Goal: Task Accomplishment & Management: Use online tool/utility

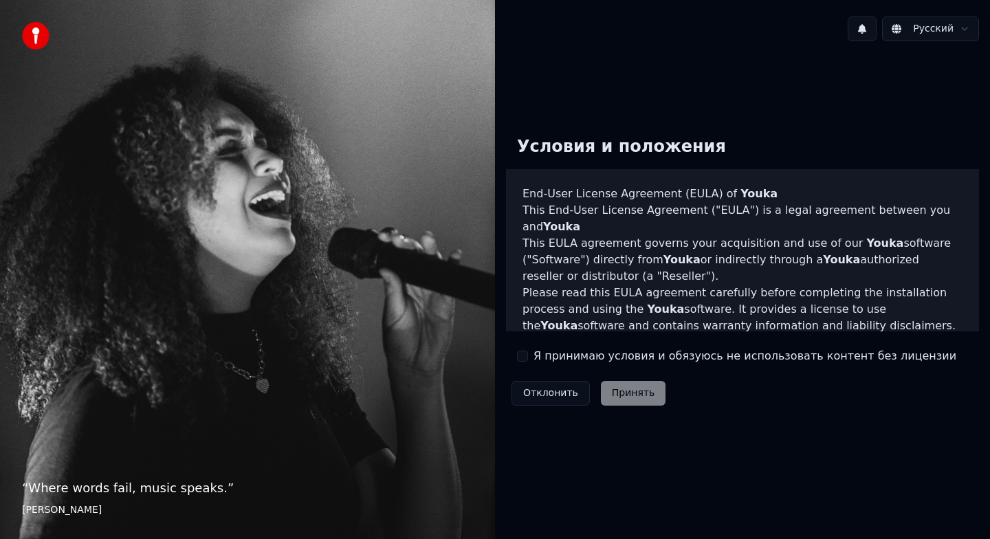
click at [532, 356] on div "Я принимаю условия и обязуюсь не использовать контент без лицензии" at bounding box center [736, 356] width 439 height 17
click at [527, 356] on button "Я принимаю условия и обязуюсь не использовать контент без лицензии" at bounding box center [522, 356] width 11 height 11
click at [622, 395] on button "Принять" at bounding box center [633, 393] width 65 height 25
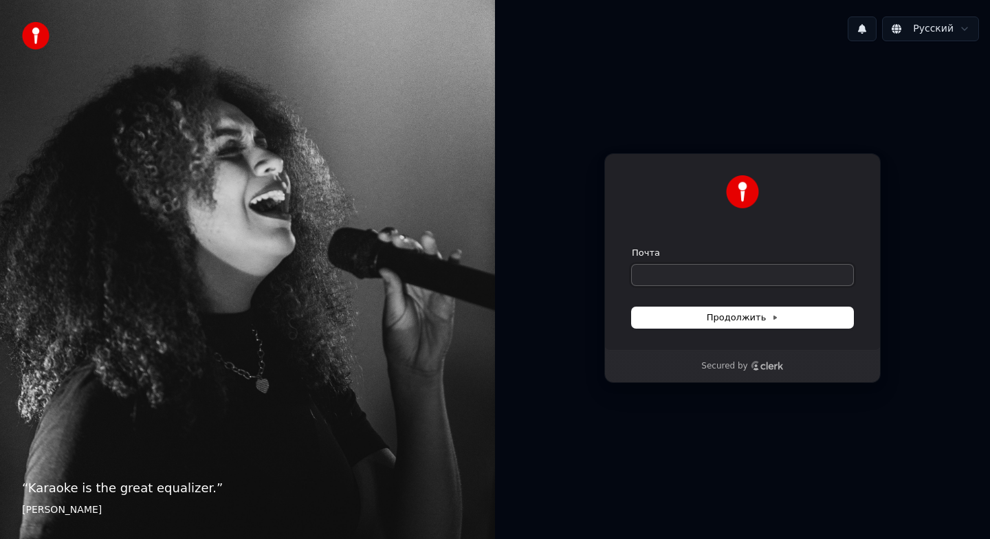
click at [689, 270] on input "Почта" at bounding box center [742, 275] width 221 height 21
click at [632, 247] on button "submit" at bounding box center [632, 247] width 0 height 0
type input "**********"
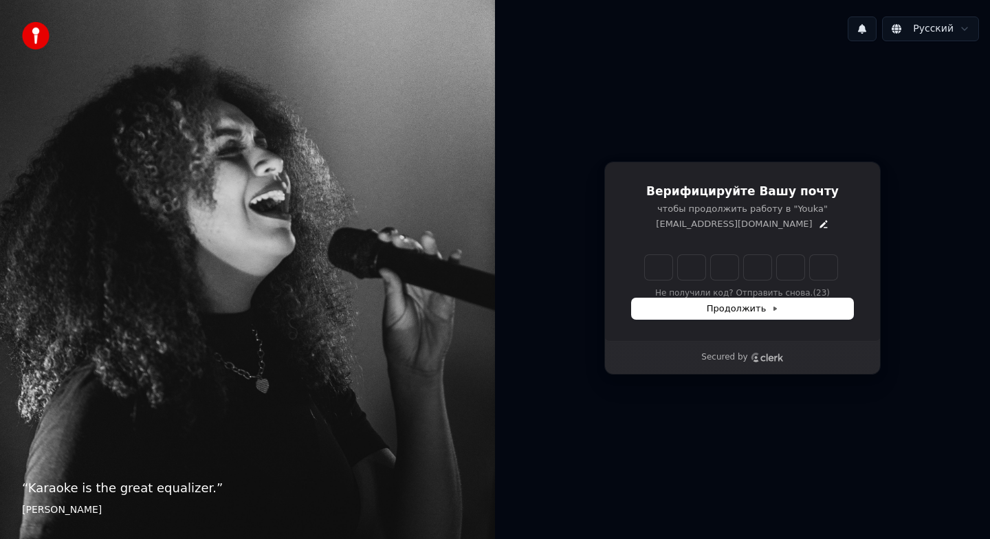
type input "*"
type input "**"
type input "*"
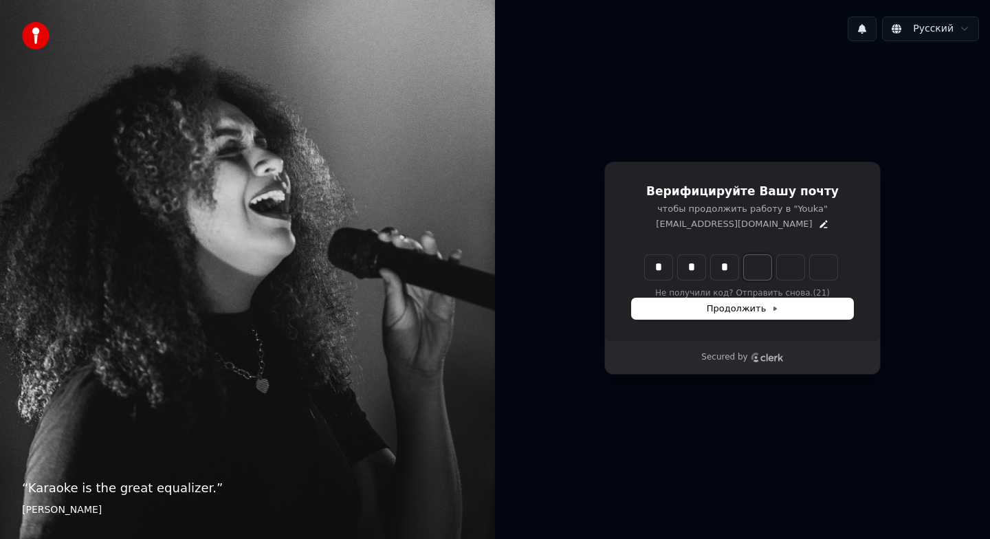
type input "***"
type input "*"
type input "****"
type input "*"
type input "*****"
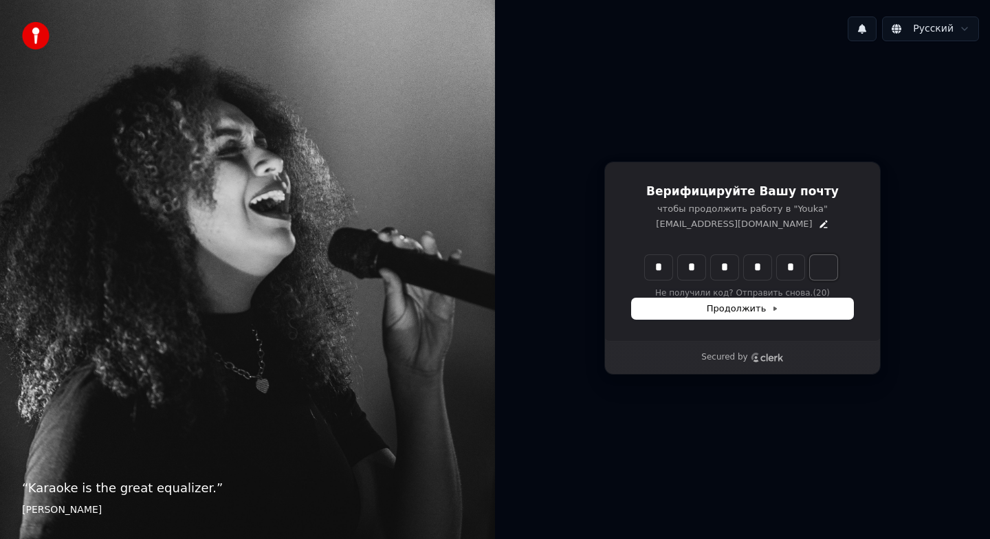
type input "*"
type input "******"
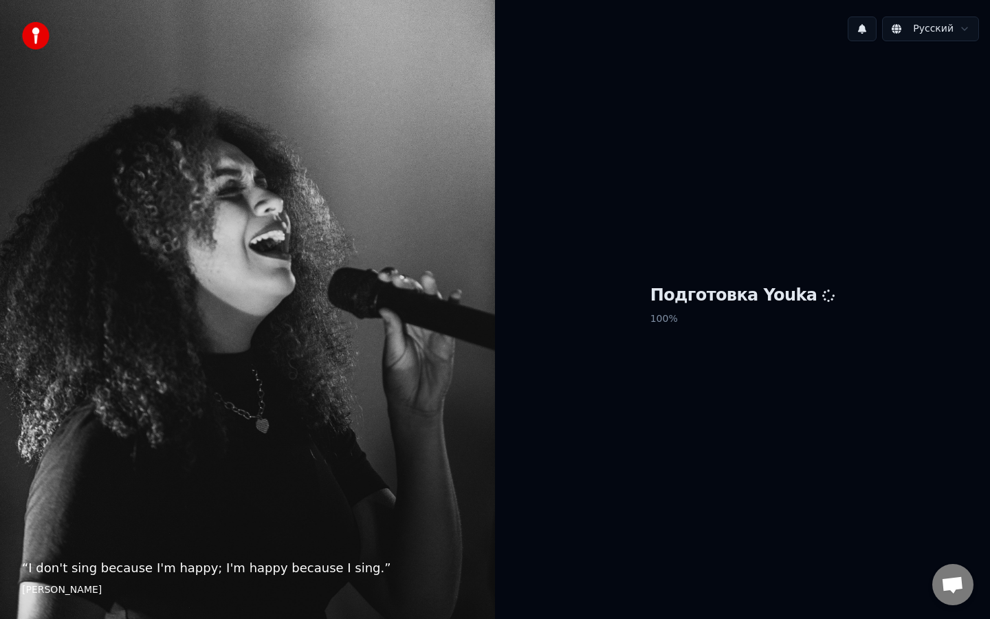
click at [775, 302] on h1 "Подготовка Youka" at bounding box center [743, 296] width 185 height 22
click at [799, 307] on p "100 %" at bounding box center [743, 319] width 185 height 25
click at [777, 307] on p "100 %" at bounding box center [743, 319] width 185 height 25
click at [772, 294] on h1 "Подготовка Youka" at bounding box center [743, 296] width 185 height 22
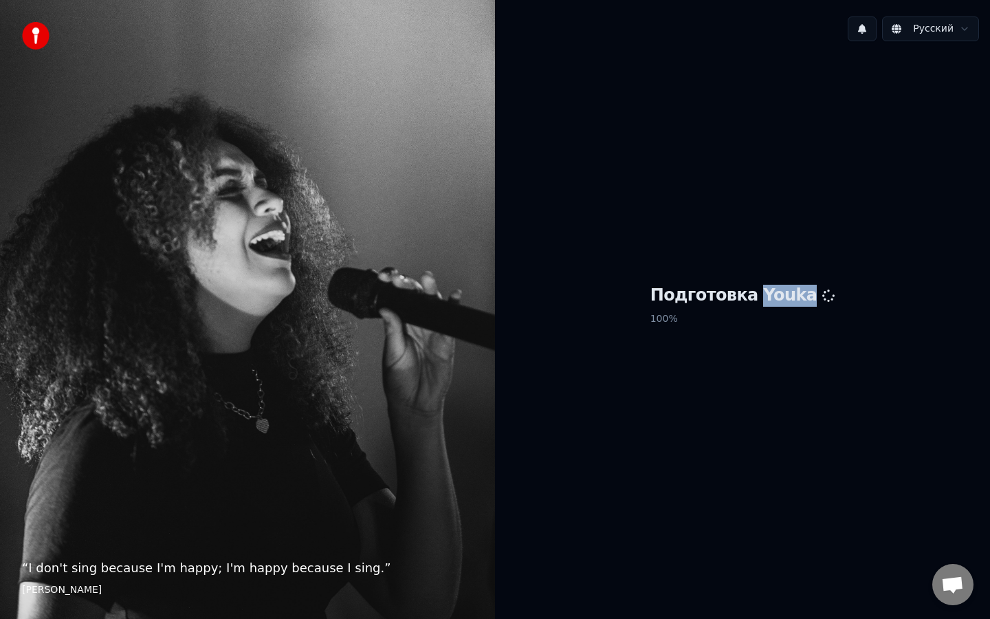
click at [772, 294] on h1 "Подготовка Youka" at bounding box center [743, 296] width 185 height 22
click at [323, 400] on div "“ I don't sing because I'm happy; I'm happy because I sing. ” William James" at bounding box center [247, 309] width 495 height 619
click at [36, 28] on img at bounding box center [36, 36] width 28 height 28
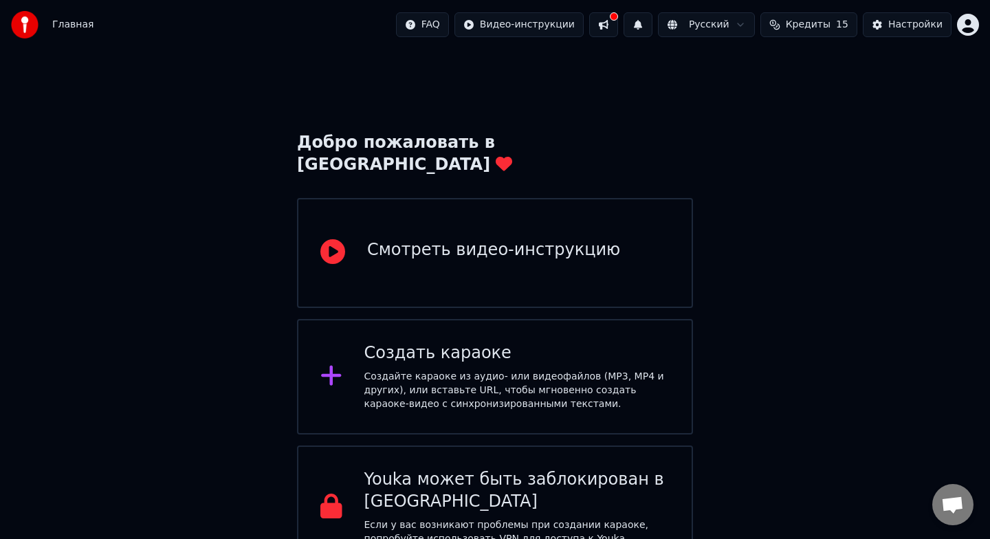
scroll to position [8, 0]
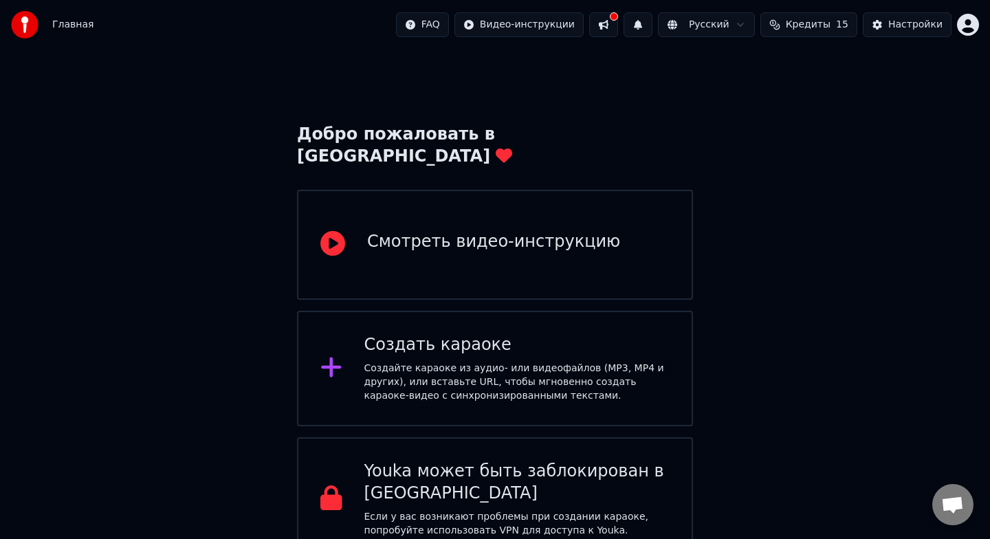
click at [474, 336] on div "Создать караоке Создайте караоке из аудио- или видеофайлов (MP3, MP4 и других),…" at bounding box center [517, 368] width 306 height 69
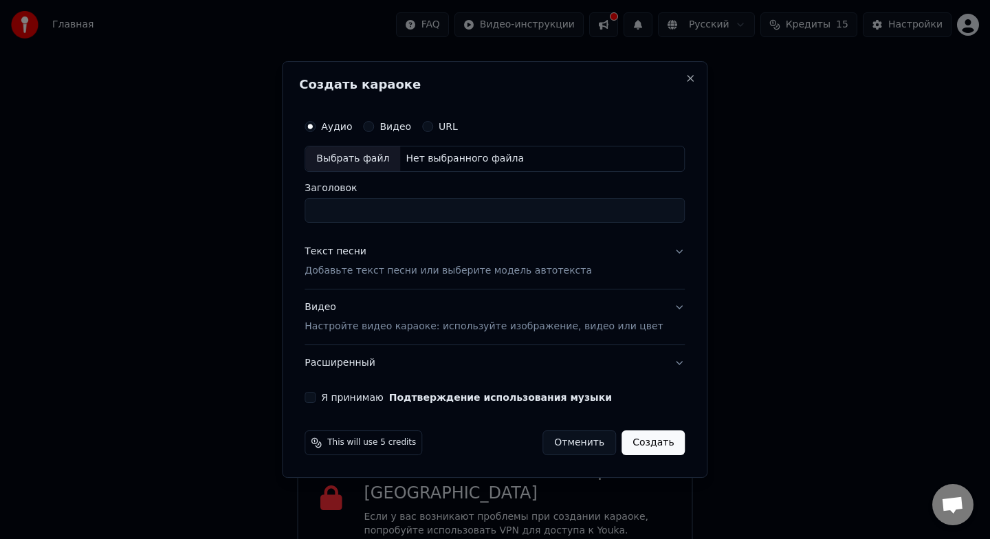
click at [668, 254] on button "Текст песни Добавьте текст песни или выберите модель автотекста" at bounding box center [495, 261] width 380 height 55
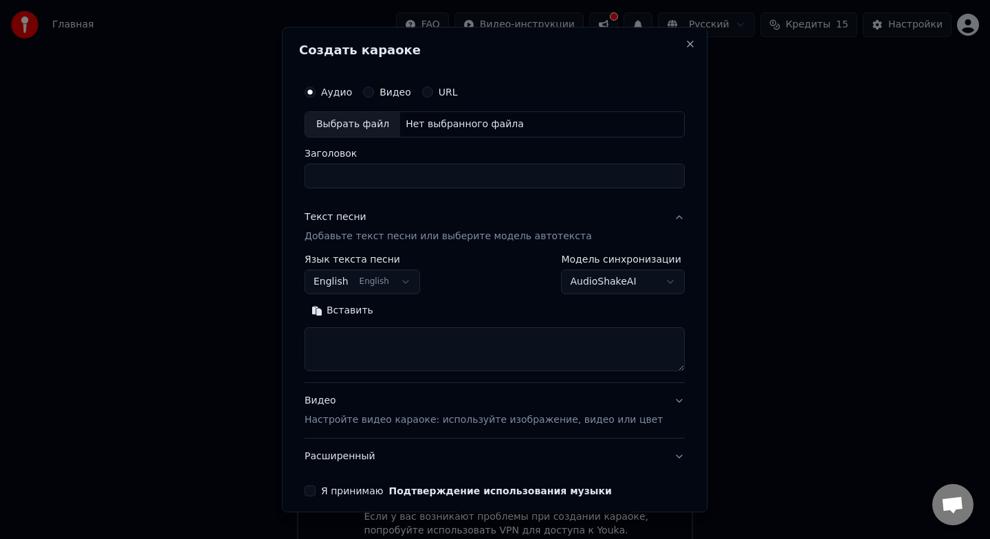
click at [410, 283] on button "English English" at bounding box center [363, 282] width 116 height 25
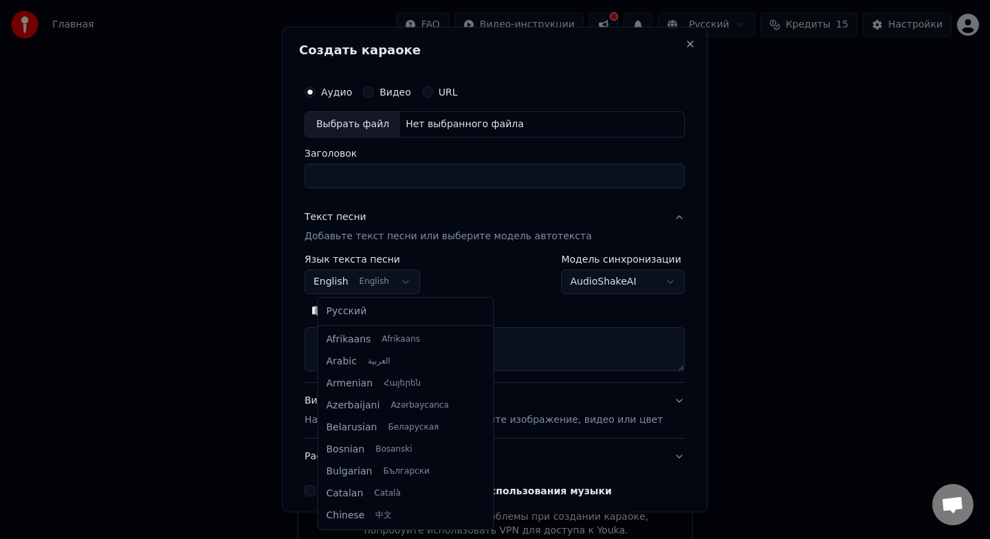
scroll to position [110, 0]
select select "**"
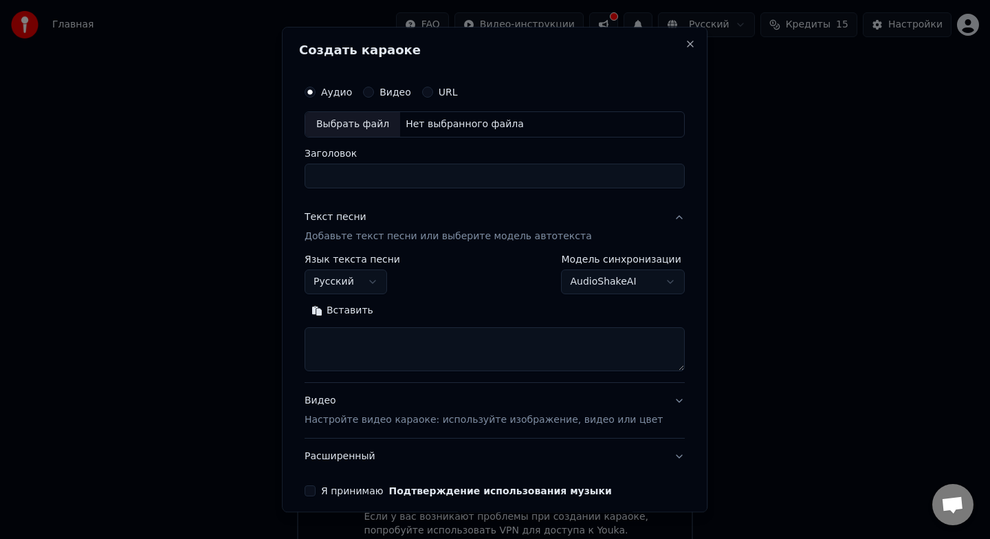
click at [397, 340] on textarea at bounding box center [495, 349] width 380 height 44
paste textarea "**********"
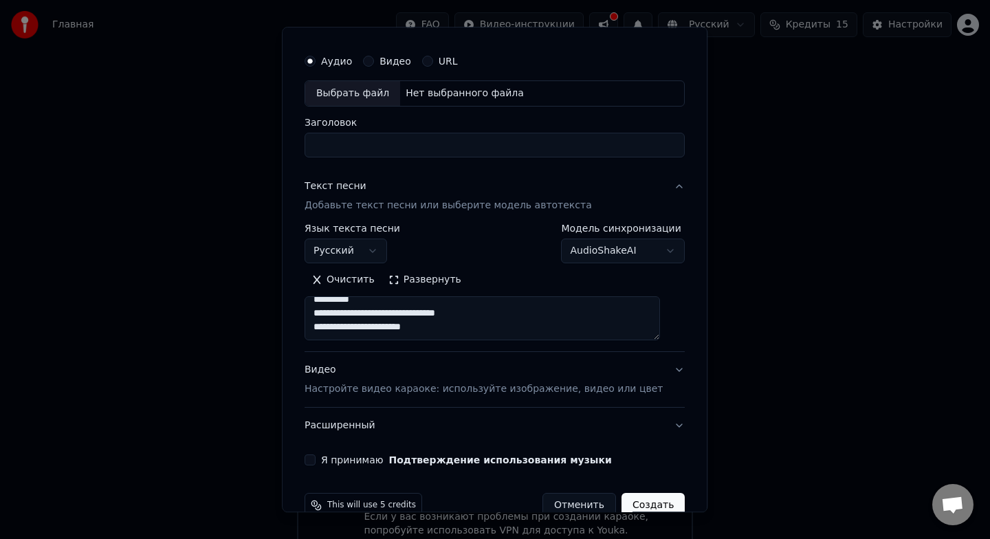
drag, startPoint x: 331, startPoint y: 336, endPoint x: 483, endPoint y: 507, distance: 228.0
click at [483, 507] on form "**********" at bounding box center [494, 282] width 391 height 481
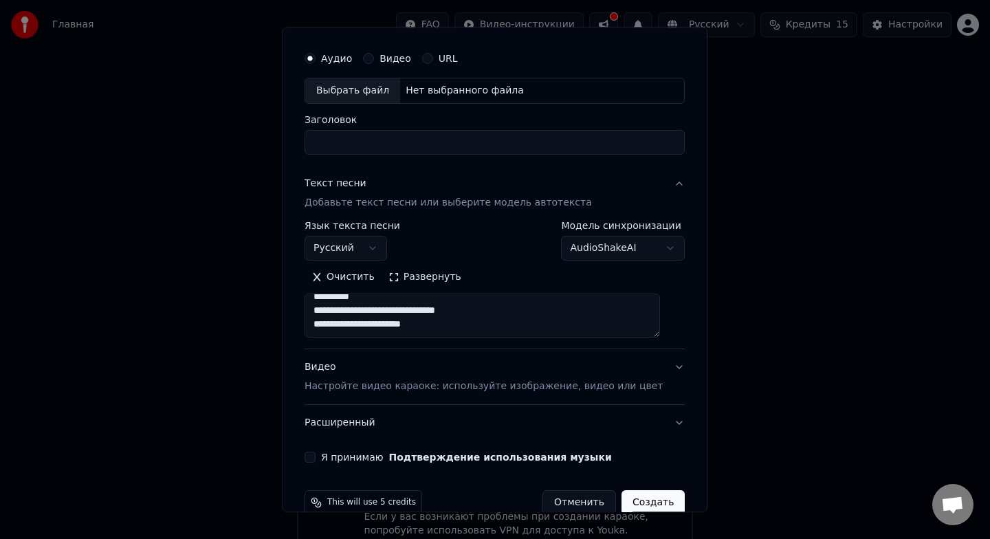
type textarea "**********"
click at [406, 275] on button "Развернуть" at bounding box center [425, 277] width 87 height 22
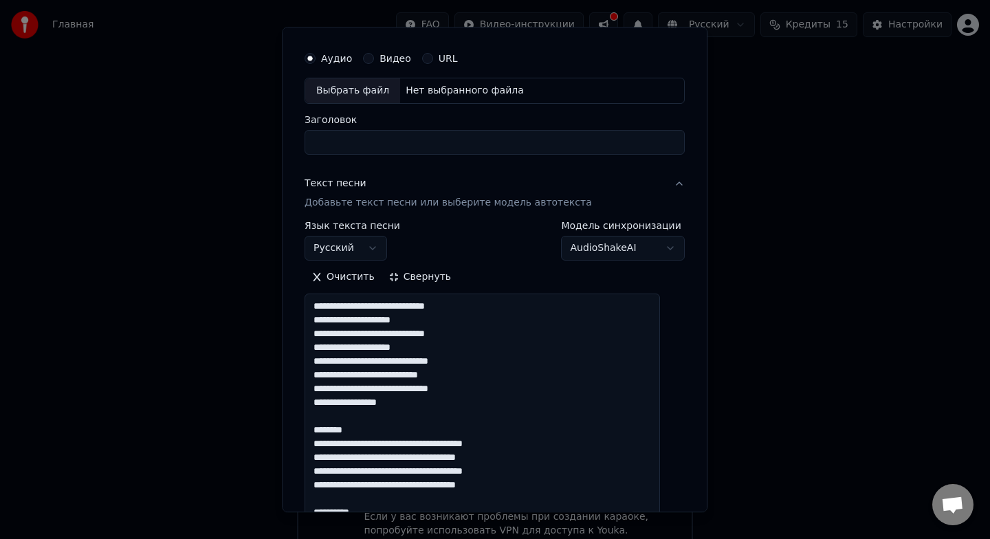
click at [354, 281] on button "Очистить" at bounding box center [343, 277] width 77 height 22
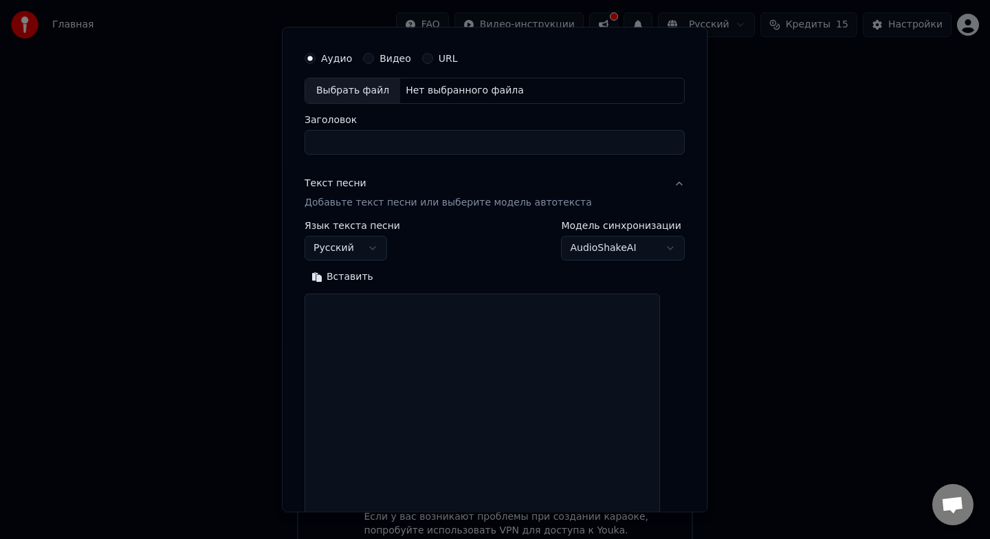
scroll to position [0, 0]
click at [384, 334] on textarea at bounding box center [483, 430] width 356 height 272
paste textarea "**********"
paste textarea "*"
paste textarea "**********"
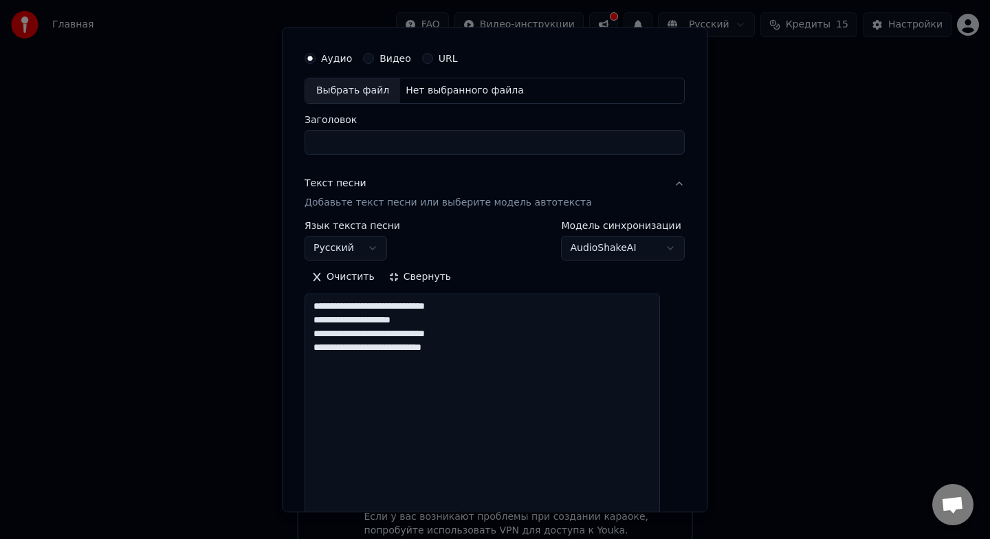
click at [384, 351] on textarea "**********" at bounding box center [483, 430] width 356 height 272
drag, startPoint x: 553, startPoint y: 348, endPoint x: 426, endPoint y: 350, distance: 126.5
click at [426, 350] on textarea "**********" at bounding box center [483, 430] width 356 height 272
click at [432, 349] on textarea "**********" at bounding box center [483, 430] width 356 height 272
click at [438, 351] on textarea "**********" at bounding box center [483, 430] width 356 height 272
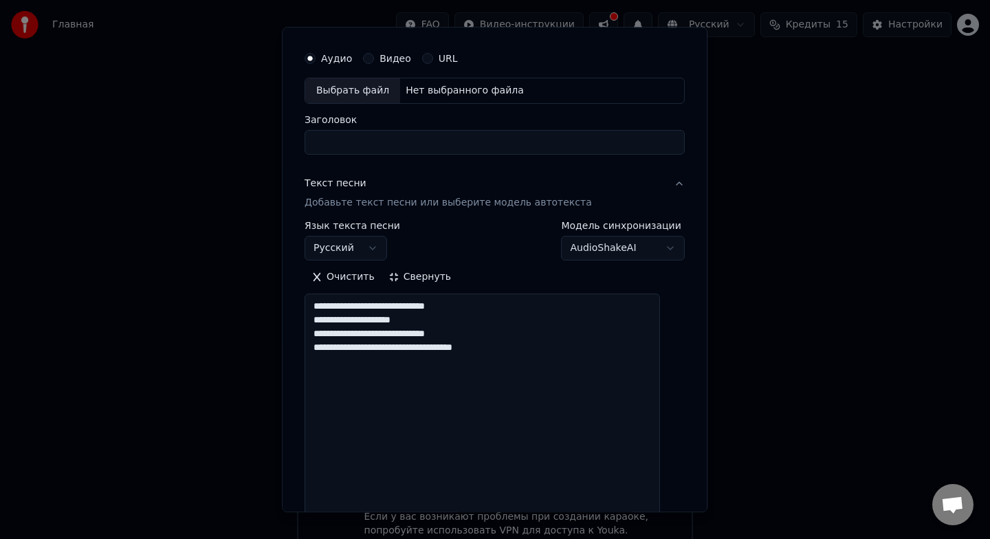
click at [444, 347] on textarea "**********" at bounding box center [483, 430] width 356 height 272
click at [446, 347] on textarea "**********" at bounding box center [483, 430] width 356 height 272
click at [452, 349] on textarea "**********" at bounding box center [483, 430] width 356 height 272
click at [458, 349] on textarea "**********" at bounding box center [483, 430] width 356 height 272
click at [460, 349] on textarea "**********" at bounding box center [483, 430] width 356 height 272
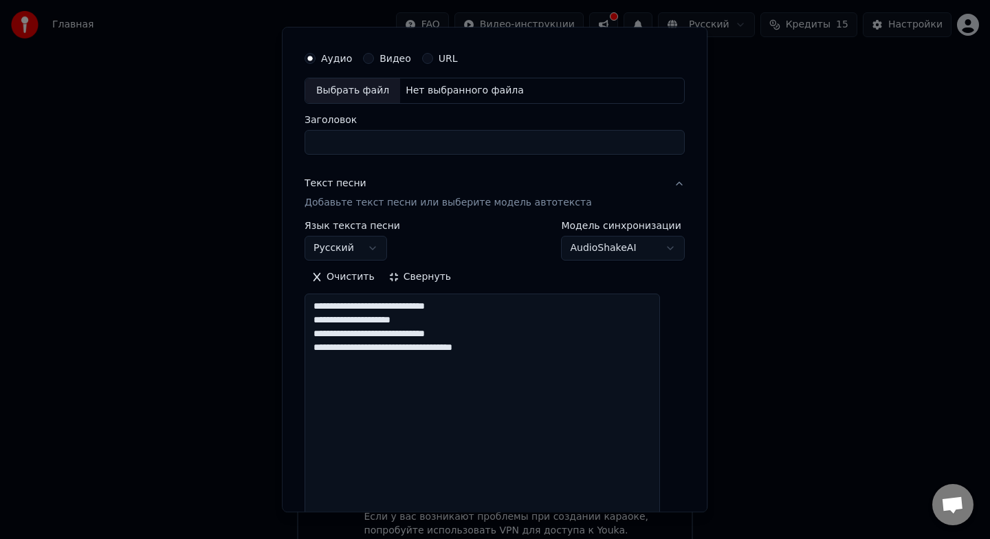
click at [465, 349] on textarea "**********" at bounding box center [483, 430] width 356 height 272
click at [477, 349] on textarea "**********" at bounding box center [483, 430] width 356 height 272
click at [474, 349] on textarea "**********" at bounding box center [483, 430] width 356 height 272
click at [480, 349] on textarea "**********" at bounding box center [483, 430] width 356 height 272
click at [483, 349] on textarea "**********" at bounding box center [483, 430] width 356 height 272
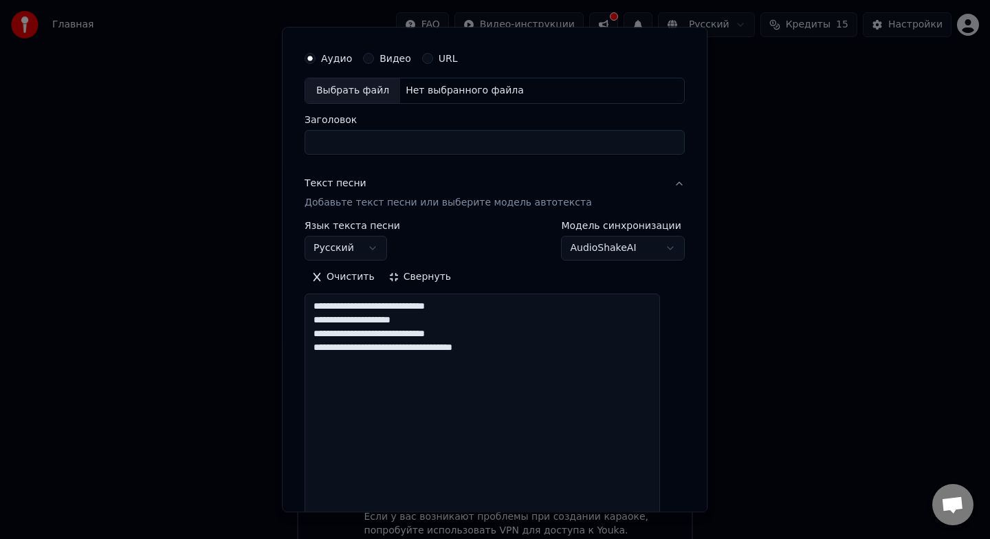
click at [490, 351] on textarea "**********" at bounding box center [483, 430] width 356 height 272
click at [496, 351] on textarea "**********" at bounding box center [483, 430] width 356 height 272
click at [503, 349] on textarea "**********" at bounding box center [483, 430] width 356 height 272
click at [508, 349] on textarea "**********" at bounding box center [483, 430] width 356 height 272
click at [515, 349] on textarea "**********" at bounding box center [483, 430] width 356 height 272
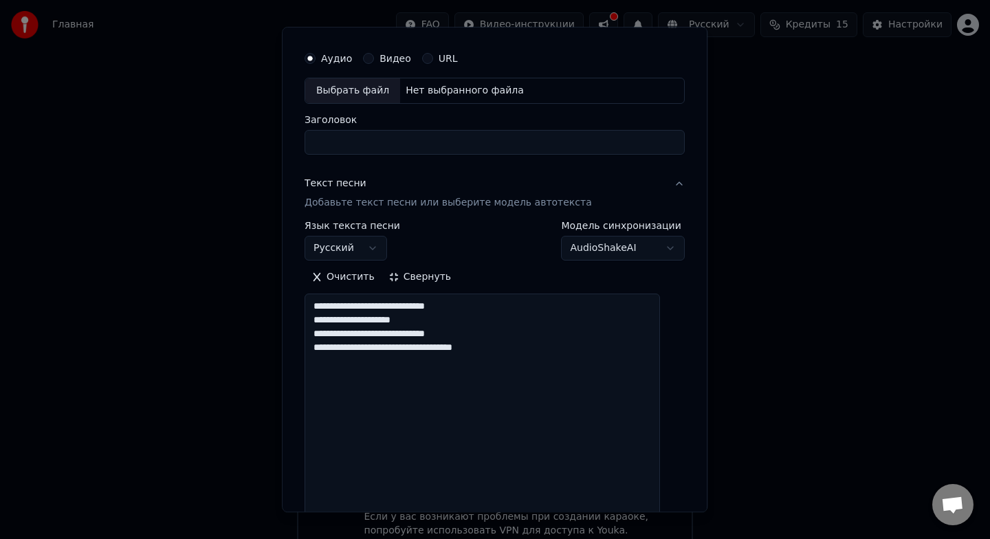
click at [518, 349] on textarea "**********" at bounding box center [483, 430] width 356 height 272
click at [530, 349] on textarea "**********" at bounding box center [483, 430] width 356 height 272
click at [536, 349] on textarea "**********" at bounding box center [483, 430] width 356 height 272
click at [429, 353] on textarea "**********" at bounding box center [483, 430] width 356 height 272
click at [428, 349] on textarea "**********" at bounding box center [483, 430] width 356 height 272
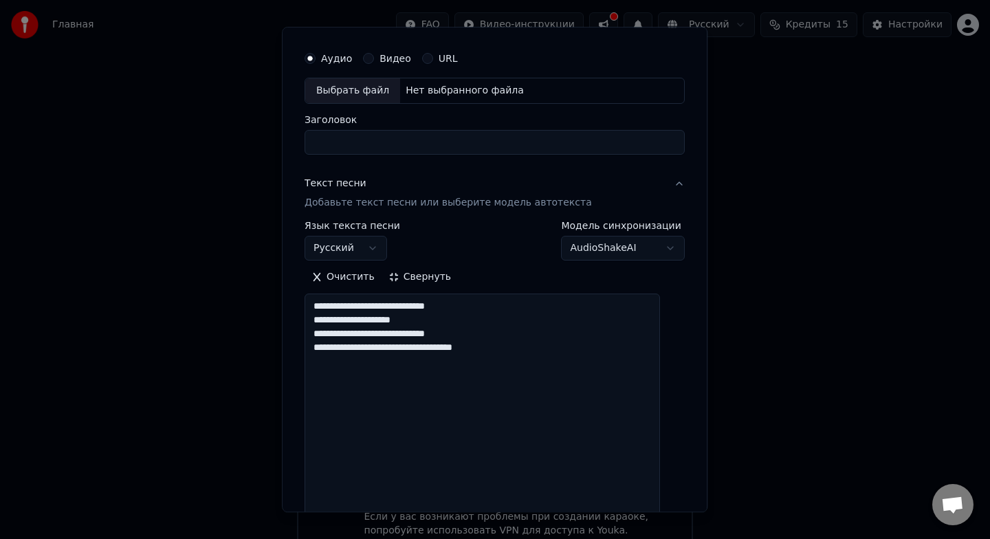
drag, startPoint x: 544, startPoint y: 352, endPoint x: 392, endPoint y: 356, distance: 152.0
click at [392, 356] on textarea "**********" at bounding box center [483, 430] width 356 height 272
drag, startPoint x: 538, startPoint y: 348, endPoint x: 338, endPoint y: 349, distance: 200.1
click at [338, 349] on textarea "**********" at bounding box center [483, 430] width 356 height 272
paste textarea "**********"
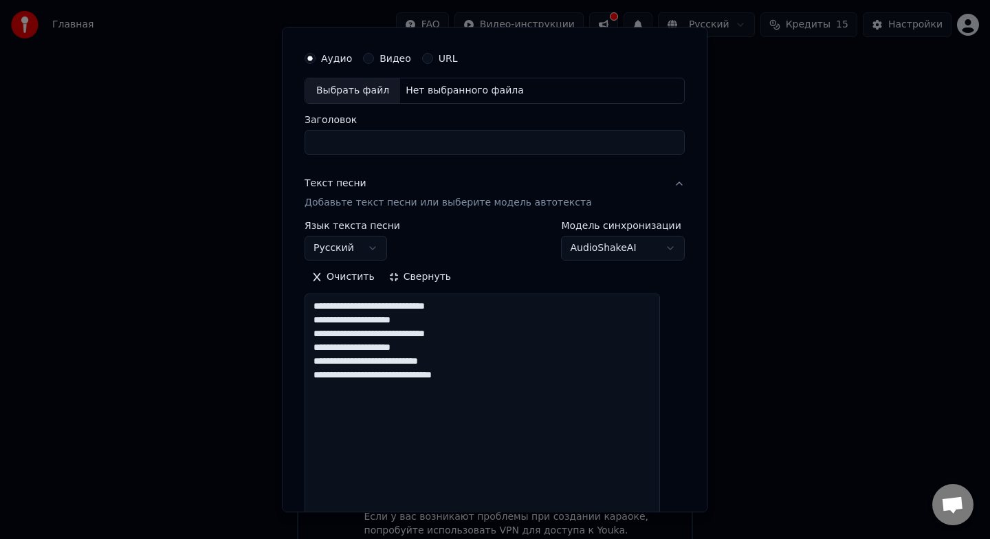
drag, startPoint x: 498, startPoint y: 376, endPoint x: 461, endPoint y: 378, distance: 37.2
click at [461, 378] on textarea "**********" at bounding box center [483, 430] width 356 height 272
click at [482, 413] on textarea "**********" at bounding box center [483, 430] width 356 height 272
drag, startPoint x: 401, startPoint y: 377, endPoint x: 505, endPoint y: 380, distance: 104.6
click at [505, 380] on textarea "**********" at bounding box center [483, 430] width 356 height 272
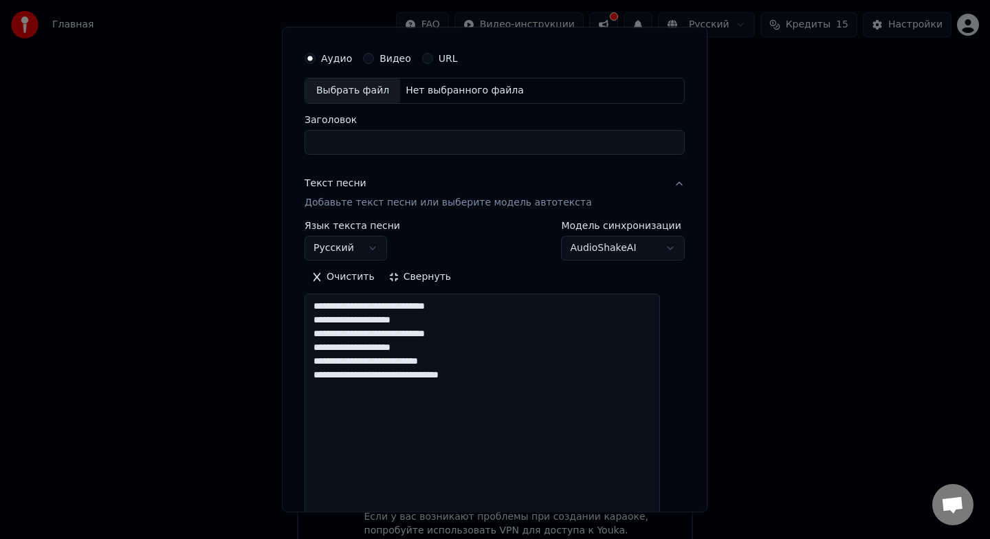
paste textarea "**********"
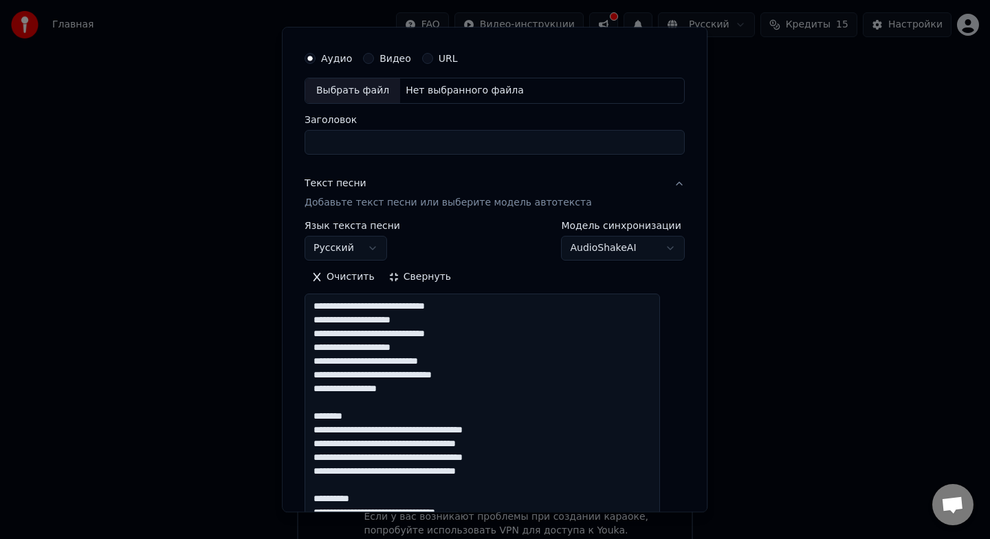
scroll to position [68, 0]
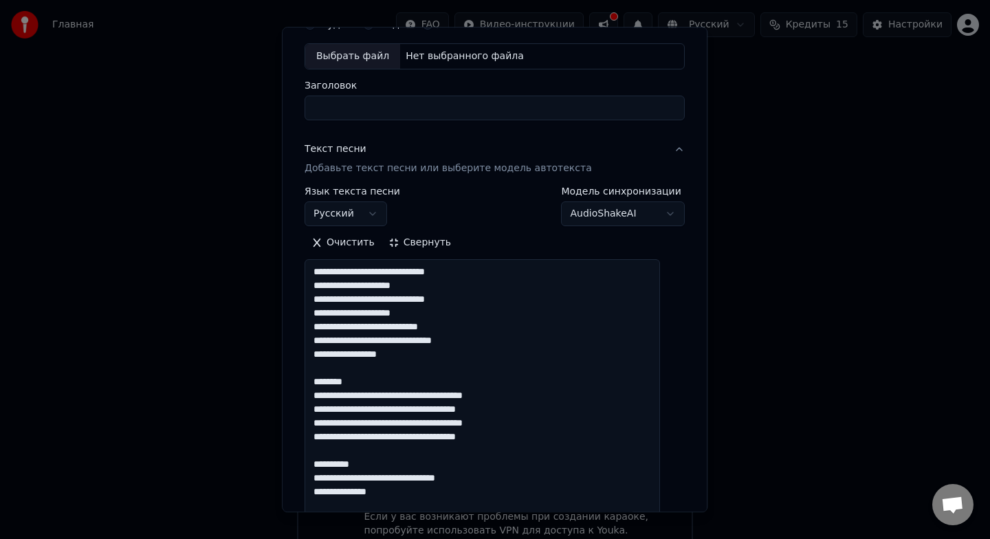
drag, startPoint x: 372, startPoint y: 383, endPoint x: 323, endPoint y: 380, distance: 49.6
click at [323, 380] on textarea "**********" at bounding box center [483, 395] width 356 height 272
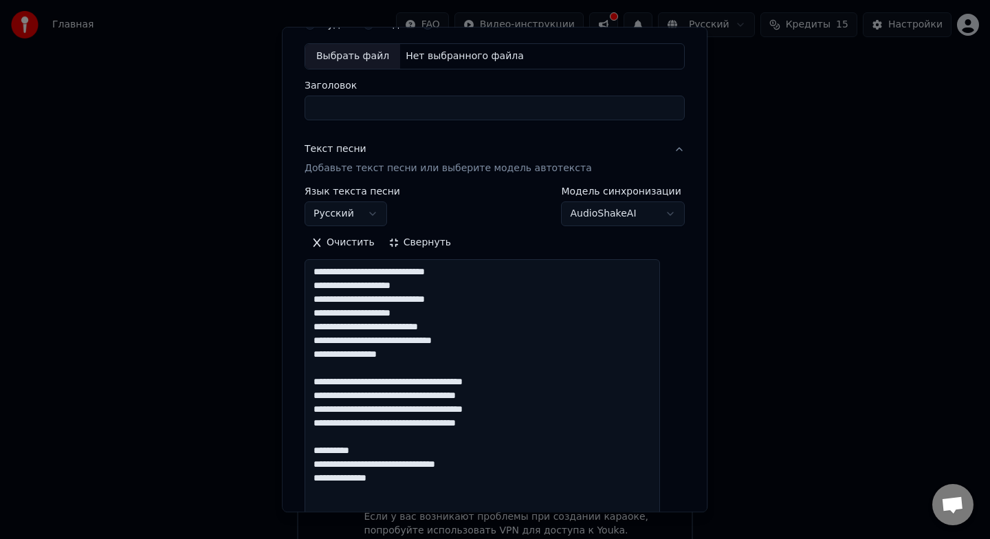
drag, startPoint x: 379, startPoint y: 450, endPoint x: 305, endPoint y: 451, distance: 74.3
click at [305, 451] on div "**********" at bounding box center [495, 269] width 426 height 485
click at [419, 459] on textarea "**********" at bounding box center [483, 395] width 356 height 272
paste textarea "**********"
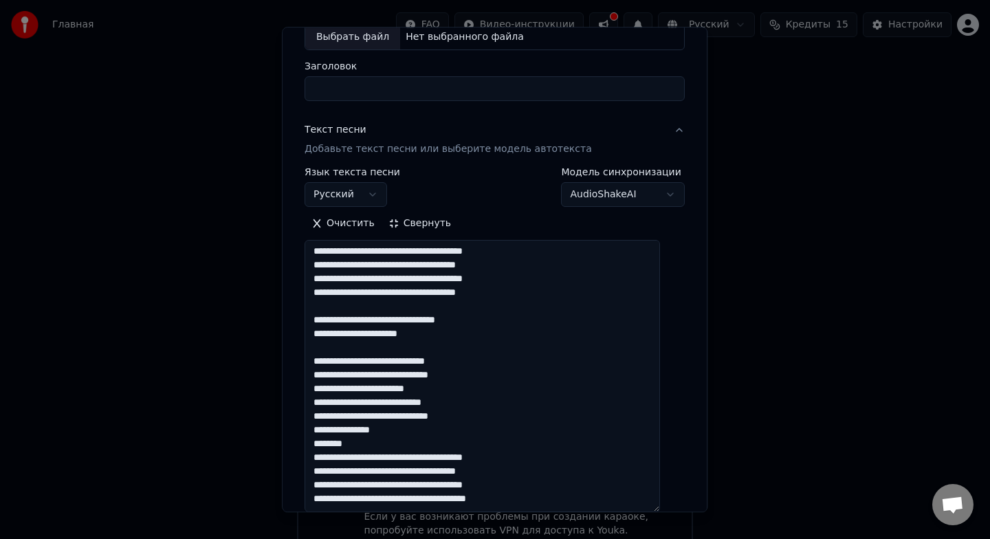
scroll to position [152, 0]
click at [380, 400] on textarea "**********" at bounding box center [483, 376] width 356 height 272
drag, startPoint x: 494, startPoint y: 336, endPoint x: 401, endPoint y: 338, distance: 93.6
click at [401, 338] on textarea "**********" at bounding box center [483, 376] width 356 height 272
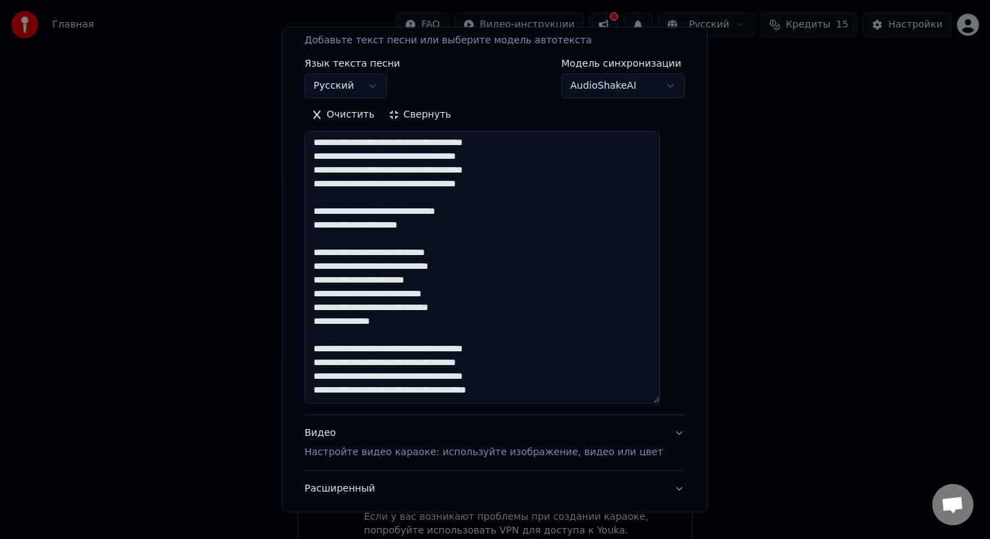
scroll to position [198, 0]
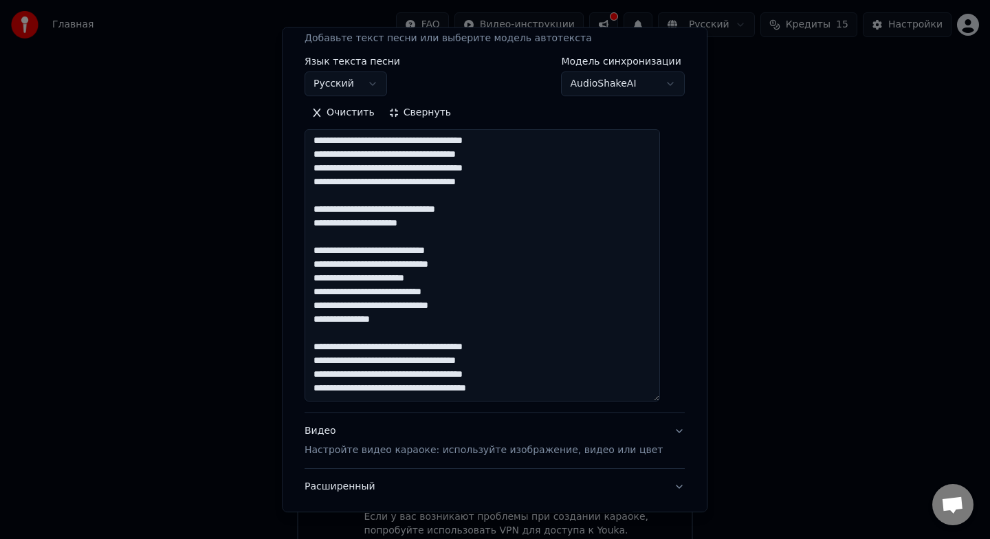
click at [531, 335] on textarea "**********" at bounding box center [483, 265] width 356 height 272
click at [527, 345] on textarea "**********" at bounding box center [483, 265] width 356 height 272
paste textarea "**********"
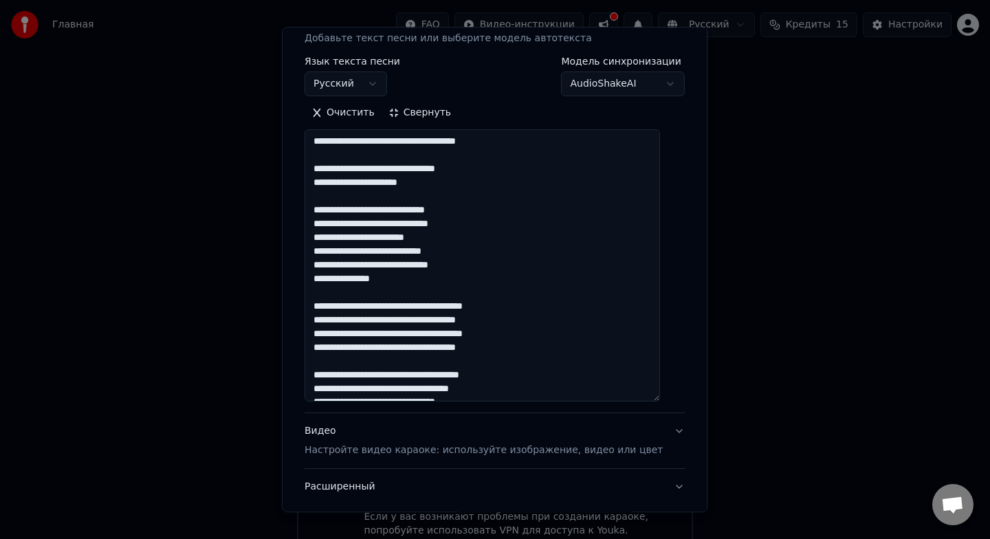
scroll to position [297, 0]
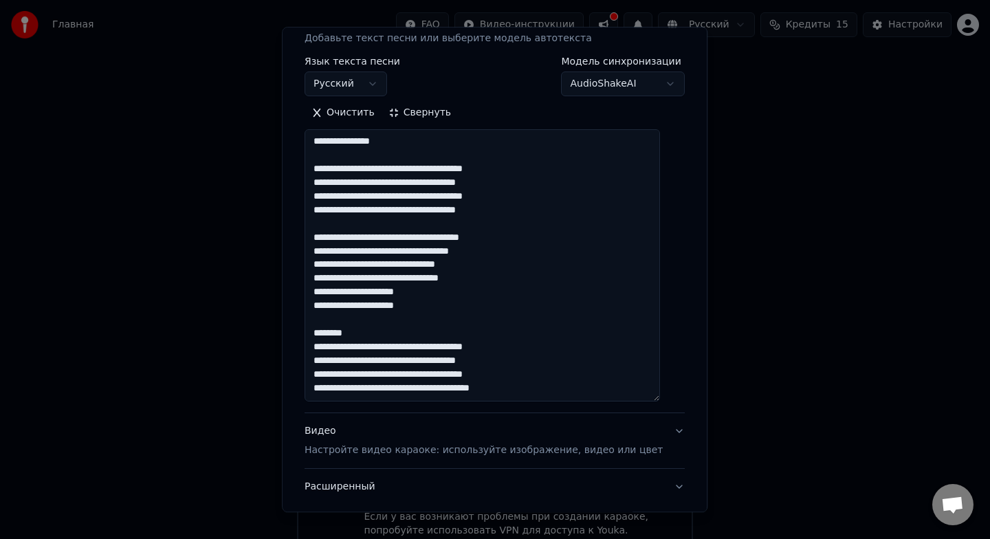
drag, startPoint x: 375, startPoint y: 327, endPoint x: 316, endPoint y: 330, distance: 59.2
click at [316, 330] on div "**********" at bounding box center [494, 203] width 391 height 657
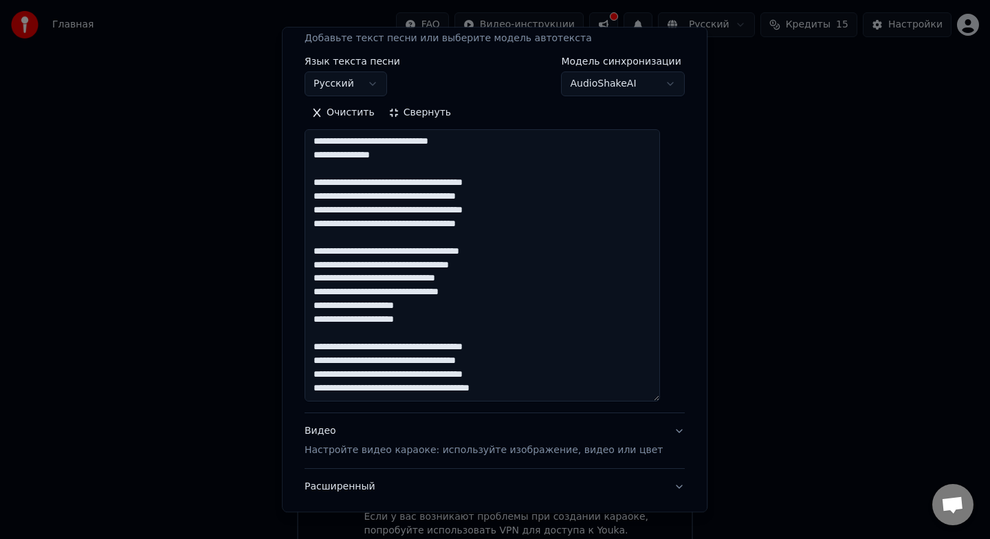
drag, startPoint x: 415, startPoint y: 230, endPoint x: 463, endPoint y: 230, distance: 48.1
click at [463, 230] on textarea at bounding box center [483, 265] width 356 height 272
click at [512, 329] on textarea at bounding box center [483, 265] width 356 height 272
click at [409, 373] on textarea at bounding box center [483, 265] width 356 height 272
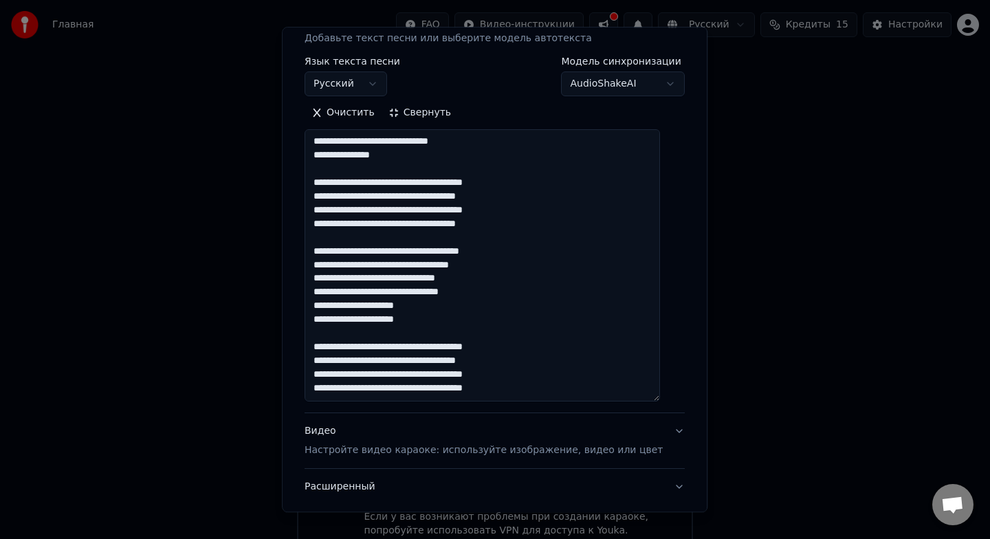
scroll to position [303, 0]
click at [397, 395] on textarea at bounding box center [483, 265] width 356 height 272
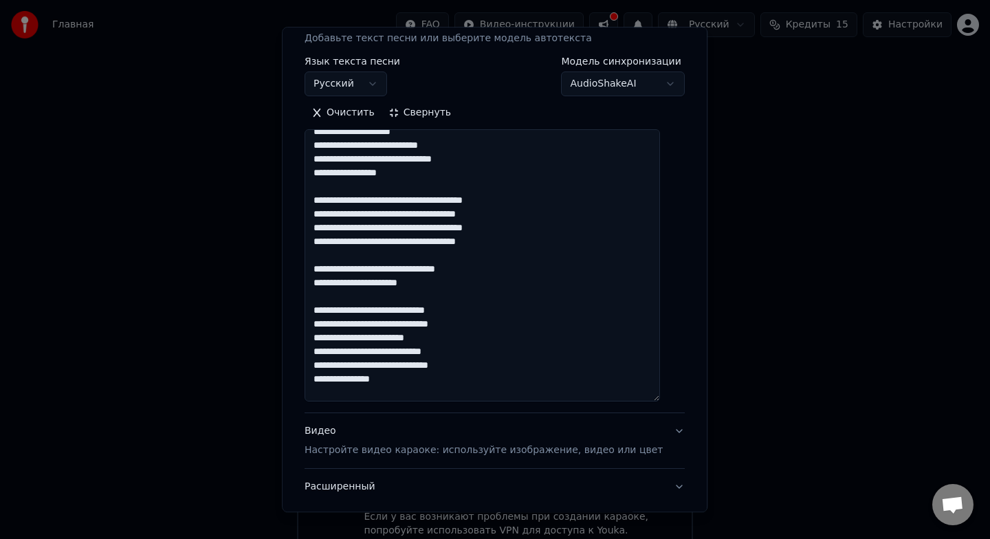
scroll to position [0, 0]
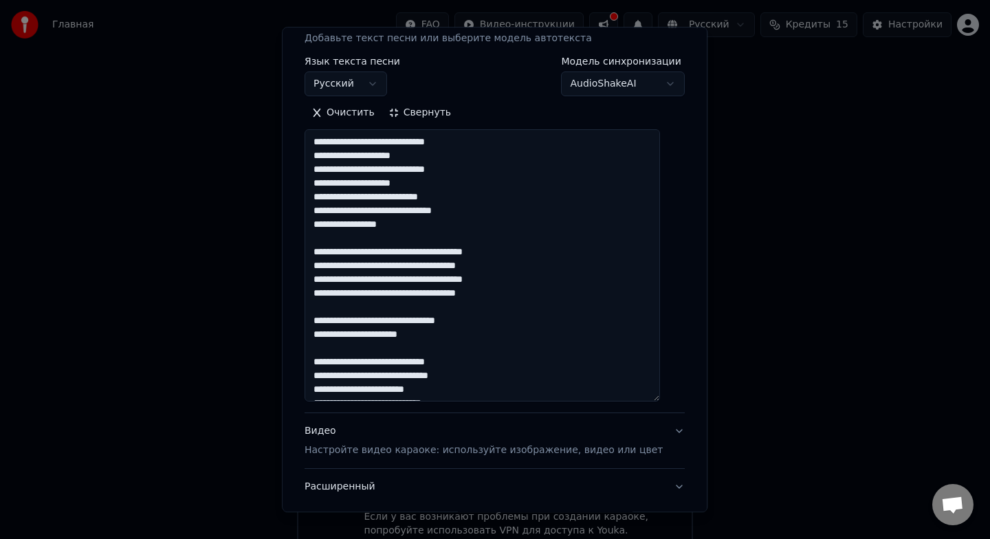
type textarea "**********"
click at [446, 117] on button "Свернуть" at bounding box center [420, 113] width 76 height 22
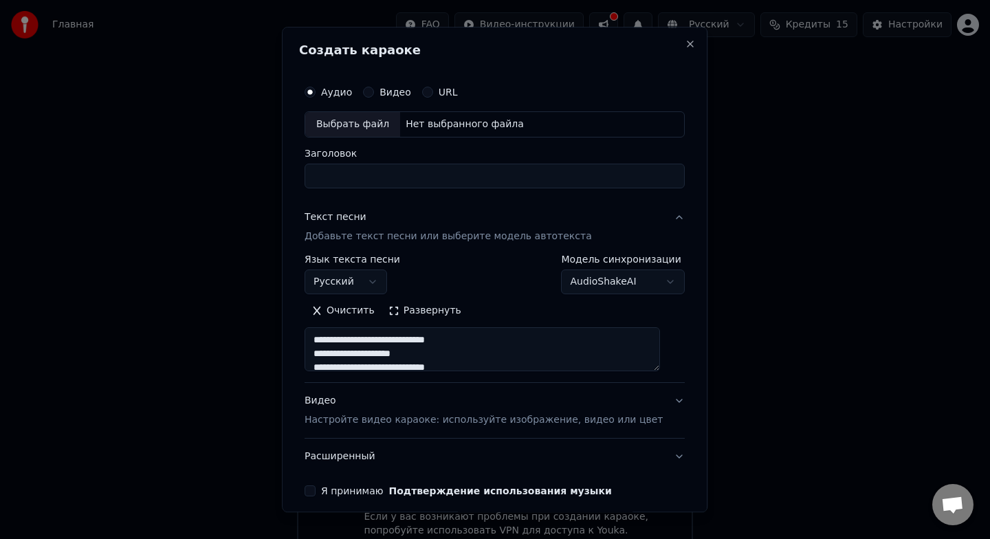
click at [415, 175] on input "Заголовок" at bounding box center [495, 176] width 380 height 25
click at [395, 122] on div "Выбрать файл" at bounding box center [352, 124] width 95 height 25
click at [378, 127] on div "Выбрать файл" at bounding box center [352, 124] width 95 height 25
click at [365, 181] on input "Заголовок" at bounding box center [495, 176] width 380 height 25
click at [457, 118] on div "Нет выбранного файла" at bounding box center [464, 125] width 129 height 14
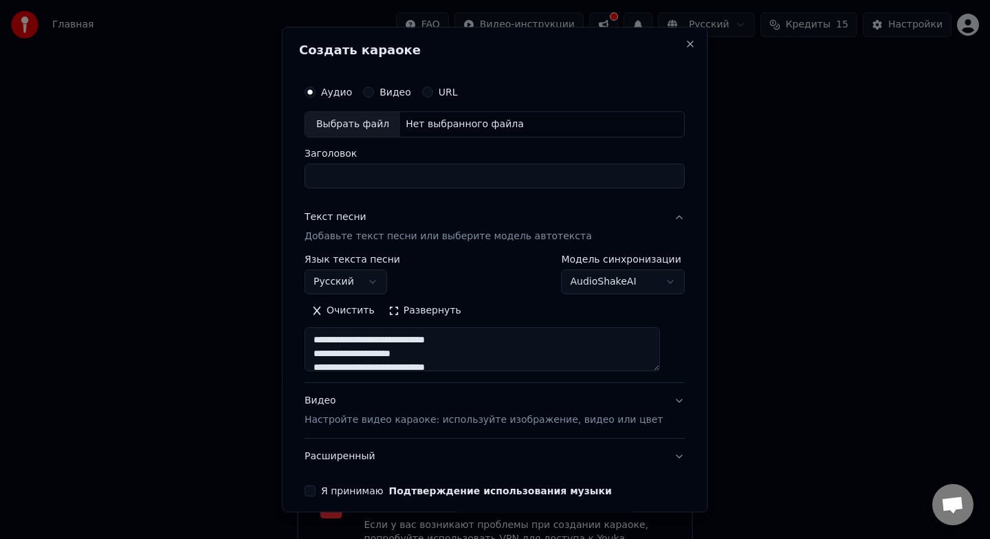
click at [381, 131] on div "Выбрать файл" at bounding box center [352, 124] width 95 height 25
type input "**********"
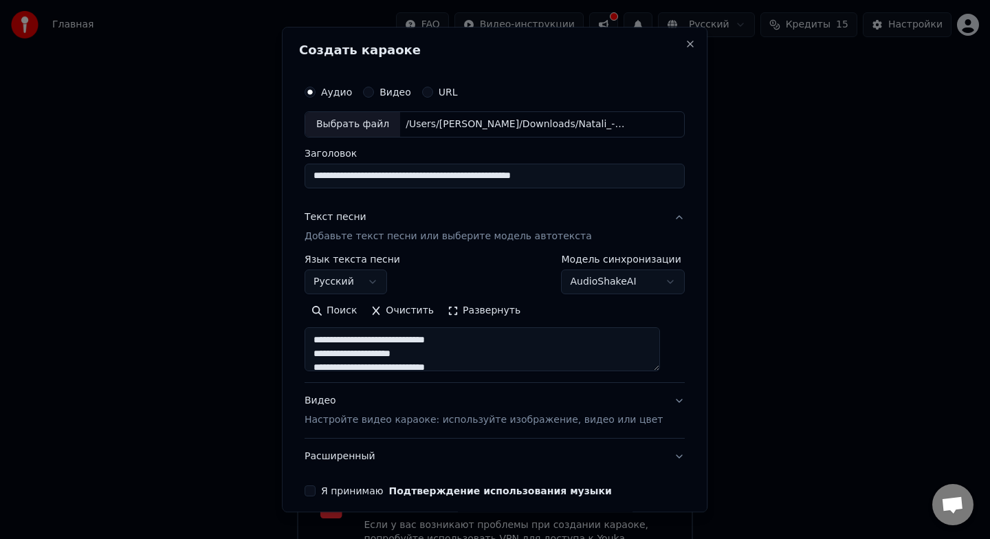
scroll to position [59, 0]
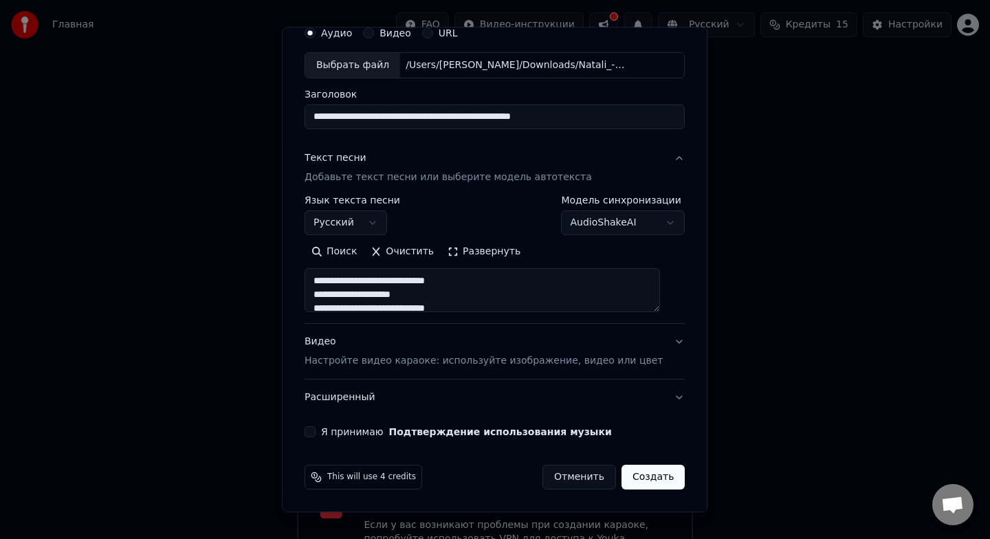
click at [329, 430] on div "Я принимаю Подтверждение использования музыки" at bounding box center [495, 431] width 380 height 11
click at [323, 439] on div "**********" at bounding box center [494, 228] width 391 height 429
click at [316, 431] on button "Я принимаю Подтверждение использования музыки" at bounding box center [310, 431] width 11 height 11
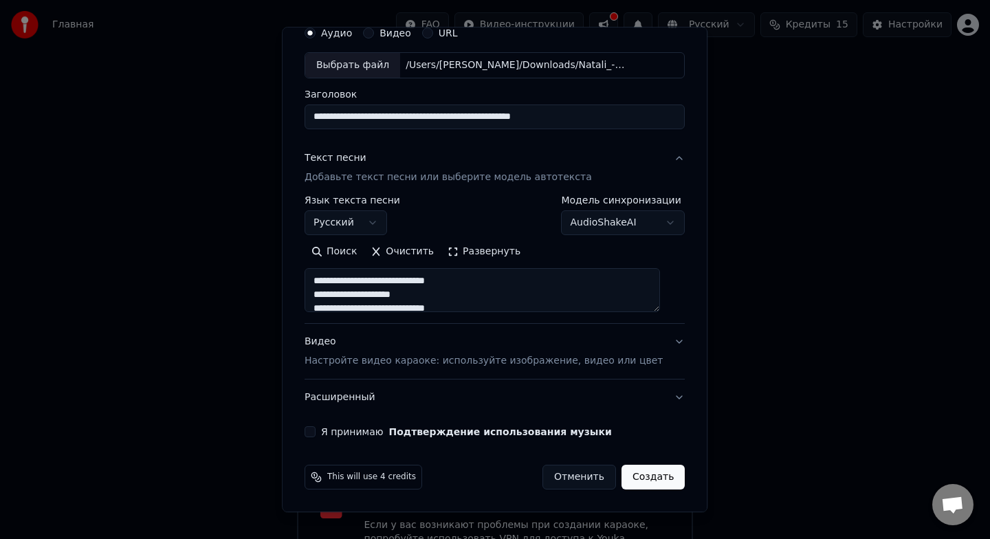
click at [662, 342] on button "Видео Настройте видео караоке: используйте изображение, видео или цвет" at bounding box center [495, 351] width 380 height 55
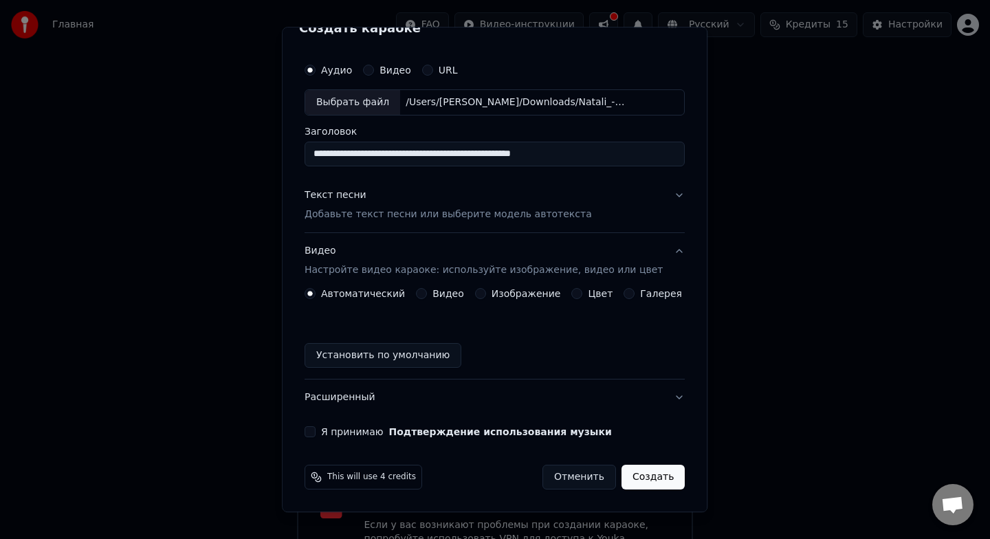
click at [360, 356] on button "Установить по умолчанию" at bounding box center [383, 355] width 157 height 25
click at [578, 296] on button "Цвет" at bounding box center [577, 293] width 11 height 11
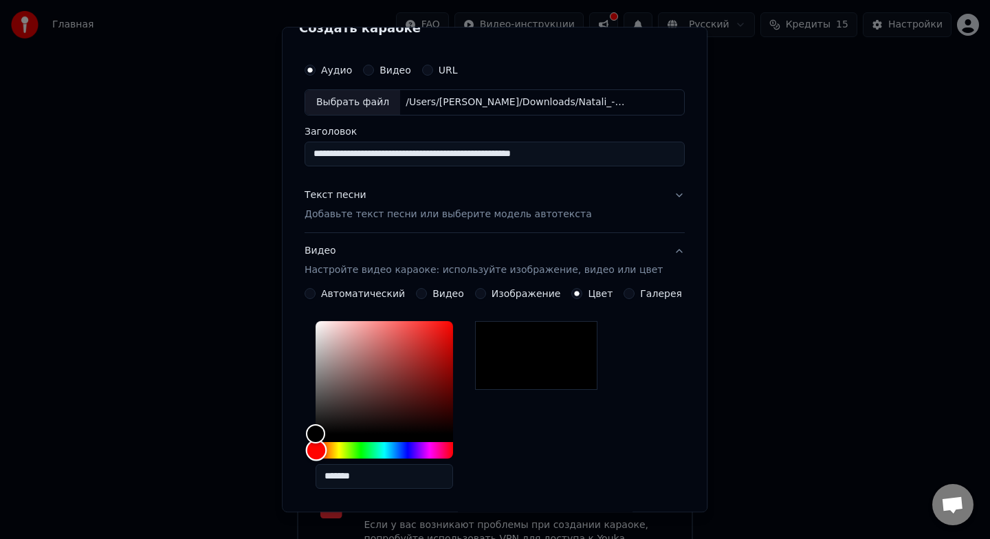
drag, startPoint x: 323, startPoint y: 452, endPoint x: 340, endPoint y: 452, distance: 17.2
click at [327, 452] on div "Hue" at bounding box center [316, 450] width 21 height 21
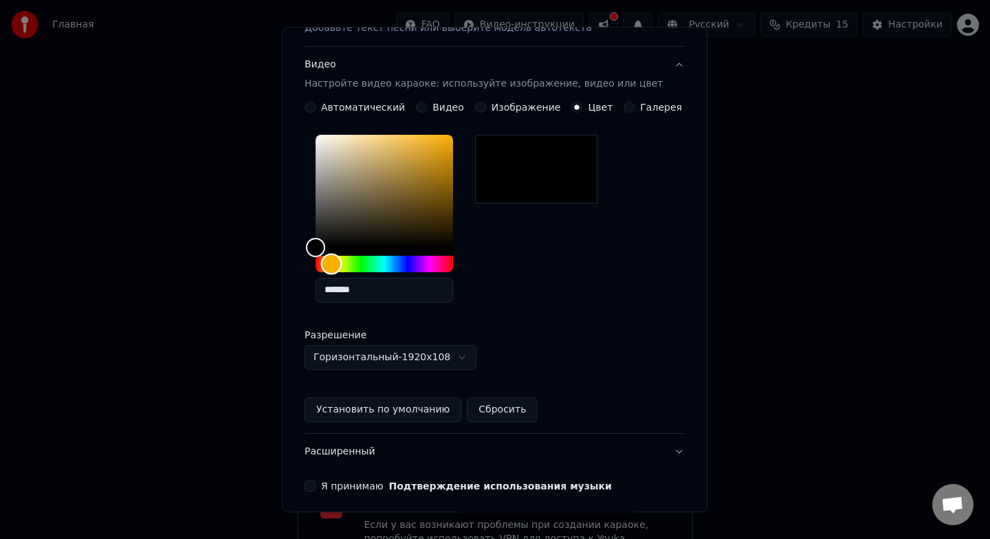
scroll to position [263, 0]
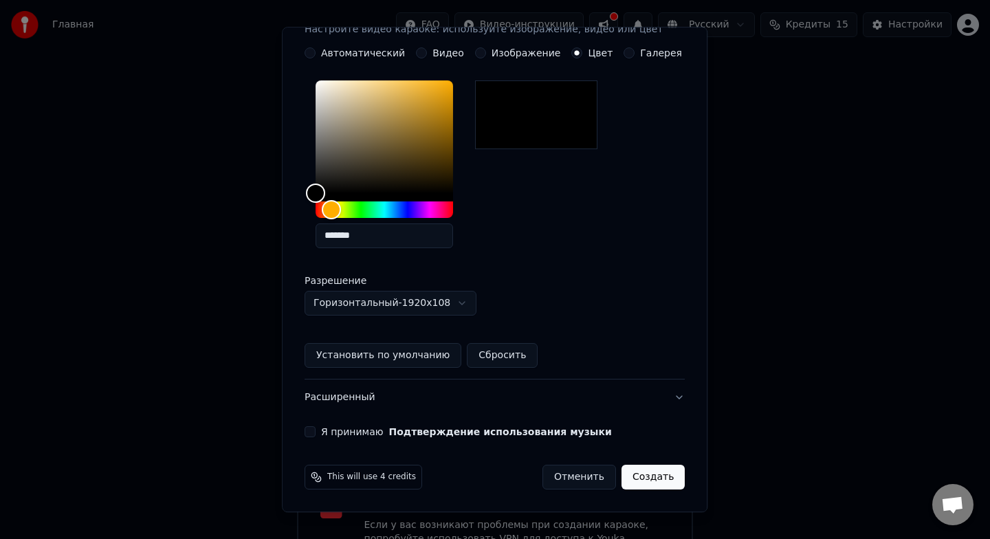
click at [649, 483] on button "Создать" at bounding box center [653, 477] width 63 height 25
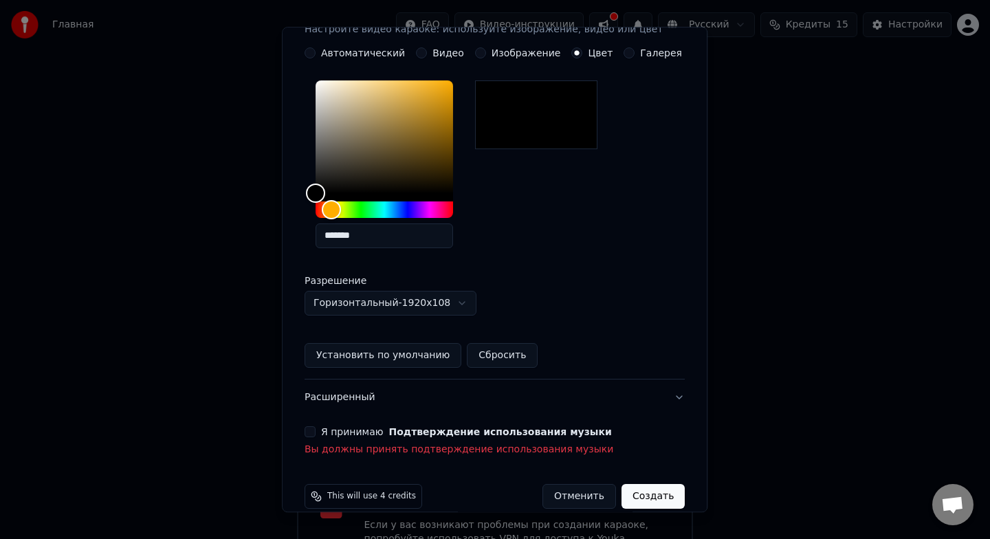
click at [320, 438] on div "Я принимаю Подтверждение использования музыки Вы должны принять подтверждение и…" at bounding box center [495, 441] width 380 height 30
click at [320, 437] on div "Я принимаю Подтверждение использования музыки Вы должны принять подтверждение и…" at bounding box center [495, 441] width 380 height 30
click at [347, 430] on label "Я принимаю Подтверждение использования музыки" at bounding box center [466, 432] width 291 height 10
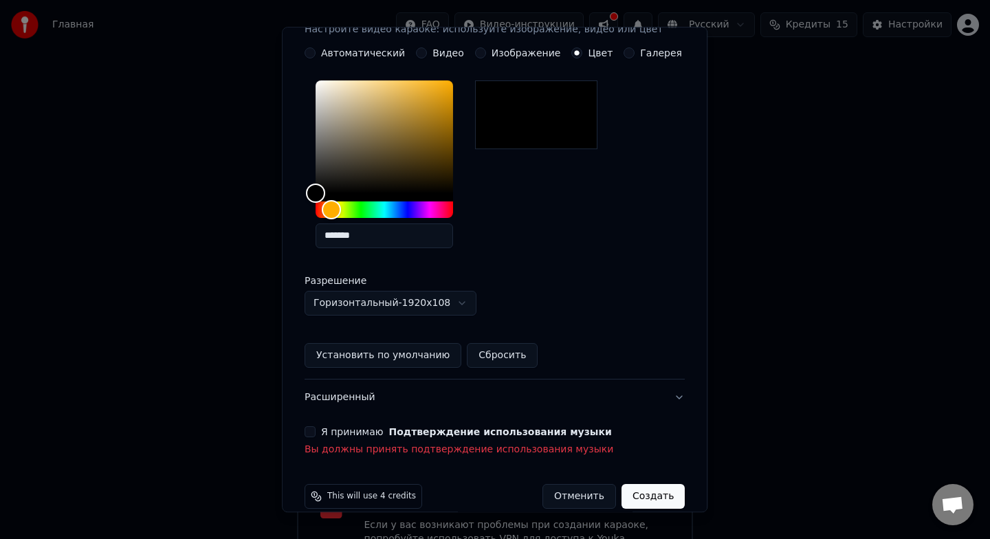
click at [316, 430] on button "Я принимаю Подтверждение использования музыки" at bounding box center [310, 431] width 11 height 11
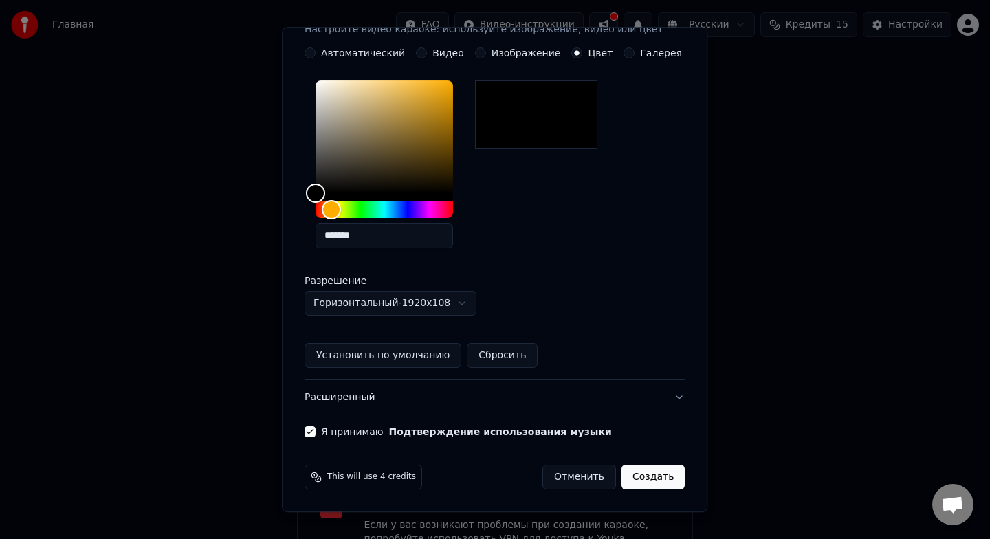
click at [657, 477] on button "Создать" at bounding box center [653, 477] width 63 height 25
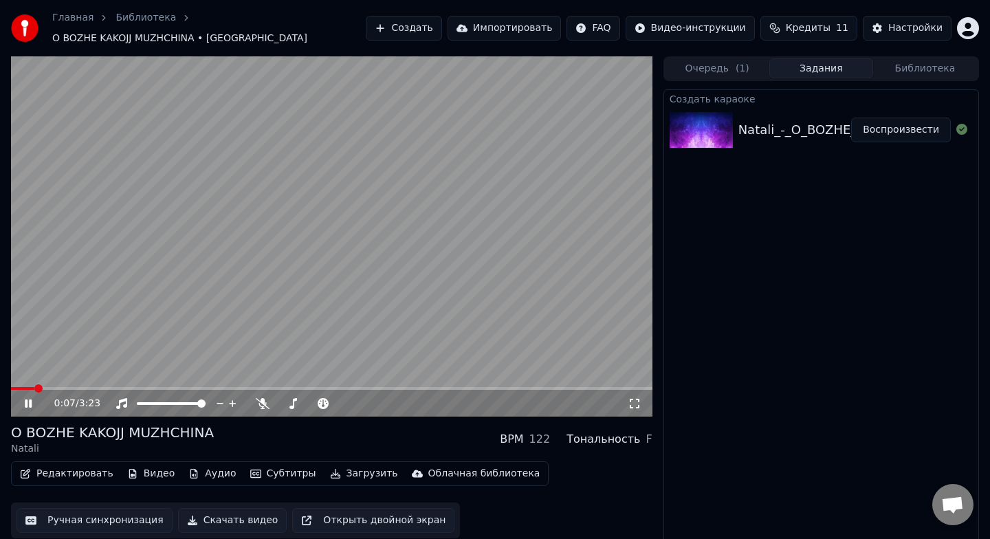
click at [29, 400] on icon at bounding box center [28, 404] width 7 height 8
click at [474, 260] on video at bounding box center [332, 236] width 642 height 361
click at [83, 390] on div "0:10 / 3:23" at bounding box center [332, 404] width 642 height 28
click at [331, 308] on video at bounding box center [332, 236] width 642 height 361
click at [455, 310] on video at bounding box center [332, 236] width 642 height 361
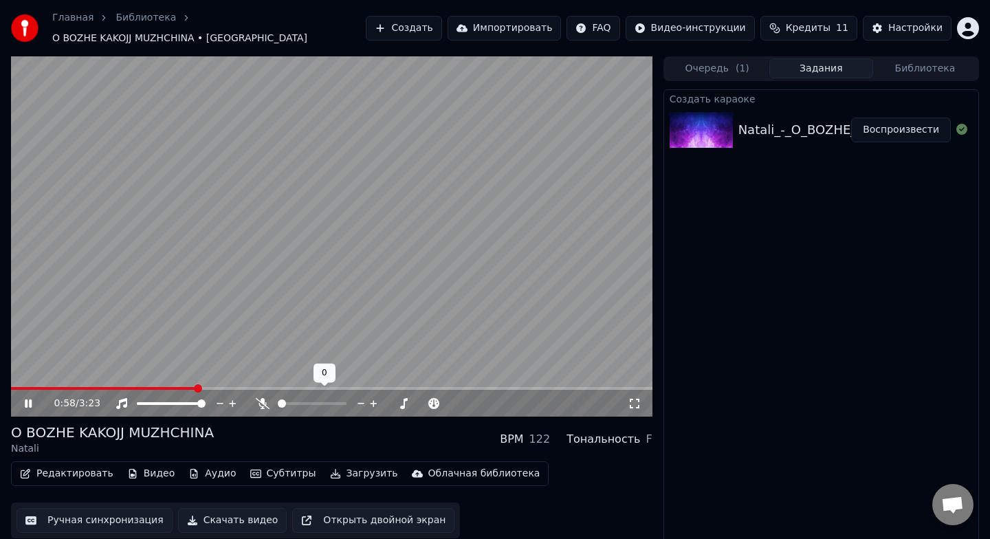
click at [310, 301] on video at bounding box center [332, 236] width 642 height 361
click at [263, 398] on icon at bounding box center [263, 403] width 14 height 11
click at [263, 398] on icon at bounding box center [263, 403] width 8 height 11
click at [312, 400] on span at bounding box center [312, 404] width 8 height 8
click at [219, 402] on div "0:59 / 3:23" at bounding box center [341, 404] width 574 height 14
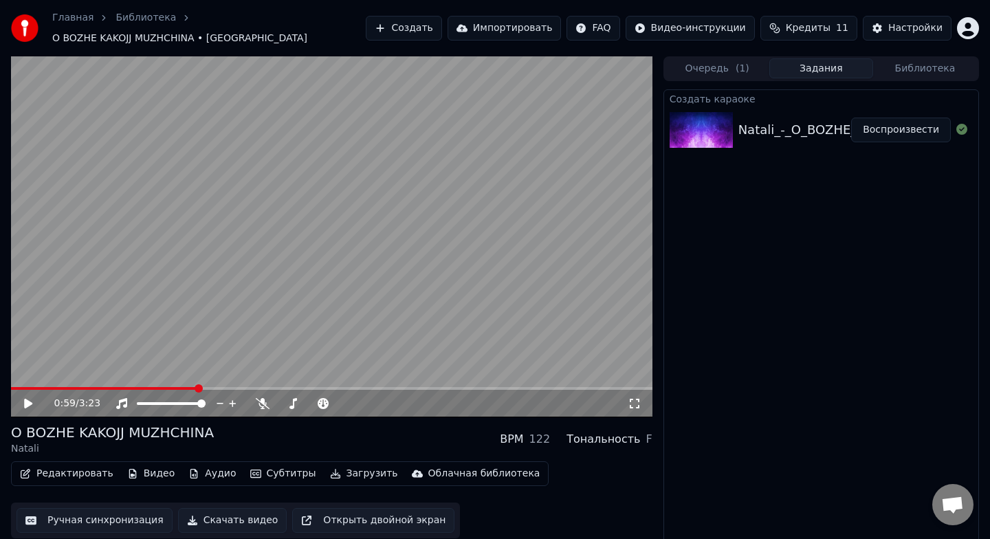
click at [142, 25] on link "Библиотека" at bounding box center [146, 18] width 61 height 14
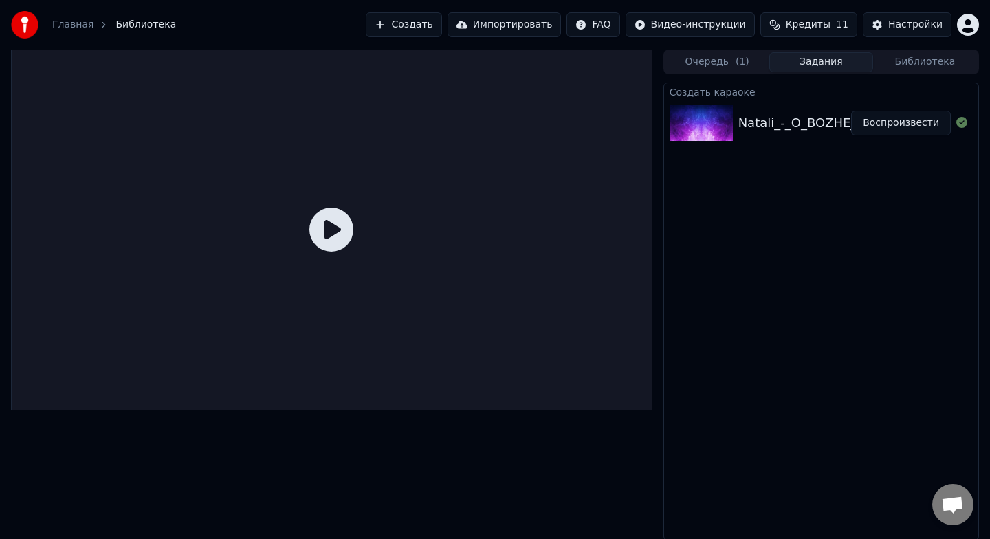
click at [61, 22] on link "Главная" at bounding box center [72, 25] width 41 height 14
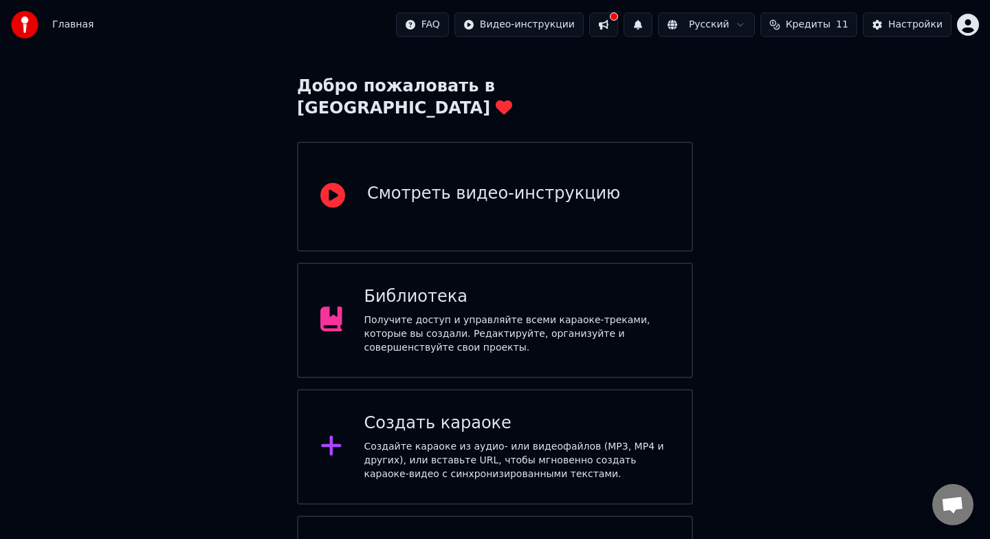
scroll to position [135, 0]
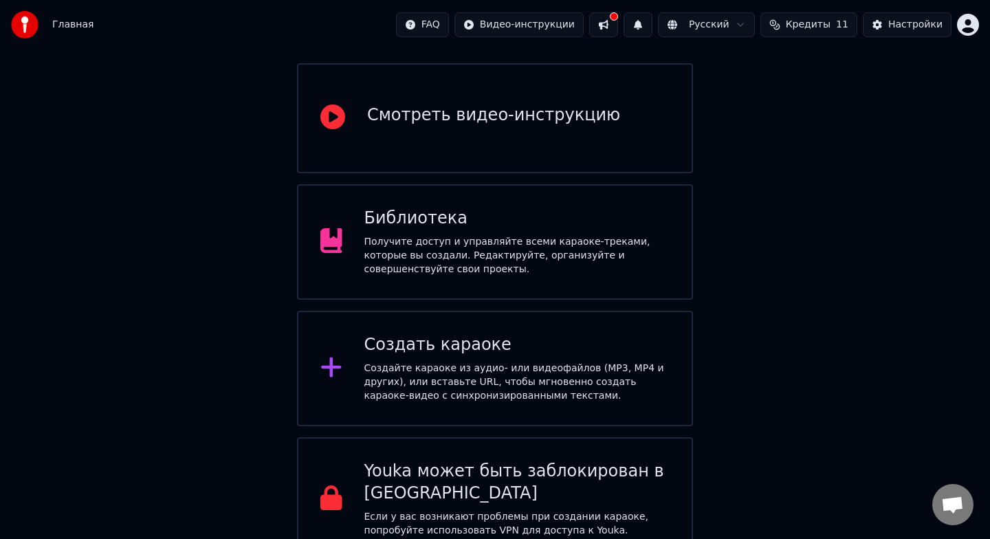
click at [469, 261] on div "Библиотека Получите доступ и управляйте всеми караоке-треками, которые вы созда…" at bounding box center [495, 242] width 396 height 116
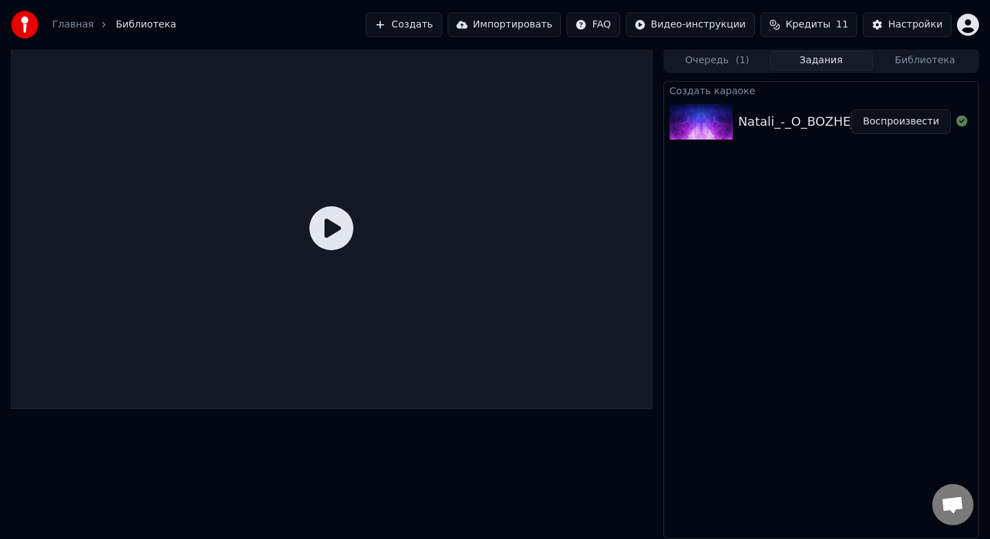
click at [800, 126] on div "Natali_-_O_BOZHE_KAKOJJ_MUZHCHINA_minus_original_73712719" at bounding box center [943, 121] width 408 height 19
click at [728, 144] on div "Natali_-_O_BOZHE_KAKOJJ_MUZHCHINA_minus_original_73712719 Воспроизвести" at bounding box center [821, 121] width 314 height 47
click at [709, 120] on img at bounding box center [701, 122] width 63 height 36
click at [890, 123] on button "Воспроизвести" at bounding box center [901, 121] width 100 height 25
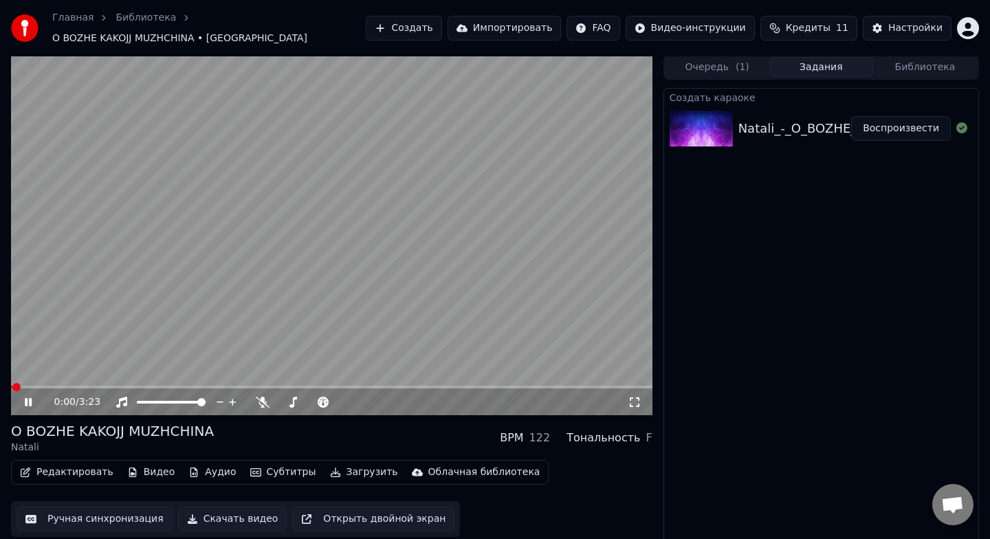
click at [291, 226] on video at bounding box center [332, 235] width 642 height 361
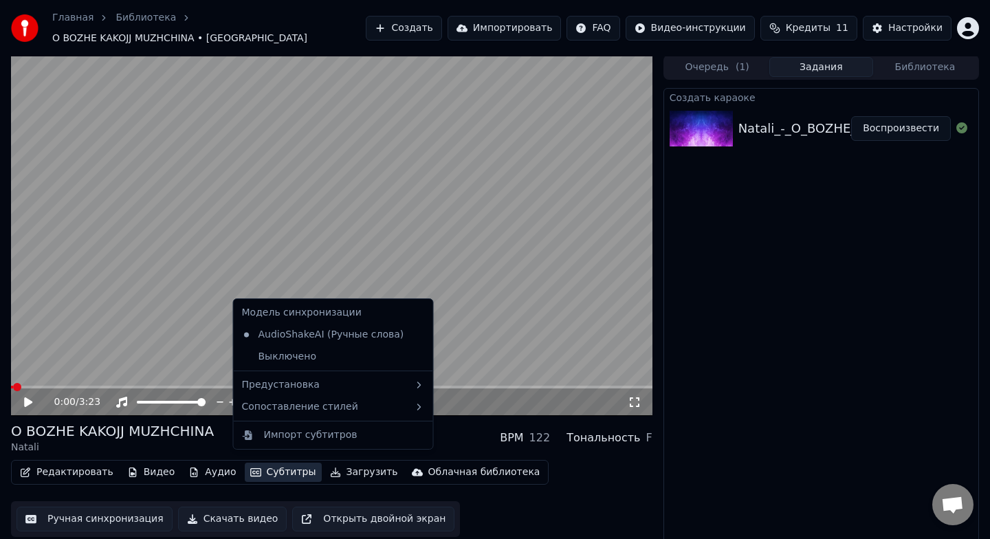
click at [283, 468] on button "Субтитры" at bounding box center [283, 472] width 77 height 19
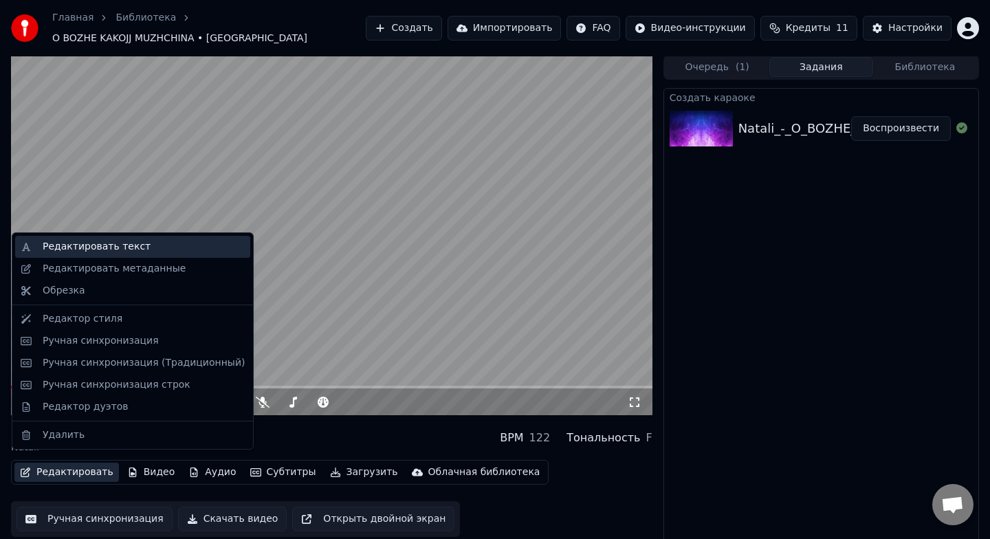
click at [94, 249] on div "Редактировать текст" at bounding box center [97, 247] width 108 height 14
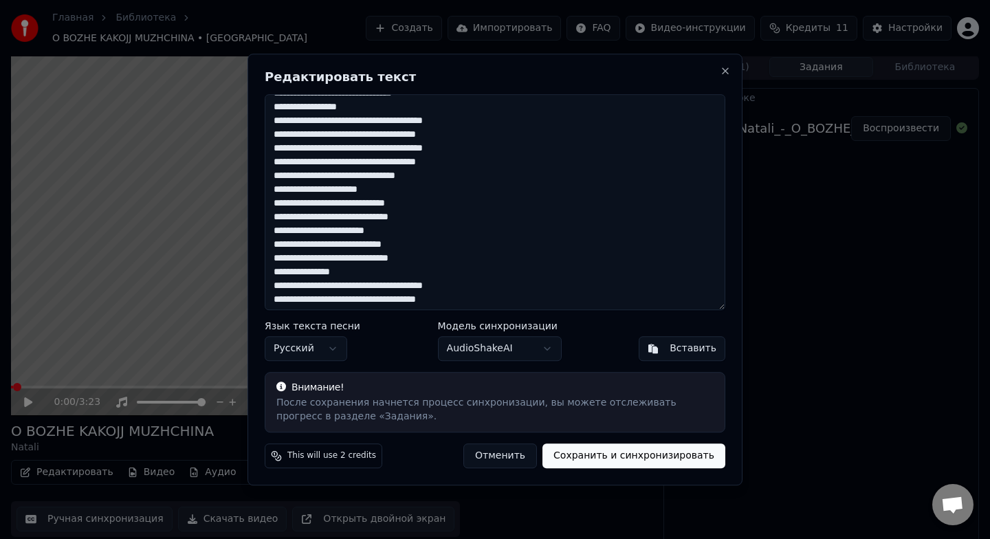
scroll to position [250, 0]
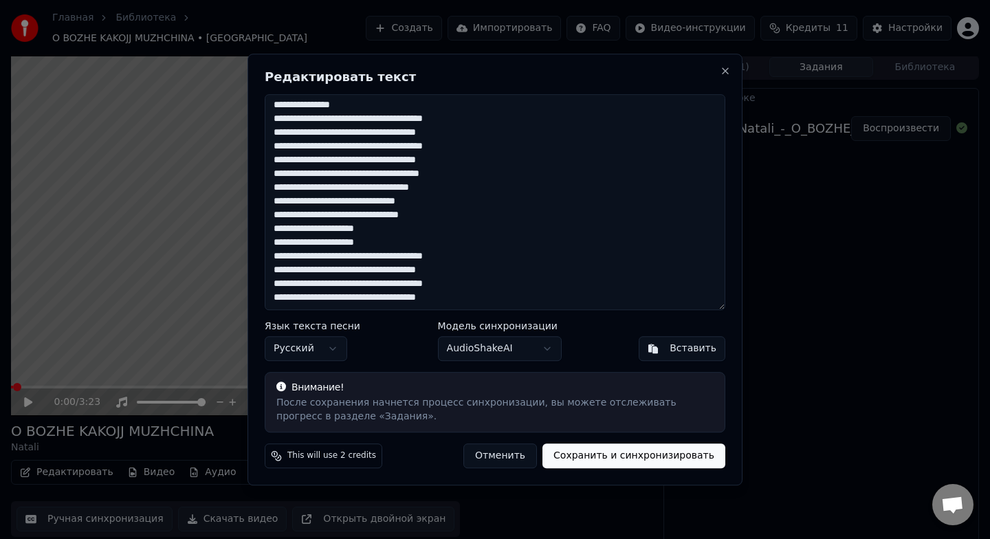
drag, startPoint x: 275, startPoint y: 104, endPoint x: 538, endPoint y: 367, distance: 371.5
click at [538, 367] on div "Редактировать текст Язык текста песни Русский Модель синхронизации AudioShakeAI…" at bounding box center [495, 270] width 495 height 432
click at [503, 463] on button "Отменить" at bounding box center [500, 456] width 74 height 25
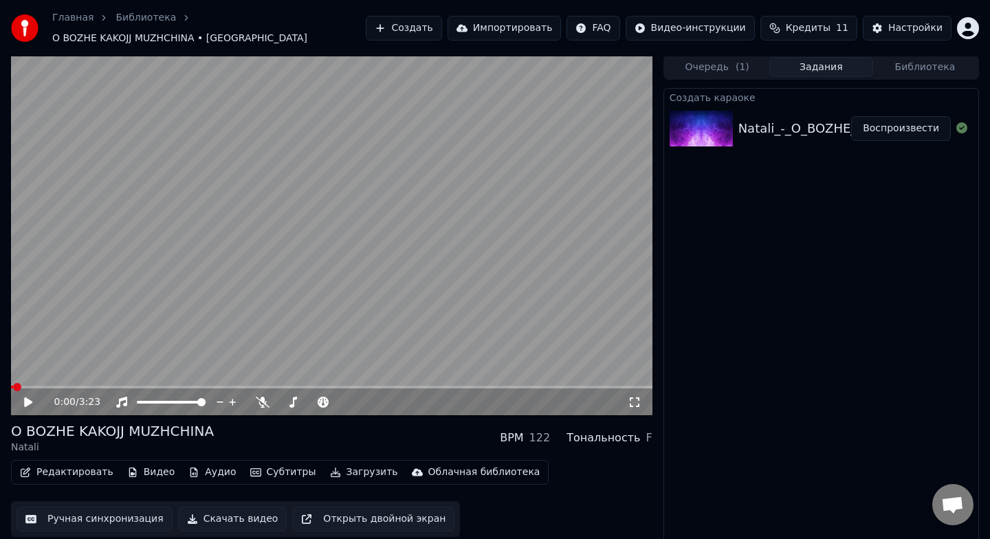
click at [211, 464] on button "Аудио" at bounding box center [212, 472] width 58 height 19
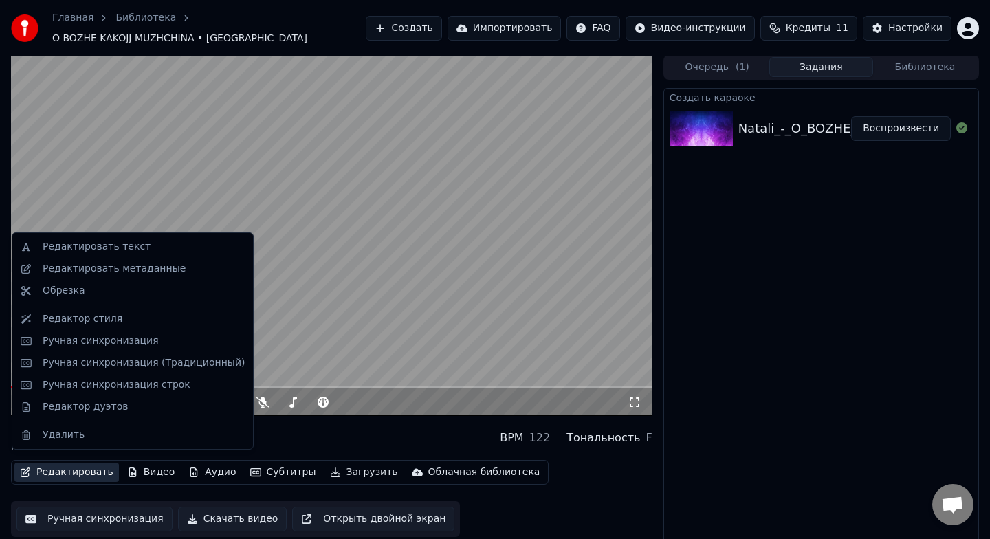
click at [80, 25] on link "Главная" at bounding box center [72, 18] width 41 height 14
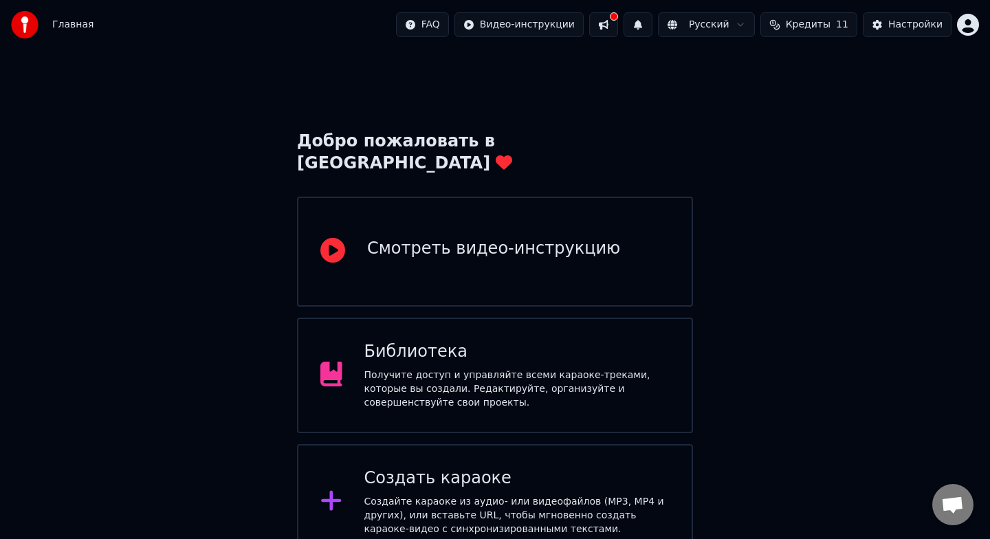
click at [437, 495] on div "Создайте караоке из аудио- или видеофайлов (MP3, MP4 и других), или вставьте UR…" at bounding box center [517, 515] width 306 height 41
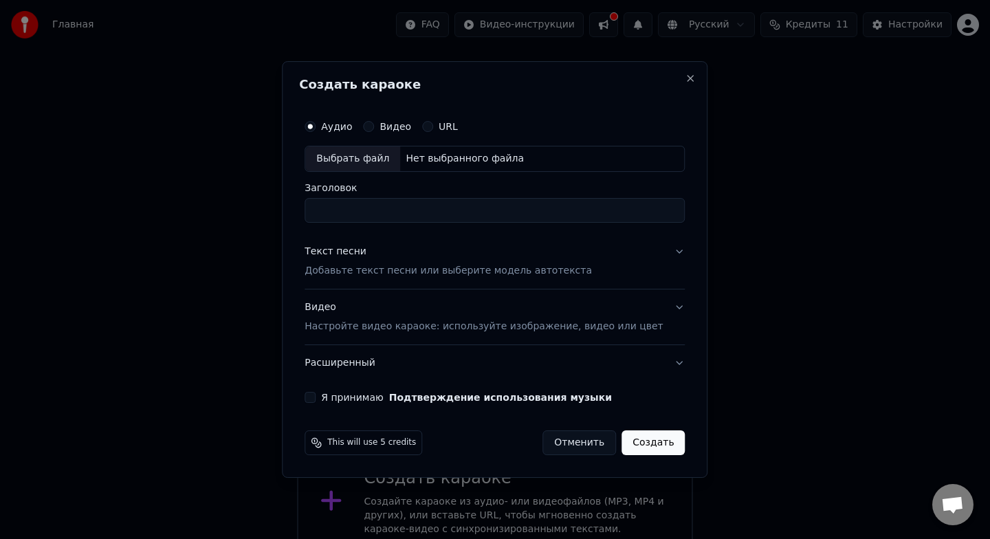
click at [673, 245] on button "Текст песни Добавьте текст песни или выберите модель автотекста" at bounding box center [495, 261] width 380 height 55
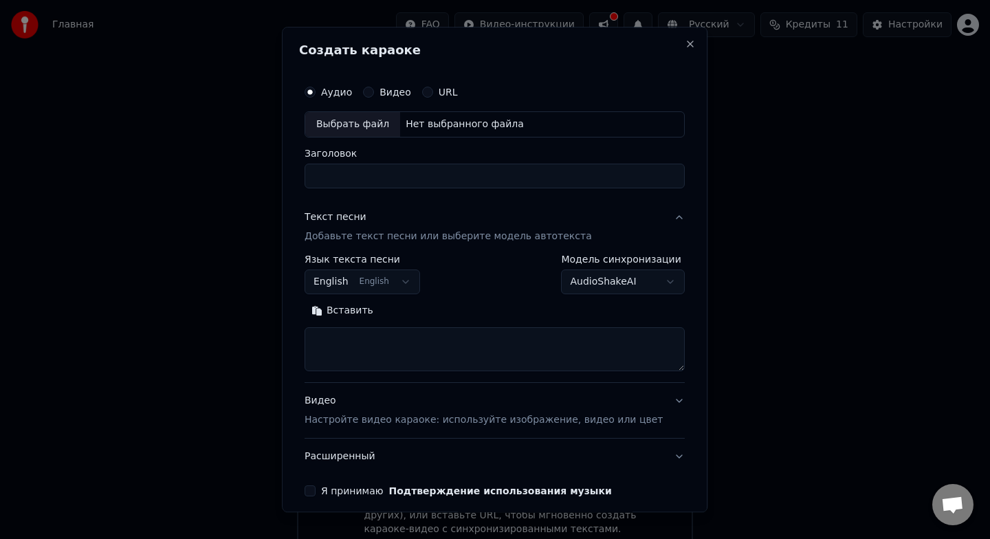
click at [430, 351] on textarea at bounding box center [495, 349] width 380 height 44
paste textarea "**********"
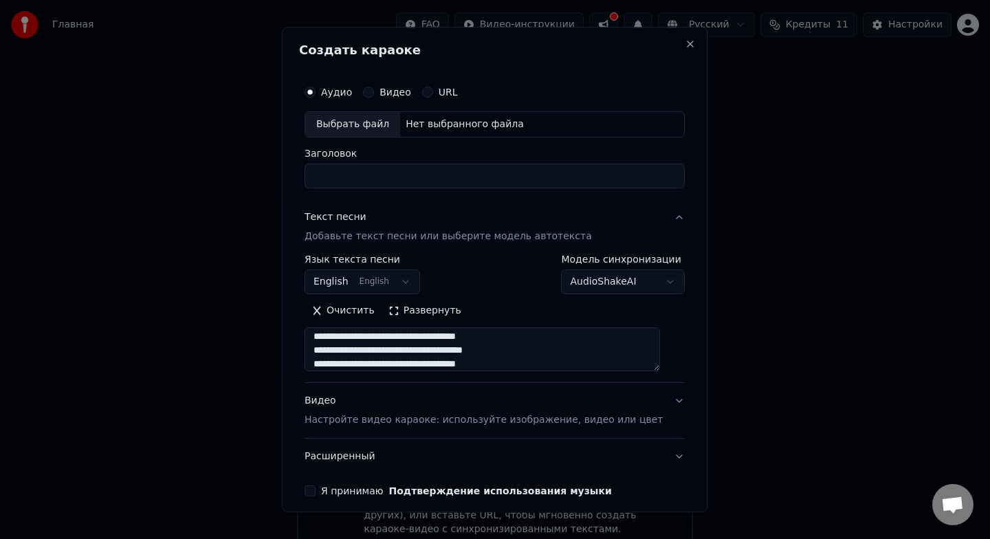
type textarea "**********"
click at [417, 278] on body "Главная FAQ Видео-инструкции Русский Кредиты 11 Настройки Добро пожаловать в Yo…" at bounding box center [495, 347] width 990 height 696
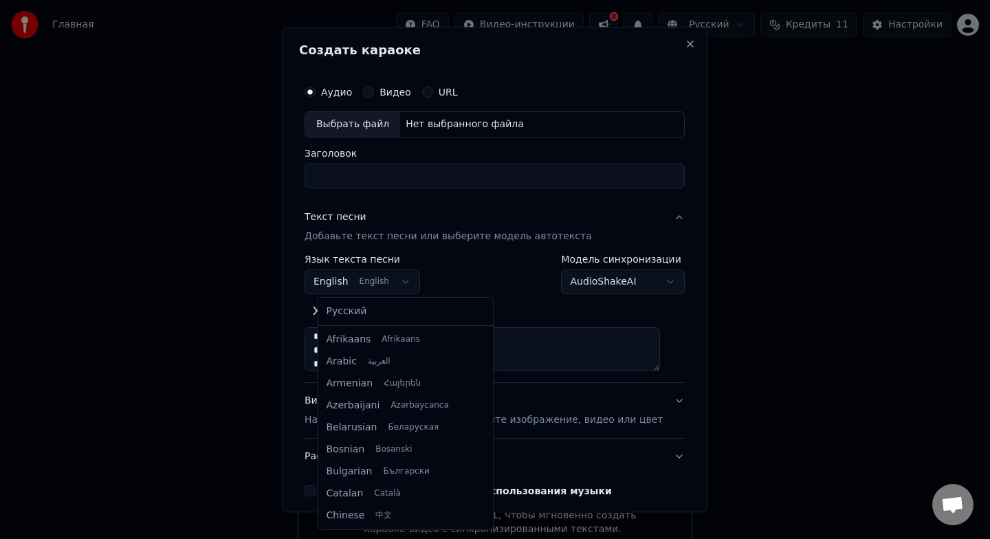
scroll to position [110, 0]
select select "**"
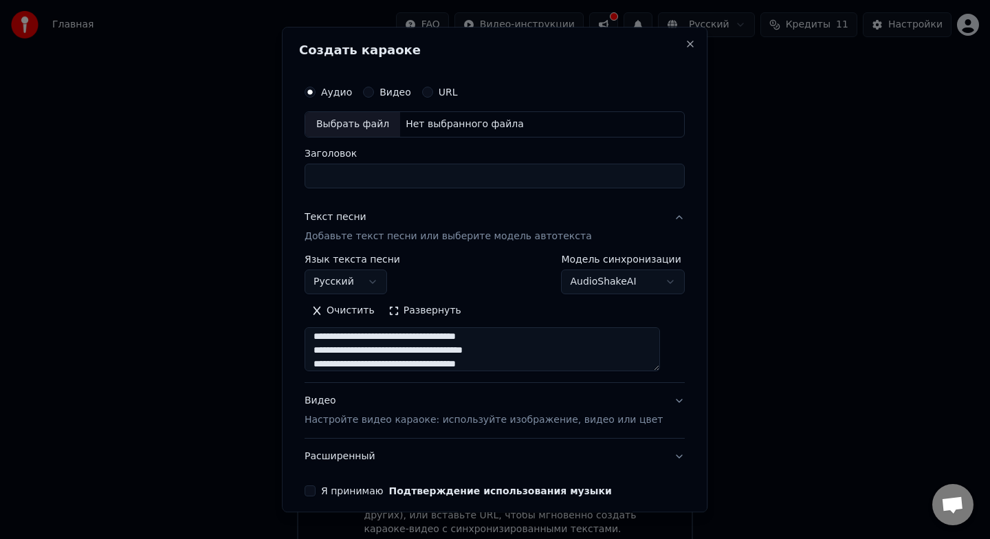
scroll to position [0, 0]
click at [381, 126] on div "Выбрать файл" at bounding box center [352, 124] width 95 height 25
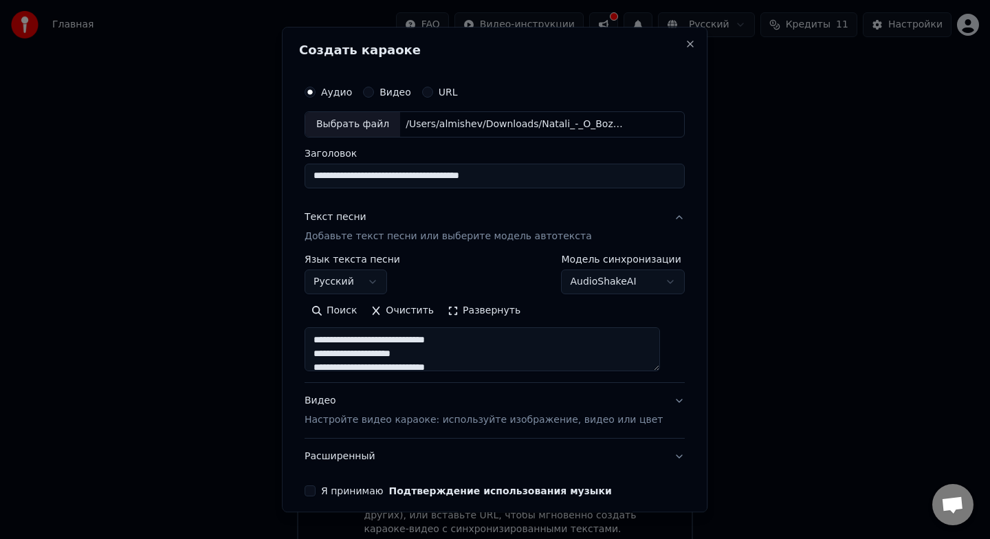
drag, startPoint x: 555, startPoint y: 177, endPoint x: 173, endPoint y: 208, distance: 383.6
click at [173, 208] on body "Главная FAQ Видео-инструкции Русский Кредиты 11 Настройки Добро пожаловать в Yo…" at bounding box center [495, 347] width 990 height 696
type input "*"
type input "**********"
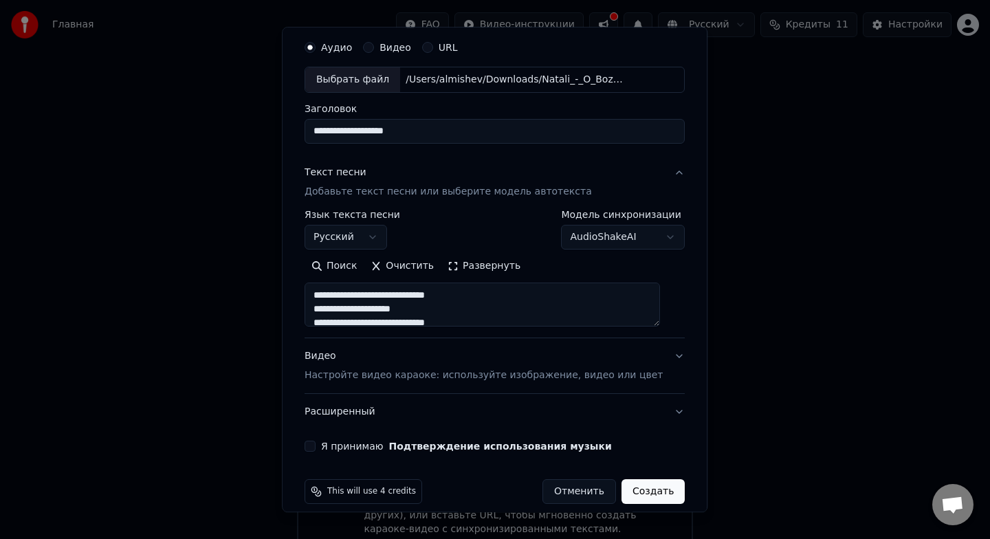
scroll to position [59, 0]
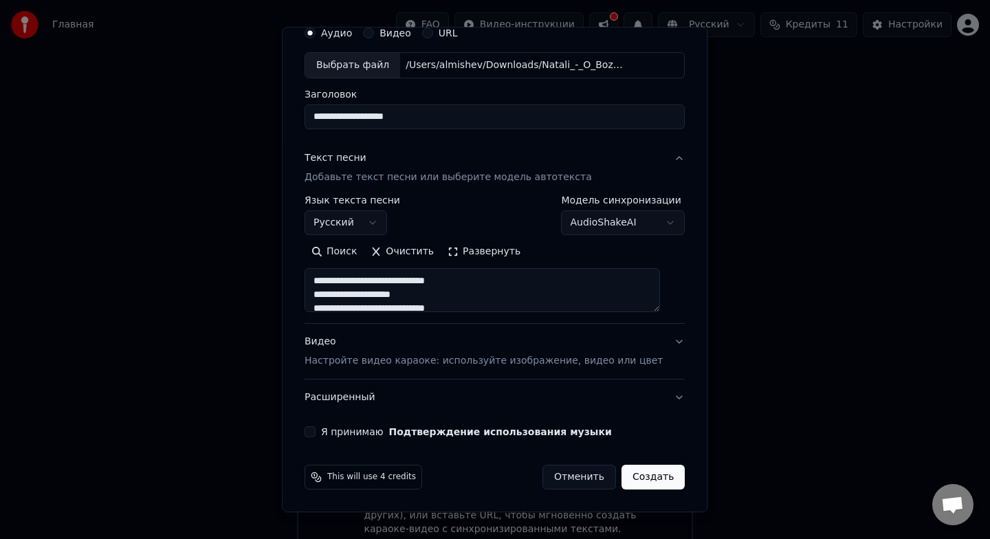
click at [329, 433] on div "Я принимаю Подтверждение использования музыки" at bounding box center [495, 431] width 380 height 11
click at [316, 433] on button "Я принимаю Подтверждение использования музыки" at bounding box center [310, 431] width 11 height 11
click at [666, 347] on button "Видео Настройте видео караоке: используйте изображение, видео или цвет" at bounding box center [495, 351] width 380 height 55
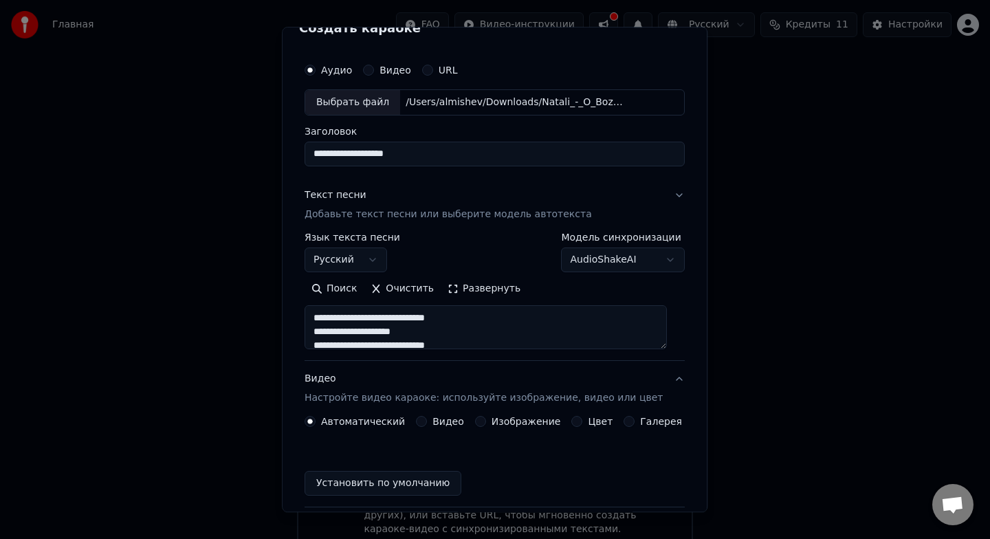
scroll to position [22, 0]
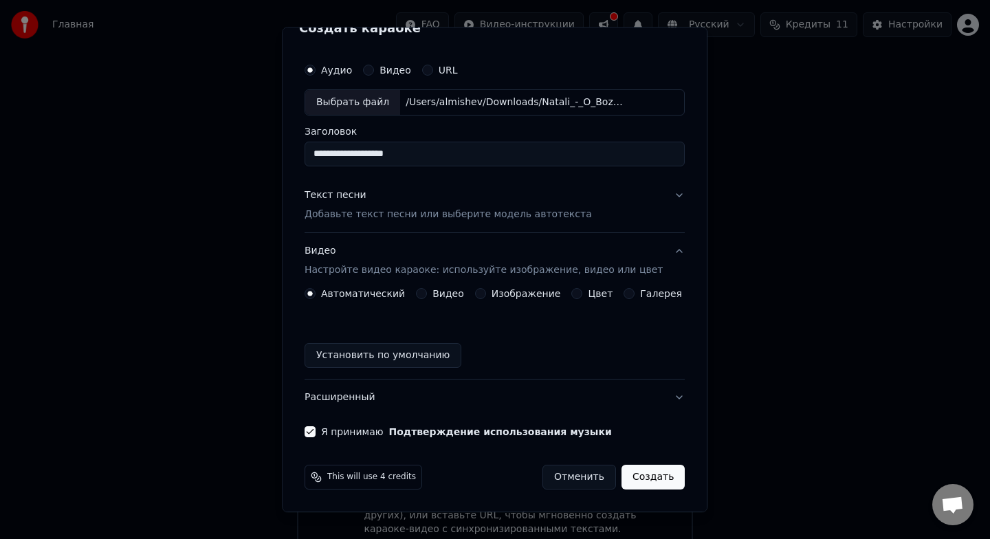
click at [427, 295] on button "Видео" at bounding box center [421, 293] width 11 height 11
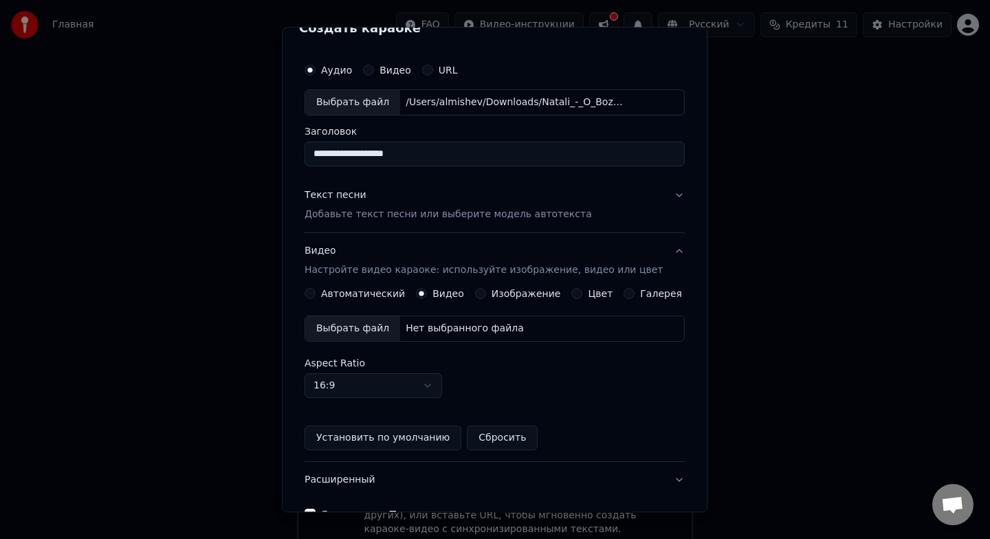
click at [392, 331] on div "Выбрать файл" at bounding box center [352, 328] width 95 height 25
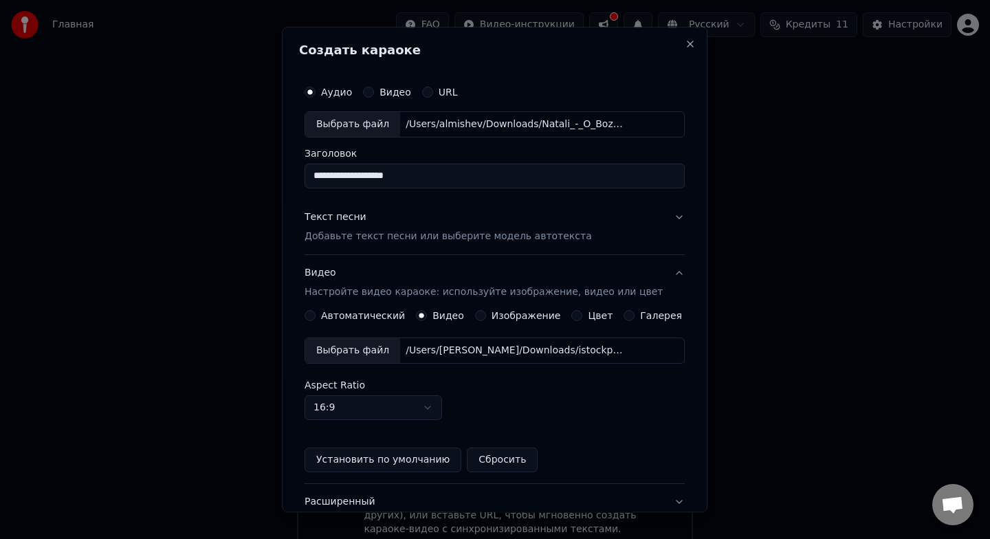
scroll to position [105, 0]
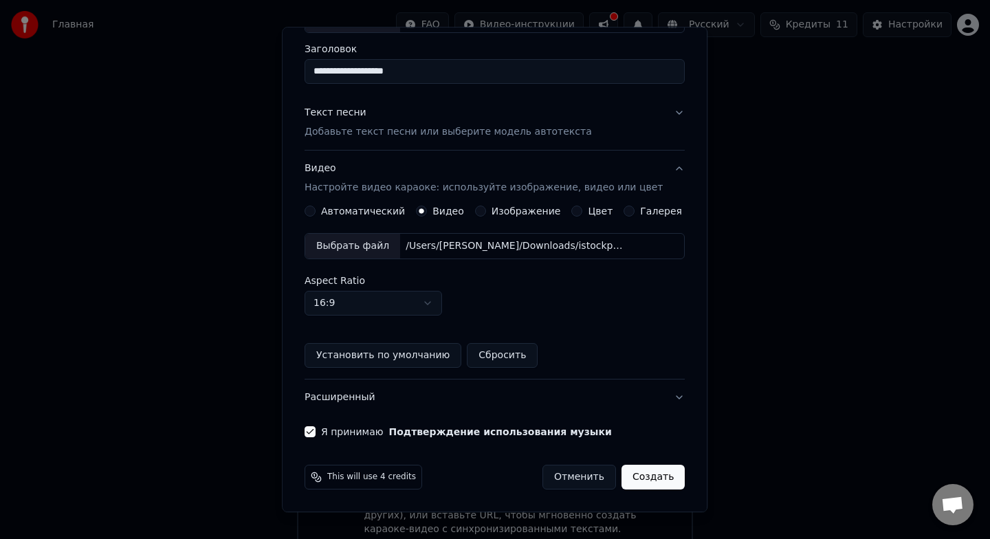
click at [636, 477] on button "Создать" at bounding box center [653, 477] width 63 height 25
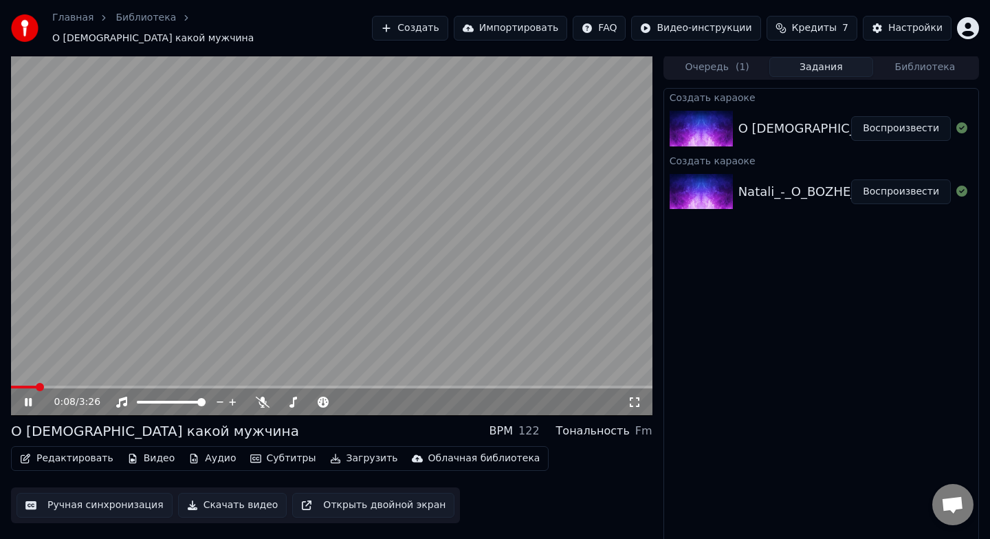
click at [30, 398] on icon at bounding box center [28, 402] width 7 height 8
click at [329, 235] on video at bounding box center [332, 235] width 642 height 361
click at [261, 397] on icon at bounding box center [263, 402] width 14 height 11
click at [263, 397] on icon at bounding box center [263, 402] width 8 height 11
click at [264, 397] on icon at bounding box center [263, 402] width 14 height 11
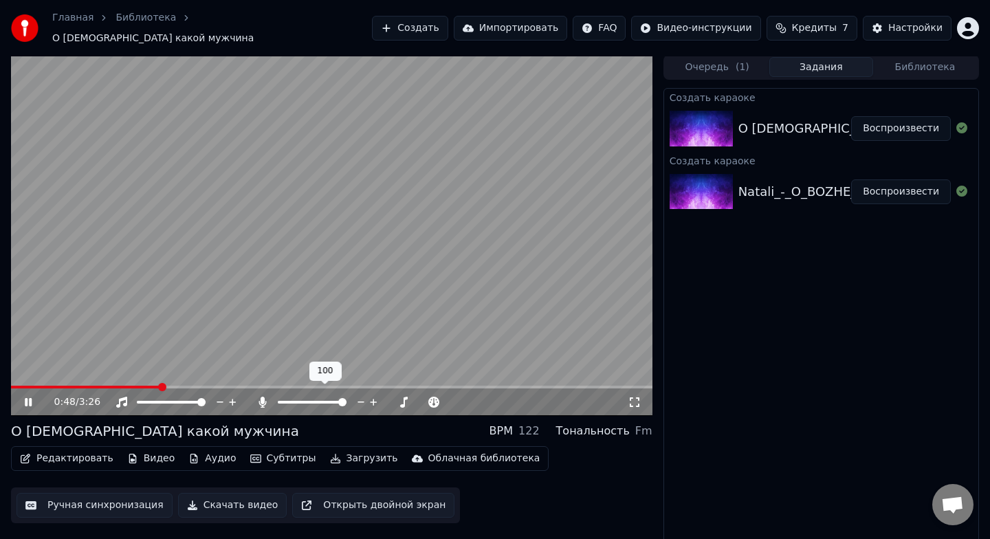
click at [264, 397] on icon at bounding box center [263, 402] width 14 height 11
click at [263, 397] on icon at bounding box center [263, 402] width 8 height 11
click at [230, 270] on video at bounding box center [332, 235] width 642 height 361
click at [30, 397] on icon at bounding box center [28, 402] width 8 height 10
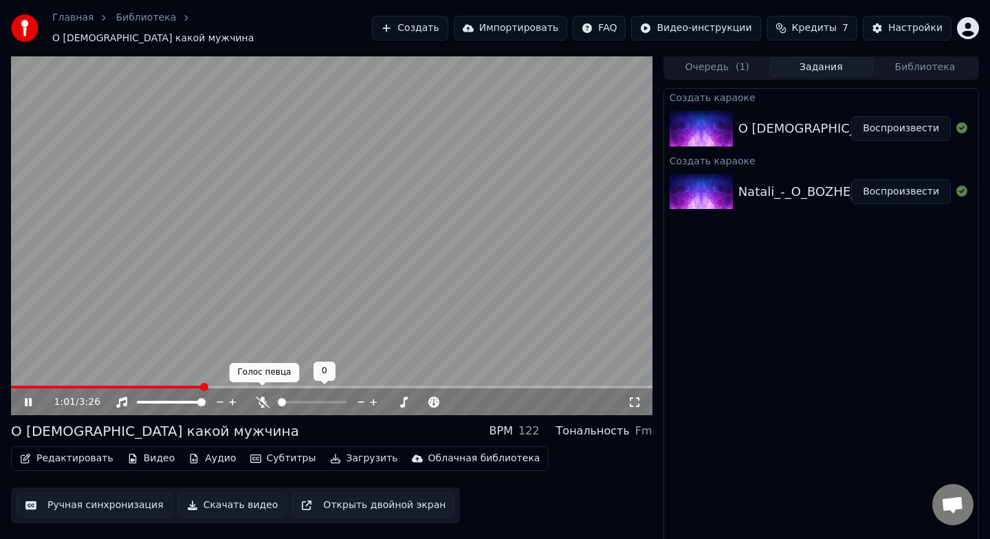
click at [263, 397] on icon at bounding box center [263, 402] width 14 height 11
click at [27, 398] on icon at bounding box center [28, 402] width 7 height 8
click at [344, 205] on video at bounding box center [332, 235] width 642 height 361
click at [307, 401] on span at bounding box center [293, 402] width 30 height 3
click at [257, 233] on video at bounding box center [332, 235] width 642 height 361
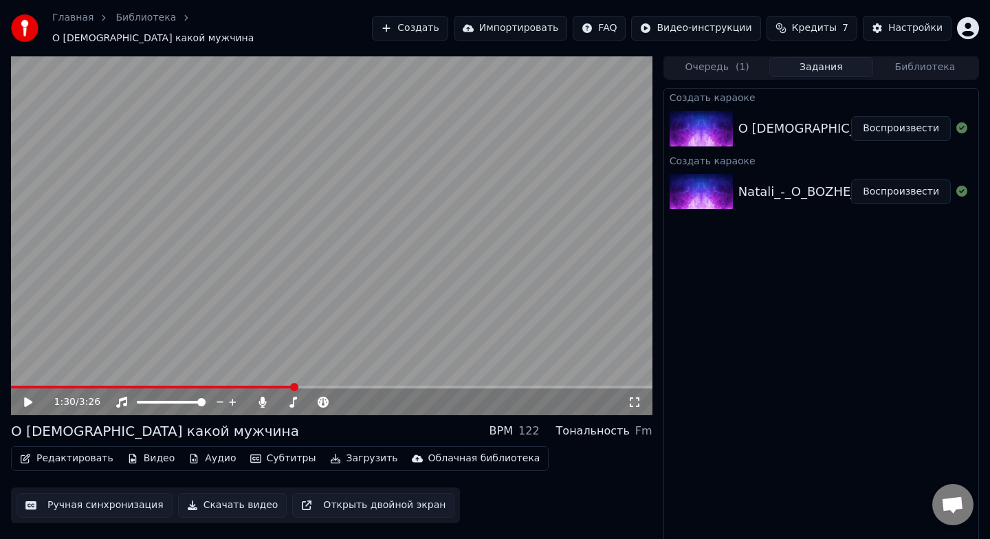
click at [100, 266] on video at bounding box center [332, 235] width 642 height 361
click at [268, 422] on div "О [DEMOGRAPHIC_DATA] какой мужчина BPM 122 Тональность Fm" at bounding box center [332, 431] width 642 height 19
click at [268, 397] on icon at bounding box center [263, 402] width 14 height 11
click at [369, 264] on video at bounding box center [332, 235] width 642 height 361
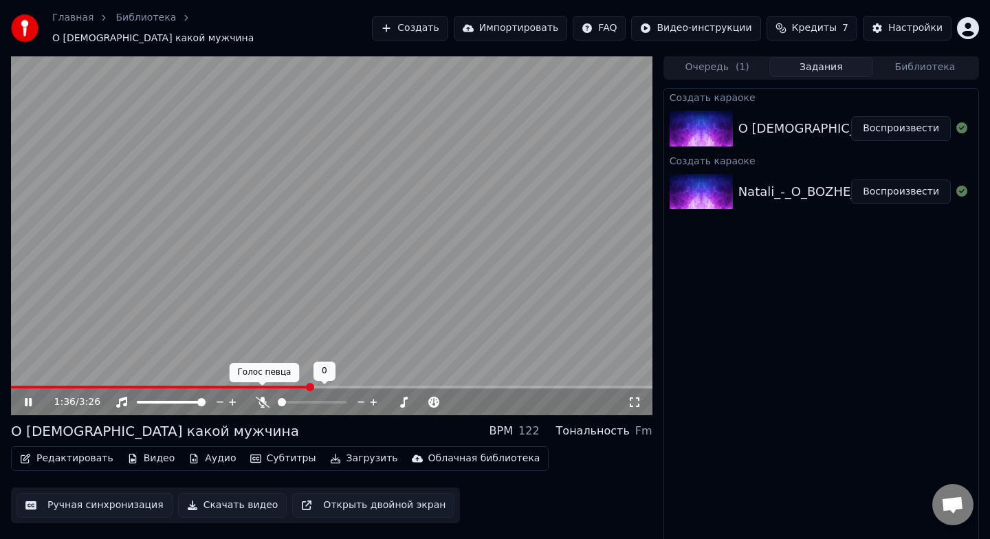
click at [261, 400] on icon at bounding box center [263, 402] width 14 height 11
click at [303, 386] on span at bounding box center [157, 387] width 292 height 3
click at [278, 374] on video at bounding box center [332, 235] width 642 height 361
click at [287, 375] on video at bounding box center [332, 235] width 642 height 361
click at [290, 389] on div "1:35 / 3:26" at bounding box center [332, 403] width 642 height 28
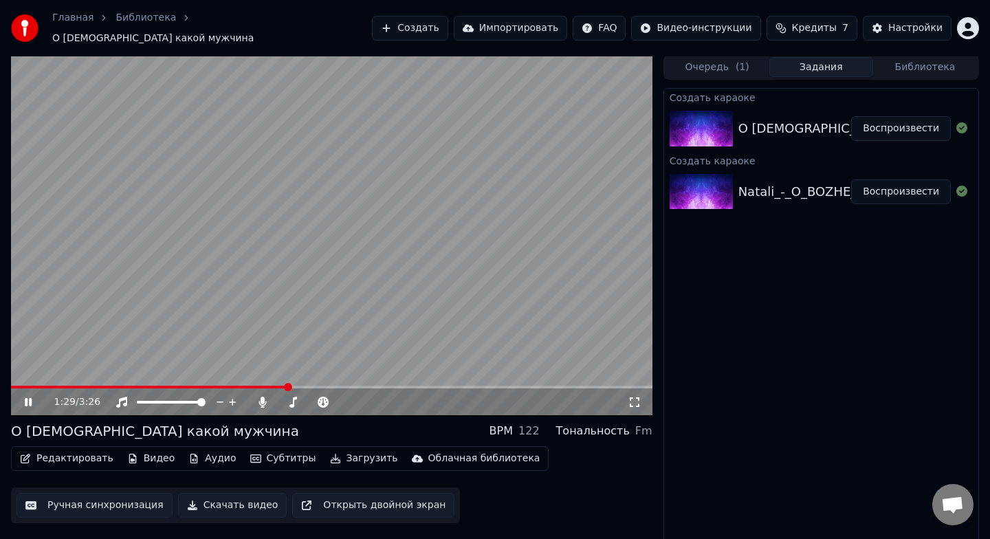
click at [284, 383] on span at bounding box center [288, 387] width 8 height 8
click at [421, 386] on span at bounding box center [332, 387] width 642 height 3
click at [563, 389] on div "2:13 / 3:26" at bounding box center [332, 403] width 642 height 28
click at [574, 386] on span at bounding box center [332, 387] width 642 height 3
click at [637, 386] on span at bounding box center [332, 387] width 642 height 3
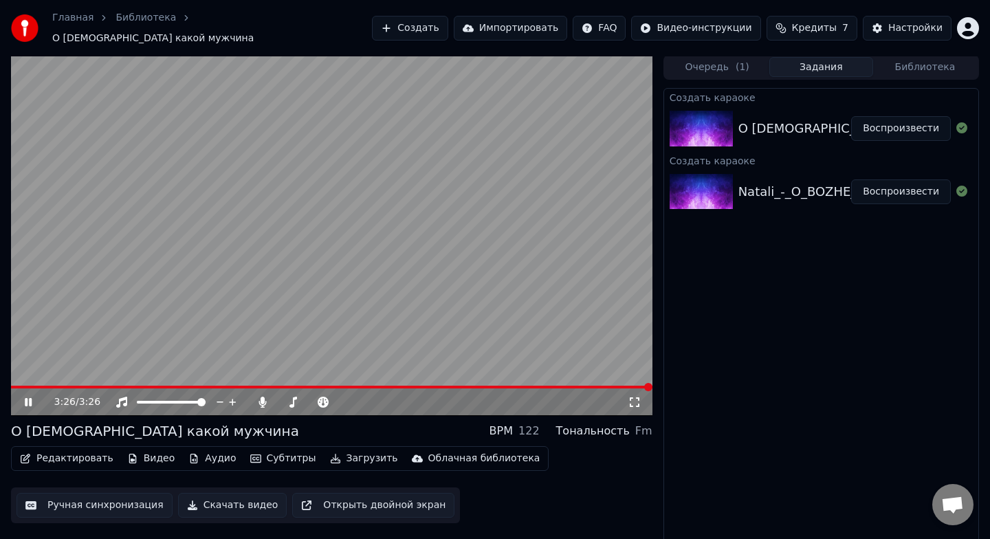
click at [653, 383] on span at bounding box center [648, 387] width 8 height 8
click at [273, 451] on button "Субтитры" at bounding box center [283, 458] width 77 height 19
click at [157, 375] on video at bounding box center [332, 235] width 642 height 361
click at [82, 378] on video at bounding box center [332, 235] width 642 height 361
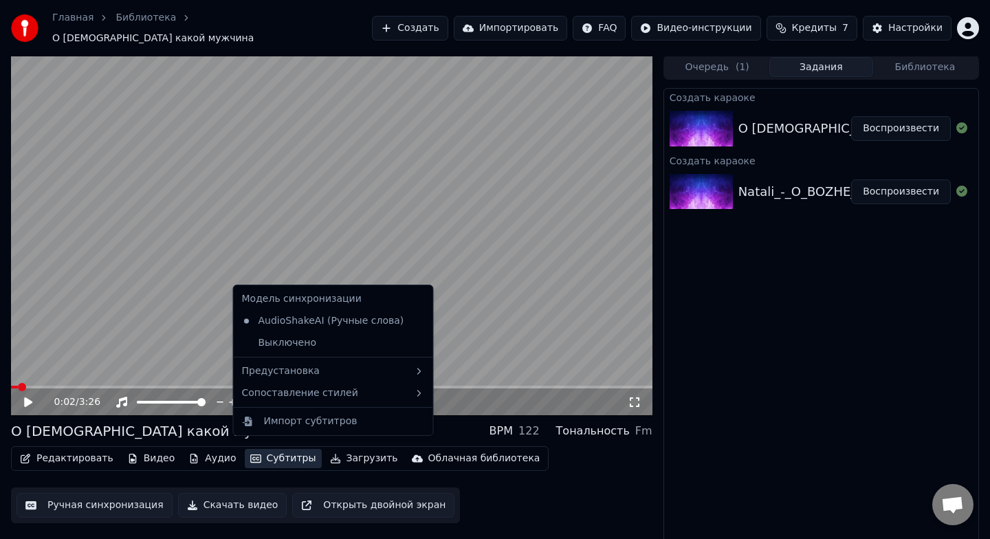
click at [277, 449] on button "Субтитры" at bounding box center [283, 458] width 77 height 19
click at [318, 418] on div "Импорт субтитров" at bounding box center [311, 422] width 94 height 14
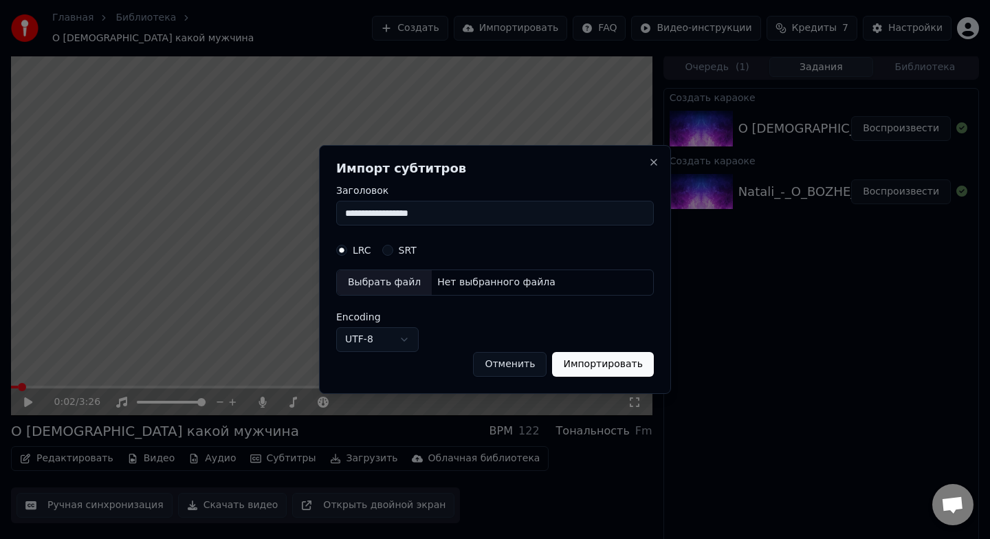
click at [381, 284] on div "Выбрать файл" at bounding box center [384, 282] width 95 height 25
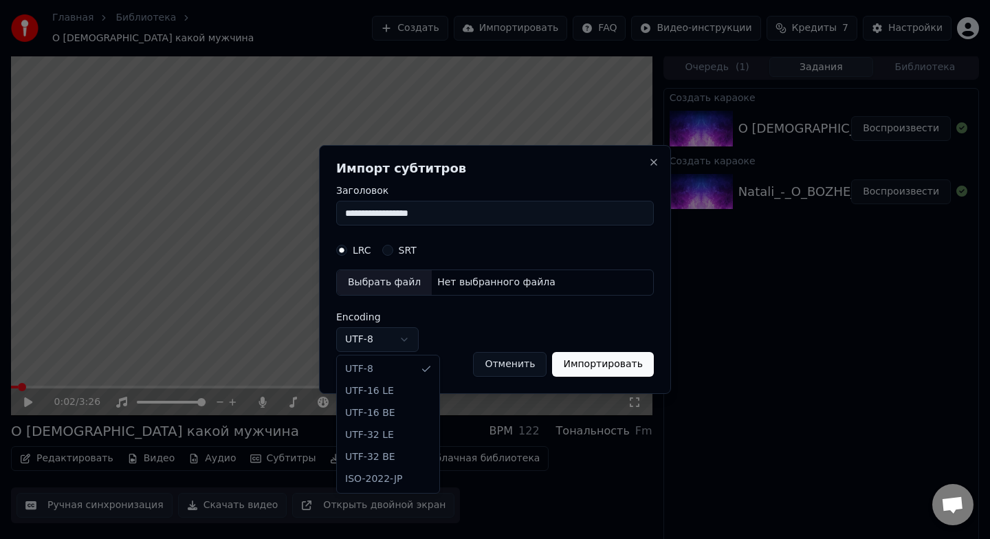
click at [386, 339] on body "**********" at bounding box center [495, 268] width 990 height 539
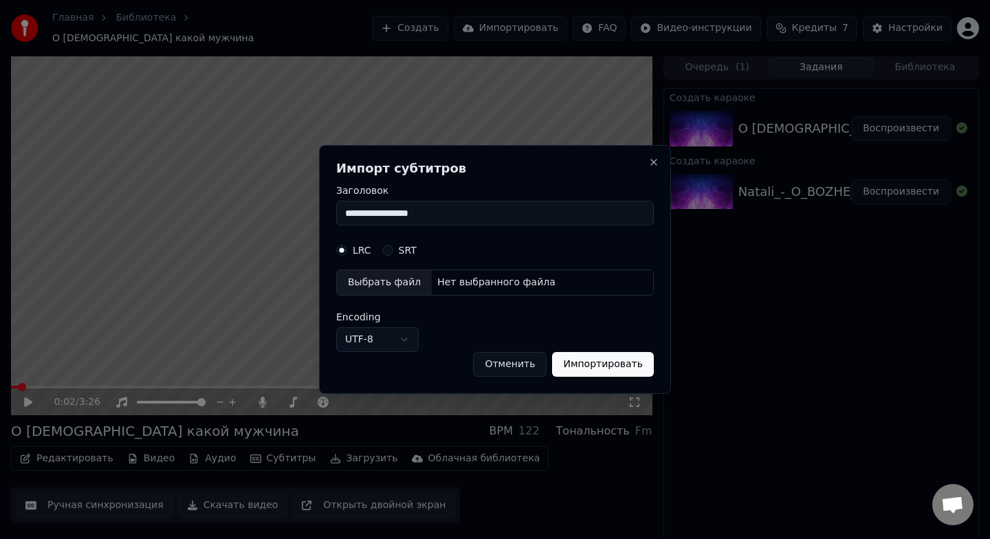
click at [386, 339] on body "**********" at bounding box center [495, 268] width 990 height 539
click at [402, 281] on div "Выбрать файл" at bounding box center [384, 282] width 95 height 25
click at [400, 277] on div "Выбрать файл" at bounding box center [384, 282] width 95 height 25
click at [396, 256] on div "LRC SRT" at bounding box center [495, 251] width 318 height 28
click at [389, 250] on button "SRT" at bounding box center [387, 250] width 11 height 11
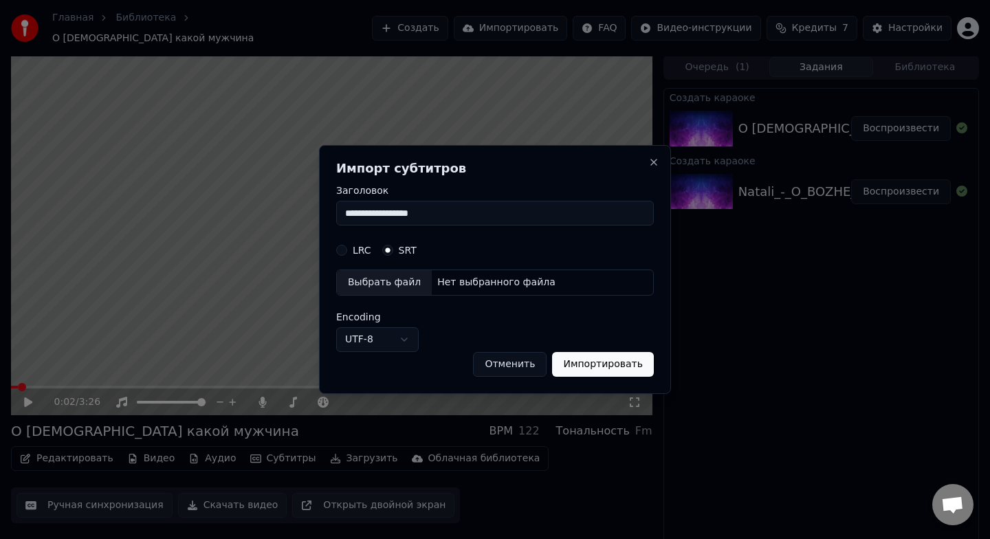
click at [345, 241] on div "LRC SRT" at bounding box center [495, 251] width 318 height 28
click at [342, 245] on button "LRC" at bounding box center [341, 250] width 11 height 11
click at [391, 285] on div "Выбрать файл" at bounding box center [384, 282] width 95 height 25
click at [395, 282] on div "Выбрать файл" at bounding box center [384, 282] width 95 height 25
click at [446, 195] on label "Заголовок" at bounding box center [495, 191] width 318 height 10
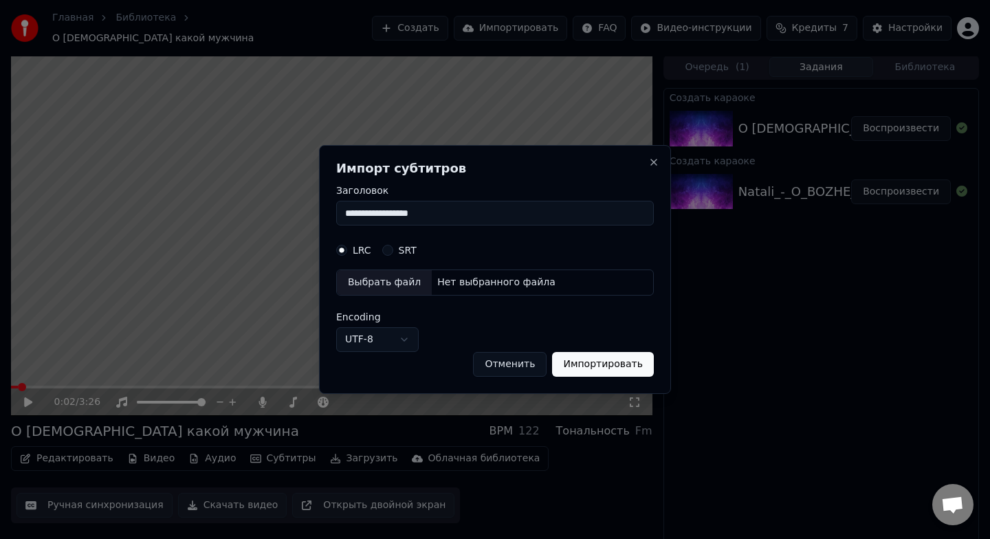
click at [446, 201] on input "**********" at bounding box center [495, 213] width 318 height 25
click at [445, 212] on input "**********" at bounding box center [495, 213] width 318 height 25
click at [463, 292] on div "Выбрать файл Нет выбранного файла" at bounding box center [495, 283] width 318 height 26
click at [416, 281] on div "Выбрать файл" at bounding box center [384, 282] width 95 height 25
click at [518, 367] on button "Отменить" at bounding box center [510, 364] width 74 height 25
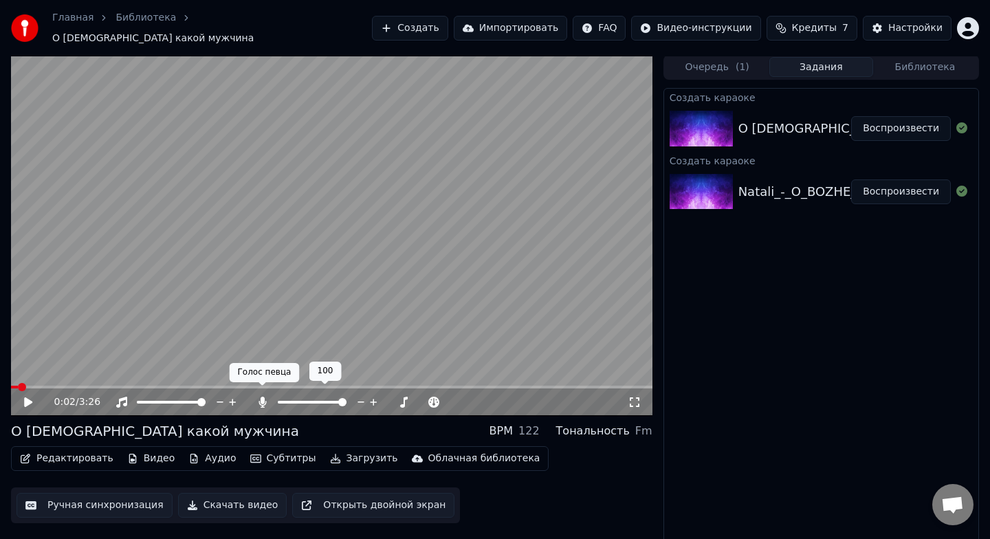
click at [259, 397] on icon at bounding box center [263, 402] width 8 height 11
click at [250, 454] on icon "button" at bounding box center [255, 459] width 11 height 10
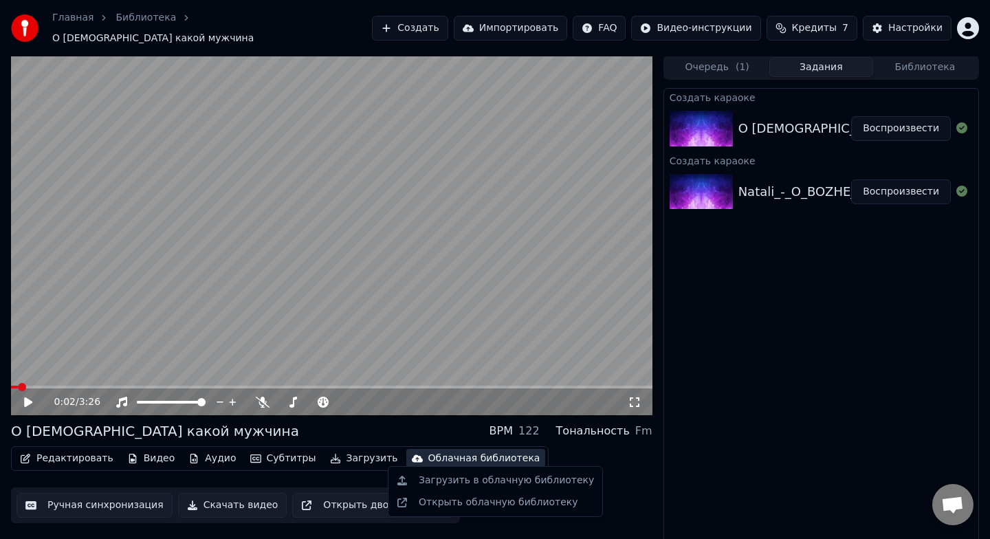
click at [600, 461] on div "Редактировать Видео Аудио Субтитры Загрузить Облачная библиотека Ручная синхрон…" at bounding box center [332, 484] width 642 height 77
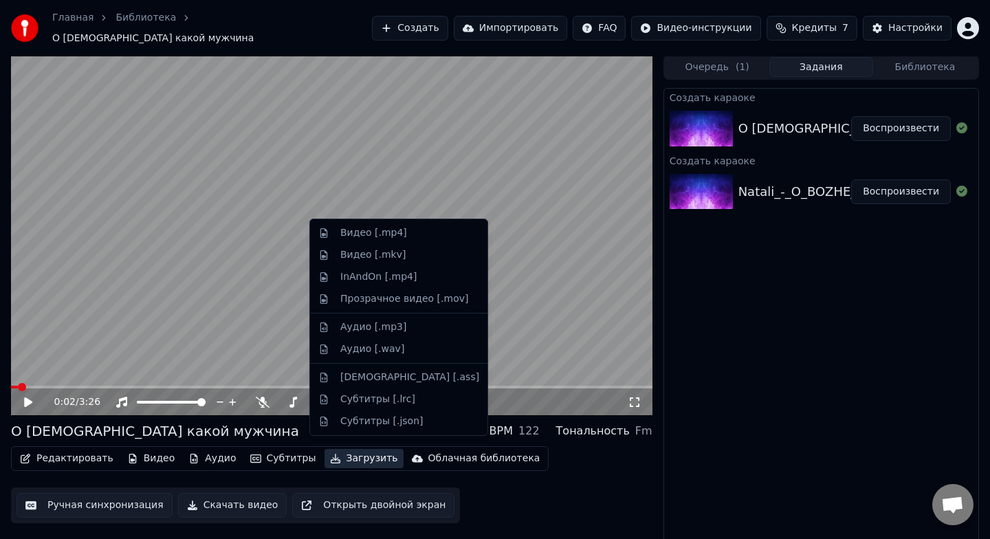
click at [349, 460] on button "Загрузить" at bounding box center [364, 458] width 79 height 19
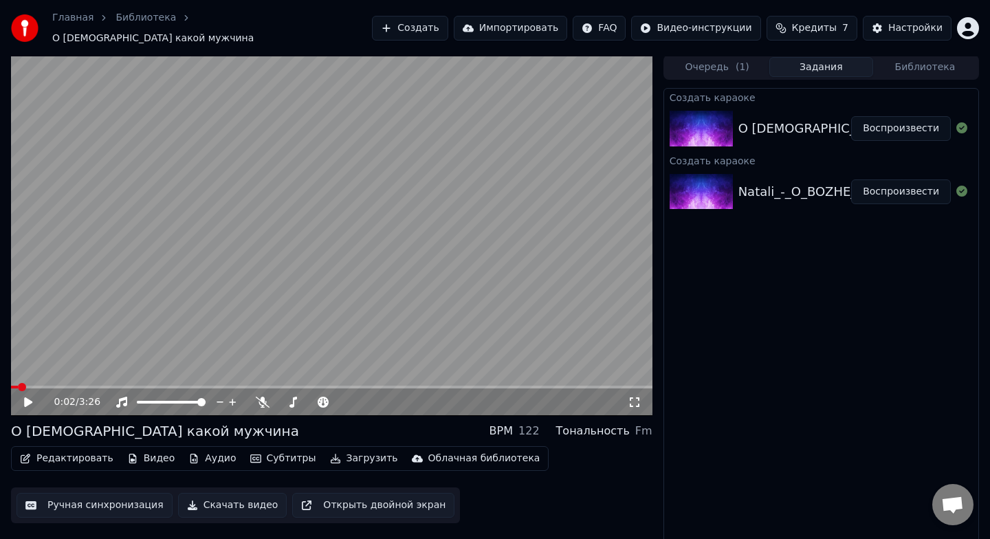
click at [763, 397] on div "Создать караоке О боже какой мужчина Воспроизвести Создать караоке Natali_-_O_B…" at bounding box center [822, 317] width 316 height 458
click at [215, 452] on button "Аудио" at bounding box center [212, 458] width 58 height 19
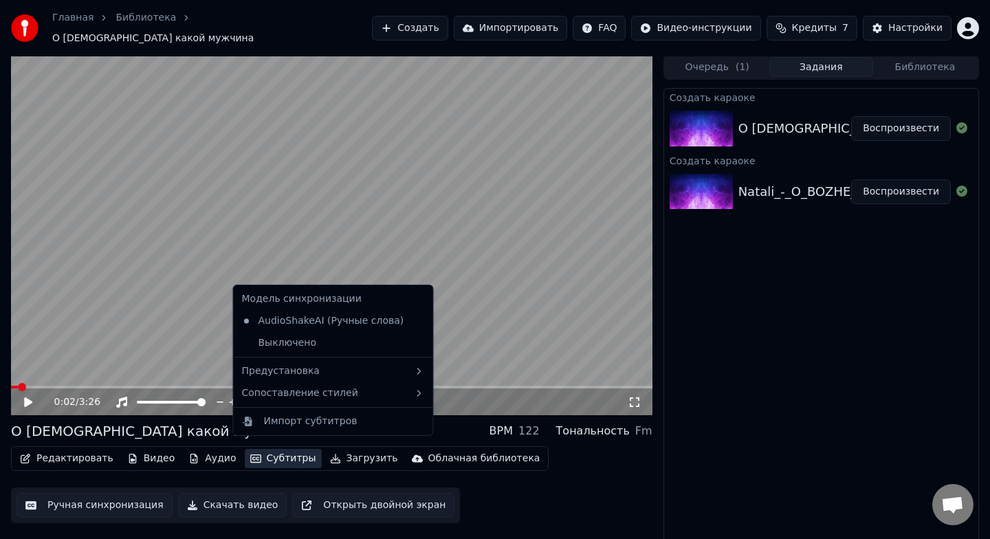
click at [287, 457] on button "Субтитры" at bounding box center [283, 458] width 77 height 19
click at [281, 455] on button "Субтитры" at bounding box center [283, 458] width 77 height 19
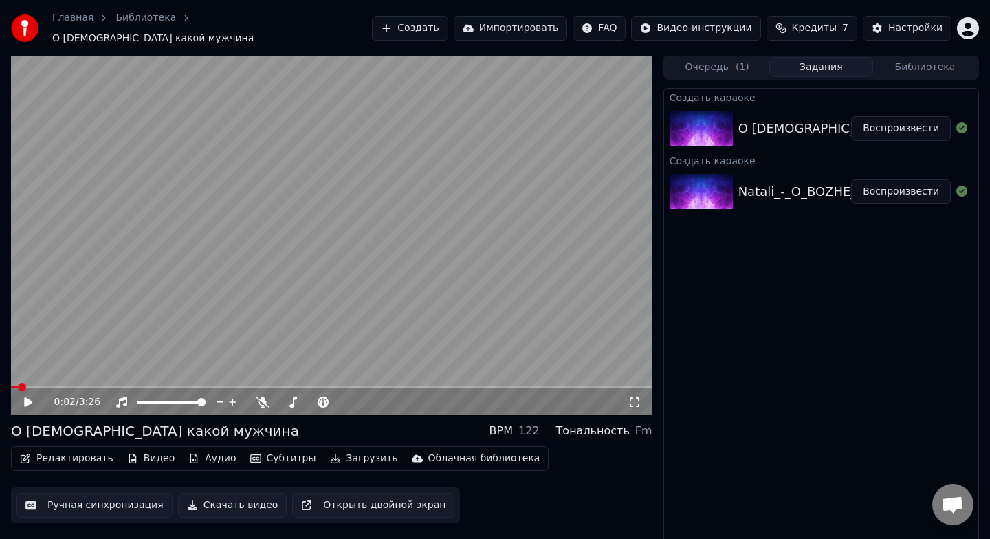
click at [252, 500] on button "Скачать видео" at bounding box center [232, 505] width 109 height 25
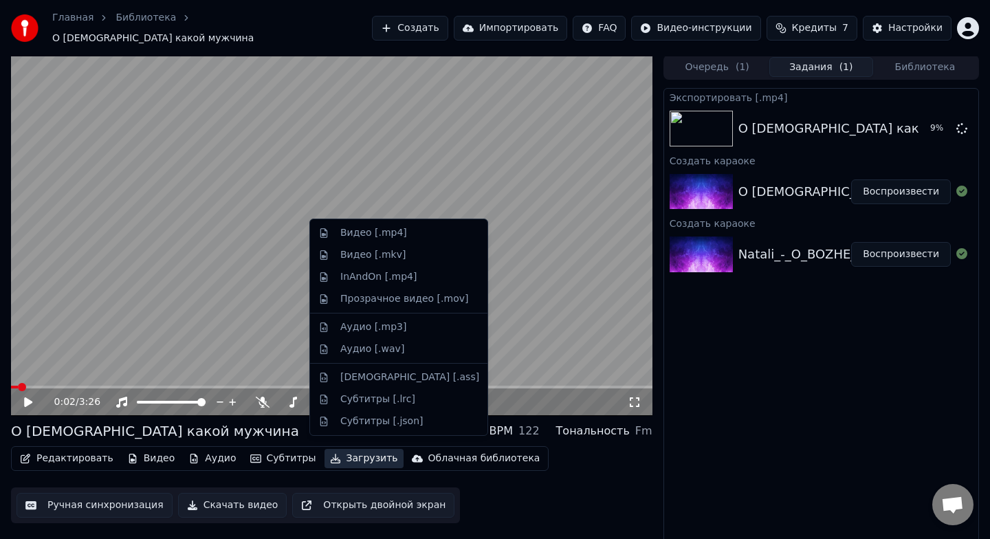
click at [345, 451] on button "Загрузить" at bounding box center [364, 458] width 79 height 19
click at [386, 239] on div "Видео [.mp4]" at bounding box center [373, 233] width 67 height 14
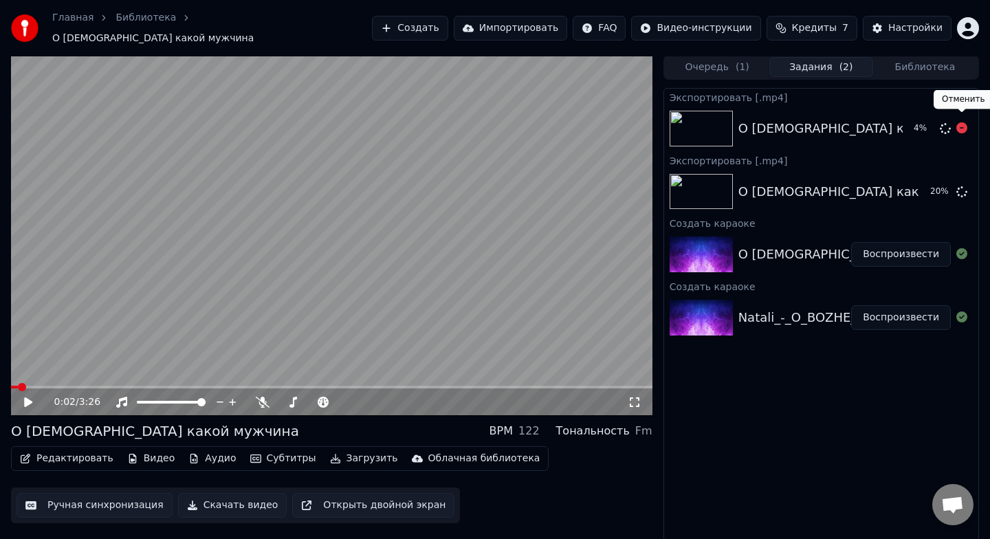
click at [962, 122] on icon at bounding box center [962, 127] width 11 height 11
click at [965, 122] on icon at bounding box center [962, 127] width 11 height 11
click at [959, 122] on icon at bounding box center [962, 127] width 11 height 11
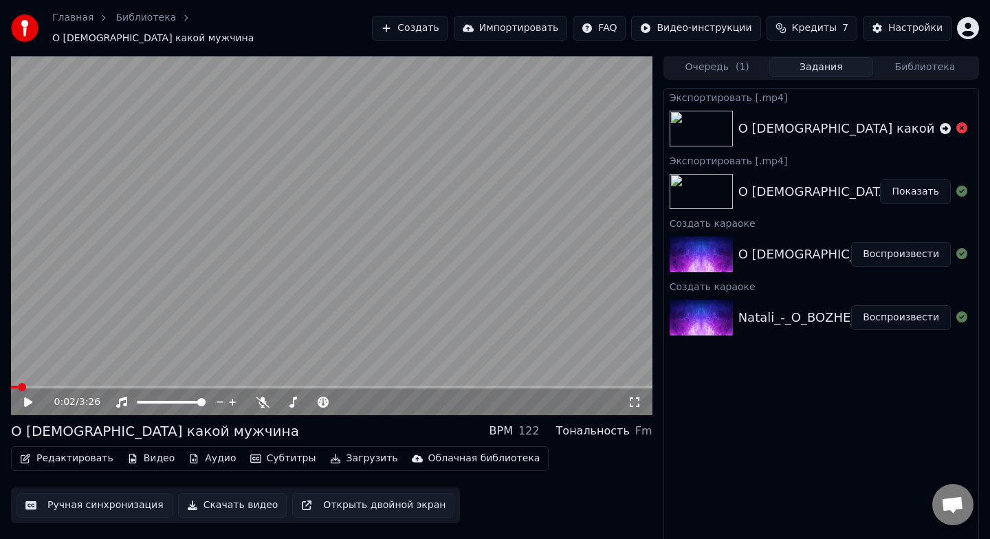
click at [917, 189] on button "Показать" at bounding box center [915, 191] width 71 height 25
click at [65, 25] on link "Главная" at bounding box center [72, 18] width 41 height 14
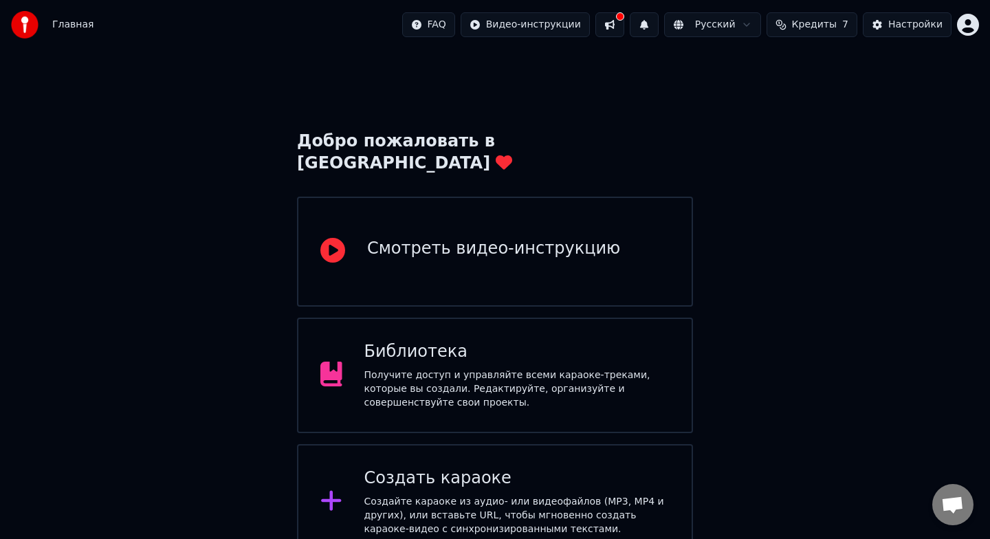
click at [441, 495] on div "Создайте караоке из аудио- или видеофайлов (MP3, MP4 и других), или вставьте UR…" at bounding box center [517, 515] width 306 height 41
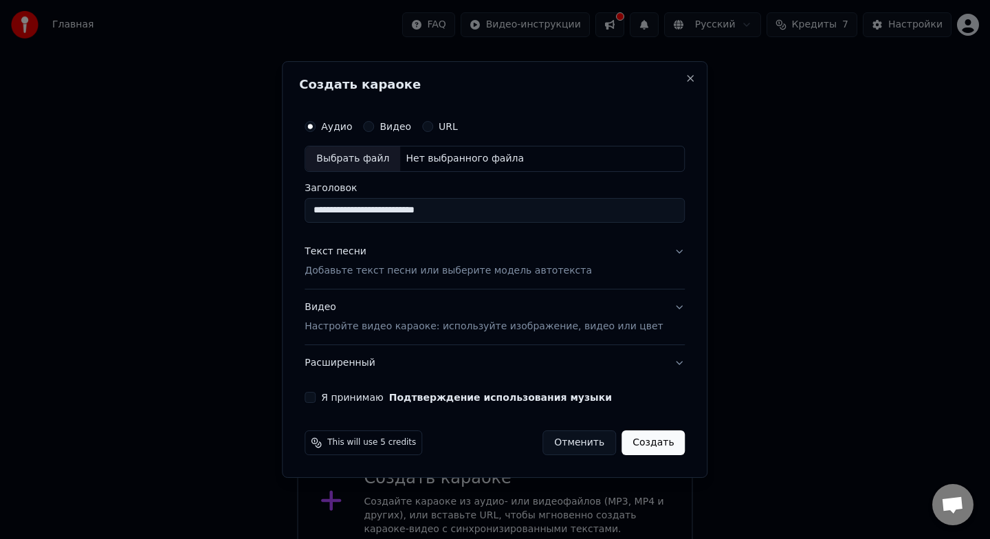
type input "**********"
click at [665, 252] on button "Текст песни Добавьте текст песни или выберите модель автотекста" at bounding box center [495, 261] width 380 height 55
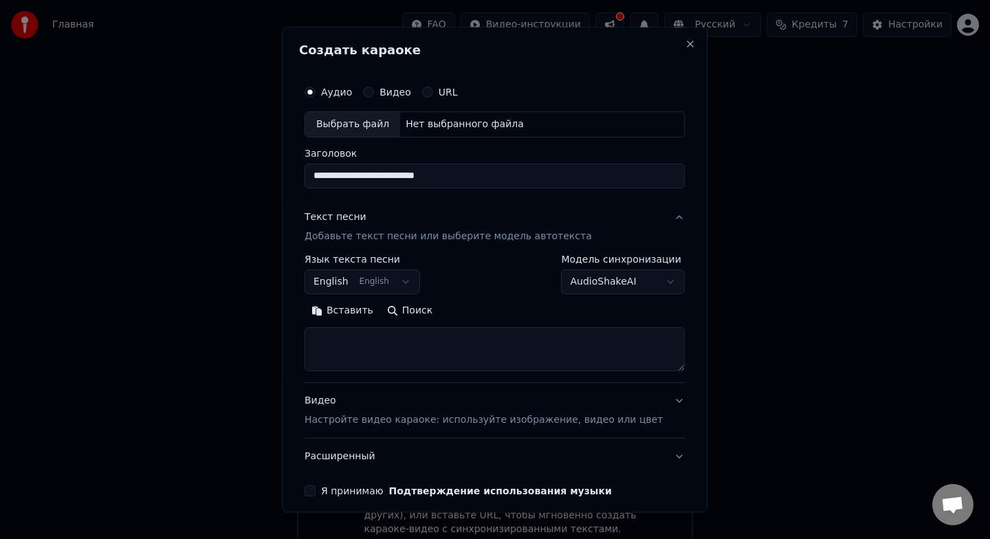
click at [408, 275] on body "Главная FAQ Видео-инструкции Русский Кредиты 7 Настройки Добро пожаловать в You…" at bounding box center [495, 347] width 990 height 696
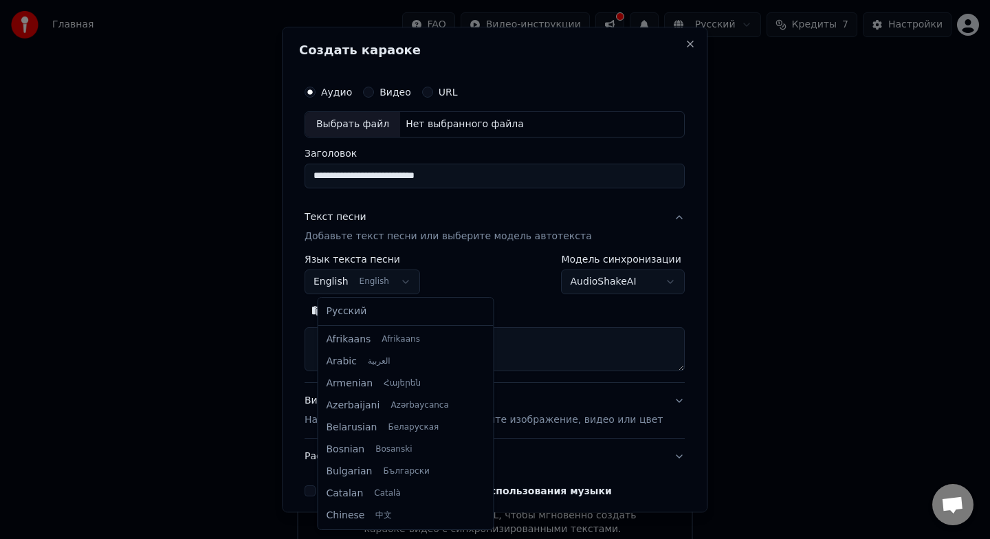
scroll to position [110, 0]
select select "**"
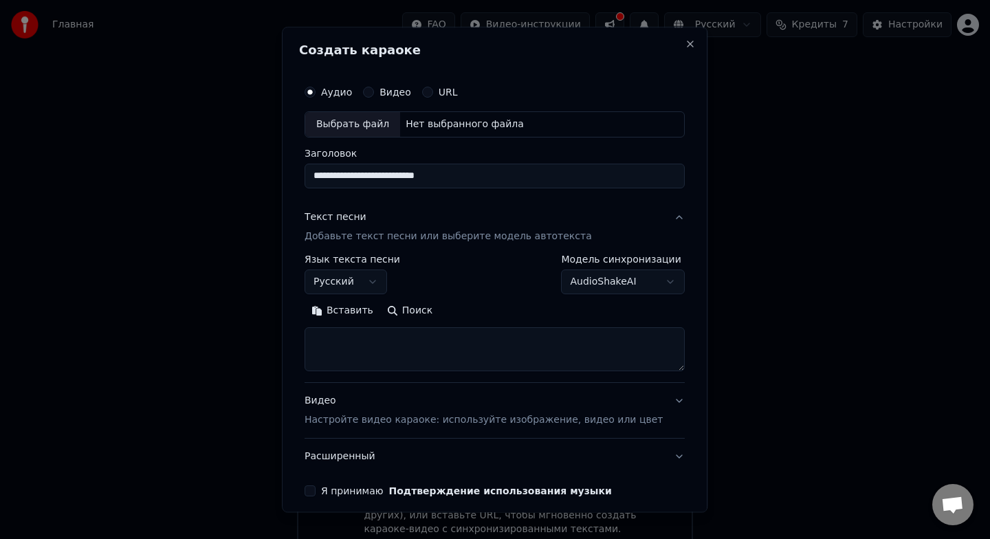
click at [370, 356] on textarea at bounding box center [495, 349] width 380 height 44
paste textarea "**********"
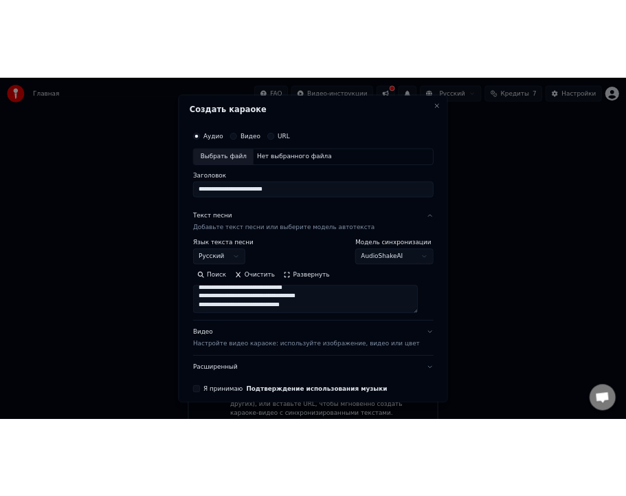
scroll to position [0, 0]
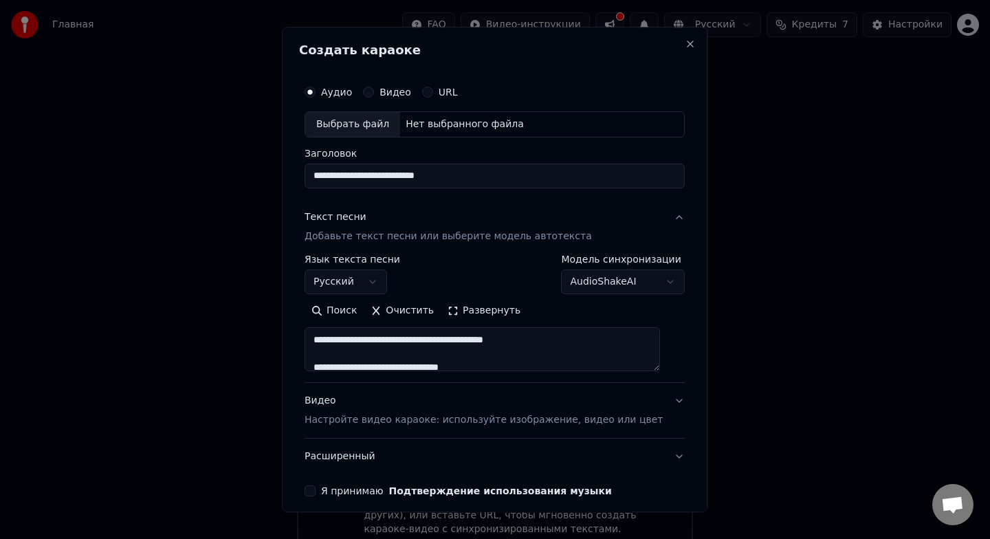
click at [488, 307] on button "Развернуть" at bounding box center [484, 311] width 87 height 22
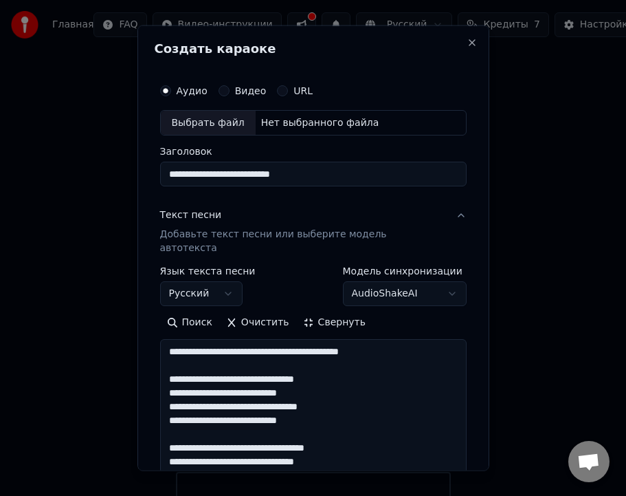
drag, startPoint x: 167, startPoint y: 435, endPoint x: 270, endPoint y: 428, distance: 102.7
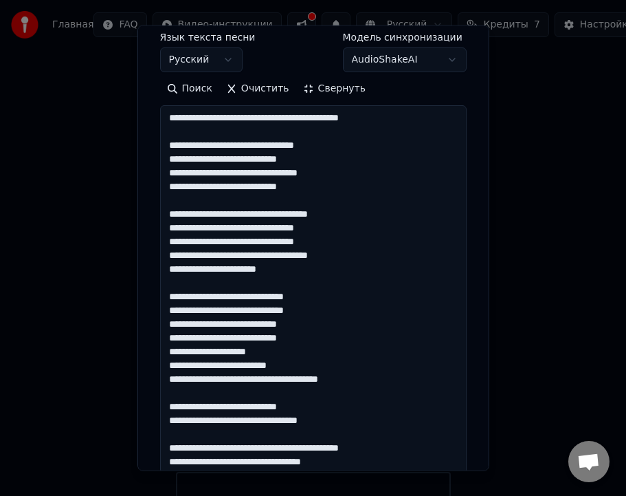
scroll to position [243, 0]
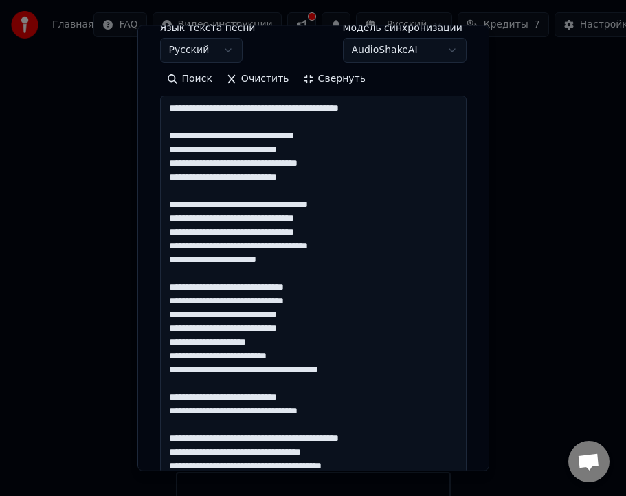
drag, startPoint x: 350, startPoint y: 273, endPoint x: 305, endPoint y: 273, distance: 45.4
drag, startPoint x: 226, startPoint y: 330, endPoint x: 279, endPoint y: 334, distance: 53.7
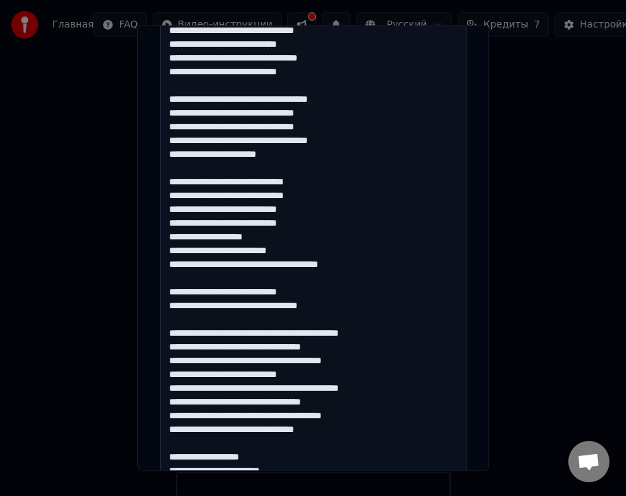
scroll to position [351, 0]
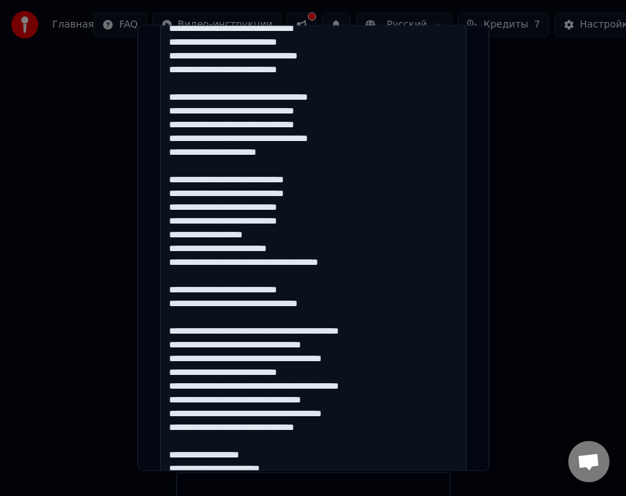
drag, startPoint x: 303, startPoint y: 331, endPoint x: 357, endPoint y: 334, distance: 53.7
click at [357, 334] on textarea at bounding box center [313, 420] width 307 height 864
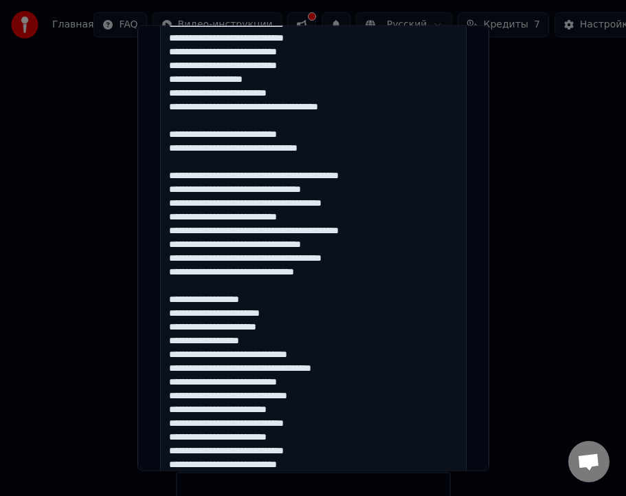
scroll to position [507, 0]
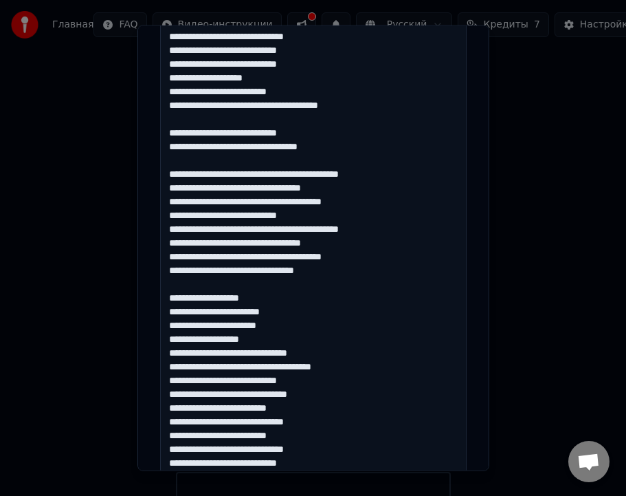
drag, startPoint x: 306, startPoint y: 229, endPoint x: 360, endPoint y: 232, distance: 53.7
click at [360, 232] on textarea at bounding box center [313, 264] width 307 height 864
drag, startPoint x: 291, startPoint y: 258, endPoint x: 347, endPoint y: 256, distance: 55.7
click at [347, 256] on textarea at bounding box center [313, 264] width 307 height 864
click at [284, 352] on textarea at bounding box center [313, 264] width 307 height 864
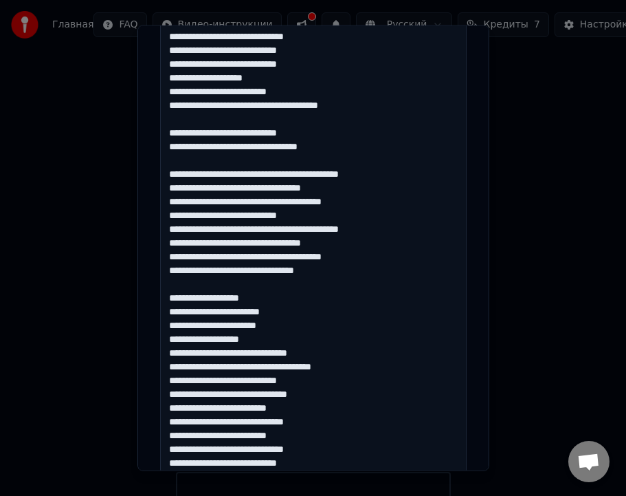
drag, startPoint x: 287, startPoint y: 352, endPoint x: 377, endPoint y: 352, distance: 89.4
click at [377, 352] on textarea at bounding box center [313, 264] width 307 height 864
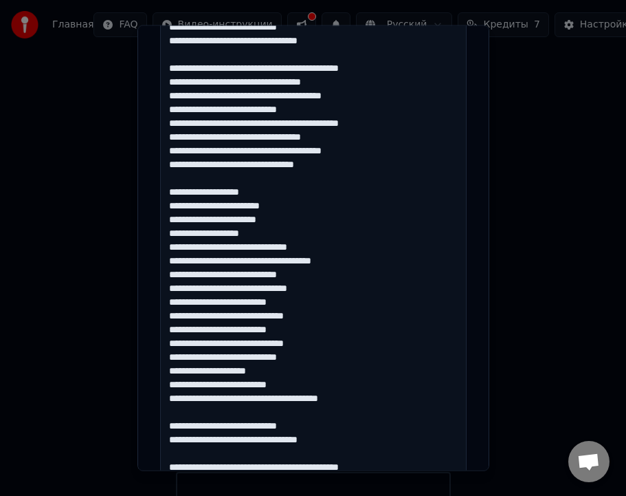
scroll to position [614, 0]
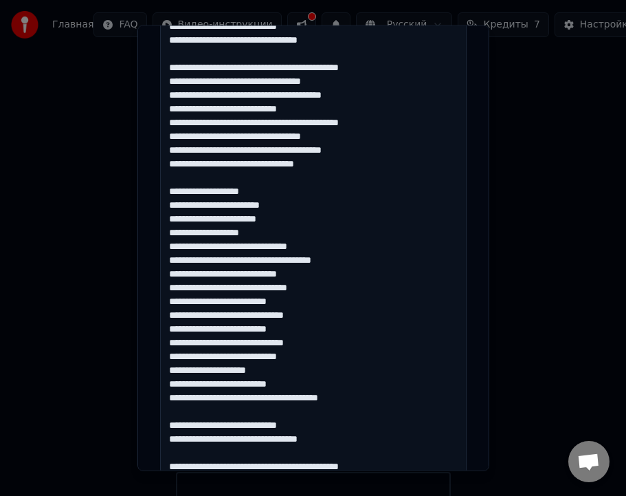
drag, startPoint x: 305, startPoint y: 327, endPoint x: 338, endPoint y: 329, distance: 33.0
click at [338, 329] on textarea at bounding box center [313, 157] width 307 height 864
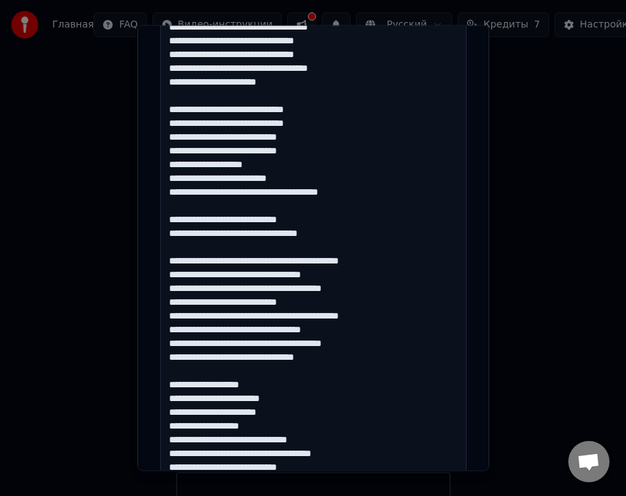
scroll to position [0, 0]
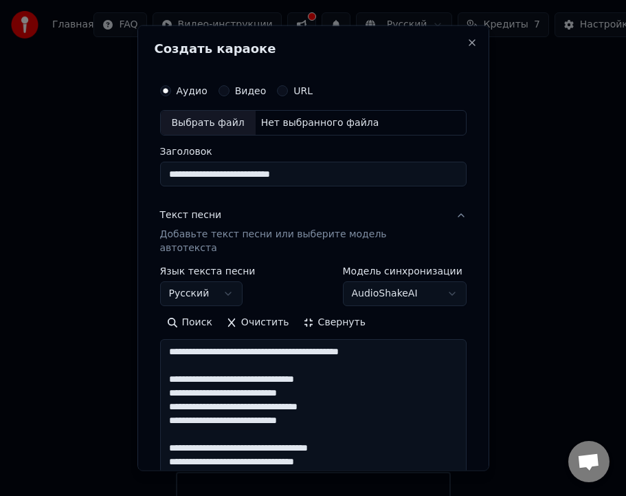
type textarea "**********"
click at [305, 312] on button "Свернуть" at bounding box center [334, 323] width 76 height 22
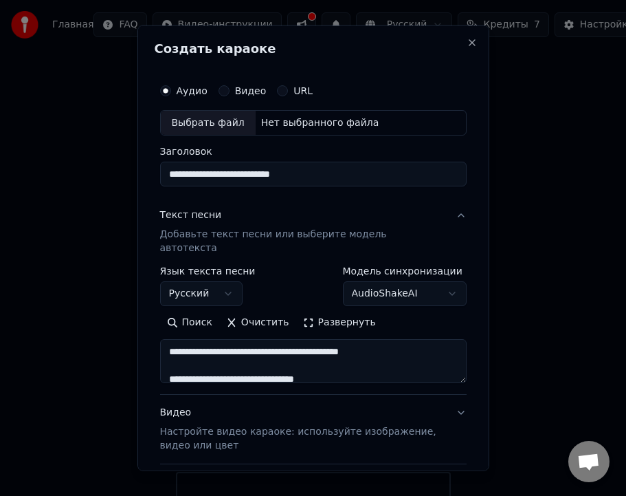
click at [196, 129] on div "Выбрать файл" at bounding box center [208, 122] width 95 height 25
click at [271, 173] on input "**********" at bounding box center [313, 174] width 307 height 25
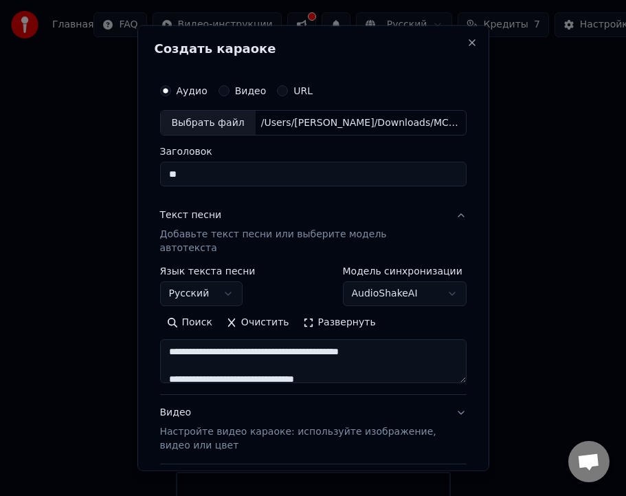
type input "*"
click at [323, 210] on div "Текст песни Добавьте текст песни или выберите модель автотекста" at bounding box center [302, 231] width 285 height 47
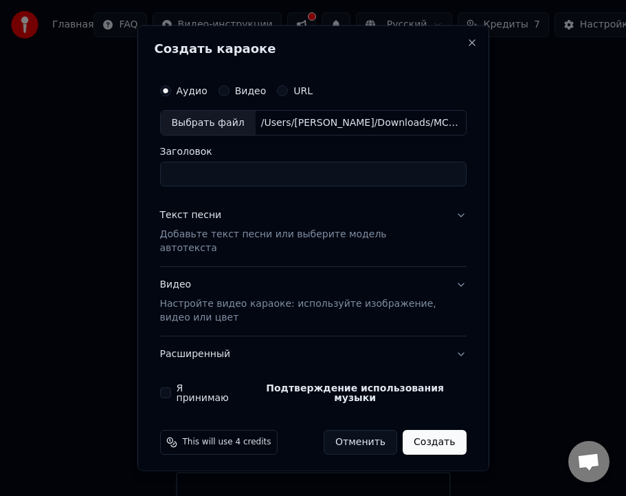
click at [323, 210] on button "Текст песни Добавьте текст песни или выберите модель автотекста" at bounding box center [313, 231] width 307 height 69
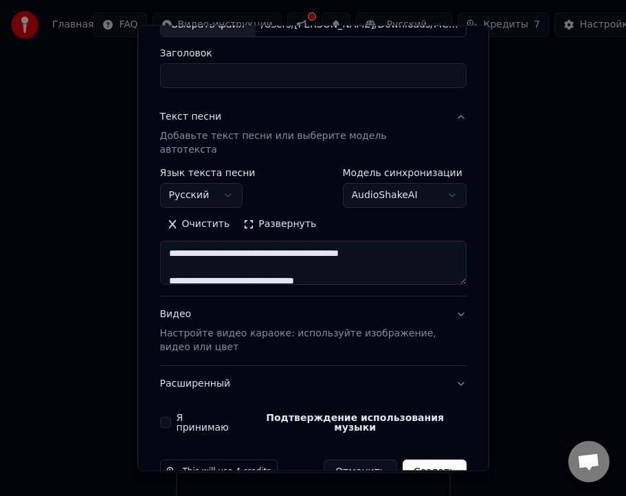
scroll to position [108, 0]
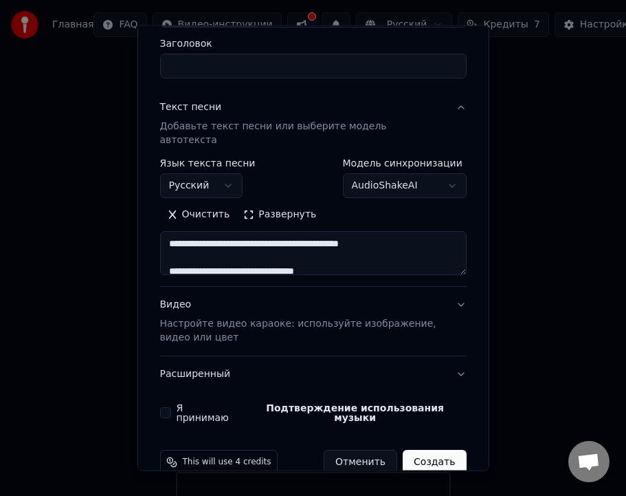
click at [463, 291] on button "Видео Настройте видео караоке: используйте изображение, видео или цвет" at bounding box center [313, 321] width 307 height 69
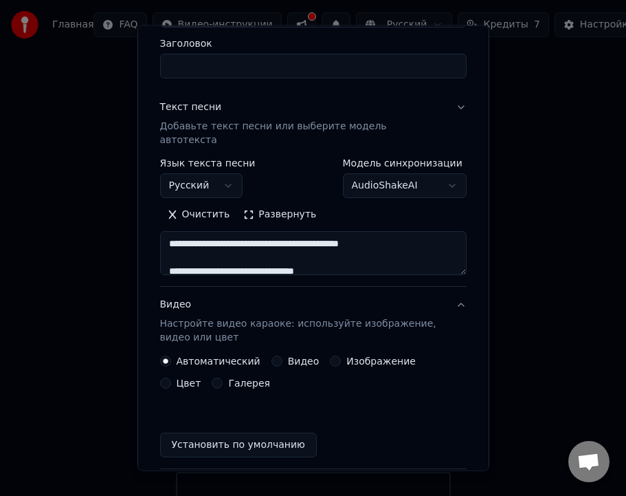
scroll to position [97, 0]
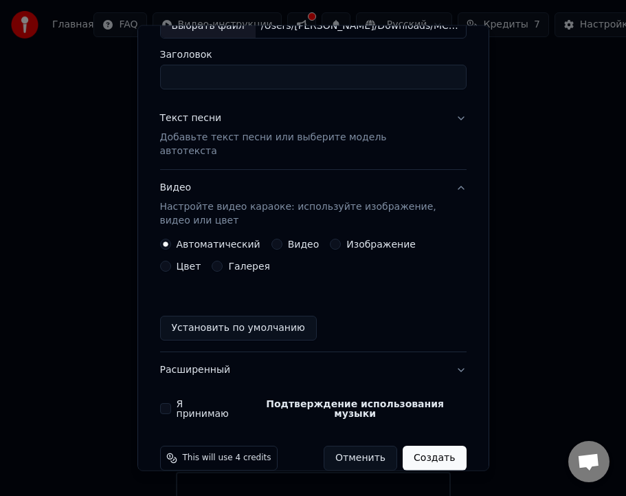
click at [281, 239] on div "Видео" at bounding box center [296, 244] width 48 height 11
click at [276, 239] on button "Видео" at bounding box center [277, 244] width 11 height 11
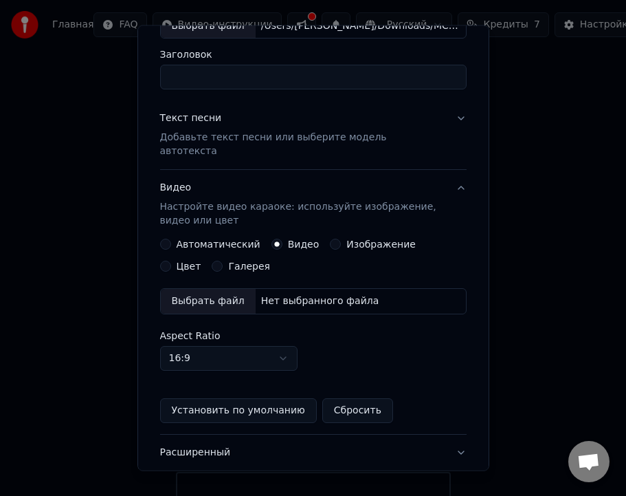
click at [223, 299] on div "Выбрать файл" at bounding box center [208, 301] width 95 height 25
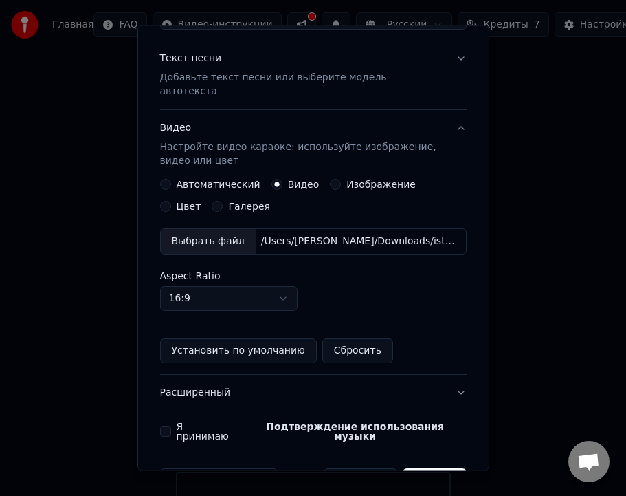
scroll to position [179, 0]
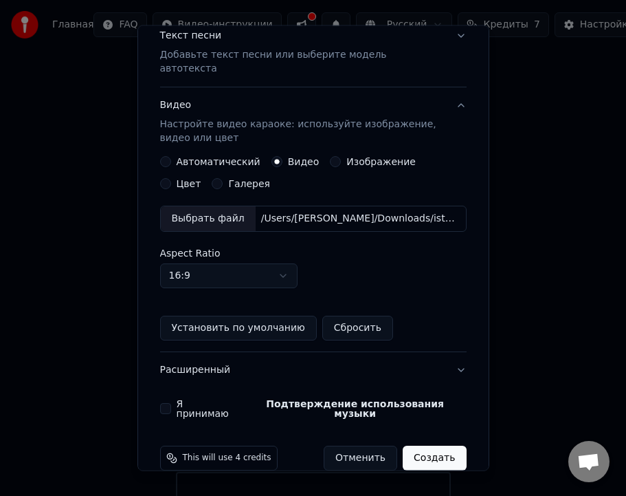
click at [166, 403] on button "Я принимаю Подтверждение использования музыки" at bounding box center [165, 408] width 11 height 11
click at [448, 446] on button "Создать" at bounding box center [434, 458] width 63 height 25
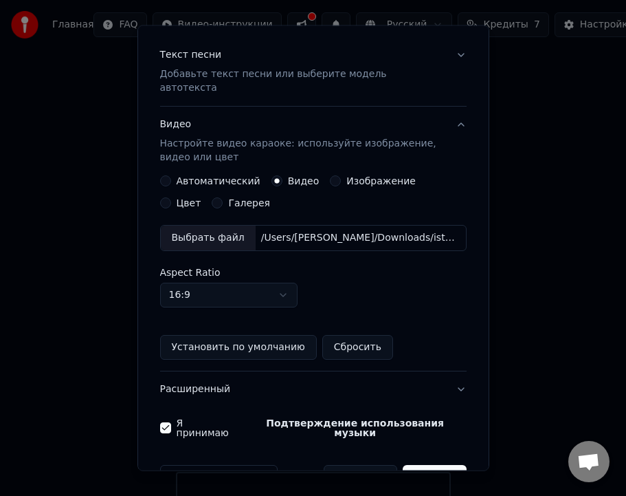
scroll to position [199, 0]
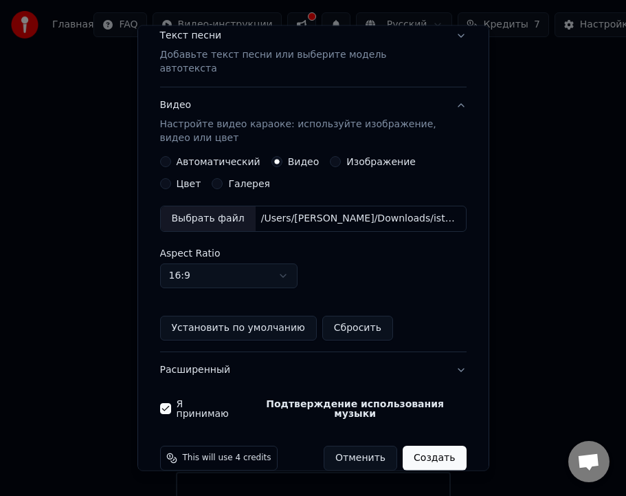
click at [430, 446] on button "Создать" at bounding box center [434, 458] width 63 height 25
click at [425, 446] on button "Создать" at bounding box center [434, 458] width 63 height 25
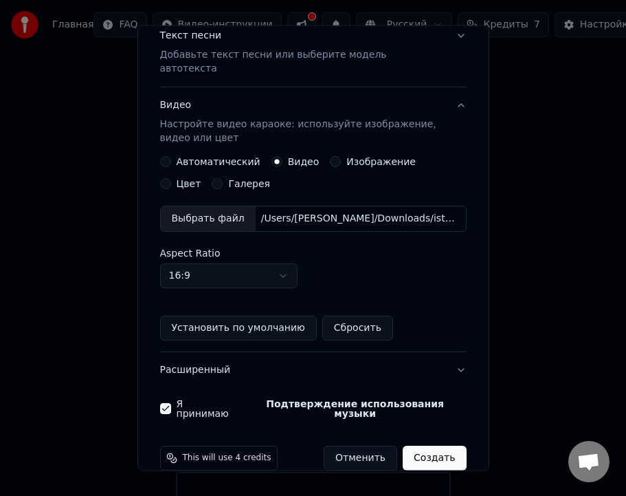
click at [425, 446] on button "Создать" at bounding box center [434, 458] width 63 height 25
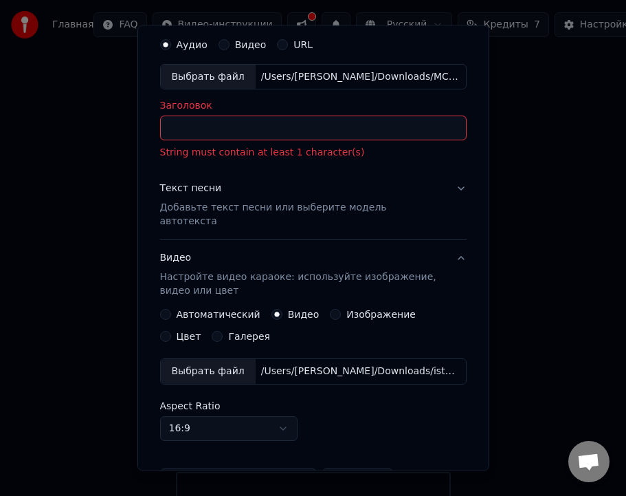
scroll to position [0, 0]
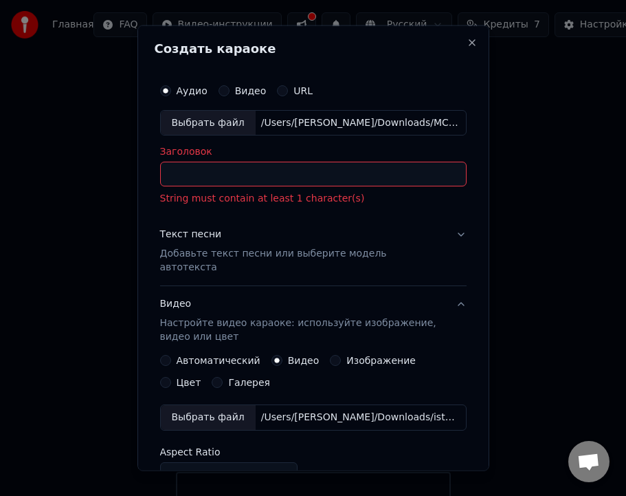
click at [262, 173] on input "Заголовок" at bounding box center [313, 174] width 307 height 25
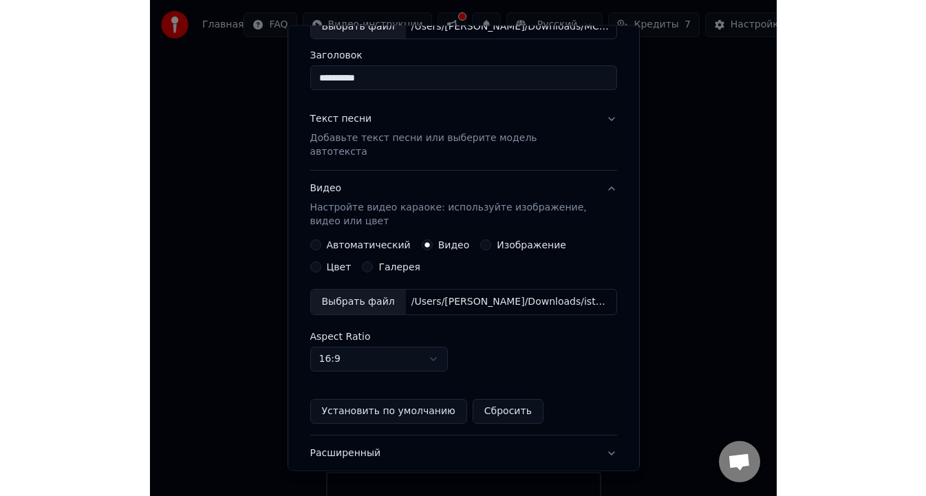
scroll to position [179, 0]
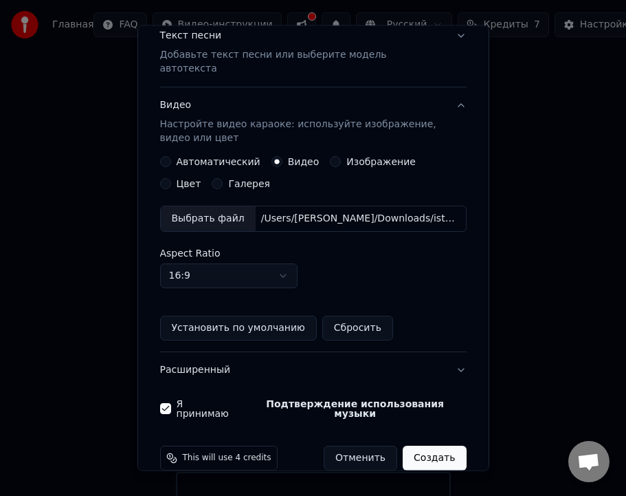
type input "**********"
click at [444, 446] on button "Создать" at bounding box center [434, 458] width 63 height 25
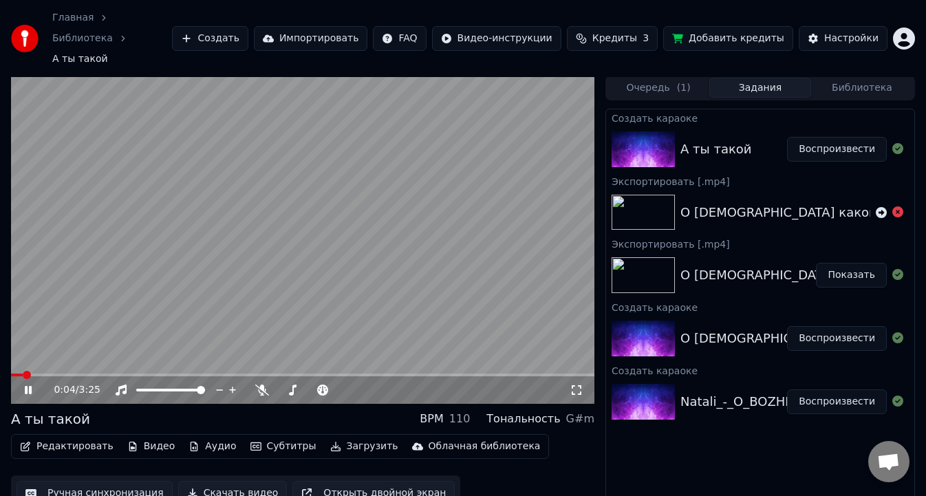
click at [283, 274] on video at bounding box center [302, 240] width 583 height 328
click at [199, 219] on video at bounding box center [302, 240] width 583 height 328
click at [261, 384] on icon at bounding box center [262, 389] width 14 height 11
click at [11, 371] on span at bounding box center [15, 375] width 8 height 8
click at [210, 301] on video at bounding box center [302, 240] width 583 height 328
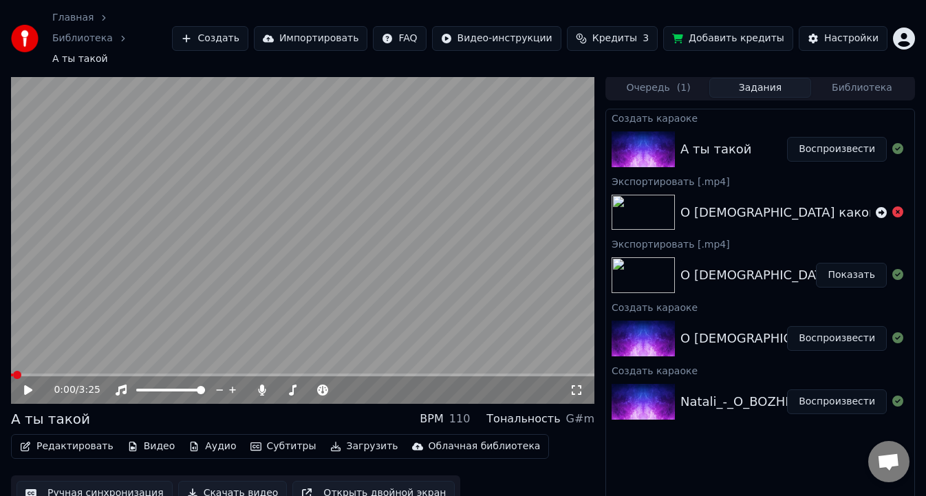
click at [169, 279] on video at bounding box center [302, 240] width 583 height 328
click at [265, 384] on icon at bounding box center [263, 389] width 8 height 11
click at [265, 384] on icon at bounding box center [262, 389] width 14 height 11
click at [265, 384] on icon at bounding box center [263, 389] width 8 height 11
click at [248, 373] on span at bounding box center [302, 374] width 583 height 3
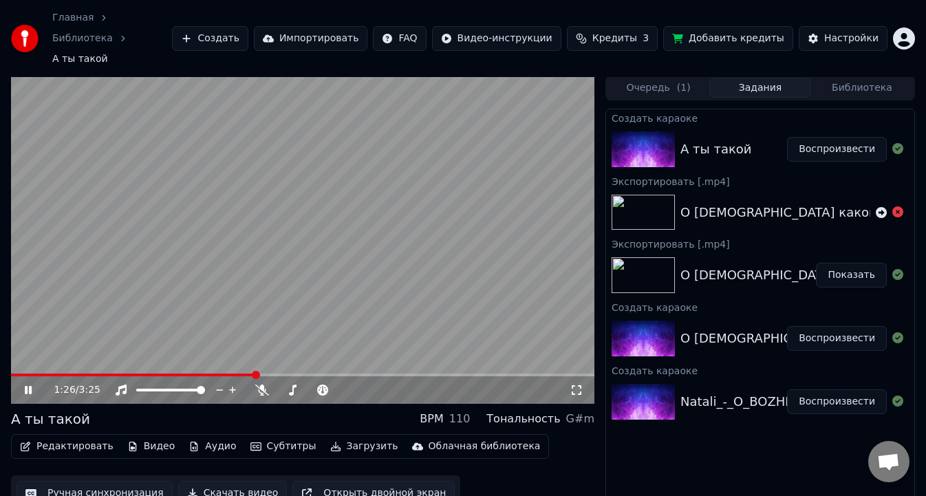
click at [284, 248] on video at bounding box center [302, 240] width 583 height 328
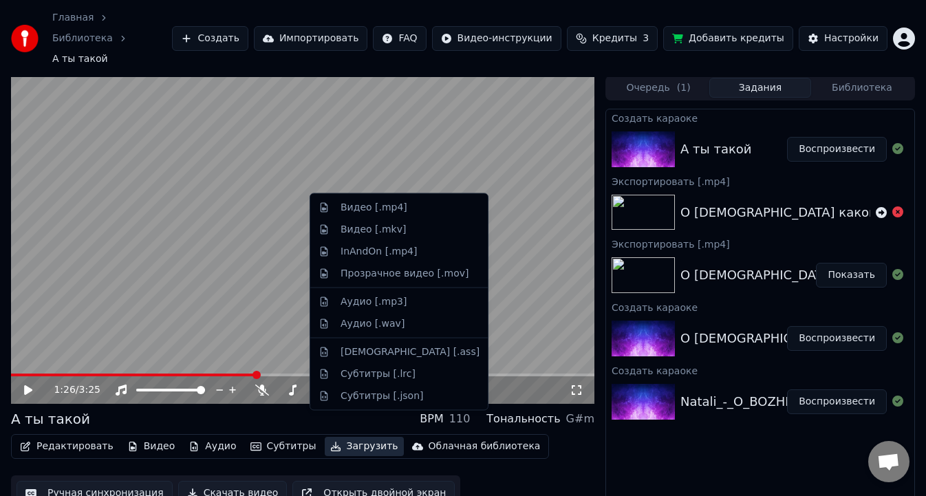
click at [342, 437] on button "Загрузить" at bounding box center [364, 446] width 79 height 19
click at [409, 209] on div "Видео [.mp4]" at bounding box center [409, 208] width 139 height 14
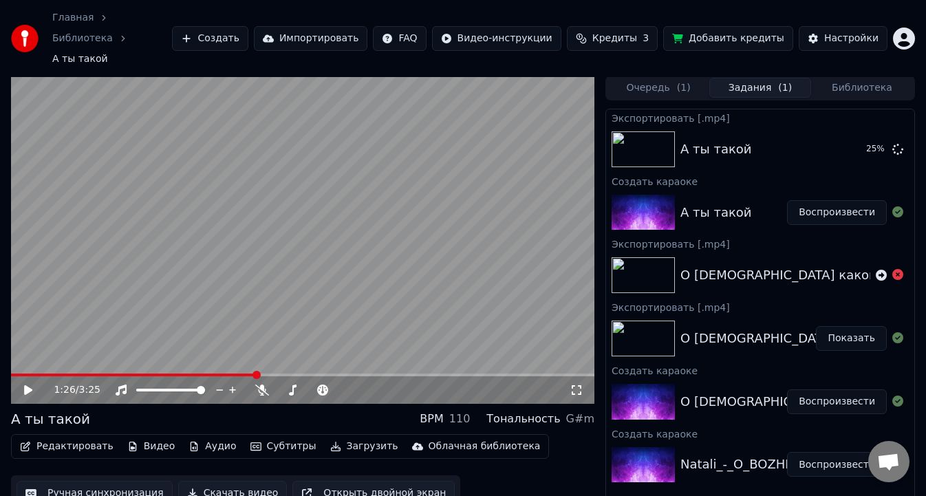
click at [741, 28] on button "Добавить кредиты" at bounding box center [728, 38] width 130 height 25
click at [629, 32] on span "Кредиты" at bounding box center [614, 39] width 45 height 14
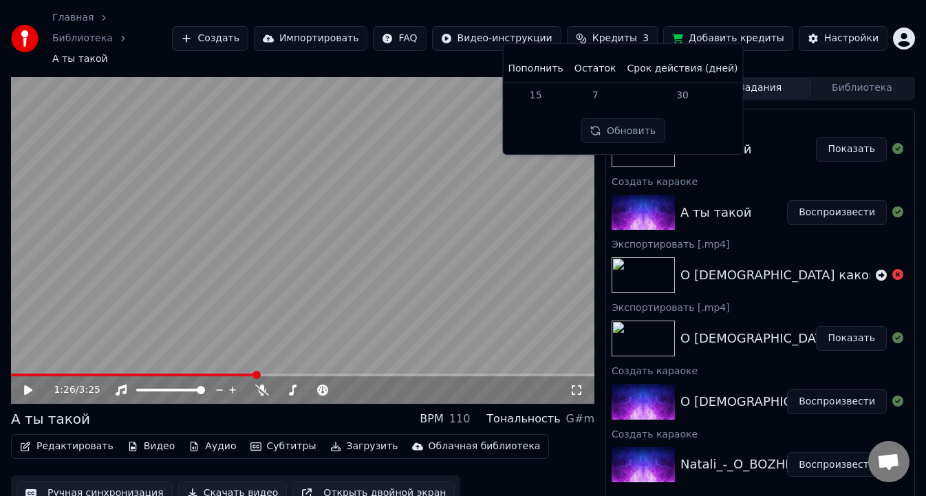
click at [626, 138] on button "Обновить" at bounding box center [622, 130] width 83 height 25
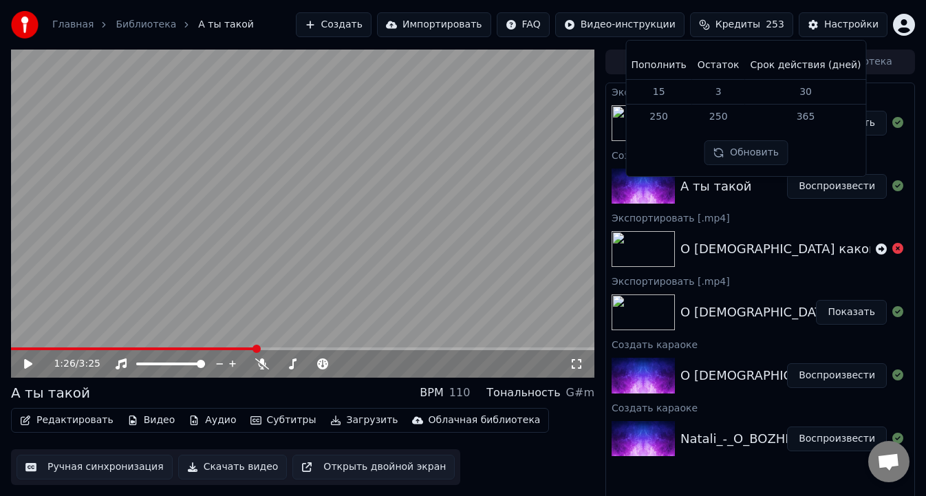
click at [754, 26] on span "Кредиты" at bounding box center [737, 25] width 45 height 14
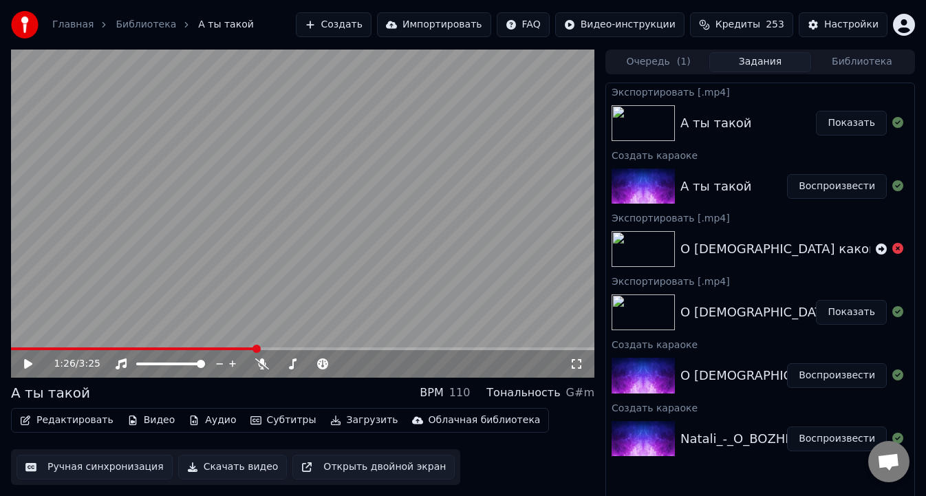
click at [71, 27] on link "Главная" at bounding box center [72, 25] width 41 height 14
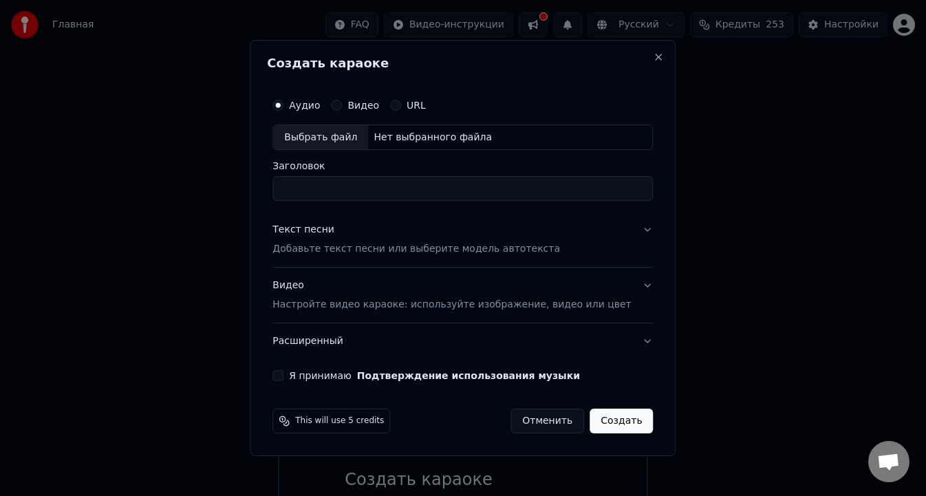
click at [635, 232] on button "Текст песни Добавьте текст песни или выберите модель автотекста" at bounding box center [462, 239] width 380 height 55
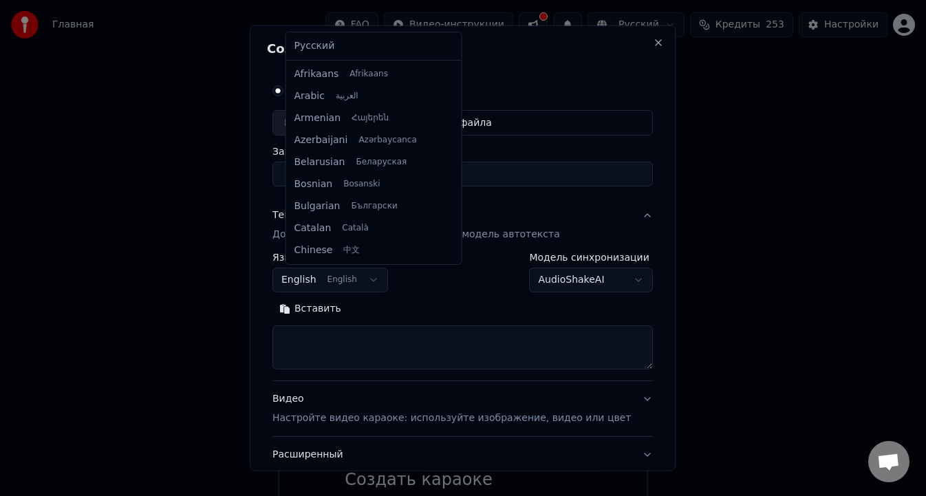
click at [377, 278] on body "Главная FAQ Видео-инструкции Русский Кредиты 253 Настройки Добро пожаловать в Y…" at bounding box center [463, 372] width 926 height 745
select select "**"
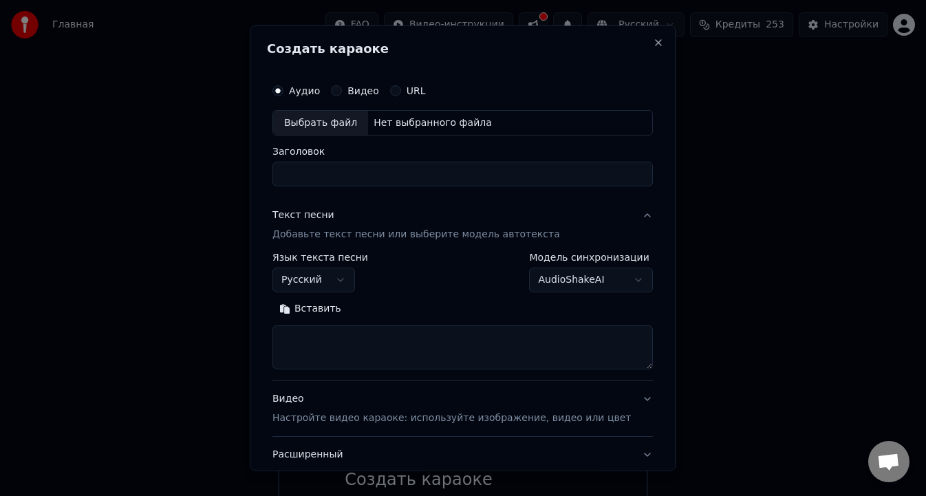
click at [345, 347] on textarea at bounding box center [462, 347] width 380 height 44
paste textarea "**********"
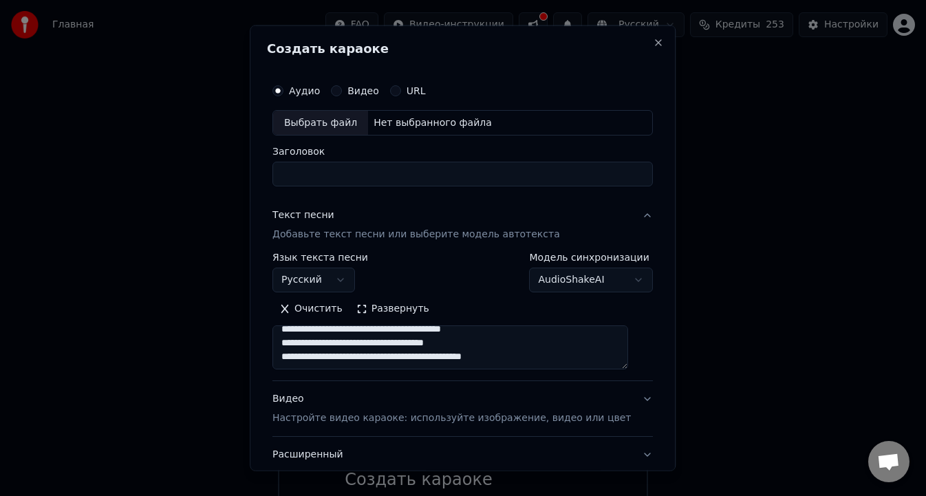
click at [397, 308] on button "Развернуть" at bounding box center [392, 309] width 87 height 22
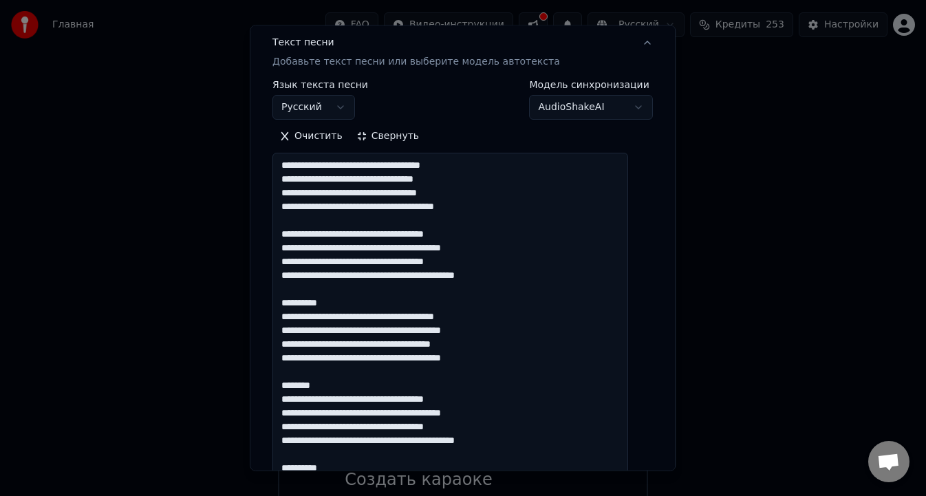
scroll to position [174, 0]
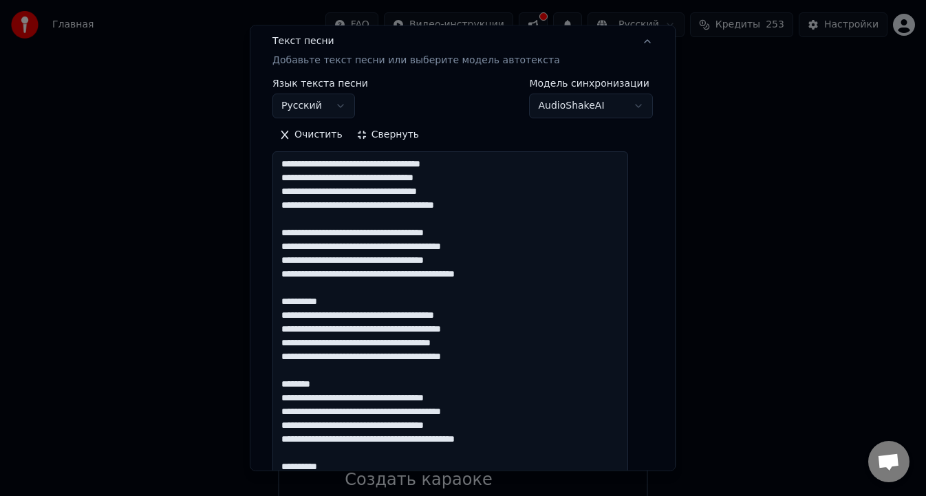
drag, startPoint x: 348, startPoint y: 302, endPoint x: 273, endPoint y: 302, distance: 75.0
click at [273, 302] on div "**********" at bounding box center [463, 248] width 426 height 446
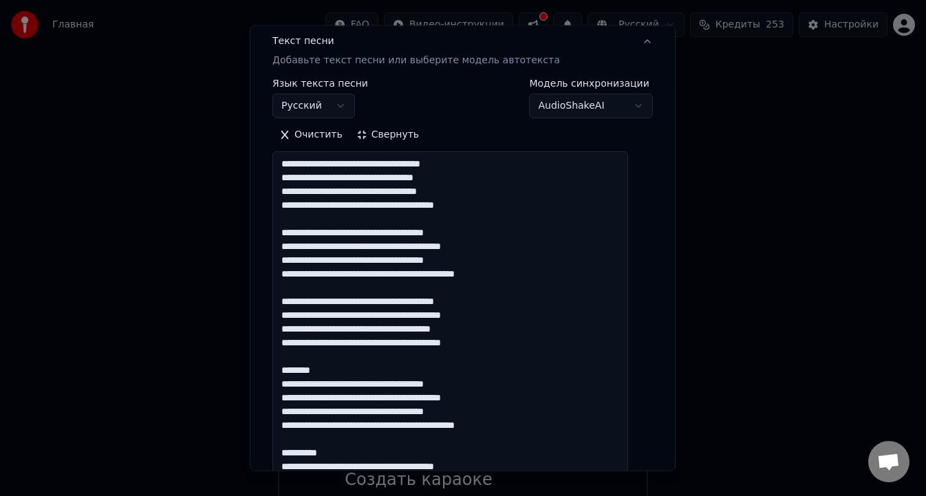
drag, startPoint x: 350, startPoint y: 375, endPoint x: 250, endPoint y: 375, distance: 99.7
click at [250, 375] on body "Главная FAQ Видео-инструкции Русский Кредиты 253 Настройки Добро пожаловать в Y…" at bounding box center [463, 372] width 926 height 745
click at [340, 369] on textarea at bounding box center [450, 404] width 356 height 506
drag, startPoint x: 340, startPoint y: 369, endPoint x: 292, endPoint y: 368, distance: 48.2
click at [292, 368] on textarea at bounding box center [450, 404] width 356 height 506
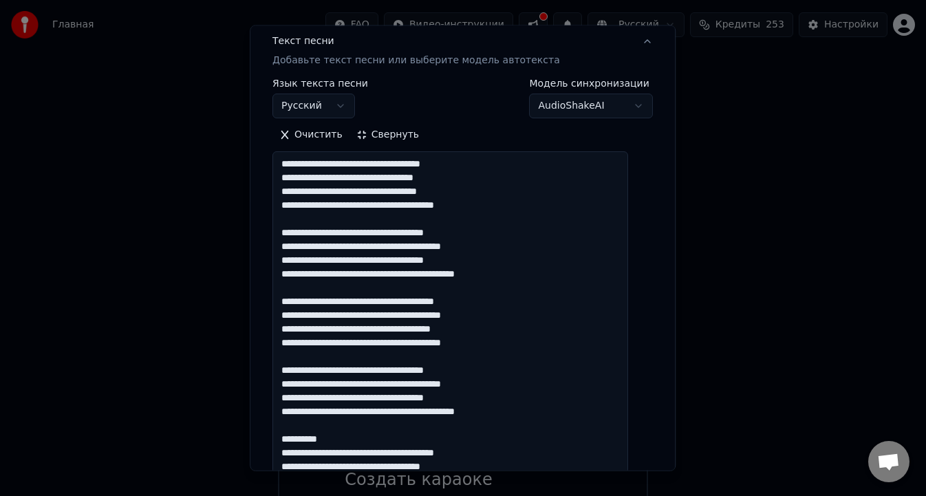
drag, startPoint x: 349, startPoint y: 433, endPoint x: 283, endPoint y: 443, distance: 66.8
click at [283, 443] on div "**********" at bounding box center [462, 342] width 391 height 891
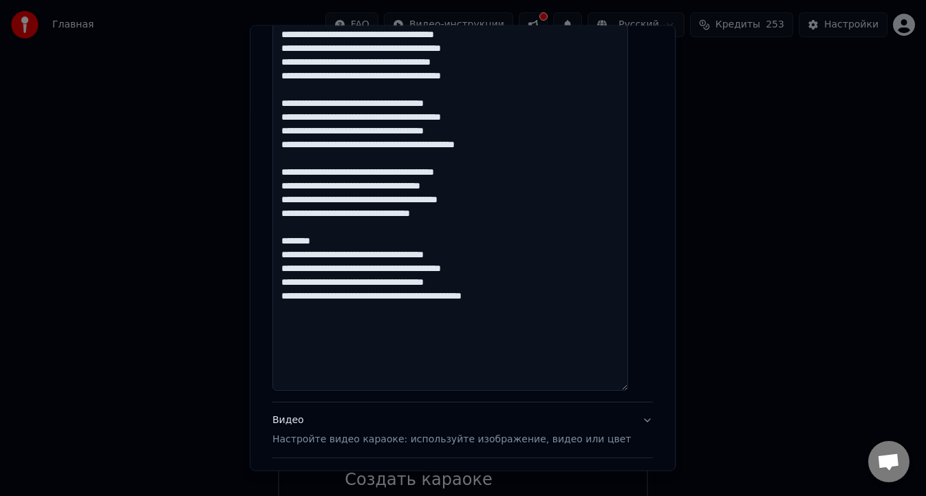
scroll to position [441, 0]
drag, startPoint x: 362, startPoint y: 239, endPoint x: 199, endPoint y: 241, distance: 163.0
click at [199, 241] on body "Главная FAQ Видео-инструкции Русский Кредиты 253 Настройки Добро пожаловать в Y…" at bounding box center [463, 372] width 926 height 745
click at [395, 234] on textarea at bounding box center [450, 137] width 356 height 506
drag, startPoint x: 336, startPoint y: 239, endPoint x: 291, endPoint y: 237, distance: 45.4
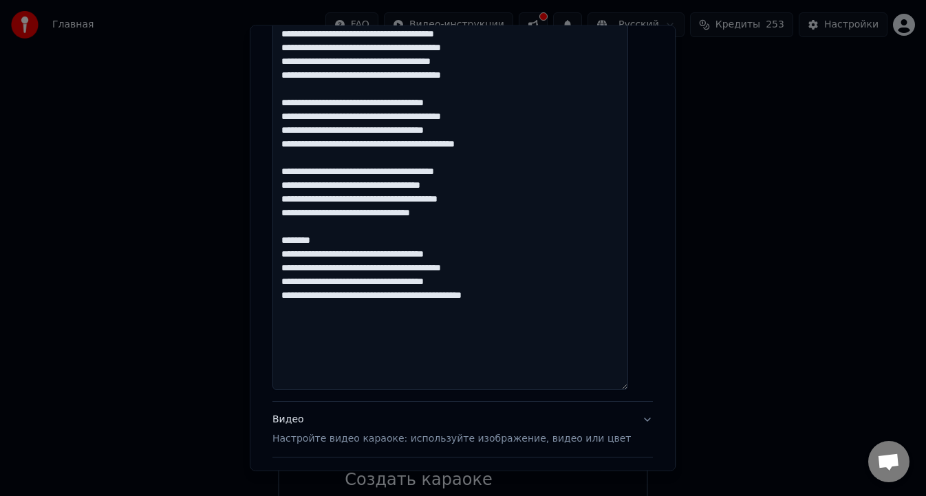
click at [291, 237] on textarea at bounding box center [450, 137] width 356 height 506
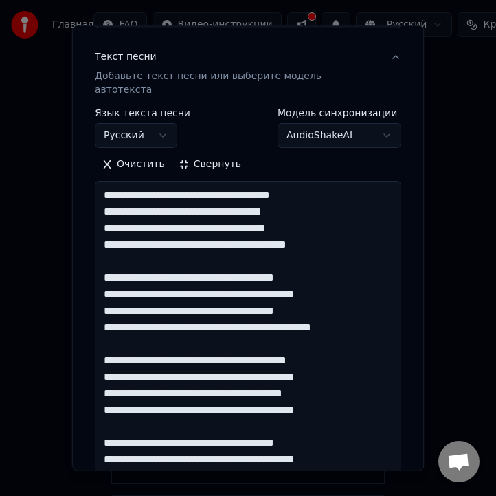
scroll to position [162, 0]
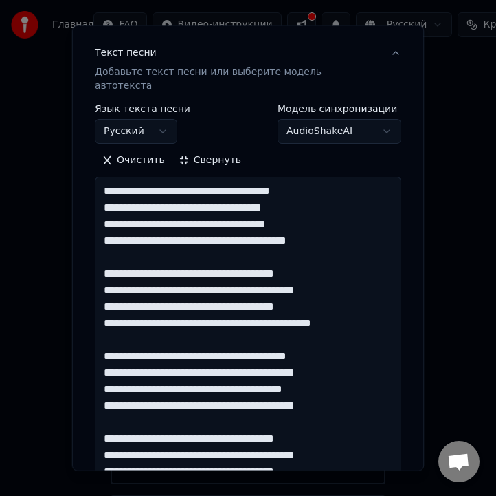
drag, startPoint x: 218, startPoint y: 210, endPoint x: 321, endPoint y: 217, distance: 103.4
click at [321, 217] on textarea at bounding box center [248, 430] width 307 height 506
drag, startPoint x: 219, startPoint y: 263, endPoint x: 247, endPoint y: 263, distance: 27.5
click at [247, 263] on textarea at bounding box center [248, 430] width 307 height 506
drag, startPoint x: 253, startPoint y: 262, endPoint x: 265, endPoint y: 266, distance: 12.4
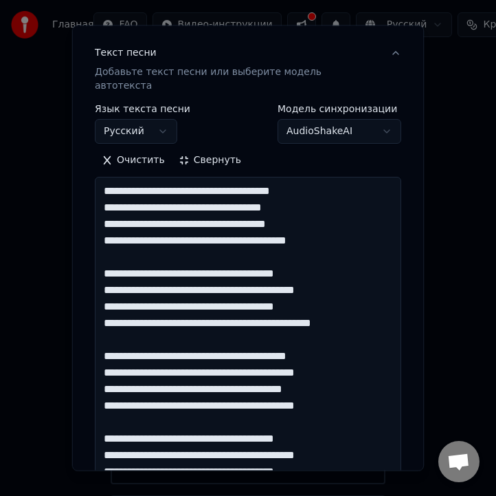
click at [265, 266] on textarea at bounding box center [248, 430] width 307 height 506
drag, startPoint x: 251, startPoint y: 261, endPoint x: 292, endPoint y: 259, distance: 41.3
click at [292, 259] on textarea at bounding box center [248, 430] width 307 height 506
drag, startPoint x: 296, startPoint y: 260, endPoint x: 339, endPoint y: 264, distance: 43.5
click at [339, 264] on textarea at bounding box center [248, 430] width 307 height 506
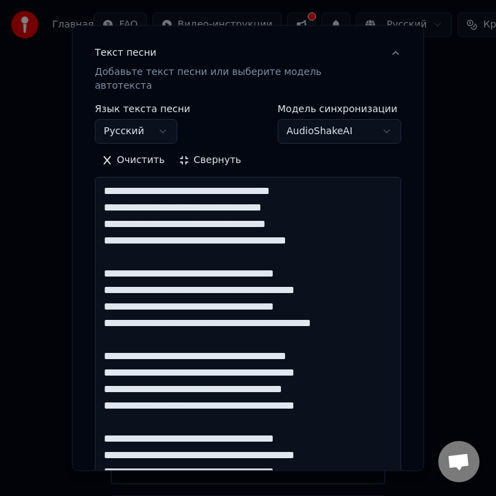
click at [339, 264] on textarea at bounding box center [248, 430] width 307 height 506
drag, startPoint x: 220, startPoint y: 265, endPoint x: 268, endPoint y: 265, distance: 47.5
click at [268, 265] on textarea at bounding box center [248, 430] width 307 height 506
drag, startPoint x: 254, startPoint y: 263, endPoint x: 277, endPoint y: 264, distance: 22.7
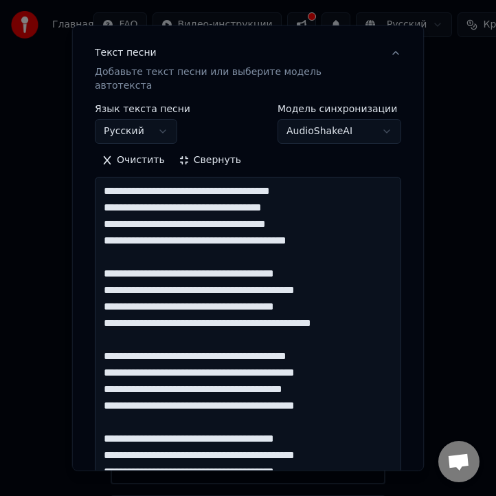
click at [277, 264] on textarea at bounding box center [248, 430] width 307 height 506
drag, startPoint x: 252, startPoint y: 261, endPoint x: 272, endPoint y: 263, distance: 20.7
click at [272, 263] on textarea at bounding box center [248, 430] width 307 height 506
click at [221, 264] on textarea at bounding box center [248, 430] width 307 height 506
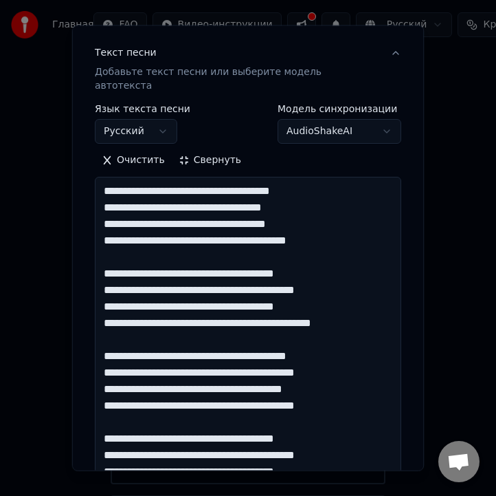
drag, startPoint x: 221, startPoint y: 264, endPoint x: 338, endPoint y: 261, distance: 116.2
click at [338, 261] on textarea at bounding box center [248, 430] width 307 height 506
drag, startPoint x: 264, startPoint y: 312, endPoint x: 287, endPoint y: 312, distance: 22.7
click at [287, 312] on textarea at bounding box center [248, 430] width 307 height 506
click at [317, 300] on textarea at bounding box center [248, 430] width 307 height 506
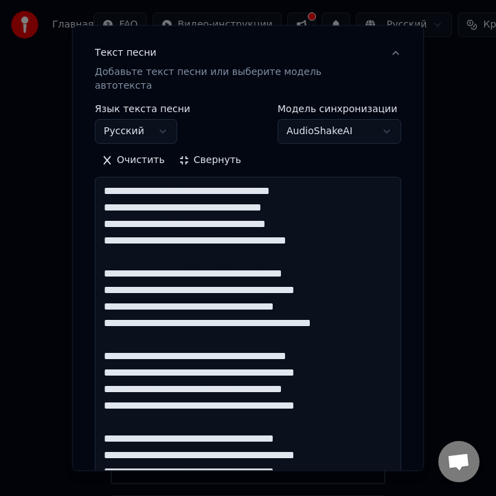
drag, startPoint x: 265, startPoint y: 310, endPoint x: 389, endPoint y: 307, distance: 123.8
click at [389, 307] on textarea at bounding box center [248, 430] width 307 height 506
drag, startPoint x: 279, startPoint y: 326, endPoint x: 306, endPoint y: 323, distance: 27.6
click at [307, 327] on textarea at bounding box center [248, 430] width 307 height 506
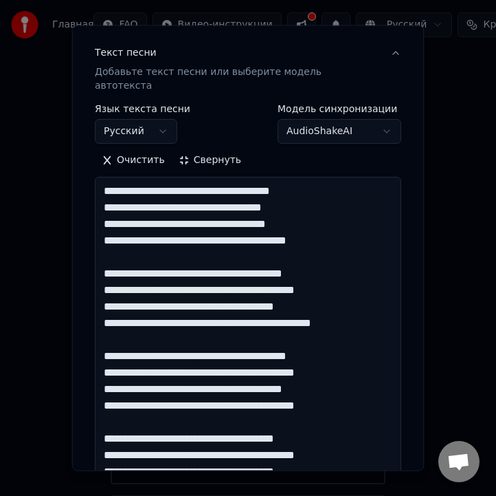
click at [320, 331] on textarea at bounding box center [248, 430] width 307 height 506
drag, startPoint x: 312, startPoint y: 325, endPoint x: 334, endPoint y: 327, distance: 22.7
click at [334, 327] on textarea at bounding box center [248, 430] width 307 height 506
drag, startPoint x: 279, startPoint y: 326, endPoint x: 352, endPoint y: 325, distance: 73.6
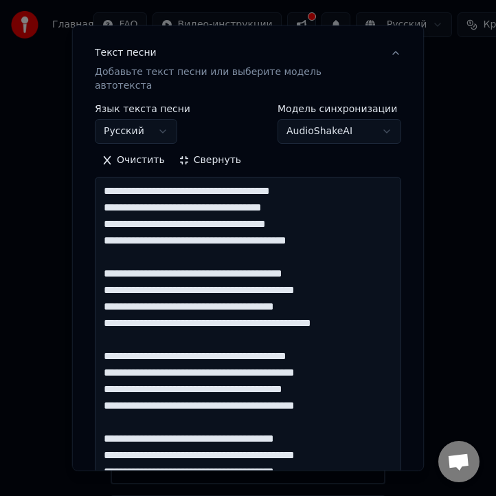
click at [352, 325] on textarea at bounding box center [248, 430] width 307 height 506
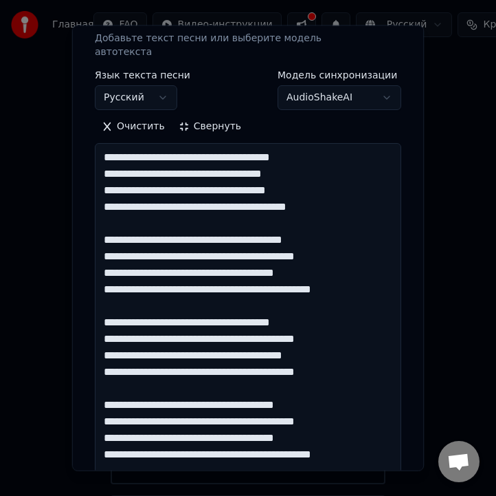
drag, startPoint x: 259, startPoint y: 325, endPoint x: 323, endPoint y: 324, distance: 63.3
click at [323, 324] on textarea at bounding box center [248, 396] width 307 height 506
click at [303, 337] on textarea at bounding box center [248, 396] width 307 height 506
drag, startPoint x: 261, startPoint y: 324, endPoint x: 323, endPoint y: 327, distance: 62.0
click at [323, 327] on textarea at bounding box center [248, 396] width 307 height 506
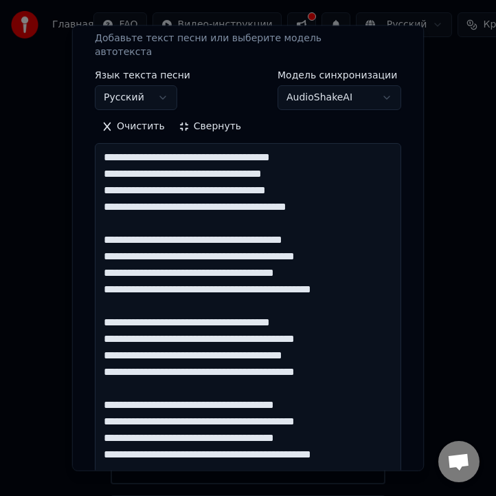
click at [323, 327] on textarea at bounding box center [248, 396] width 307 height 506
click at [287, 325] on textarea at bounding box center [248, 396] width 307 height 506
click at [325, 325] on textarea at bounding box center [248, 396] width 307 height 506
drag, startPoint x: 260, startPoint y: 323, endPoint x: 354, endPoint y: 328, distance: 94.3
click at [354, 328] on textarea at bounding box center [248, 396] width 307 height 506
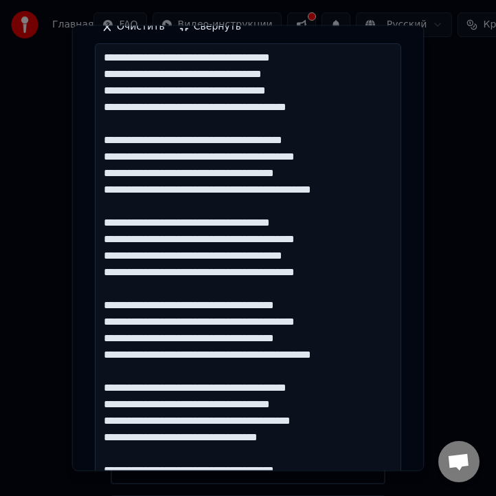
scroll to position [296, 0]
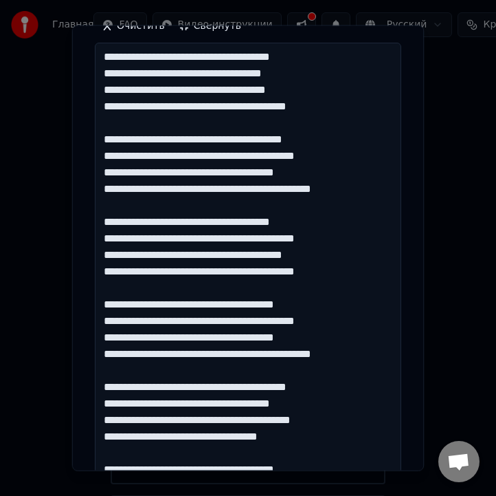
drag, startPoint x: 230, startPoint y: 287, endPoint x: 254, endPoint y: 287, distance: 23.4
click at [254, 287] on textarea at bounding box center [248, 296] width 307 height 506
click at [274, 292] on textarea at bounding box center [248, 296] width 307 height 506
click at [253, 295] on textarea at bounding box center [248, 296] width 307 height 506
click at [343, 290] on textarea at bounding box center [248, 296] width 307 height 506
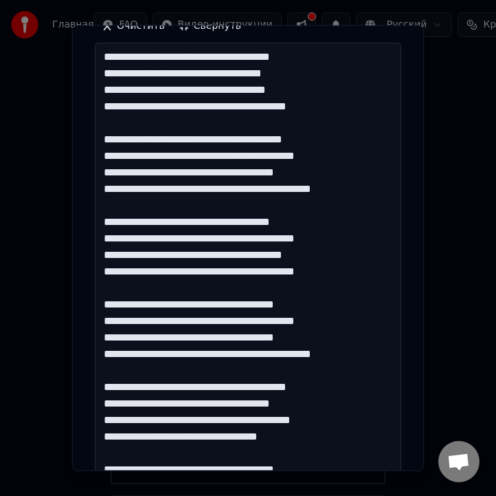
click at [305, 293] on textarea at bounding box center [248, 296] width 307 height 506
click at [252, 289] on textarea at bounding box center [248, 296] width 307 height 506
click at [262, 290] on textarea at bounding box center [248, 296] width 307 height 506
click at [289, 292] on textarea at bounding box center [248, 296] width 307 height 506
click at [330, 290] on textarea at bounding box center [248, 296] width 307 height 506
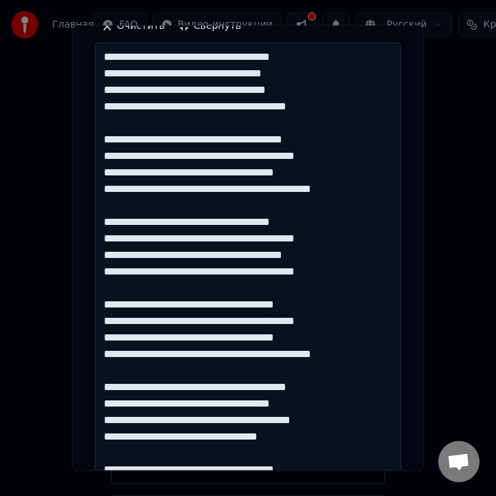
drag, startPoint x: 232, startPoint y: 292, endPoint x: 356, endPoint y: 289, distance: 124.5
click at [356, 289] on textarea at bounding box center [248, 296] width 307 height 506
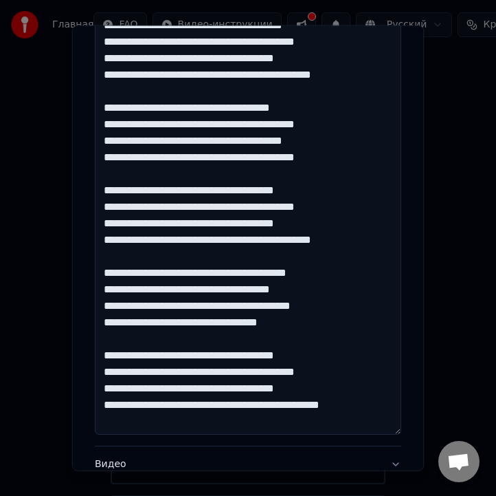
scroll to position [420, 0]
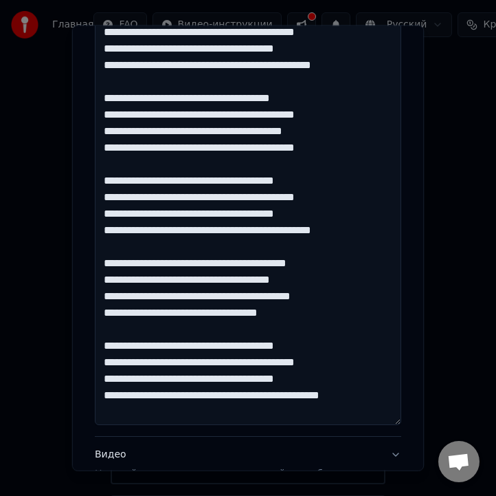
click at [262, 232] on textarea at bounding box center [248, 172] width 307 height 506
click at [293, 230] on textarea at bounding box center [248, 172] width 307 height 506
click at [290, 230] on textarea at bounding box center [248, 172] width 307 height 506
click at [292, 232] on textarea at bounding box center [248, 172] width 307 height 506
click at [331, 233] on textarea at bounding box center [248, 172] width 307 height 506
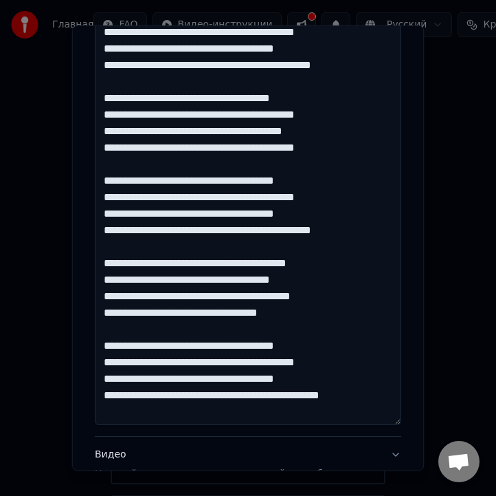
drag, startPoint x: 261, startPoint y: 235, endPoint x: 356, endPoint y: 234, distance: 94.2
click at [356, 234] on textarea at bounding box center [248, 172] width 307 height 506
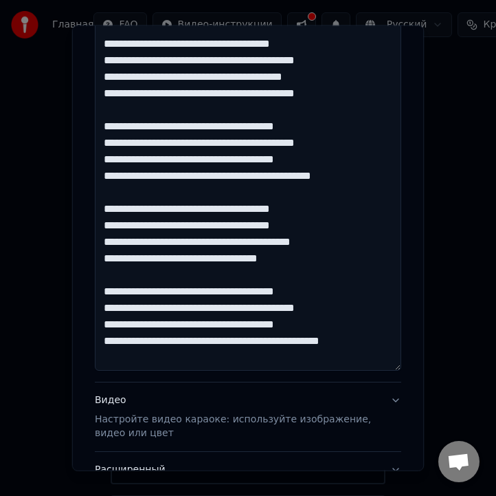
scroll to position [494, 0]
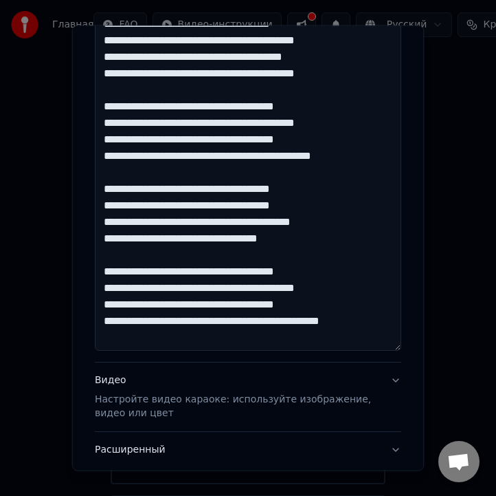
drag, startPoint x: 272, startPoint y: 193, endPoint x: 309, endPoint y: 195, distance: 36.5
click at [309, 195] on textarea at bounding box center [248, 98] width 307 height 506
drag, startPoint x: 315, startPoint y: 190, endPoint x: 365, endPoint y: 188, distance: 50.2
click at [366, 189] on textarea at bounding box center [248, 98] width 307 height 506
click at [284, 194] on textarea at bounding box center [248, 98] width 307 height 506
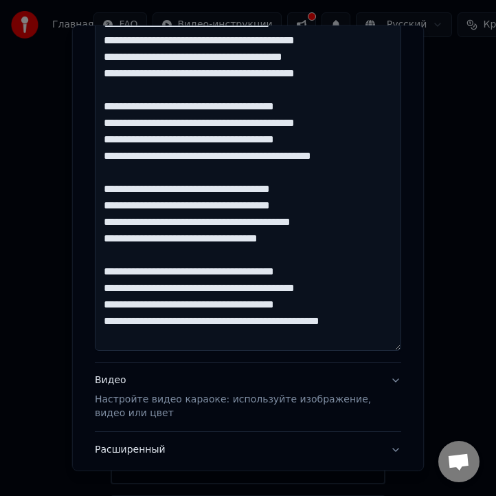
drag, startPoint x: 272, startPoint y: 193, endPoint x: 364, endPoint y: 185, distance: 93.1
click at [364, 185] on textarea at bounding box center [248, 98] width 307 height 506
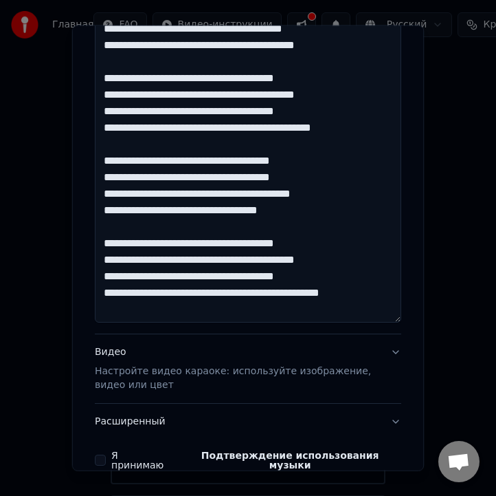
drag, startPoint x: 283, startPoint y: 179, endPoint x: 318, endPoint y: 181, distance: 35.8
click at [318, 181] on textarea at bounding box center [248, 69] width 307 height 506
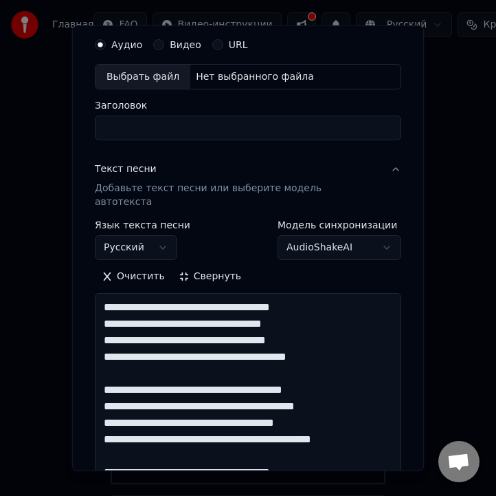
scroll to position [23, 0]
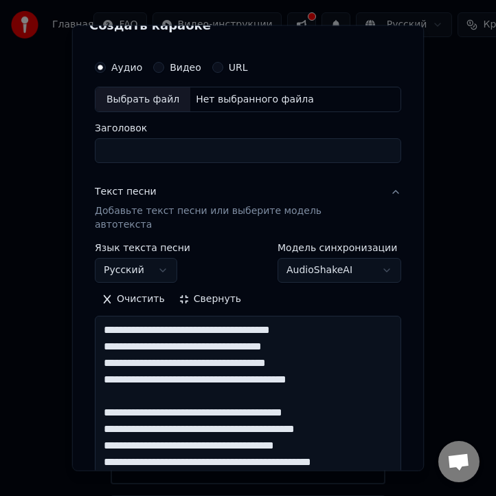
type textarea "**********"
click at [202, 289] on button "Свернуть" at bounding box center [210, 299] width 76 height 22
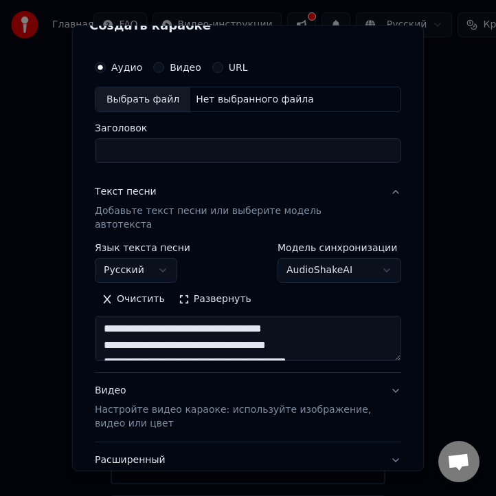
click at [195, 149] on input "Заголовок" at bounding box center [248, 150] width 307 height 25
click at [156, 100] on div "Выбрать файл" at bounding box center [143, 99] width 95 height 25
type input "**********"
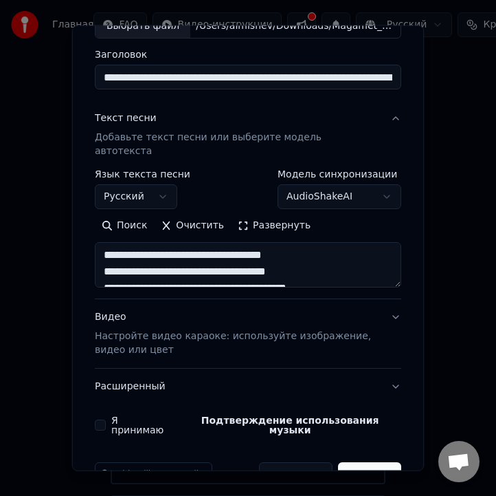
scroll to position [113, 0]
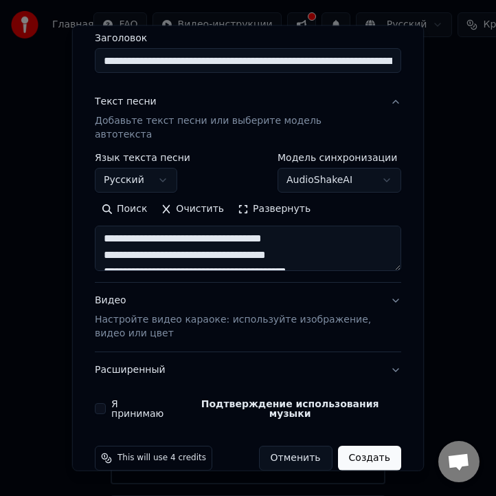
click at [395, 287] on button "Видео Настройте видео караоке: используйте изображение, видео или цвет" at bounding box center [248, 317] width 307 height 69
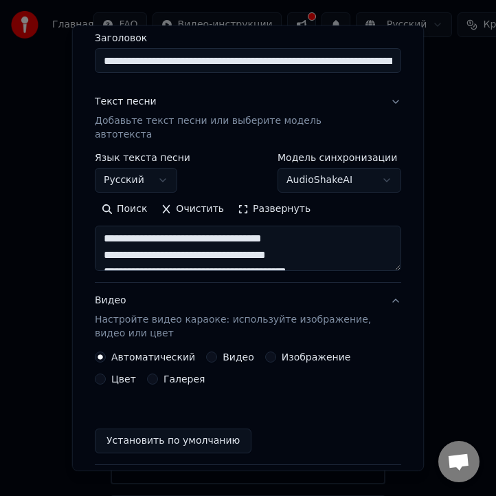
scroll to position [97, 0]
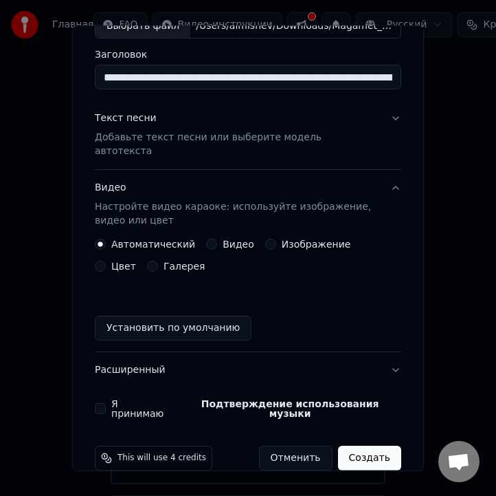
click at [210, 239] on button "Видео" at bounding box center [211, 244] width 11 height 11
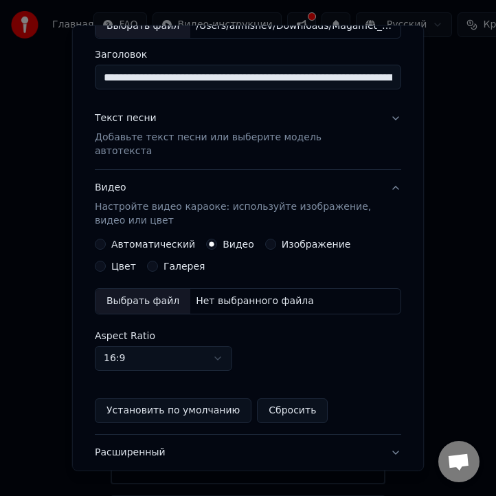
click at [153, 290] on div "Выбрать файл" at bounding box center [143, 301] width 95 height 25
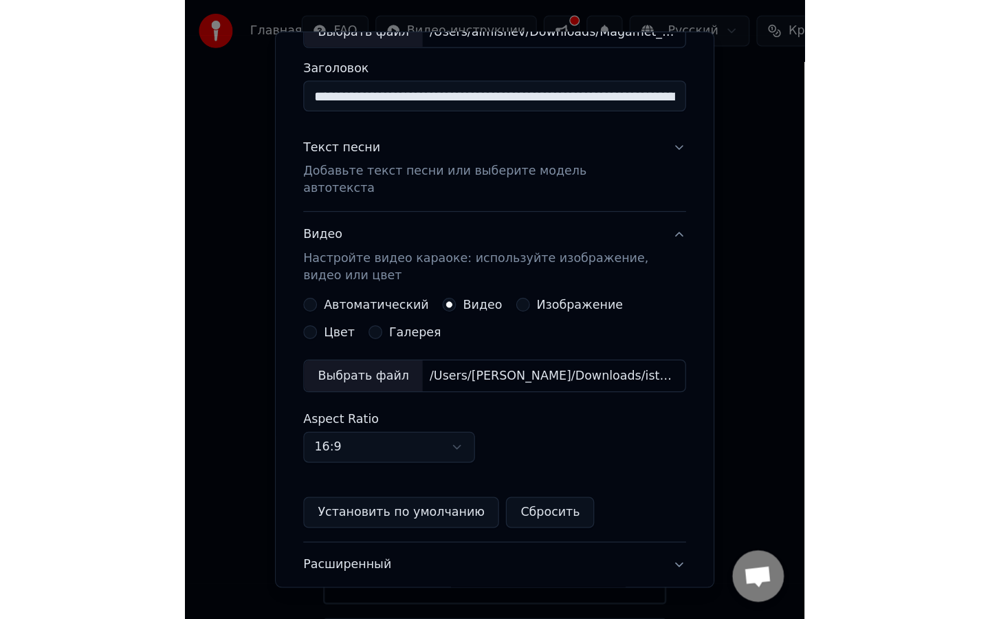
scroll to position [179, 0]
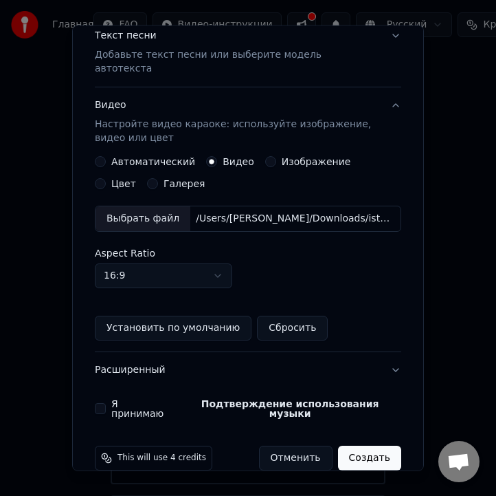
click at [96, 403] on button "Я принимаю Подтверждение использования музыки" at bounding box center [100, 408] width 11 height 11
click at [380, 446] on button "Создать" at bounding box center [369, 458] width 63 height 25
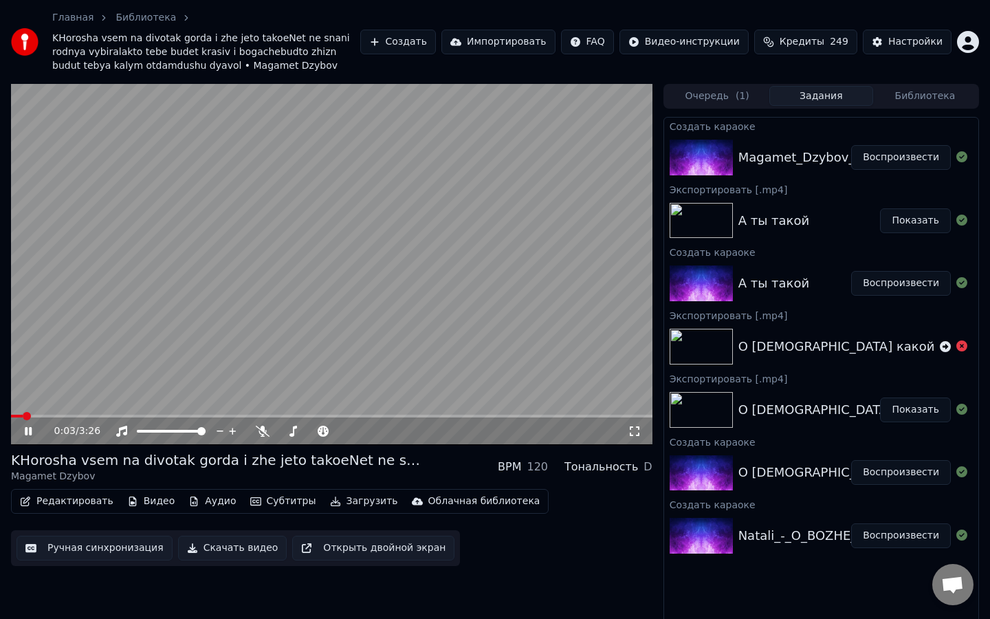
click at [314, 338] on video at bounding box center [332, 264] width 642 height 361
click at [91, 499] on button "Редактировать" at bounding box center [66, 501] width 105 height 19
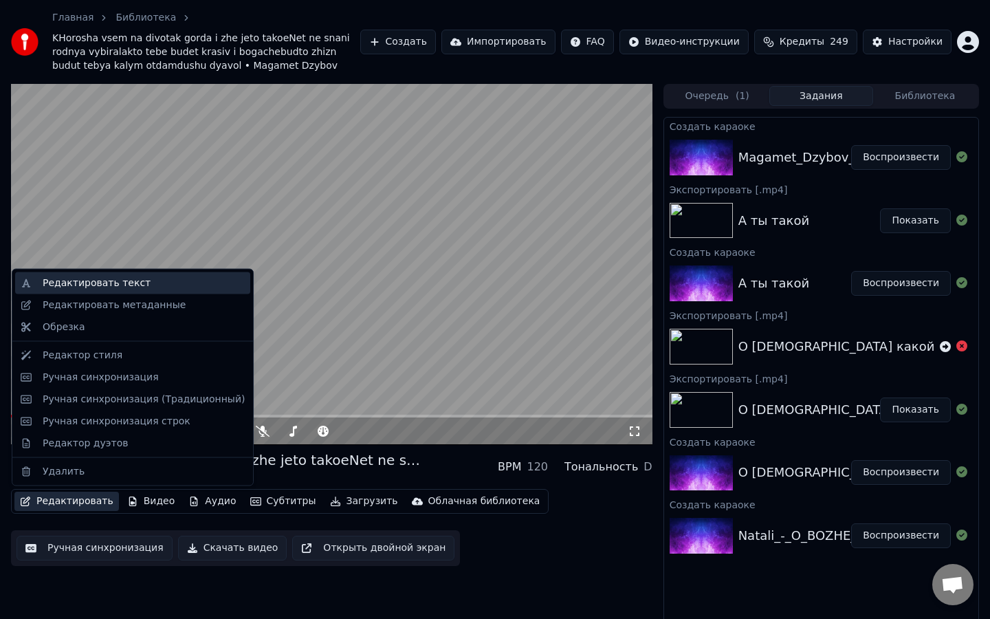
click at [139, 288] on div "Редактировать текст" at bounding box center [97, 283] width 108 height 14
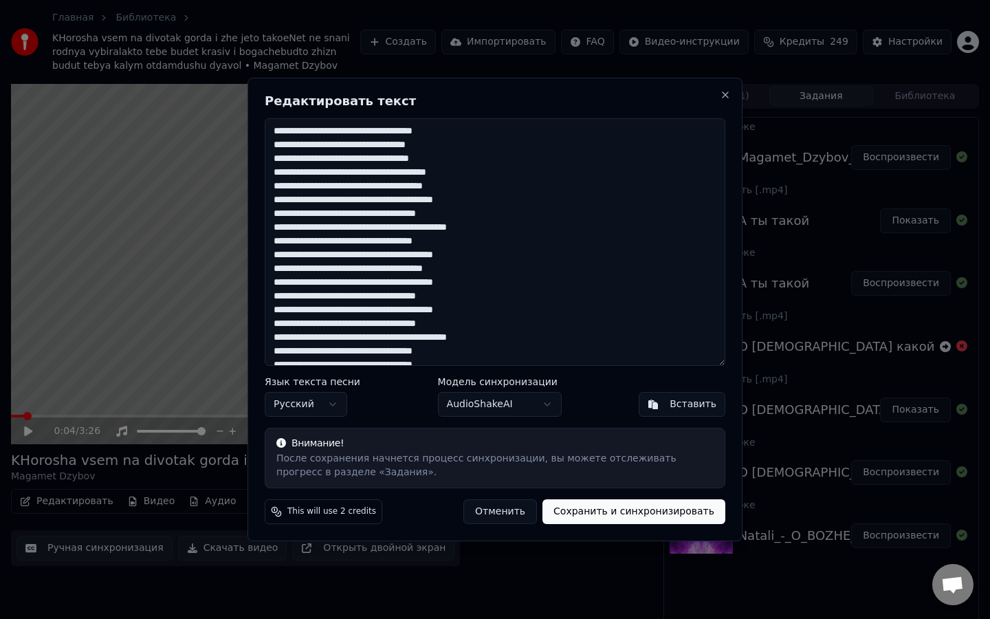
click at [510, 510] on button "Отменить" at bounding box center [500, 511] width 74 height 25
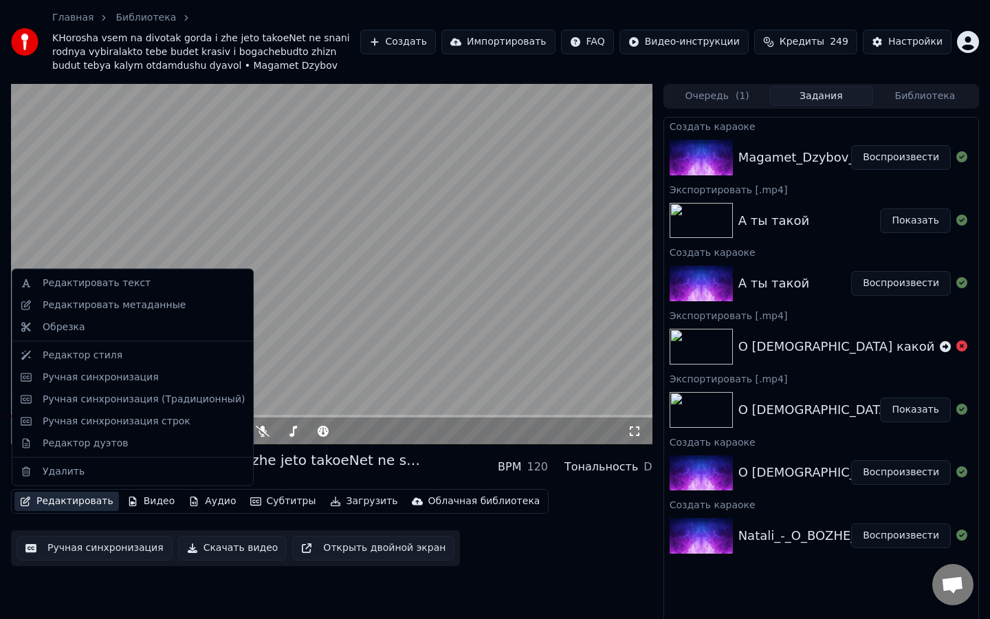
click at [61, 508] on button "Редактировать" at bounding box center [66, 501] width 105 height 19
click at [153, 290] on div "Редактировать текст" at bounding box center [144, 283] width 202 height 14
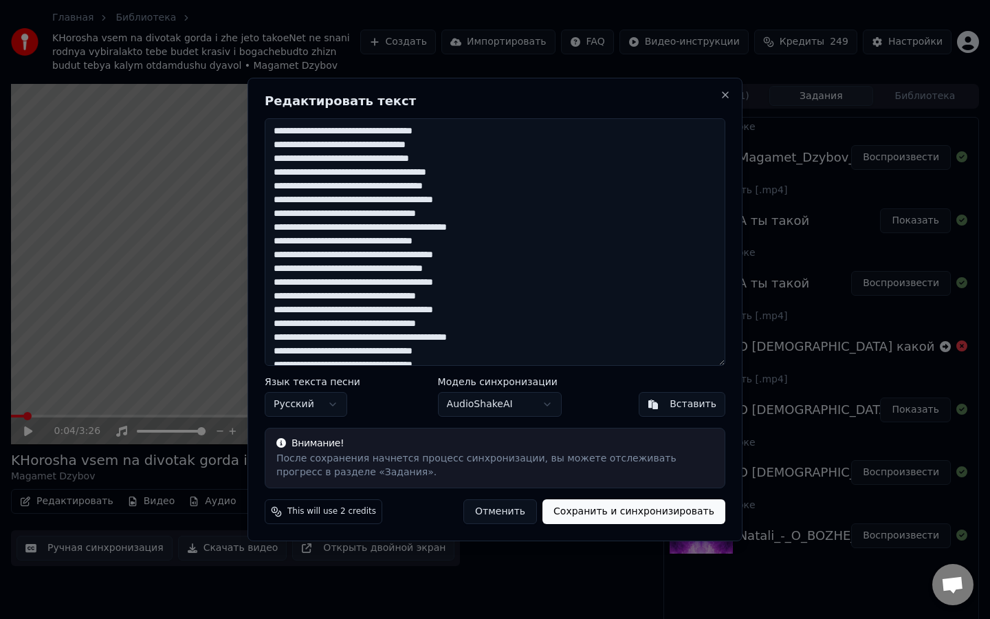
click at [367, 305] on textarea at bounding box center [495, 242] width 461 height 248
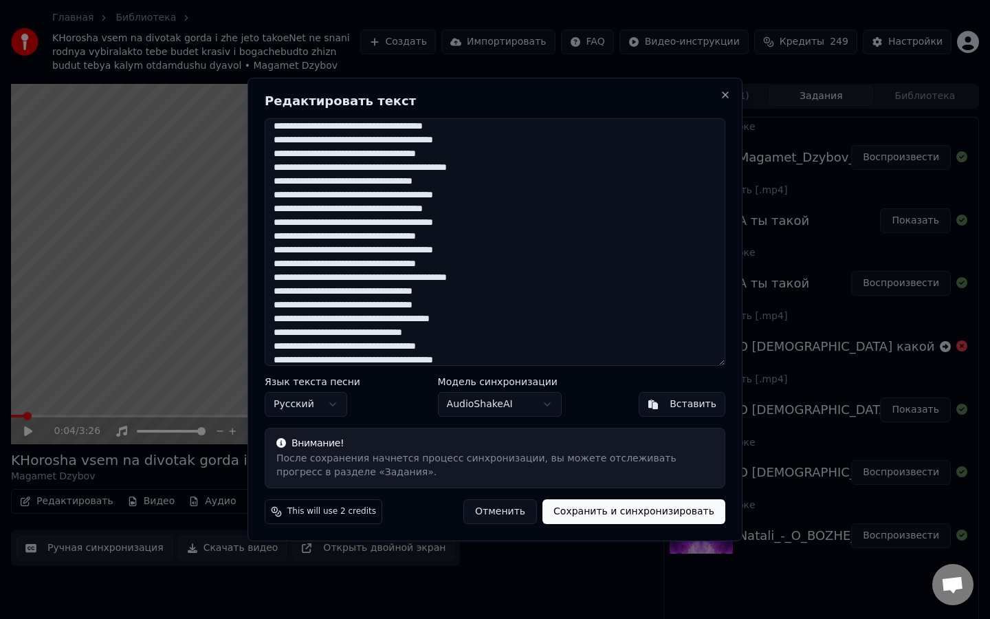
scroll to position [95, 0]
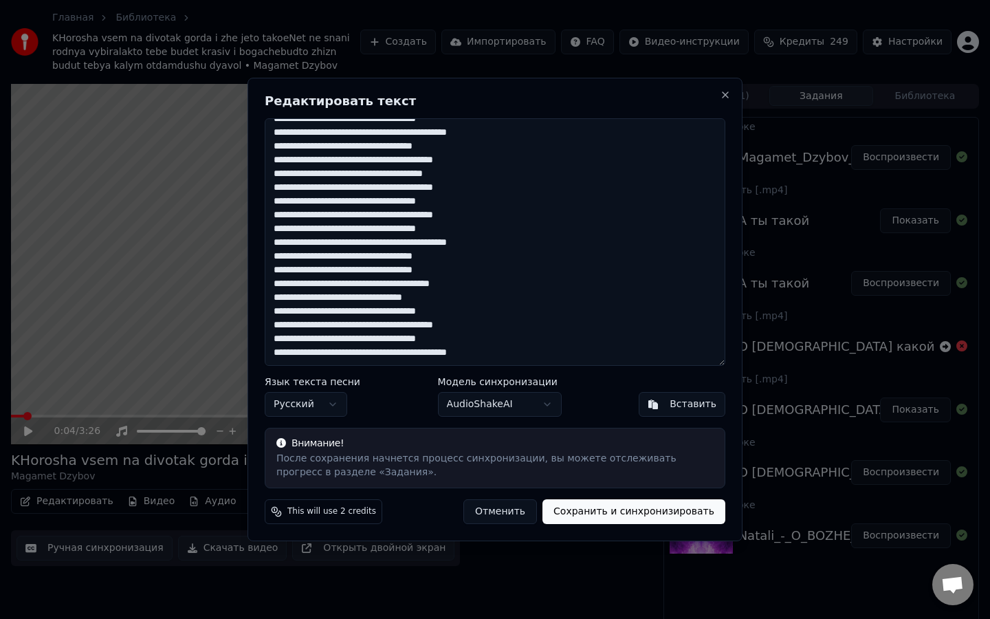
drag, startPoint x: 276, startPoint y: 134, endPoint x: 518, endPoint y: 459, distance: 405.3
click at [518, 459] on div "Редактировать текст Язык текста песни Русский Модель синхронизации AudioShakeAI…" at bounding box center [495, 309] width 495 height 463
click at [508, 514] on button "Отменить" at bounding box center [500, 511] width 74 height 25
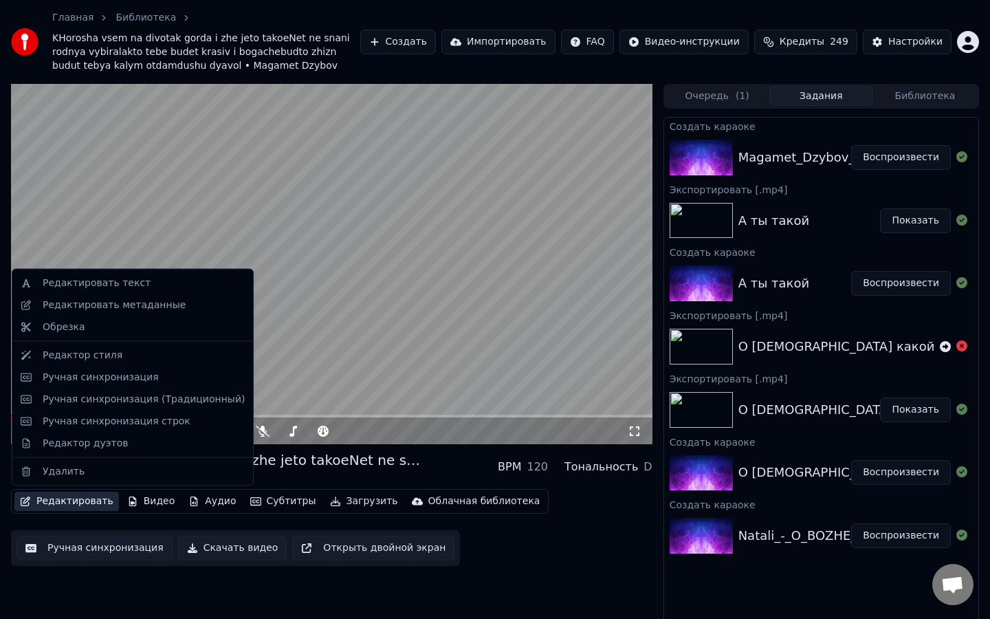
click at [75, 504] on button "Редактировать" at bounding box center [66, 501] width 105 height 19
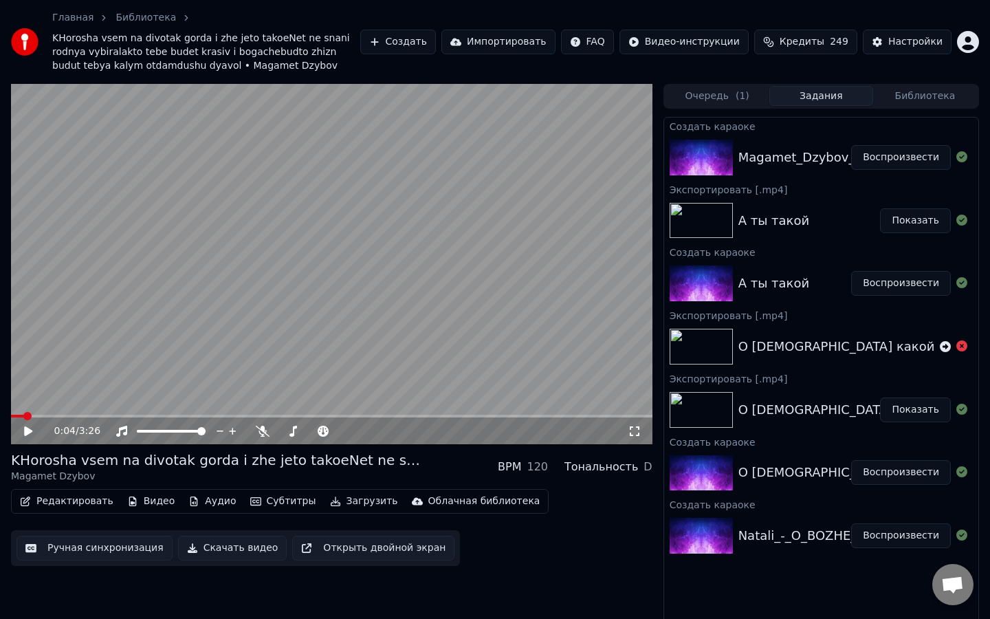
click at [577, 538] on div "0:04 / 3:26 KHorosha vsem na divotak gorda i zhe jeto takoeNet ne snani rodnya …" at bounding box center [332, 363] width 642 height 559
click at [179, 43] on span "KHorosha vsem na divotak gorda i zhe jeto takoeNet ne snani rodnya vybiralakto …" at bounding box center [206, 52] width 308 height 41
click at [82, 17] on link "Главная" at bounding box center [72, 18] width 41 height 14
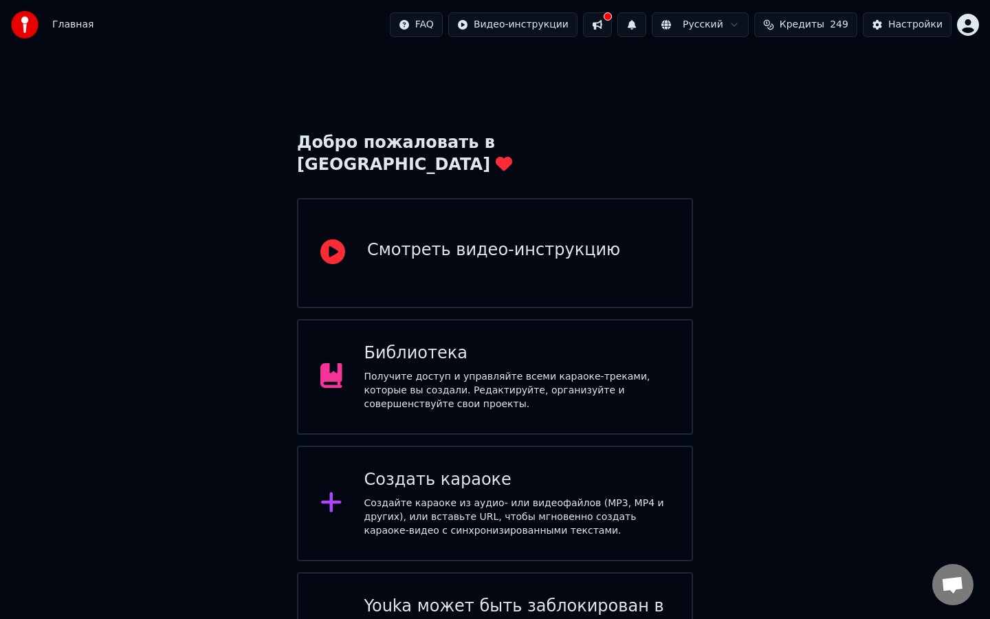
click at [474, 469] on div "Создать караоке" at bounding box center [517, 480] width 306 height 22
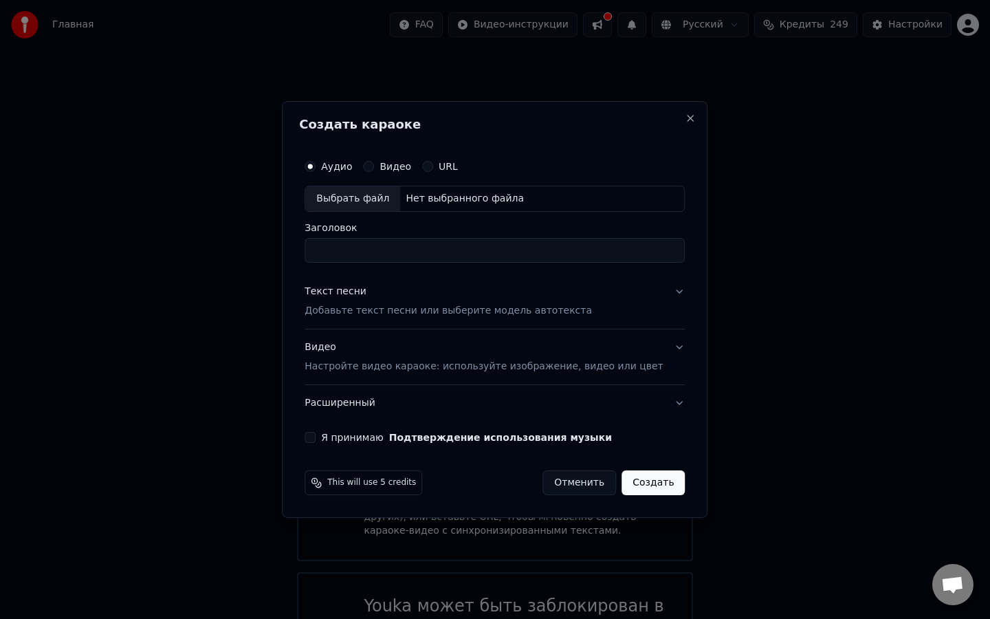
click at [360, 197] on div "Выбрать файл" at bounding box center [352, 198] width 95 height 25
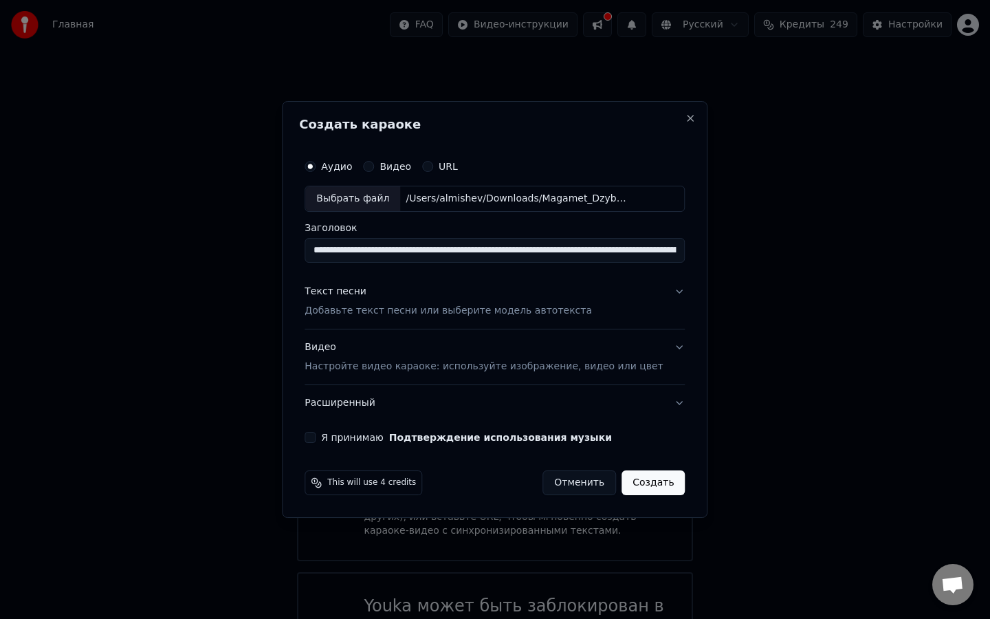
click at [400, 259] on input "**********" at bounding box center [495, 250] width 380 height 25
click at [400, 258] on input "**********" at bounding box center [495, 250] width 380 height 25
click at [398, 252] on input "**********" at bounding box center [495, 250] width 380 height 25
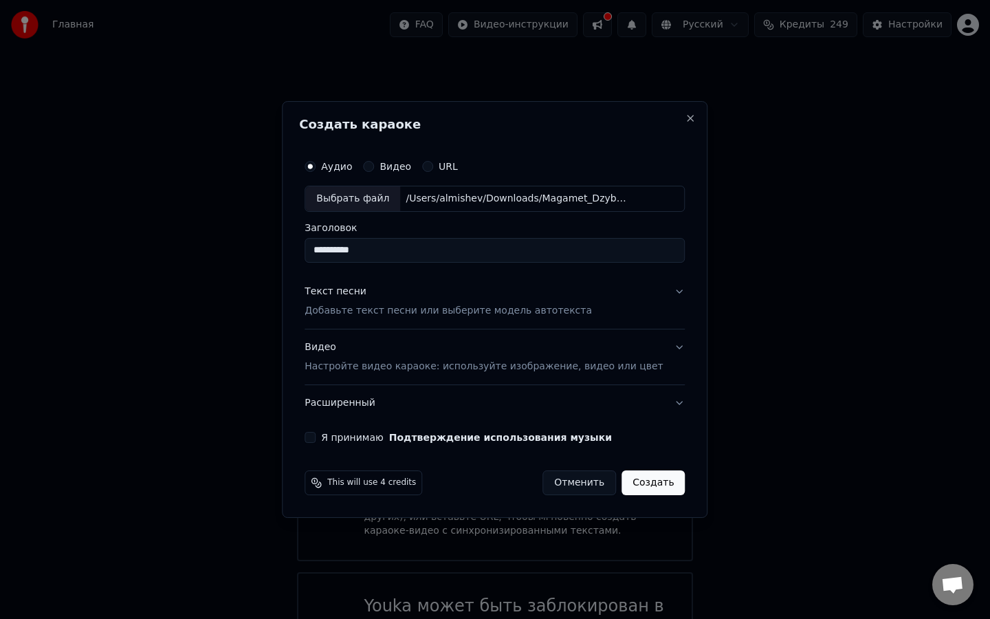
type input "**********"
click at [666, 286] on button "Текст песни Добавьте текст песни или выберите модель автотекста" at bounding box center [495, 301] width 380 height 55
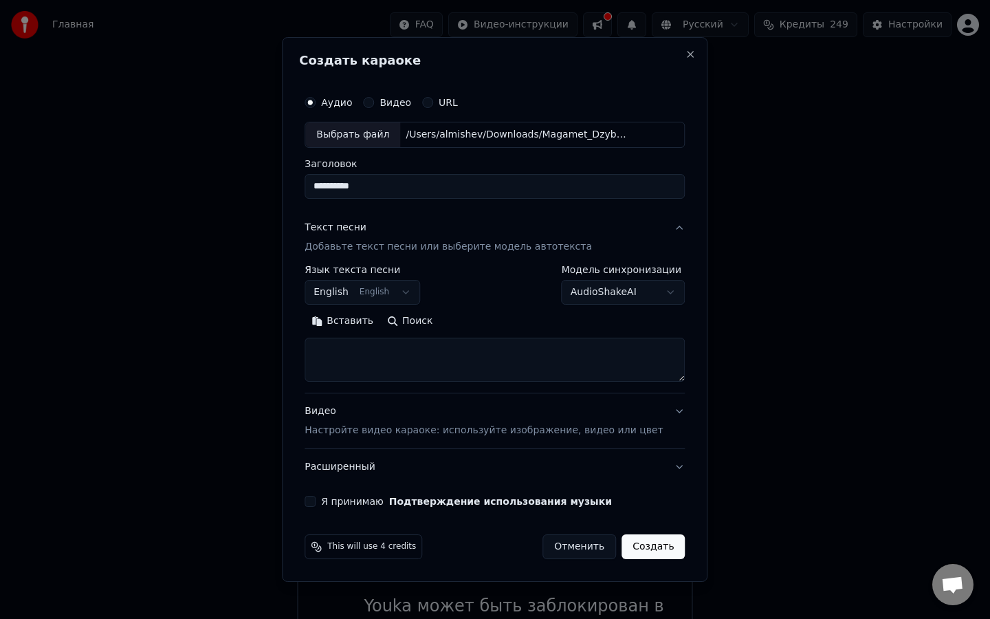
click at [384, 298] on body "Главная FAQ Видео-инструкции Русский Кредиты 249 Настройки Добро пожаловать в Y…" at bounding box center [495, 348] width 990 height 696
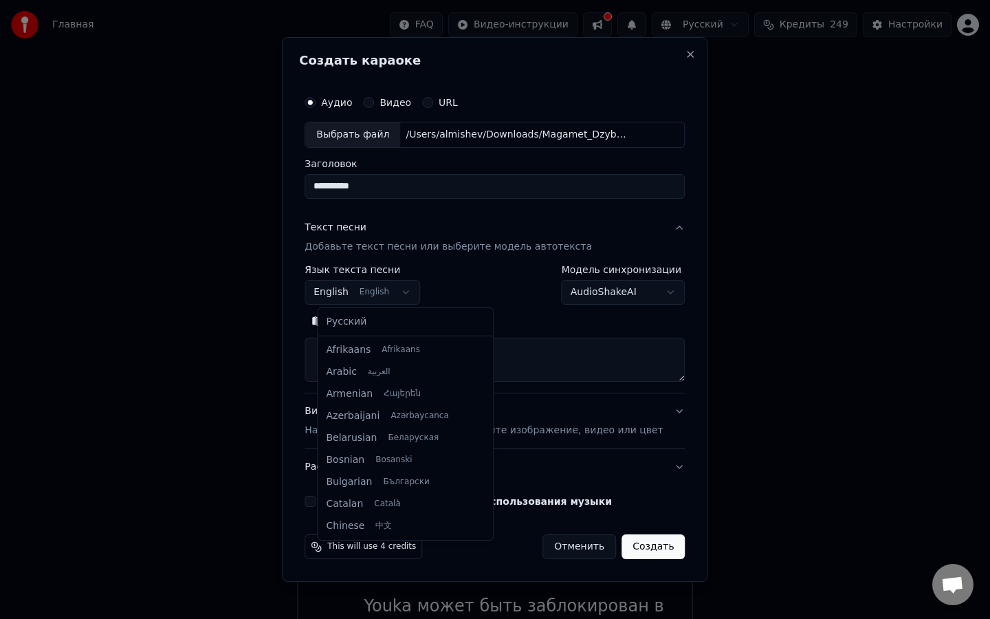
scroll to position [110, 0]
select select "**"
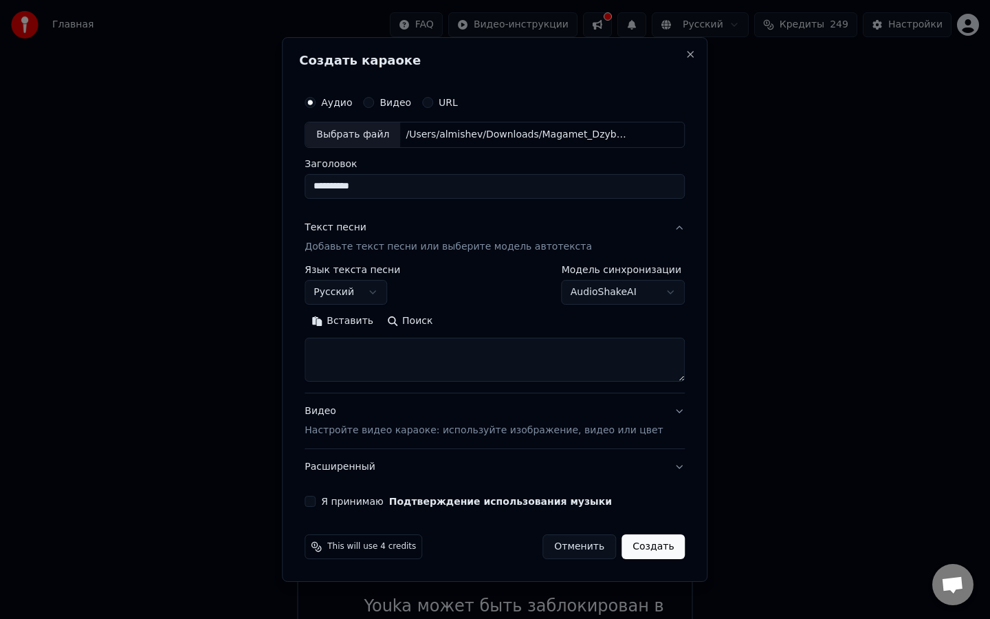
click at [371, 357] on textarea at bounding box center [495, 360] width 380 height 44
paste textarea "**********"
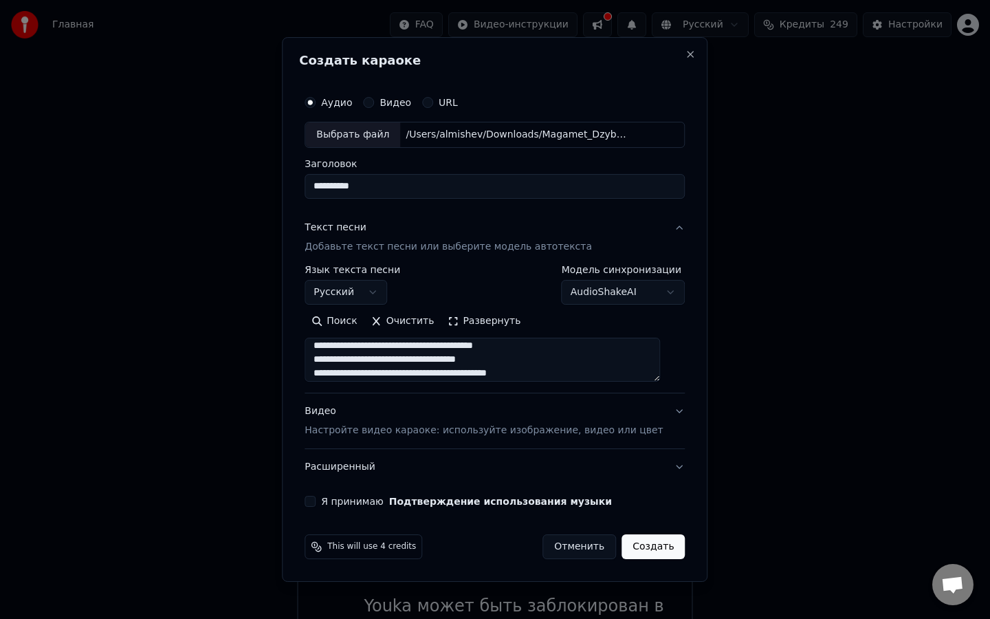
scroll to position [298, 0]
type textarea "**********"
click at [669, 408] on button "Видео Настройте видео караоке: используйте изображение, видео или цвет" at bounding box center [495, 420] width 380 height 55
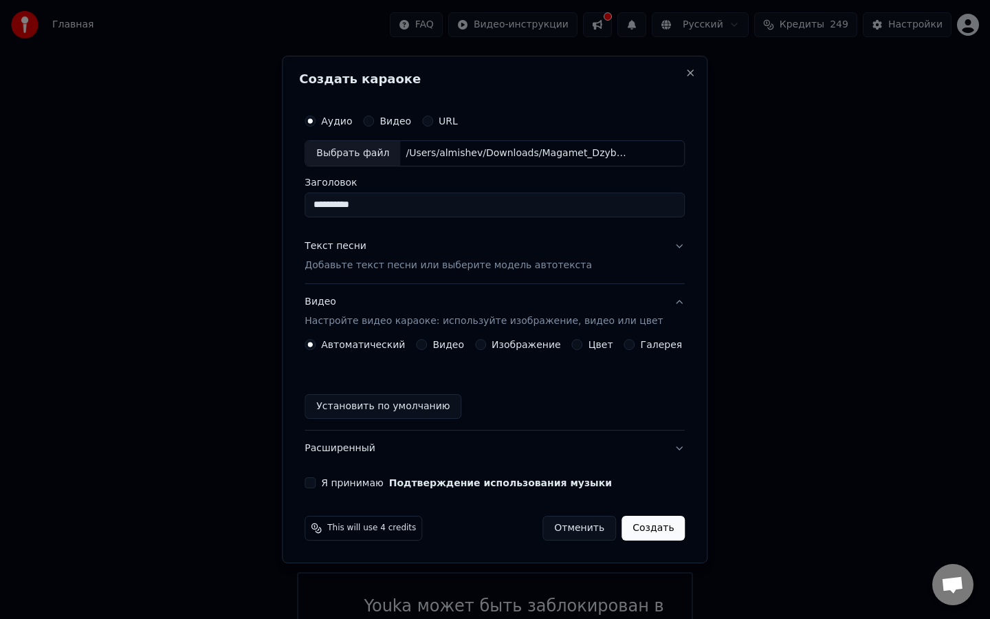
click at [426, 351] on div "Автоматический Видео Изображение Цвет Галерея Установить по умолчанию" at bounding box center [495, 379] width 380 height 80
click at [427, 342] on button "Видео" at bounding box center [421, 344] width 11 height 11
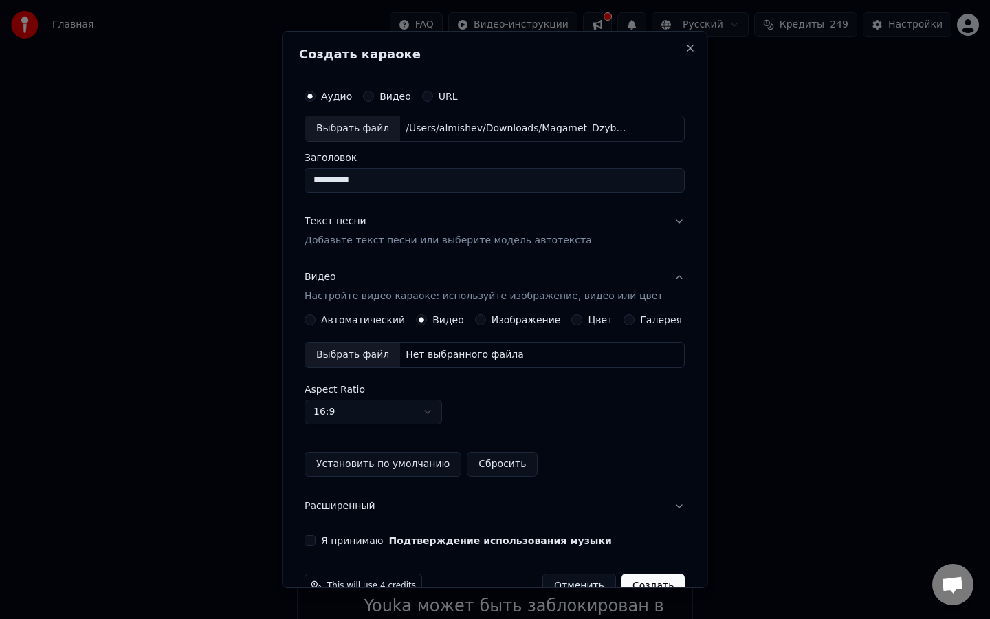
click at [385, 353] on div "Выбрать файл" at bounding box center [352, 354] width 95 height 25
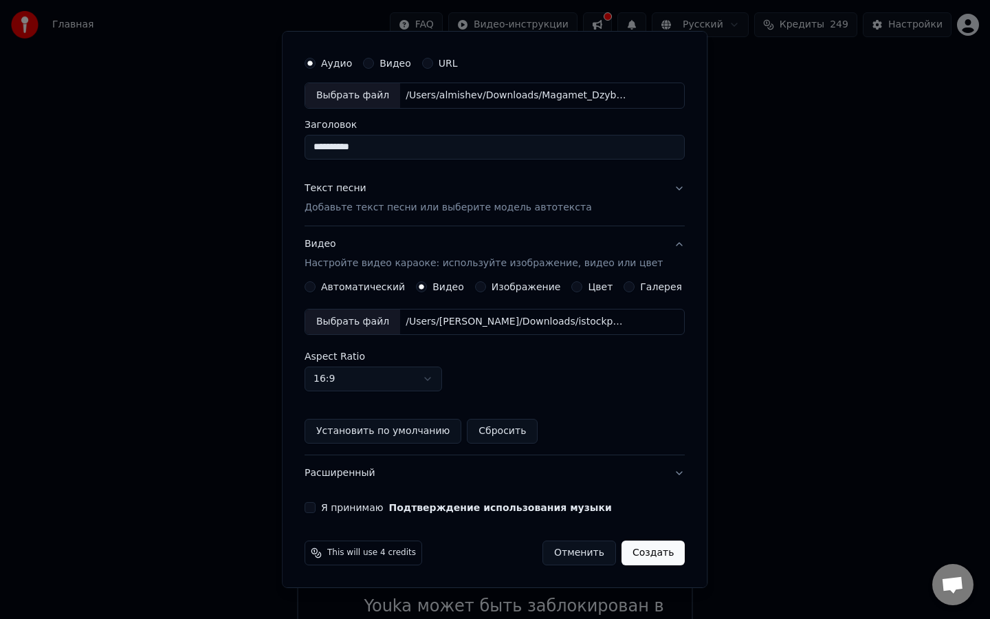
click at [316, 507] on button "Я принимаю Подтверждение использования музыки" at bounding box center [310, 507] width 11 height 11
click at [667, 538] on button "Создать" at bounding box center [653, 553] width 63 height 25
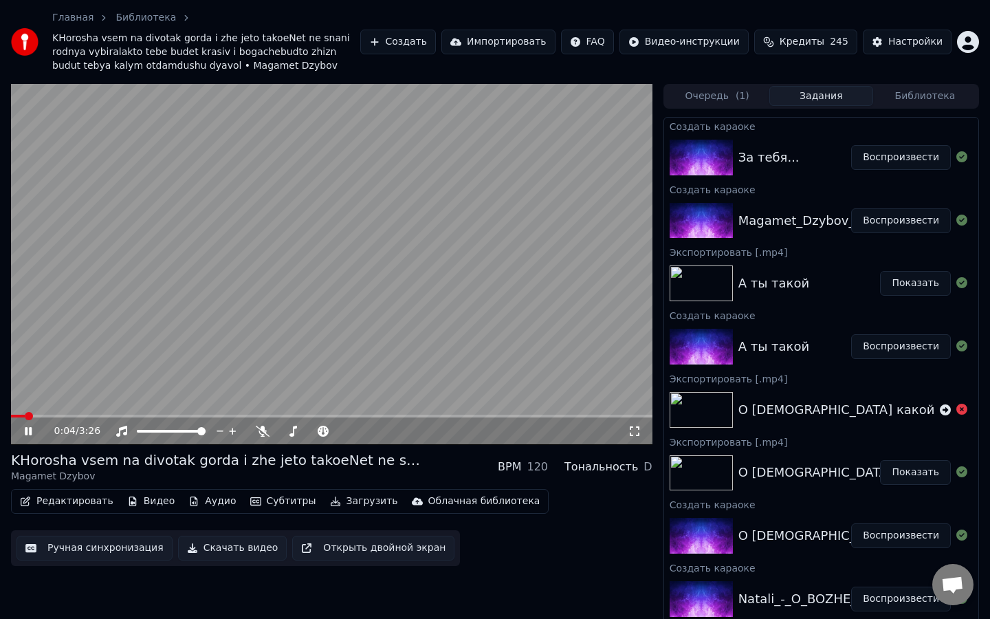
click at [791, 165] on div "За тебя..." at bounding box center [795, 157] width 113 height 19
click at [11, 420] on span at bounding box center [15, 416] width 8 height 8
drag, startPoint x: 809, startPoint y: 220, endPoint x: 644, endPoint y: 225, distance: 165.1
click at [644, 225] on div "0:10 / 3:26 KHorosha vsem na divotak gorda i zhe jeto takoeNet ne snani rodnya …" at bounding box center [495, 363] width 990 height 559
click at [720, 220] on img at bounding box center [701, 221] width 63 height 36
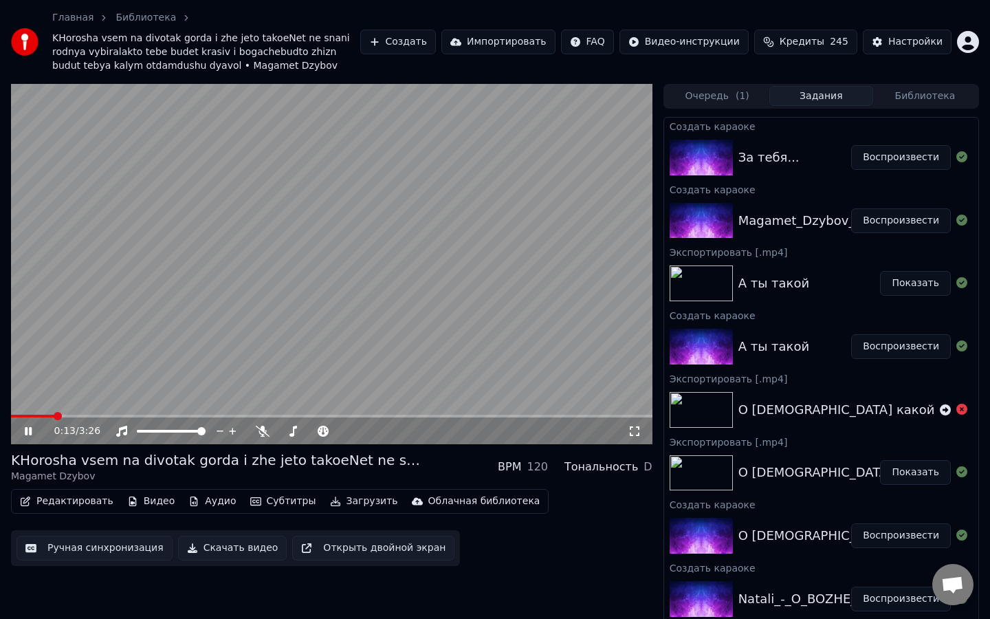
scroll to position [24, 0]
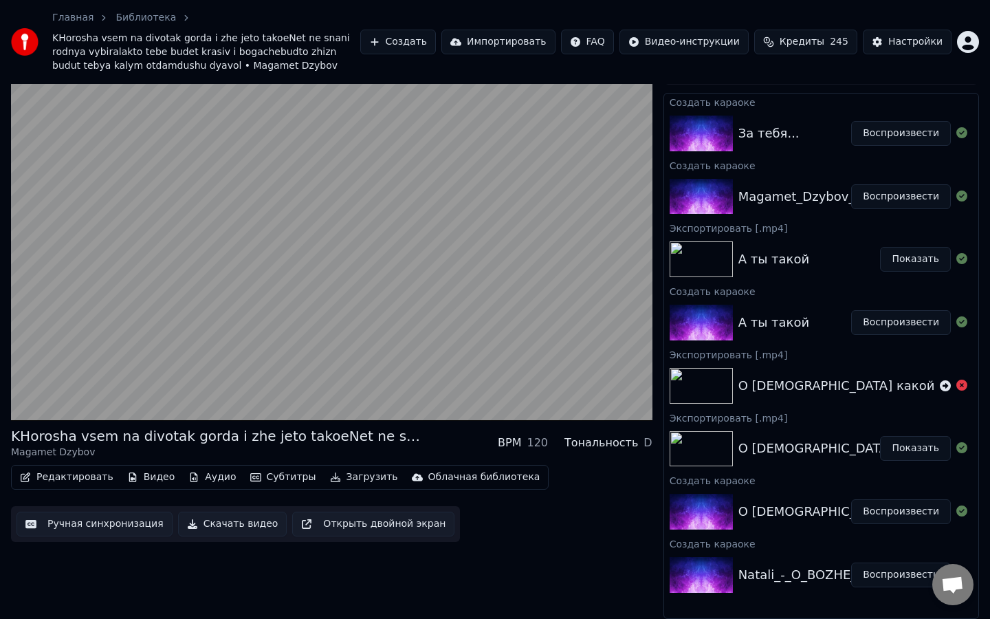
click at [889, 197] on button "Воспроизвести" at bounding box center [901, 196] width 100 height 25
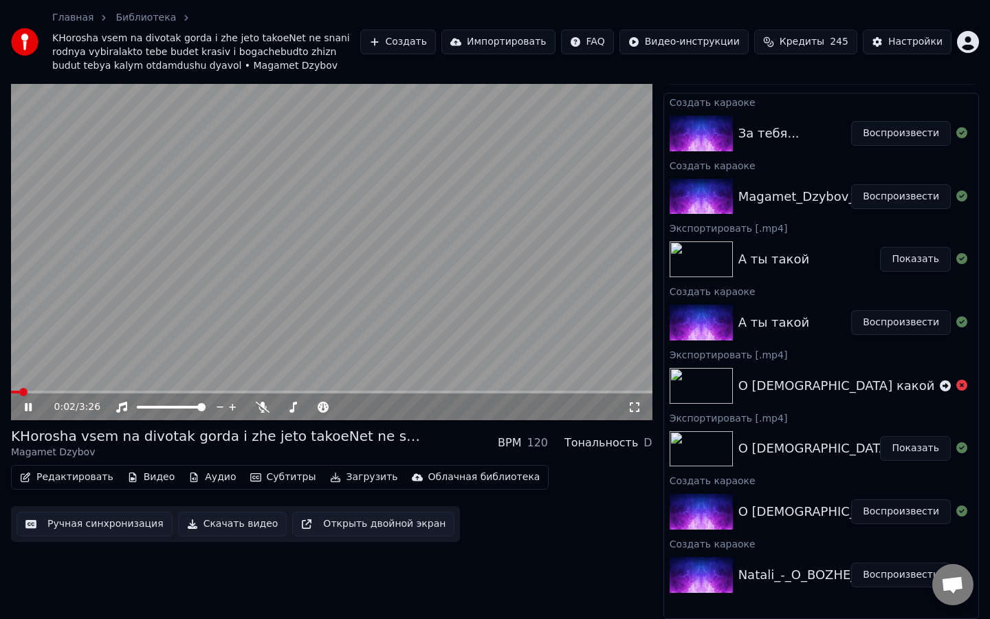
click at [503, 263] on video at bounding box center [332, 240] width 642 height 361
drag, startPoint x: 765, startPoint y: 146, endPoint x: 905, endPoint y: 146, distance: 139.6
click at [964, 138] on icon at bounding box center [962, 132] width 11 height 11
click at [287, 476] on button "Субтитры" at bounding box center [283, 477] width 77 height 19
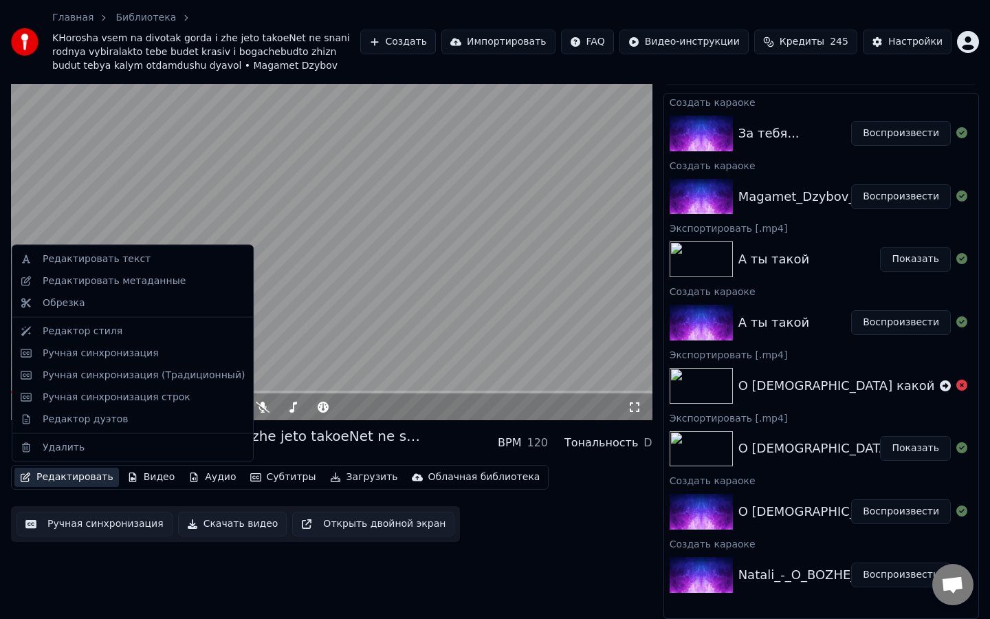
click at [102, 478] on button "Редактировать" at bounding box center [66, 477] width 105 height 19
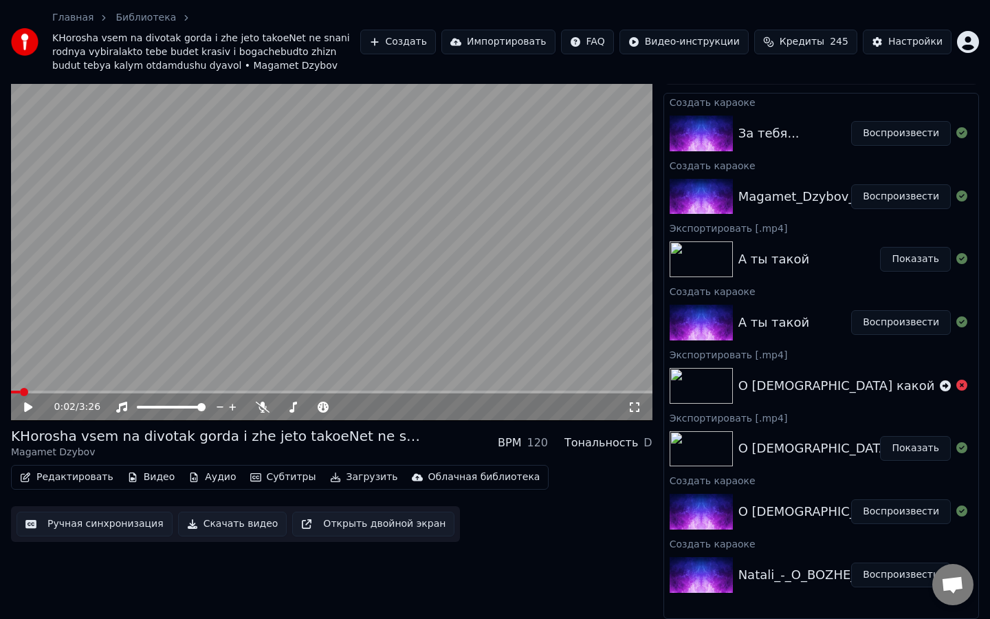
click at [739, 182] on div "Magamet_Dzybov_-_KHorosha_vsem_na_divotak_gorda_i_zhe_jeto_takoeNet_ne_snani_ro…" at bounding box center [821, 196] width 314 height 47
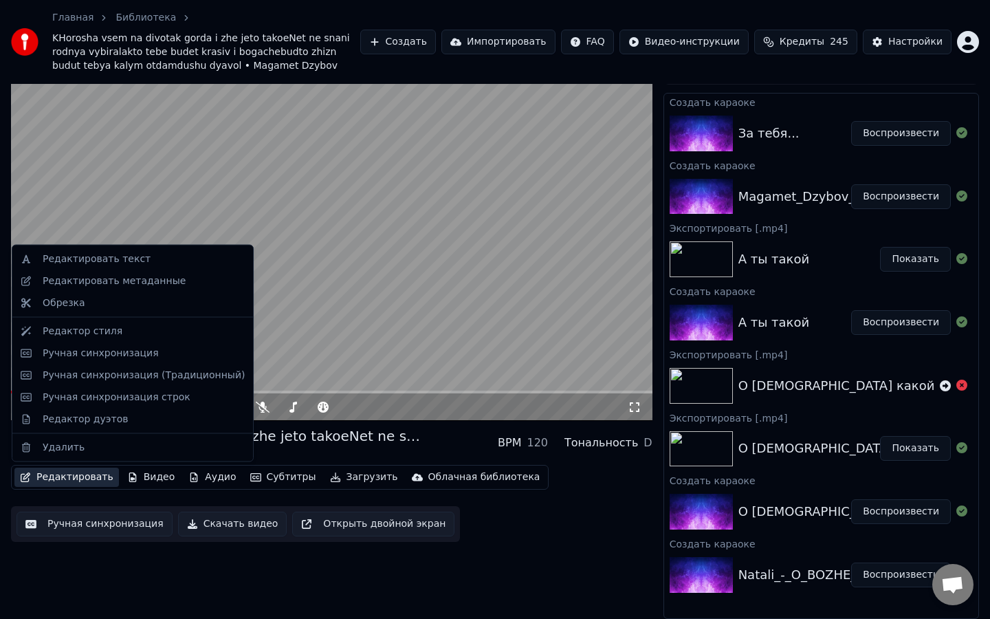
click at [36, 477] on button "Редактировать" at bounding box center [66, 477] width 105 height 19
click at [48, 447] on div "Удалить" at bounding box center [64, 447] width 42 height 14
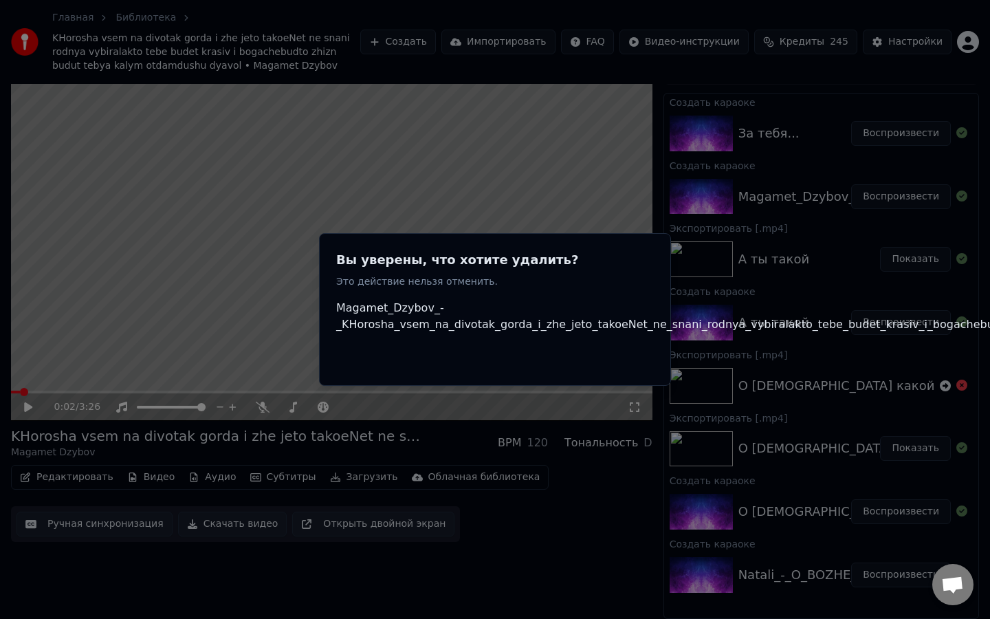
click at [458, 366] on div "Отменить Удалить" at bounding box center [836, 356] width 1001 height 25
click at [537, 366] on div "Отменить Удалить" at bounding box center [836, 356] width 1001 height 25
click at [907, 269] on h2 "Вы уверены, что хотите удалить?" at bounding box center [836, 259] width 1001 height 19
click at [798, 331] on span "Magamet_Dzybov_-_KHorosha_vsem_na_divotak_gorda_i_zhe_jeto_takoeNet_ne_snani_ro…" at bounding box center [836, 316] width 1001 height 33
click at [395, 281] on p "Это действие нельзя отменить." at bounding box center [836, 282] width 1001 height 14
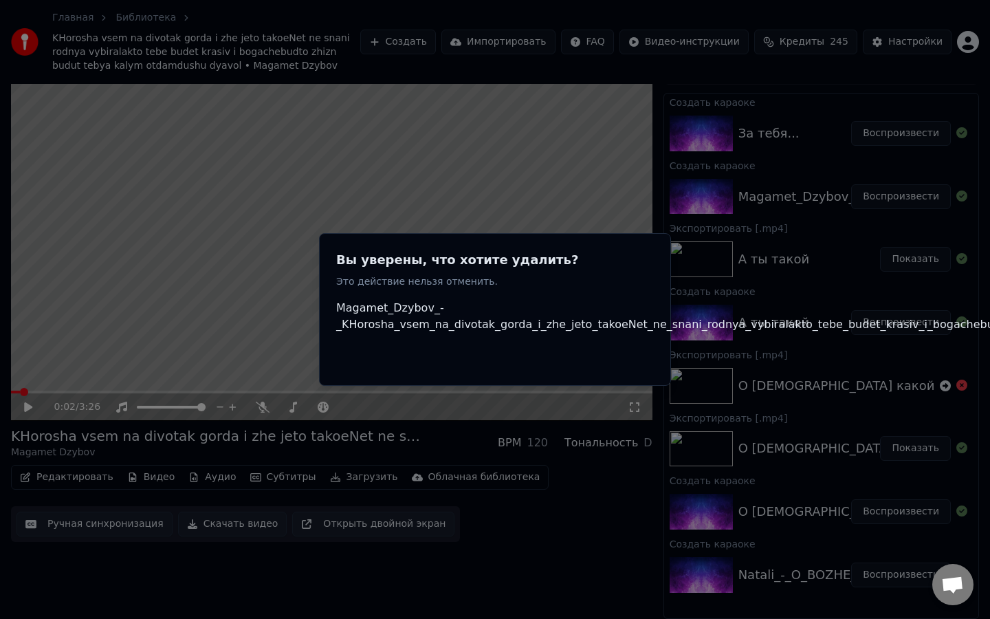
click at [400, 245] on div "Вы уверены, что хотите удалить? Это действие нельзя отменить. Magamet_Dzybov_-_…" at bounding box center [495, 309] width 352 height 153
click at [303, 130] on div at bounding box center [495, 309] width 990 height 619
click at [336, 379] on div "Вы уверены, что хотите удалить? Это действие нельзя отменить. Magamet_Dzybov_-_…" at bounding box center [495, 309] width 352 height 153
click at [371, 358] on div "Отменить Удалить" at bounding box center [836, 356] width 1001 height 25
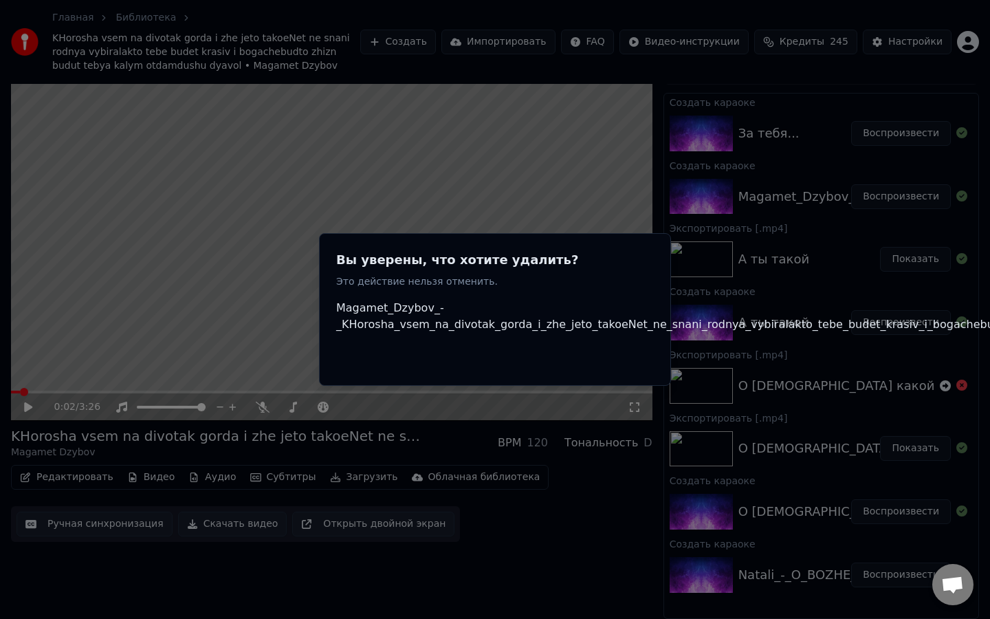
drag, startPoint x: 371, startPoint y: 358, endPoint x: 367, endPoint y: 367, distance: 9.8
click at [367, 367] on div "Отменить Удалить" at bounding box center [836, 356] width 1001 height 25
drag, startPoint x: 367, startPoint y: 367, endPoint x: 358, endPoint y: 367, distance: 8.9
drag, startPoint x: 358, startPoint y: 367, endPoint x: 349, endPoint y: 368, distance: 8.4
click at [349, 368] on div "Отменить Удалить" at bounding box center [836, 356] width 1001 height 25
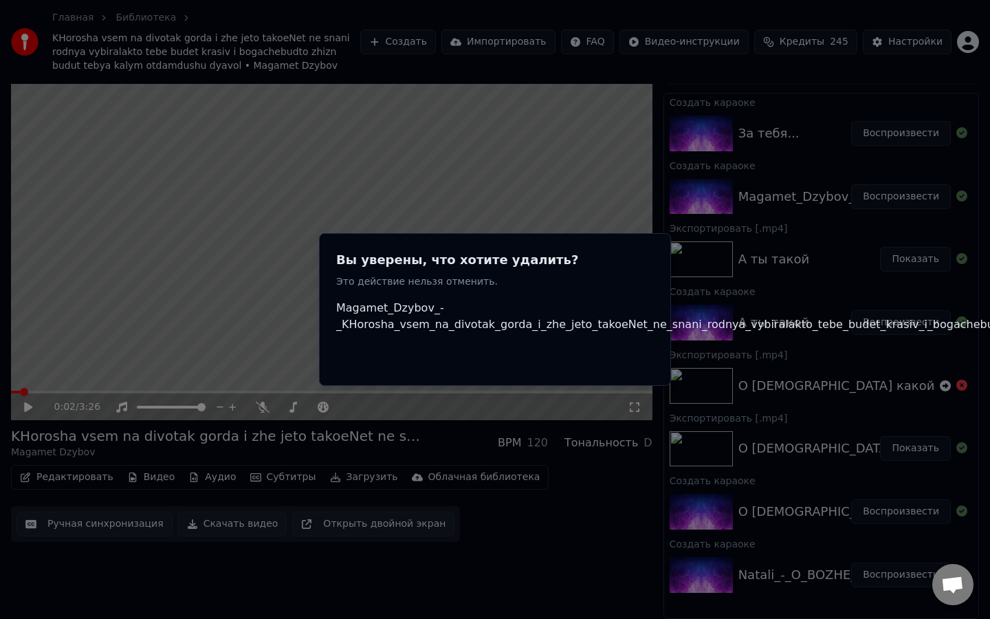
click at [427, 274] on div "Вы уверены, что хотите удалить? Это действие нельзя отменить." at bounding box center [836, 269] width 1001 height 39
click at [425, 272] on div "Вы уверены, что хотите удалить? Это действие нельзя отменить." at bounding box center [836, 269] width 1001 height 39
click at [237, 480] on div at bounding box center [495, 309] width 990 height 619
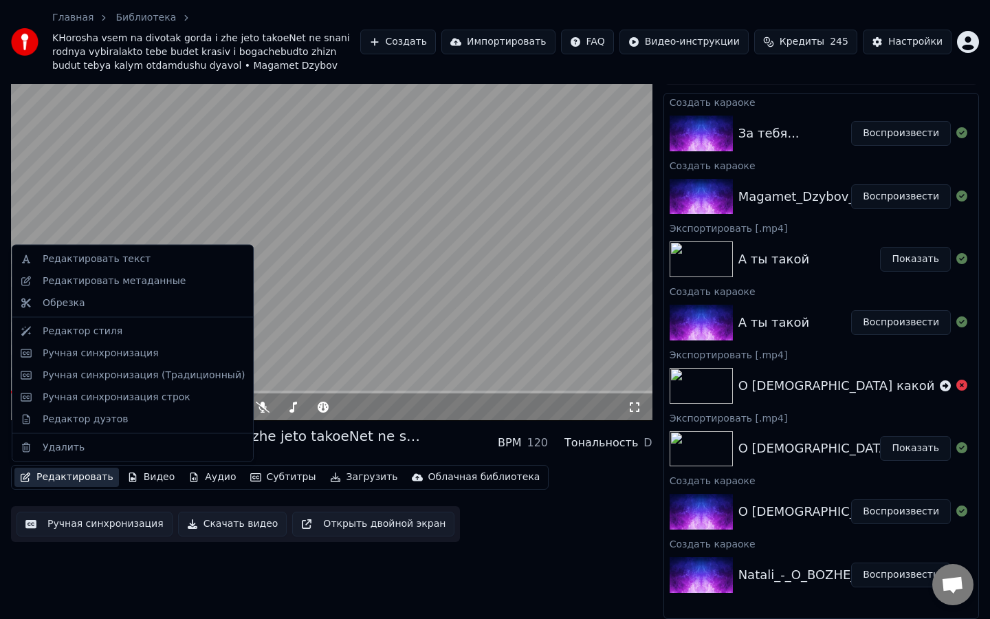
click at [61, 478] on button "Редактировать" at bounding box center [66, 477] width 105 height 19
click at [69, 450] on div "Удалить" at bounding box center [64, 447] width 42 height 14
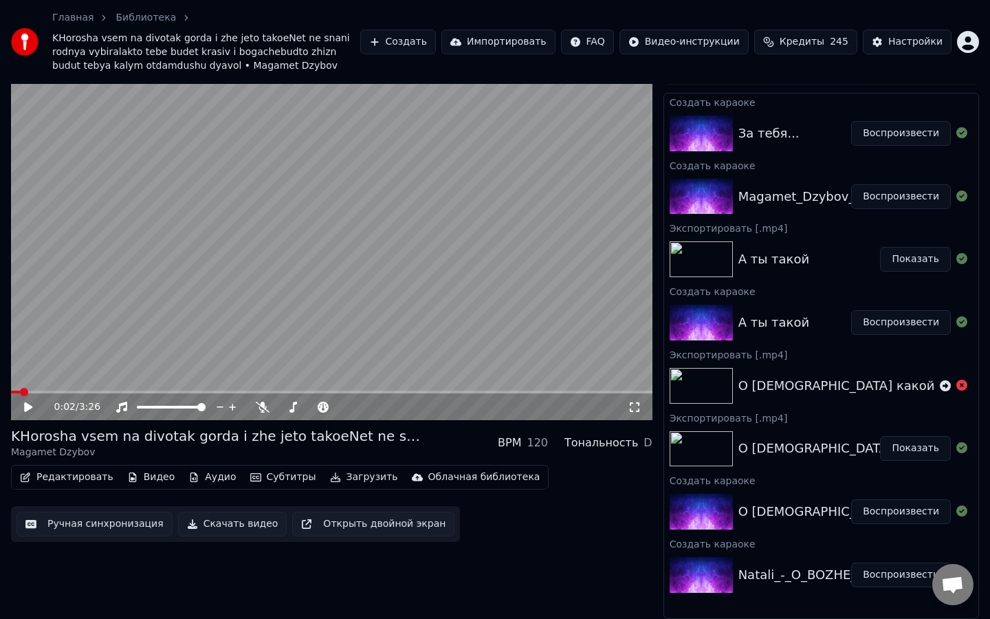
click at [83, 479] on button "Редактировать" at bounding box center [66, 477] width 105 height 19
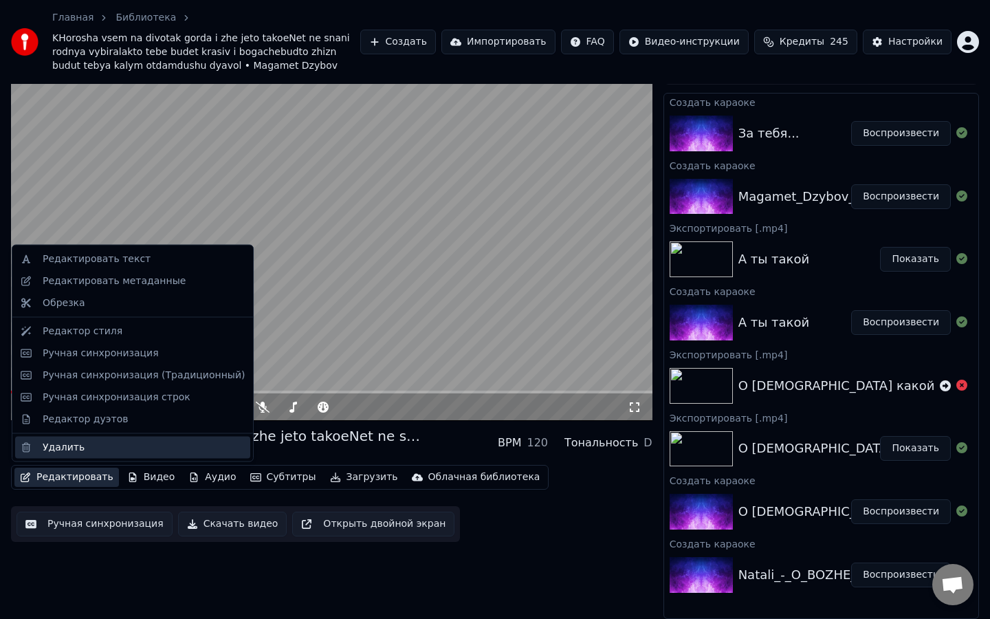
click at [76, 448] on div "Удалить" at bounding box center [64, 447] width 42 height 14
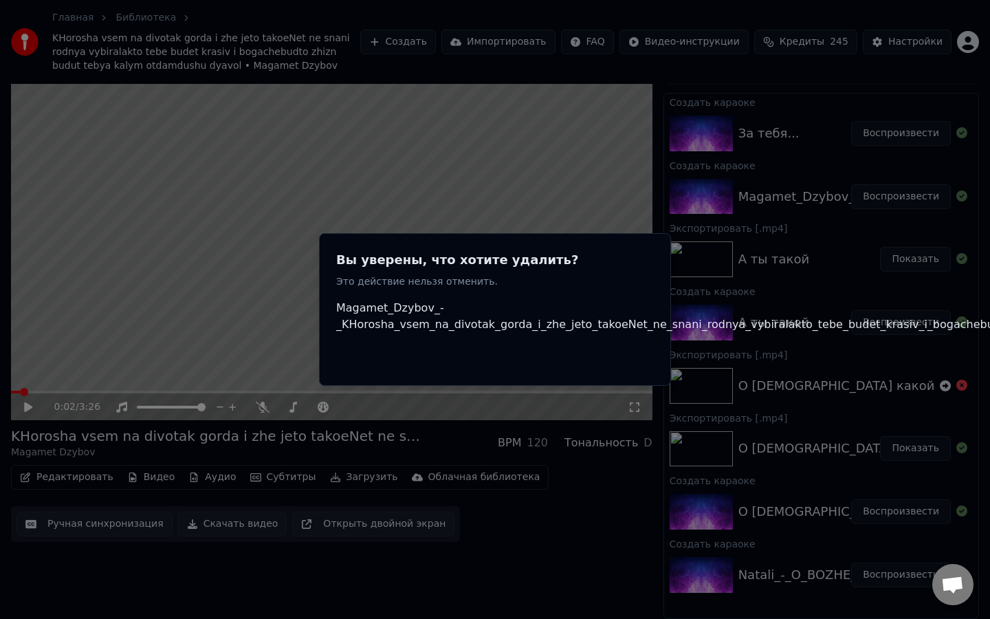
click at [517, 296] on div "Вы уверены, что хотите удалить? Это действие нельзя отменить. Magamet_Dzybov_-_…" at bounding box center [495, 309] width 352 height 153
click at [767, 336] on div at bounding box center [495, 309] width 990 height 619
click at [651, 64] on div at bounding box center [495, 309] width 990 height 619
click at [661, 139] on div at bounding box center [495, 309] width 990 height 619
click at [446, 283] on p "Это действие нельзя отменить." at bounding box center [836, 282] width 1001 height 14
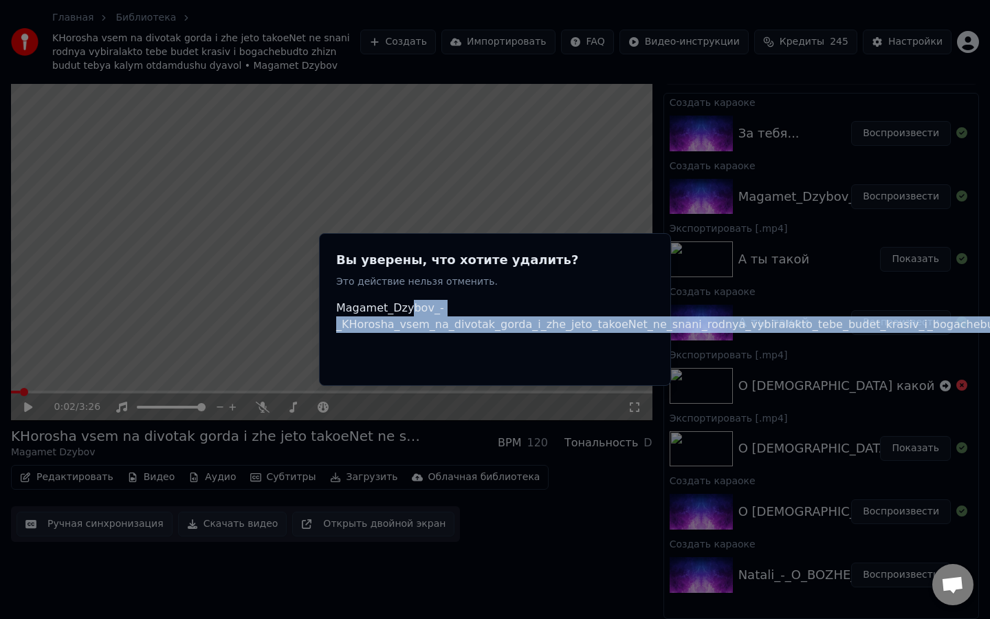
drag, startPoint x: 408, startPoint y: 301, endPoint x: 327, endPoint y: 336, distance: 89.0
click at [327, 336] on div "Вы уверены, что хотите удалить? Это действие нельзя отменить. Magamet_Dzybov_-_…" at bounding box center [495, 309] width 352 height 153
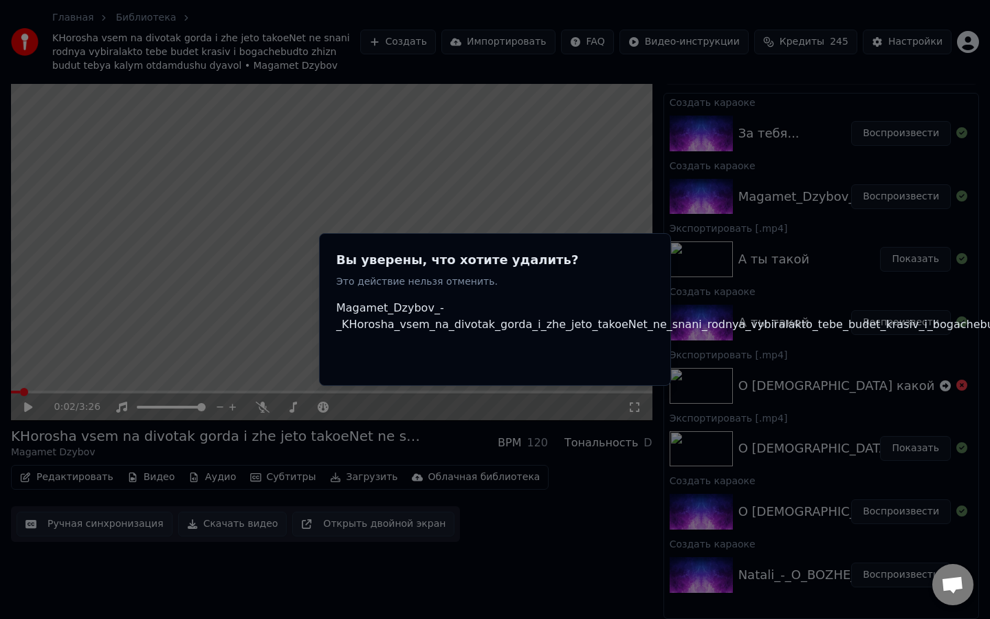
click at [314, 538] on div at bounding box center [495, 309] width 990 height 619
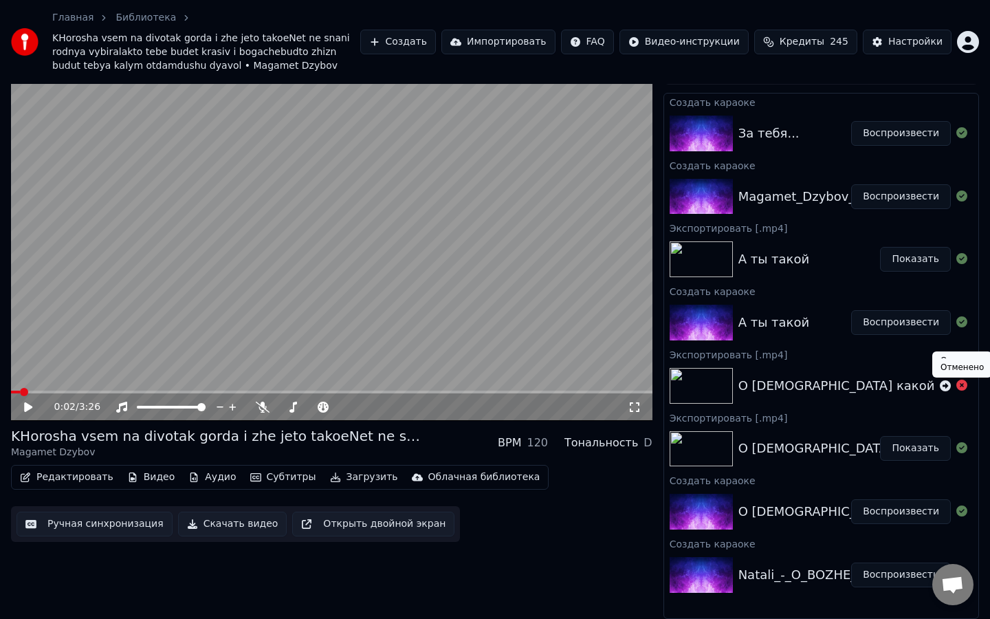
click at [963, 386] on icon at bounding box center [962, 385] width 11 height 11
click at [962, 386] on icon at bounding box center [962, 385] width 11 height 11
click at [787, 115] on div "За тебя... Воспроизвести" at bounding box center [821, 133] width 314 height 47
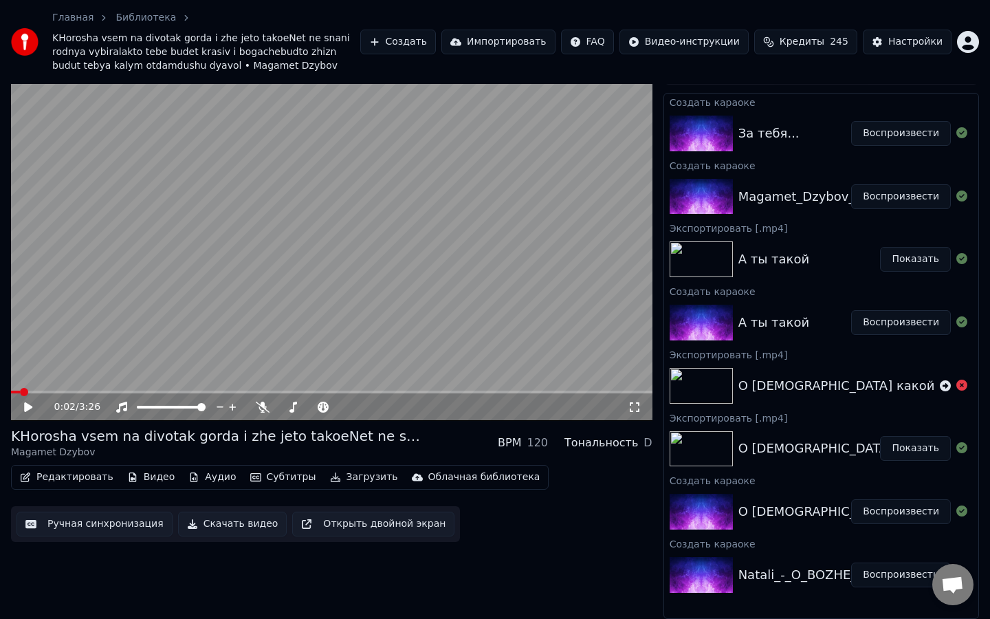
click at [904, 136] on button "Воспроизвести" at bounding box center [901, 133] width 100 height 25
click at [460, 285] on video at bounding box center [332, 240] width 642 height 361
click at [69, 389] on video at bounding box center [332, 240] width 642 height 361
click at [78, 357] on video at bounding box center [332, 240] width 642 height 361
click at [11, 396] on span at bounding box center [15, 392] width 8 height 8
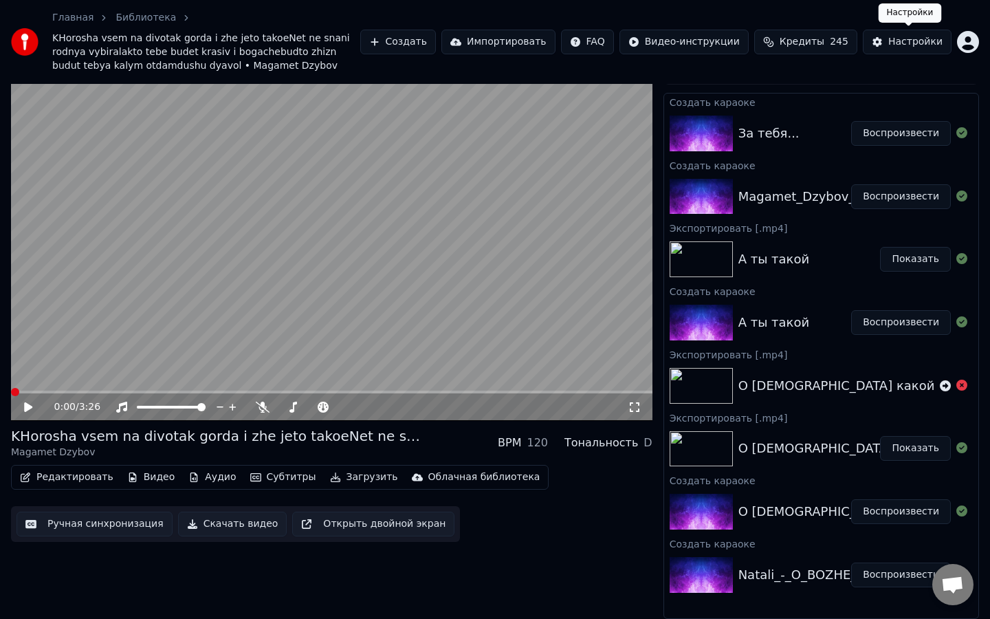
click at [910, 41] on div "Настройки" at bounding box center [915, 42] width 54 height 14
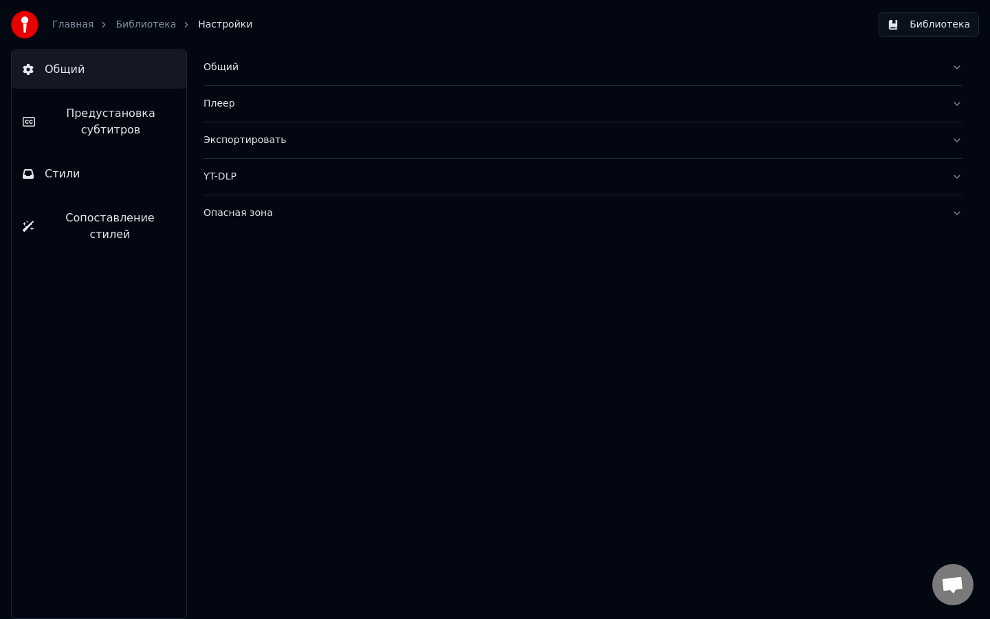
click at [142, 21] on link "Библиотека" at bounding box center [146, 25] width 61 height 14
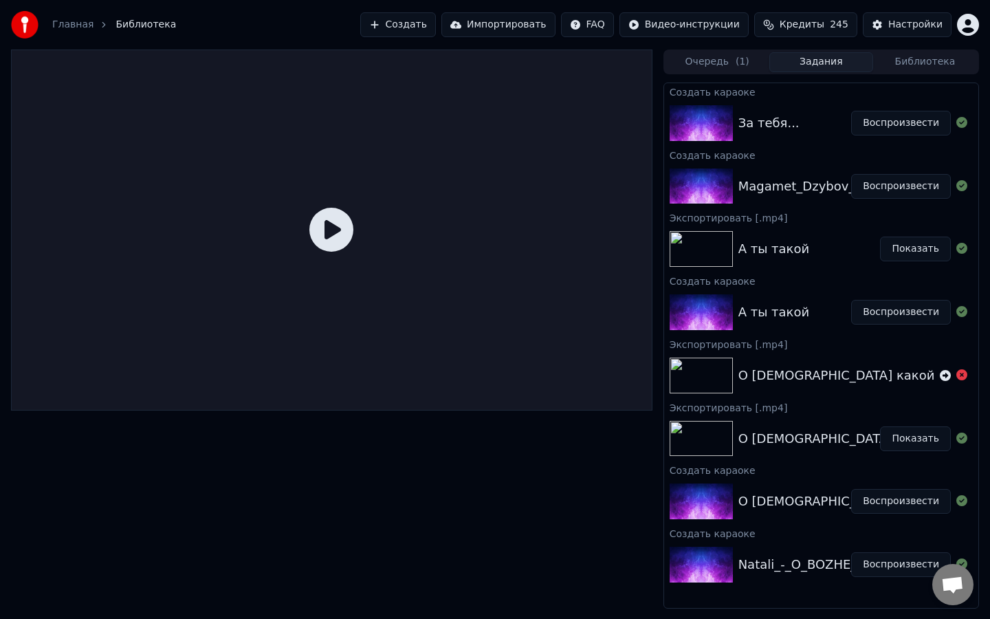
click at [775, 122] on div "За тебя..." at bounding box center [769, 122] width 61 height 19
click at [714, 118] on img at bounding box center [701, 123] width 63 height 36
click at [721, 61] on button "Очередь ( 1 )" at bounding box center [718, 62] width 104 height 20
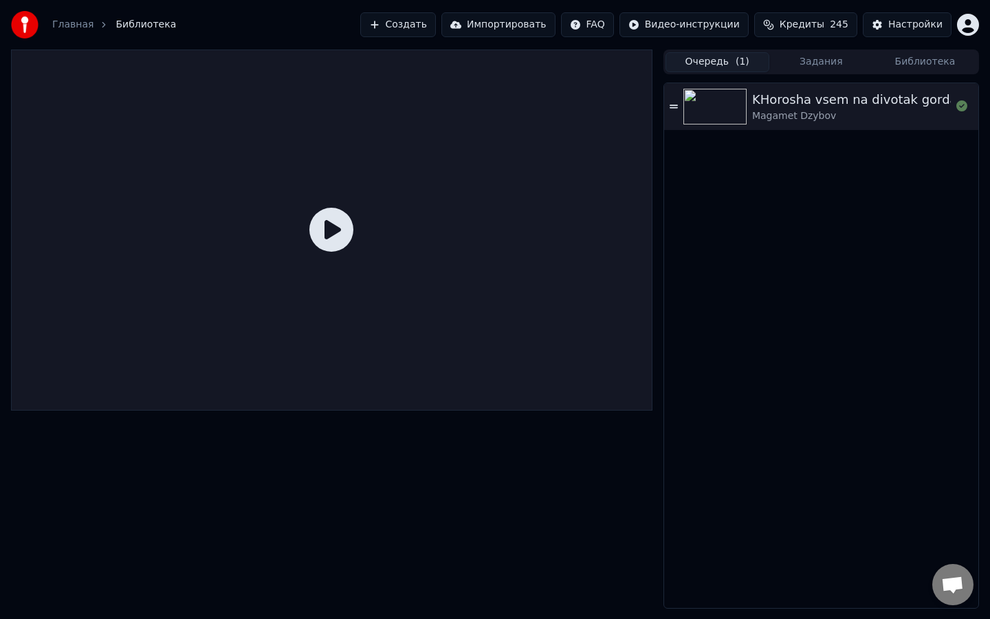
click at [672, 105] on icon at bounding box center [674, 107] width 8 height 10
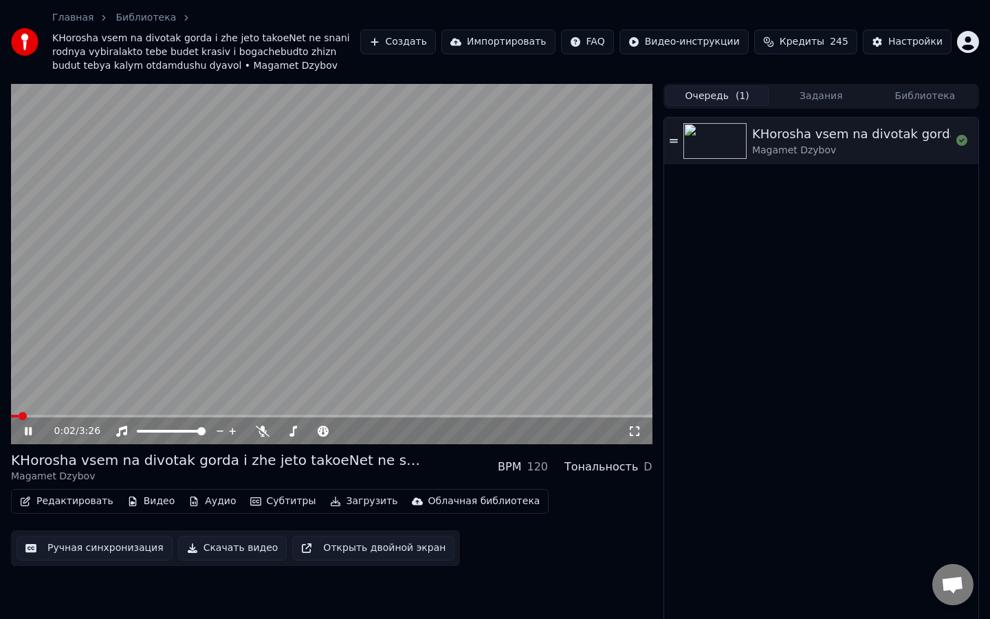
click at [233, 270] on video at bounding box center [332, 264] width 642 height 361
click at [819, 94] on button "Задания" at bounding box center [821, 96] width 104 height 20
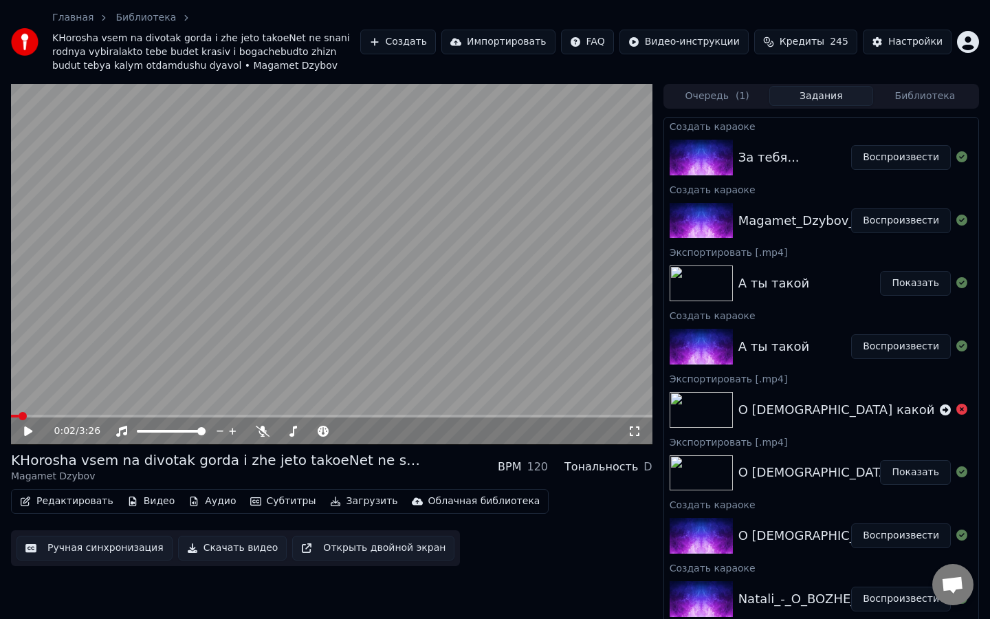
click at [901, 97] on button "Библиотека" at bounding box center [925, 96] width 104 height 20
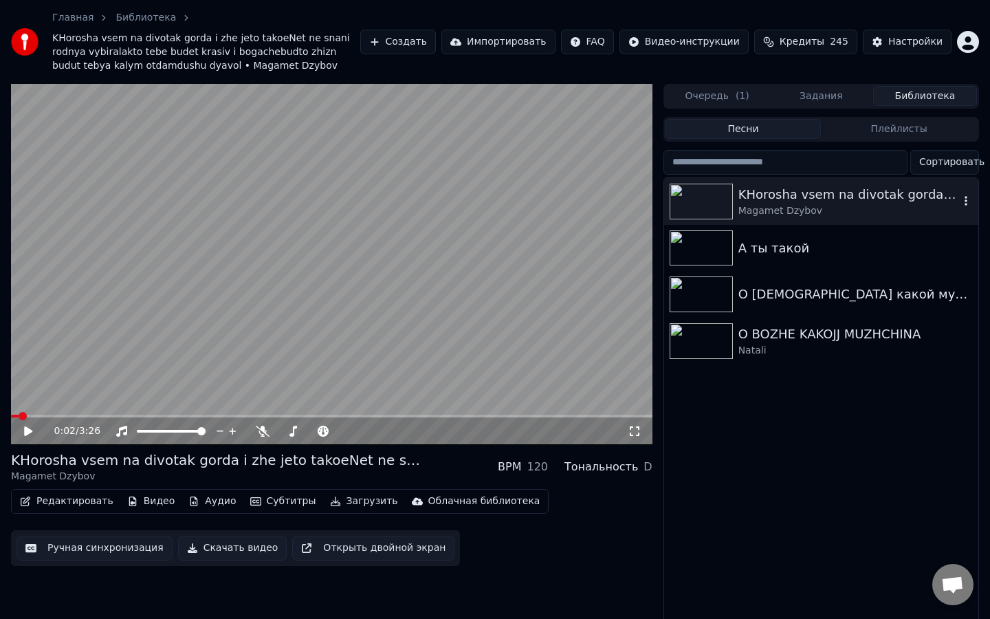
click at [969, 199] on icon "button" at bounding box center [966, 200] width 14 height 11
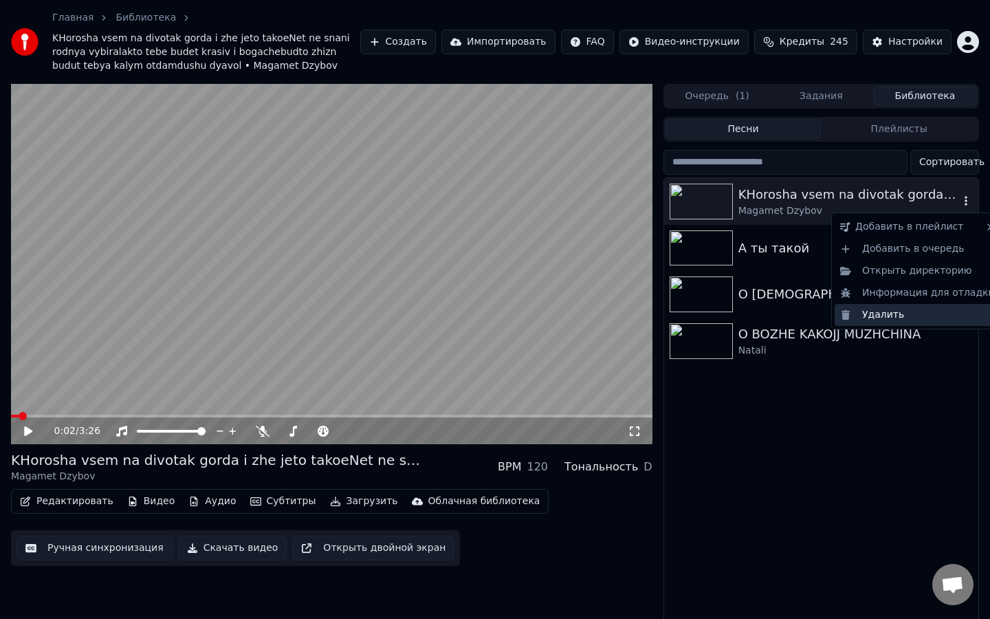
click at [905, 321] on div "Удалить" at bounding box center [918, 315] width 166 height 22
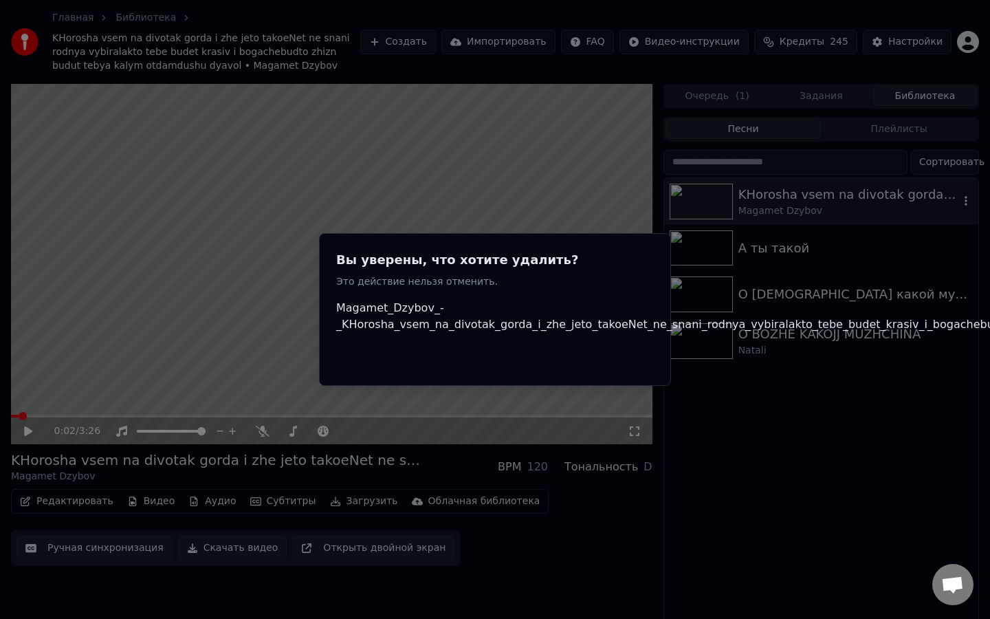
click at [446, 349] on div "Отменить Удалить" at bounding box center [836, 356] width 1001 height 25
click at [397, 352] on div "Отменить Удалить" at bounding box center [836, 356] width 1001 height 25
click at [386, 352] on div "Отменить Удалить" at bounding box center [836, 356] width 1001 height 25
click at [373, 378] on div "Вы уверены, что хотите удалить? Это действие нельзя отменить. Magamet_Dzybov_-_…" at bounding box center [495, 309] width 352 height 153
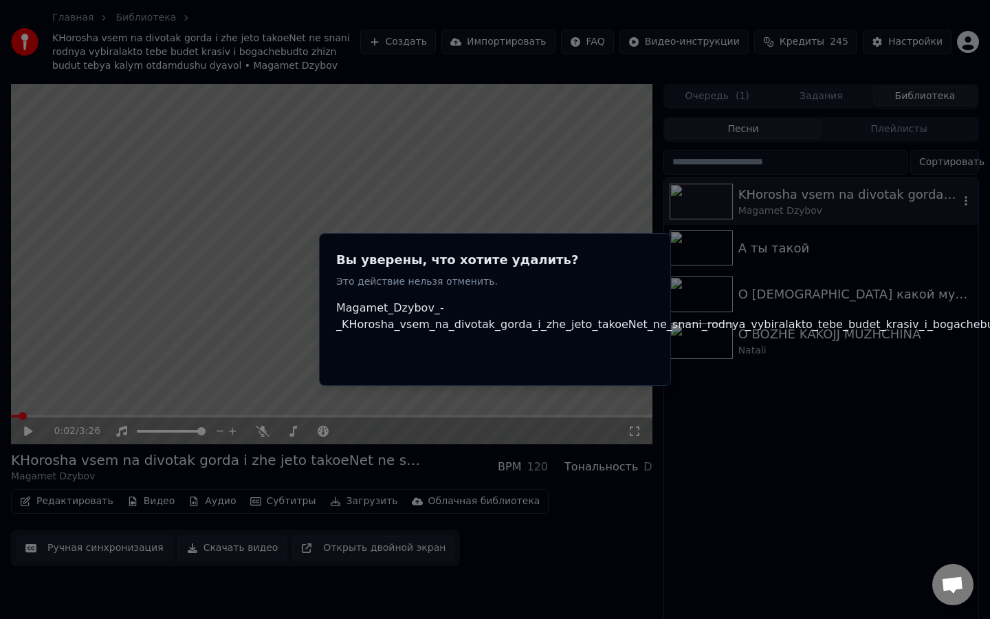
drag, startPoint x: 630, startPoint y: 545, endPoint x: 433, endPoint y: 547, distance: 197.4
click at [624, 538] on div at bounding box center [495, 309] width 990 height 619
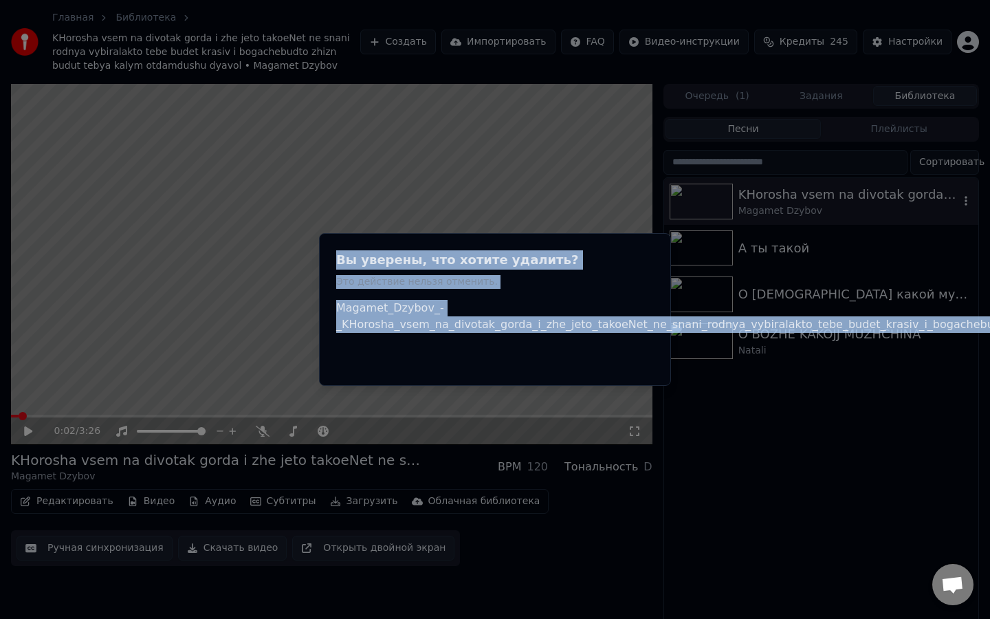
drag, startPoint x: 433, startPoint y: 547, endPoint x: 374, endPoint y: 331, distance: 223.7
click at [374, 331] on body "Главная Библиотека KHorosha vsem na divotak gorda i zhe jeto takoeNet ne snani …" at bounding box center [495, 309] width 990 height 619
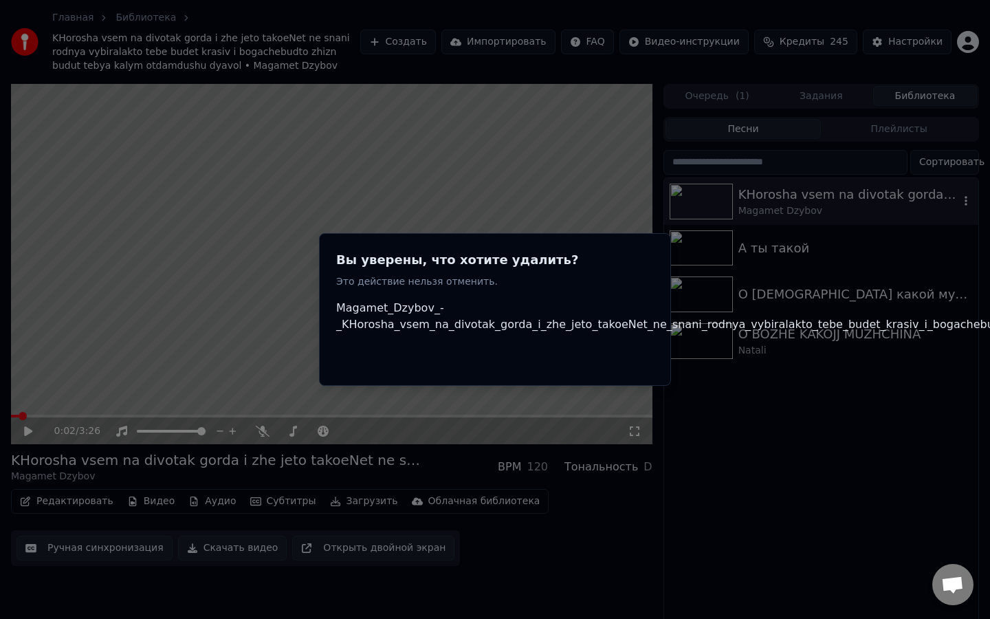
click at [563, 281] on p "Это действие нельзя отменить." at bounding box center [836, 282] width 1001 height 14
click at [838, 538] on div at bounding box center [495, 309] width 990 height 619
click at [836, 538] on div at bounding box center [495, 309] width 990 height 619
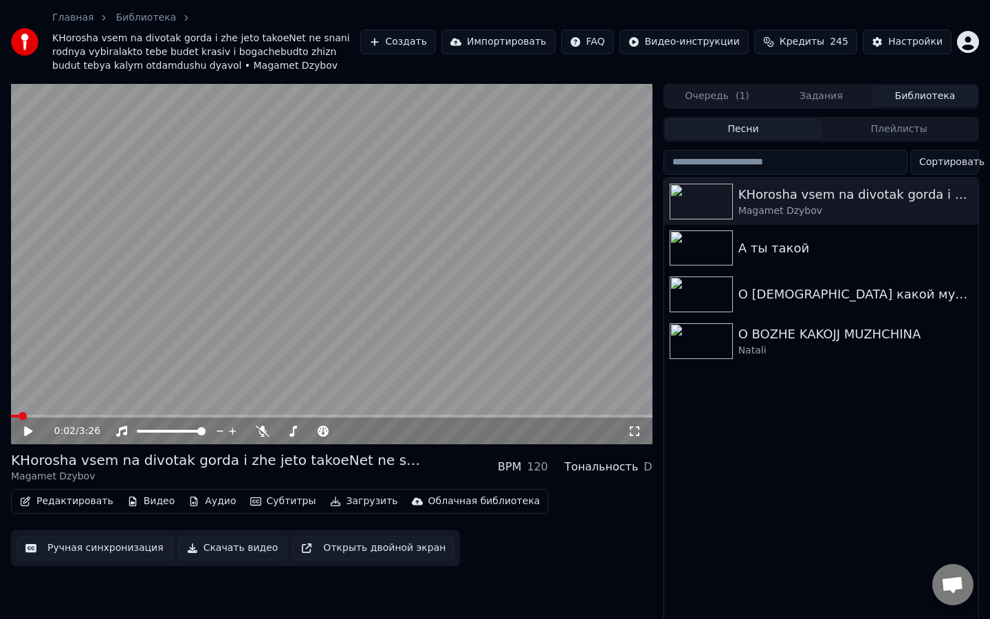
click at [835, 79] on div "Главная Библиотека KHorosha vsem na divotak gorda i zhe jeto takoeNet ne snani …" at bounding box center [495, 42] width 990 height 84
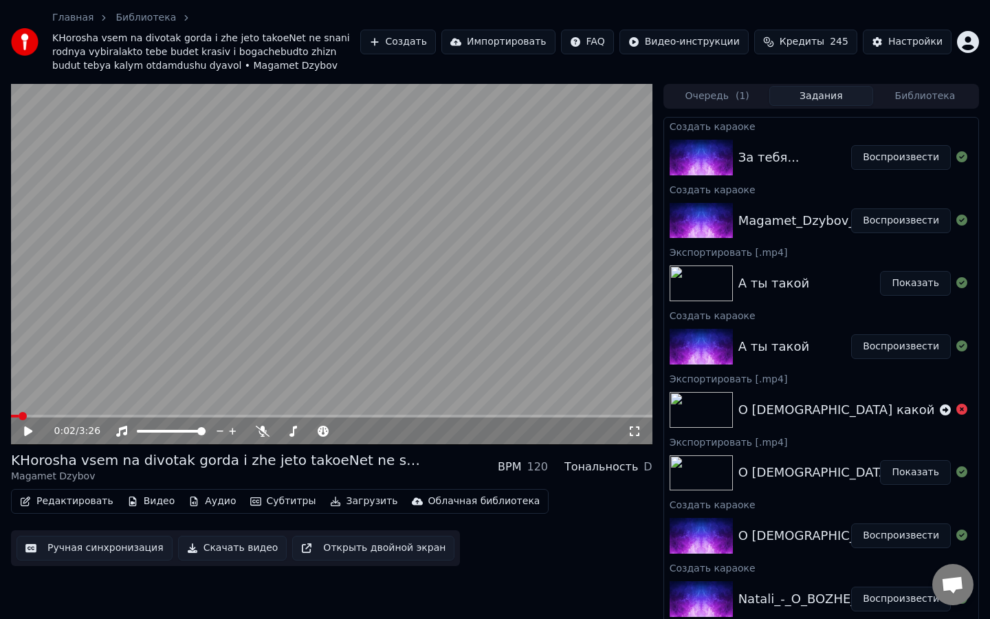
click at [835, 87] on button "Задания" at bounding box center [821, 96] width 104 height 20
click at [775, 168] on div "За тебя... Воспроизвести" at bounding box center [821, 157] width 314 height 47
click at [774, 168] on div "За тебя... Воспроизвести" at bounding box center [821, 157] width 314 height 47
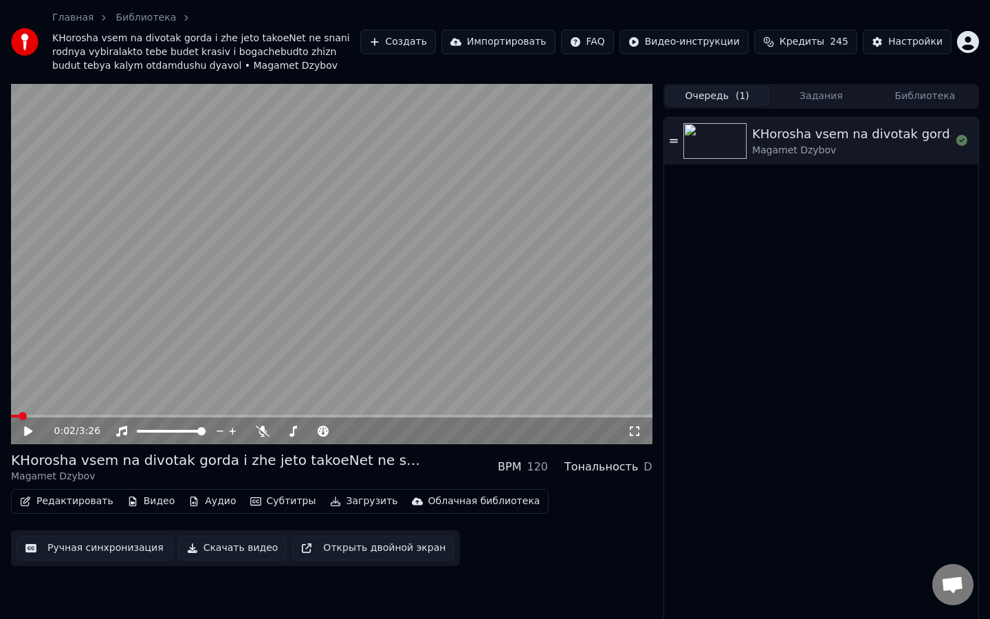
click at [721, 87] on button "Очередь ( 1 )" at bounding box center [718, 96] width 104 height 20
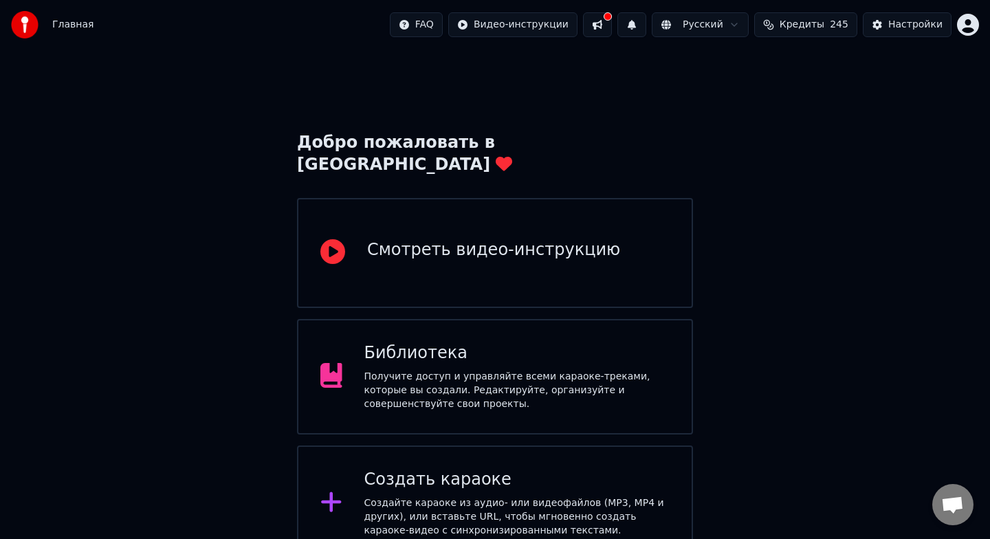
click at [514, 469] on div "Создать караоке" at bounding box center [517, 480] width 306 height 22
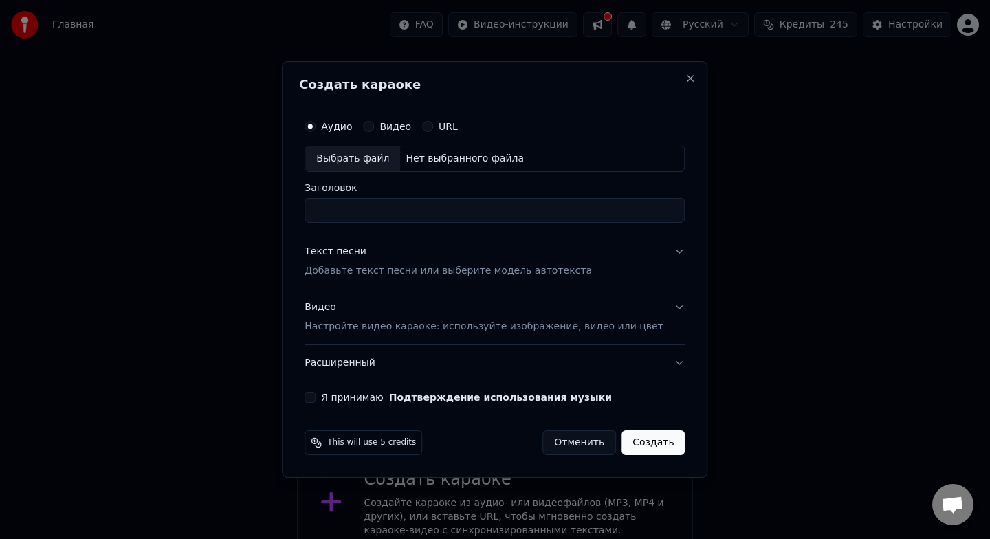
click at [588, 446] on button "Отменить" at bounding box center [580, 442] width 74 height 25
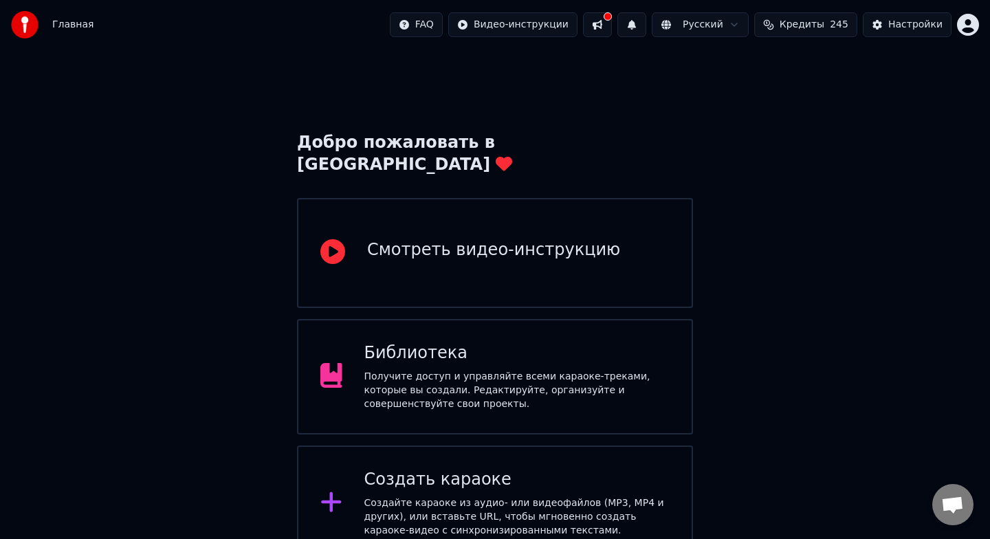
click at [488, 370] on div "Получите доступ и управляйте всеми караоке-треками, которые вы создали. Редакти…" at bounding box center [517, 390] width 306 height 41
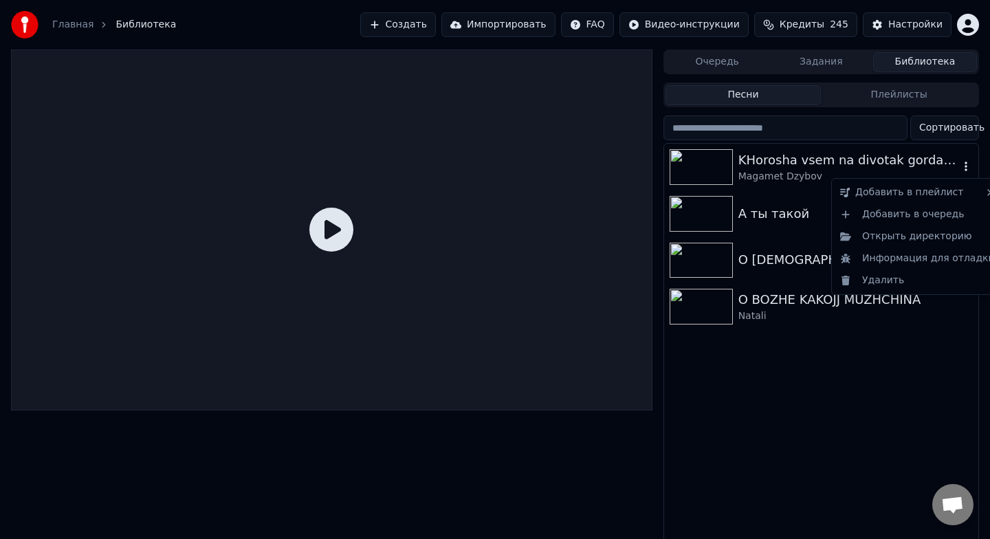
click at [965, 171] on icon "button" at bounding box center [966, 167] width 3 height 10
click at [897, 287] on div "Удалить" at bounding box center [918, 281] width 166 height 22
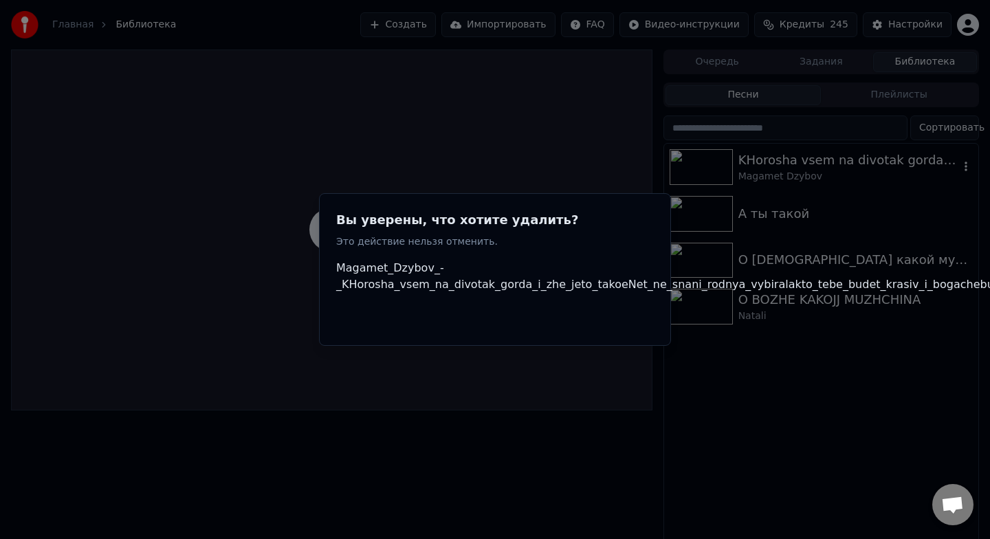
click at [536, 303] on div "Вы уверены, что хотите удалить? Это действие нельзя отменить. Magamet_Dzybov_-_…" at bounding box center [495, 269] width 352 height 153
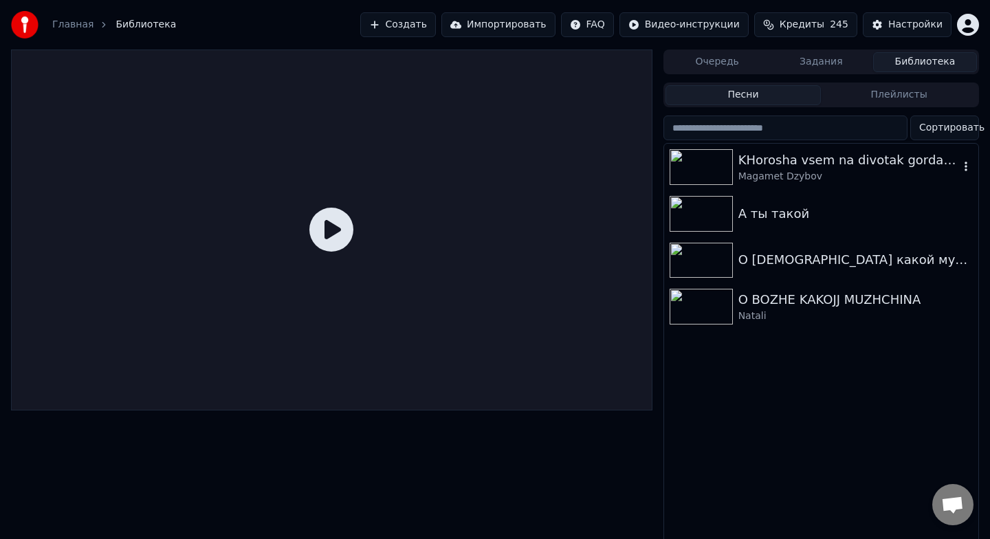
click at [966, 168] on icon "button" at bounding box center [966, 167] width 3 height 10
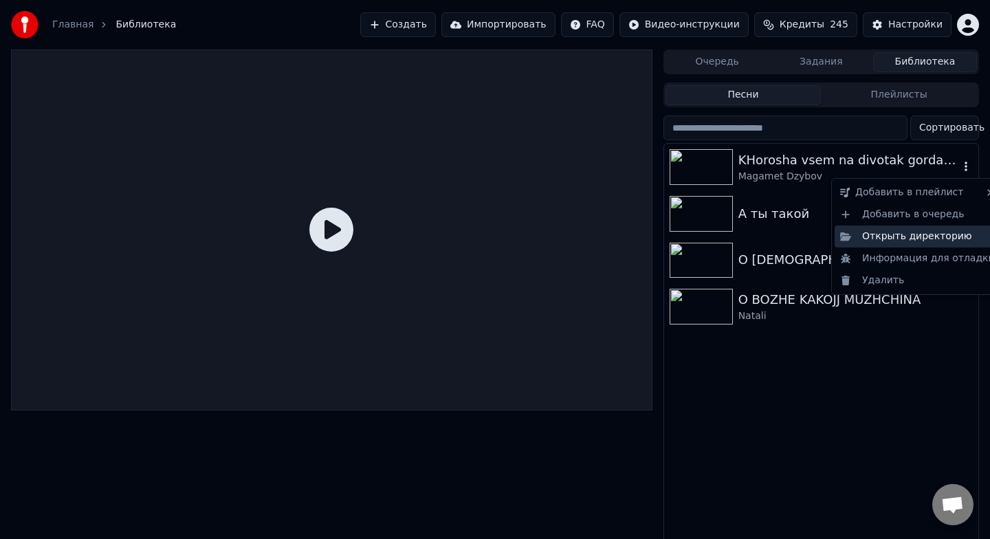
click at [899, 243] on div "Открыть директорию" at bounding box center [918, 237] width 166 height 22
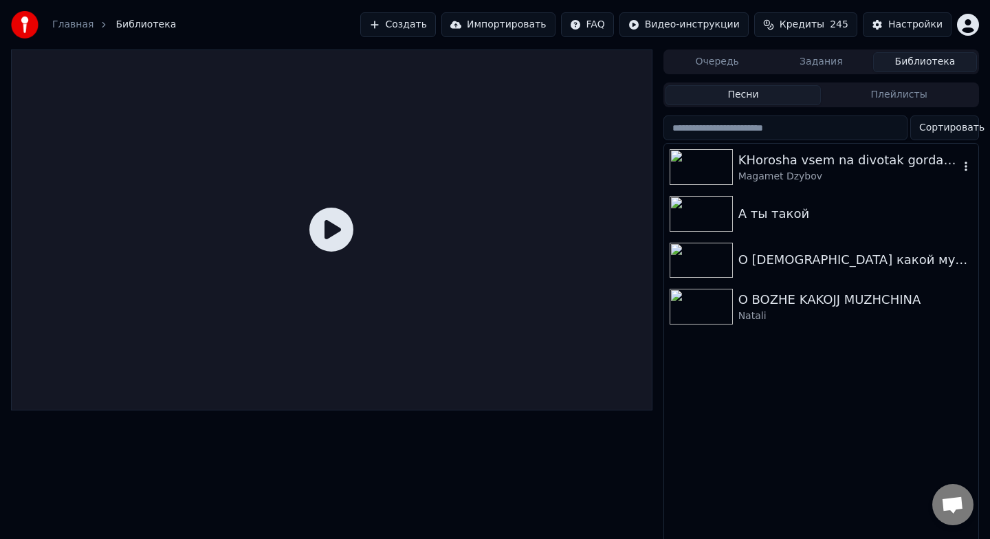
click at [420, 28] on button "Создать" at bounding box center [398, 24] width 76 height 25
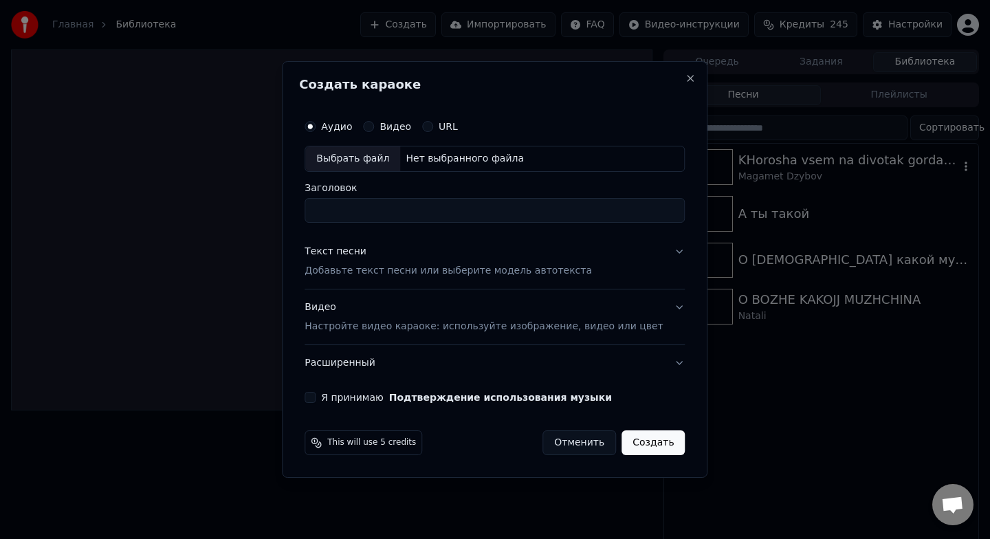
click at [376, 162] on div "Выбрать файл" at bounding box center [352, 158] width 95 height 25
type input "*******"
click at [455, 251] on div "Текст песни Добавьте текст песни или выберите модель автотекста" at bounding box center [448, 261] width 287 height 33
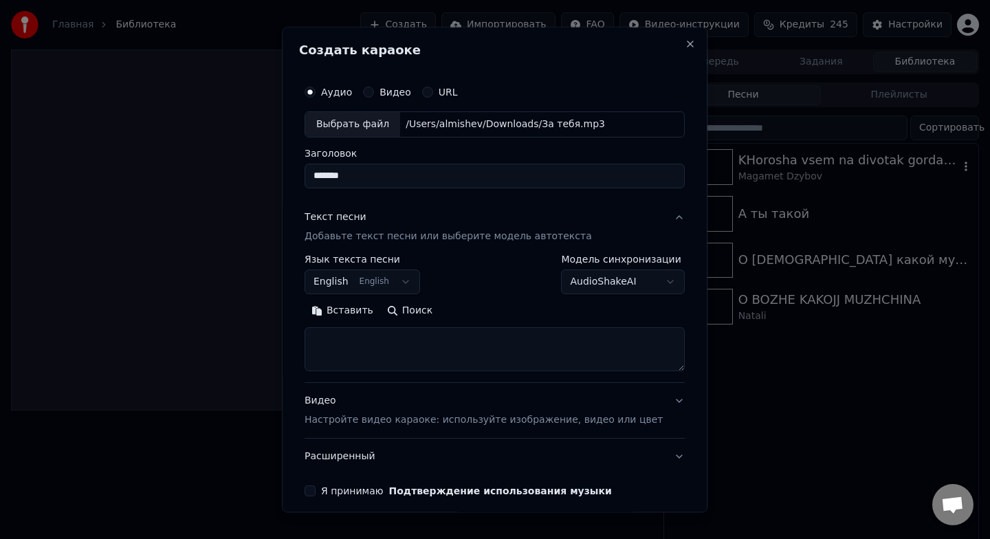
click at [377, 283] on button "English English" at bounding box center [363, 282] width 116 height 25
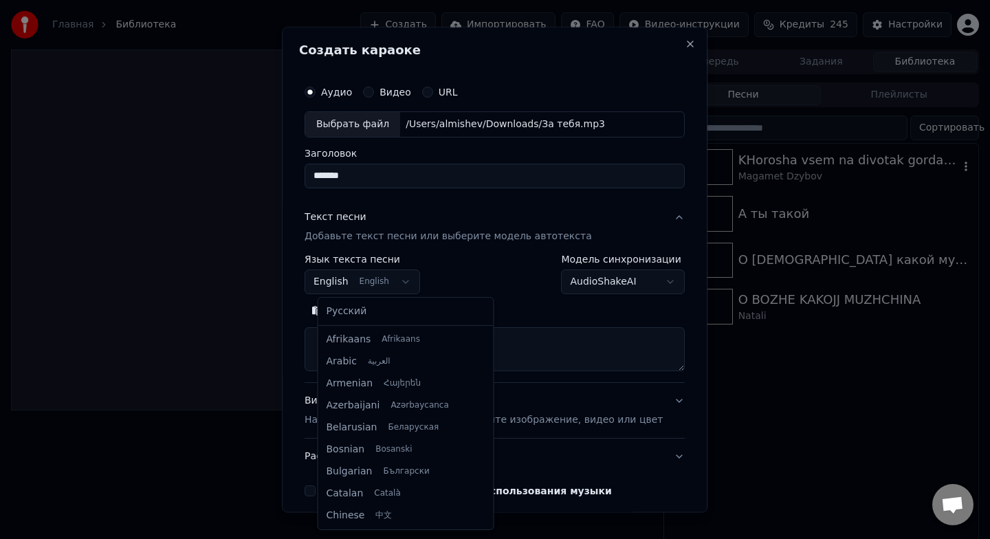
scroll to position [110, 0]
select select "**"
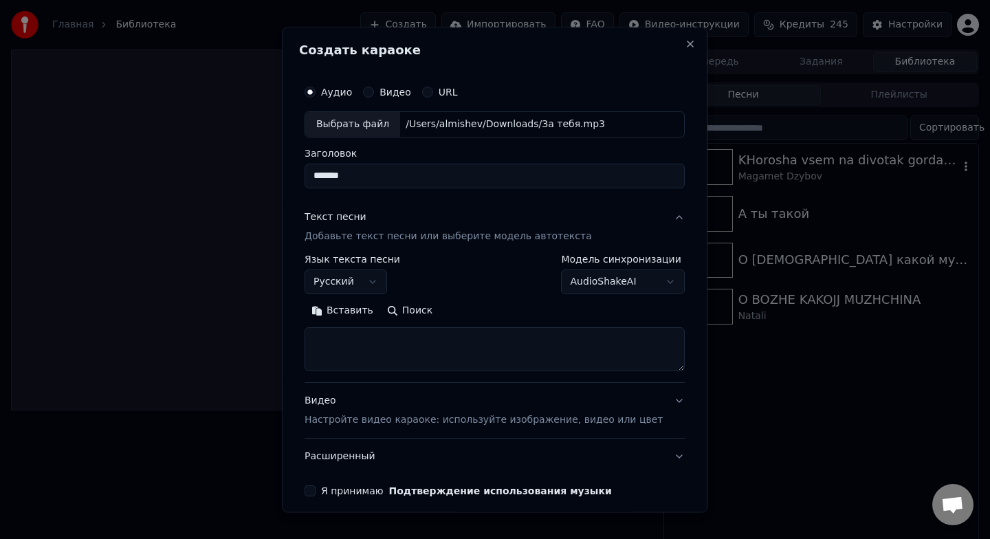
click at [370, 342] on textarea at bounding box center [495, 349] width 380 height 44
paste textarea "**********"
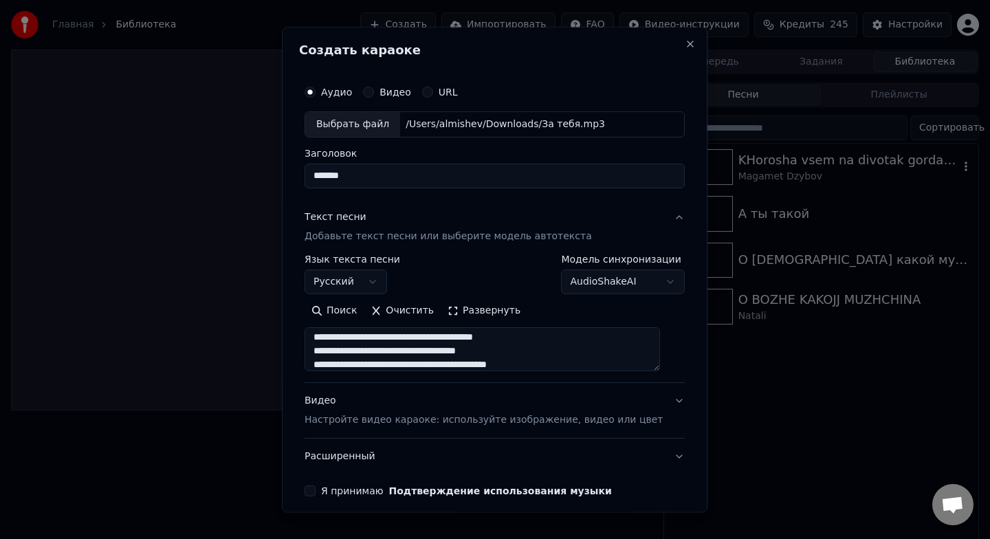
scroll to position [298, 0]
type textarea "**********"
click at [489, 308] on button "Развернуть" at bounding box center [484, 311] width 87 height 22
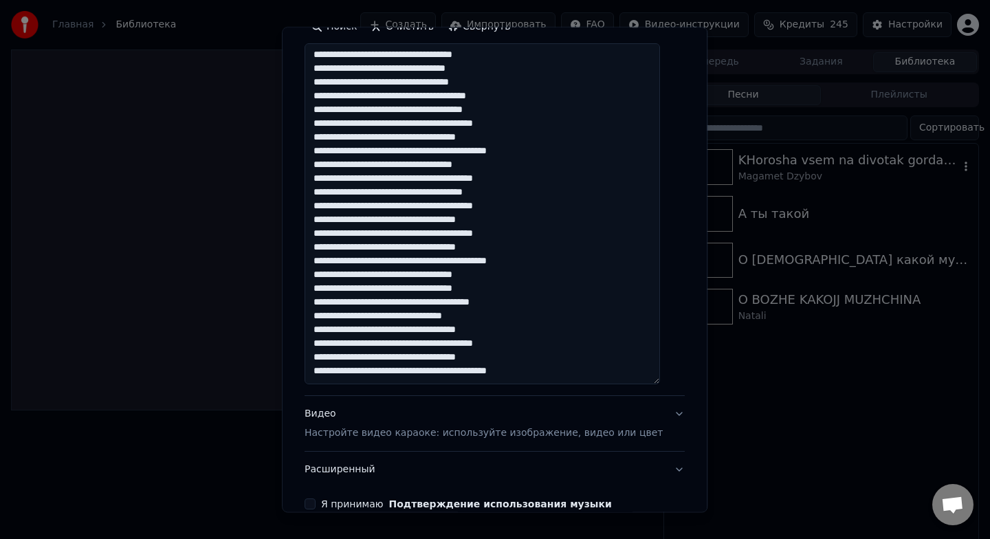
scroll to position [356, 0]
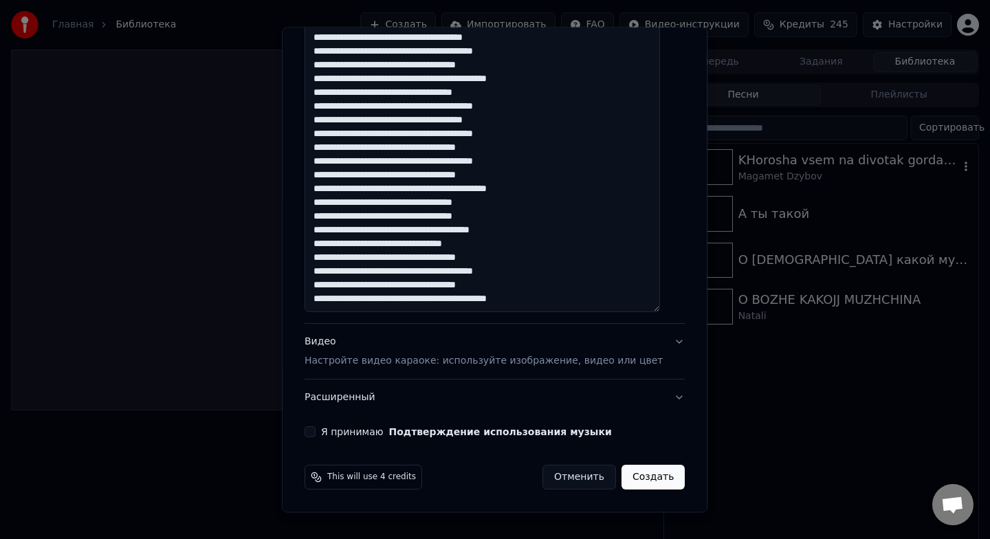
click at [664, 343] on button "Видео Настройте видео караоке: используйте изображение, видео или цвет" at bounding box center [495, 351] width 380 height 55
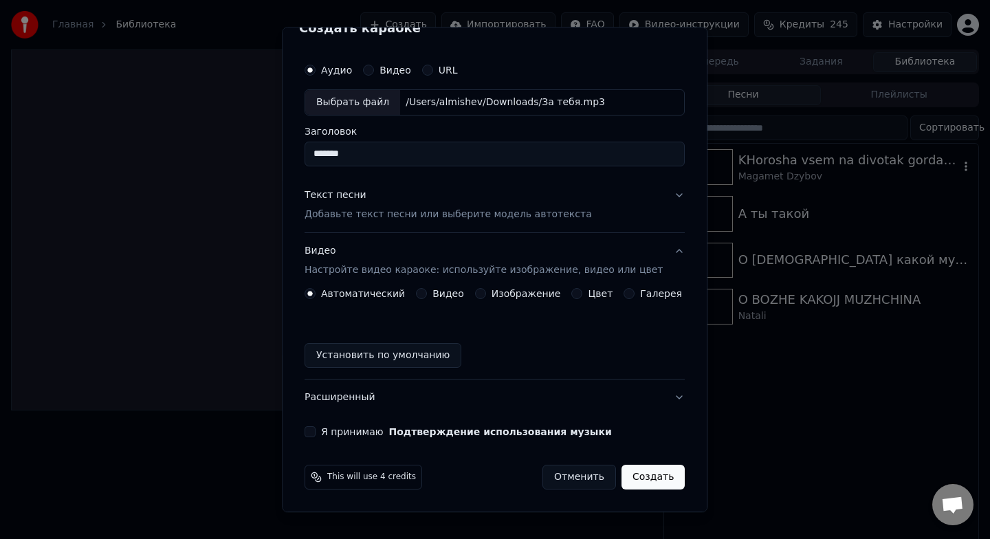
scroll to position [22, 0]
click at [435, 290] on div "Видео" at bounding box center [440, 293] width 48 height 11
click at [433, 292] on div "Видео" at bounding box center [440, 293] width 48 height 11
click at [427, 294] on button "Видео" at bounding box center [421, 293] width 11 height 11
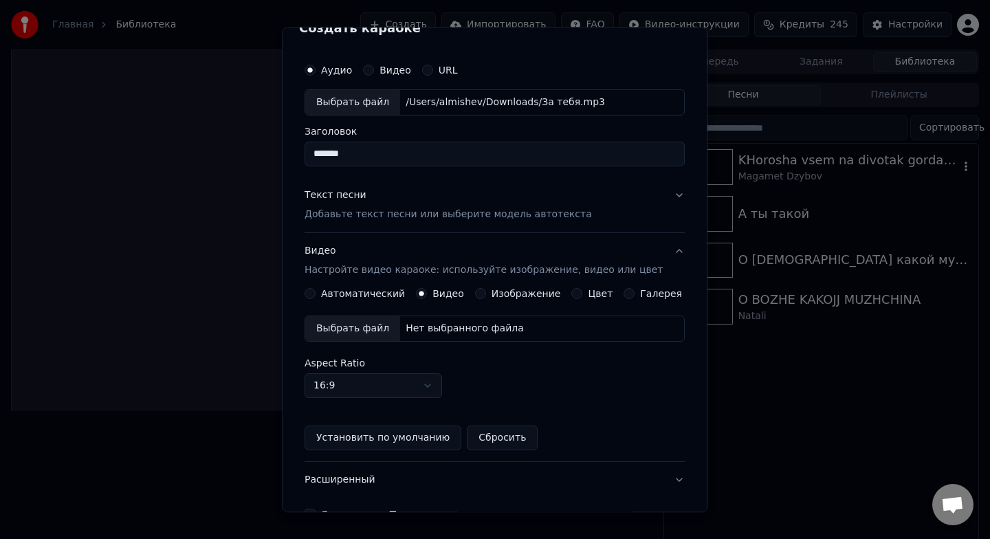
click at [385, 331] on div "Выбрать файл" at bounding box center [352, 328] width 95 height 25
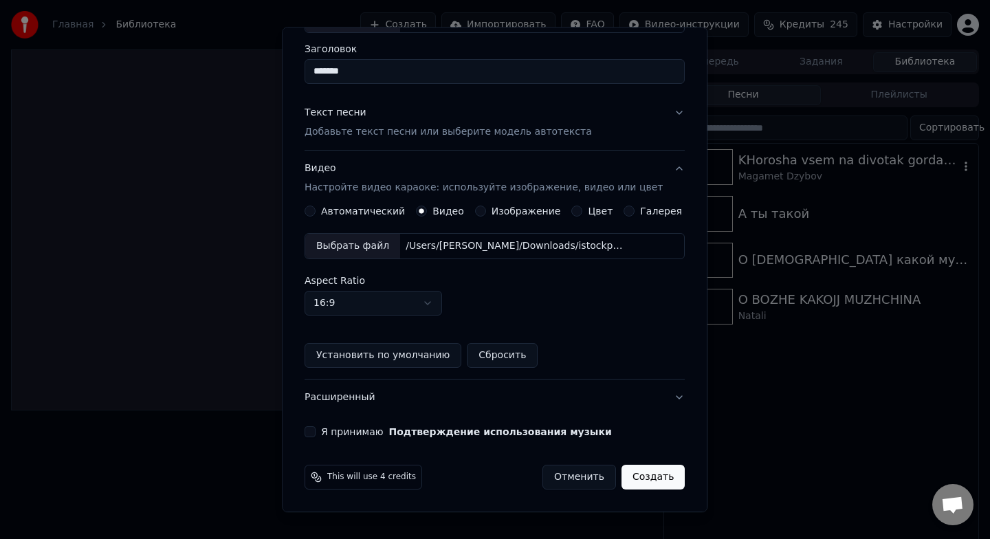
click at [316, 430] on button "Я принимаю Подтверждение использования музыки" at bounding box center [310, 431] width 11 height 11
click at [640, 470] on button "Создать" at bounding box center [653, 477] width 63 height 25
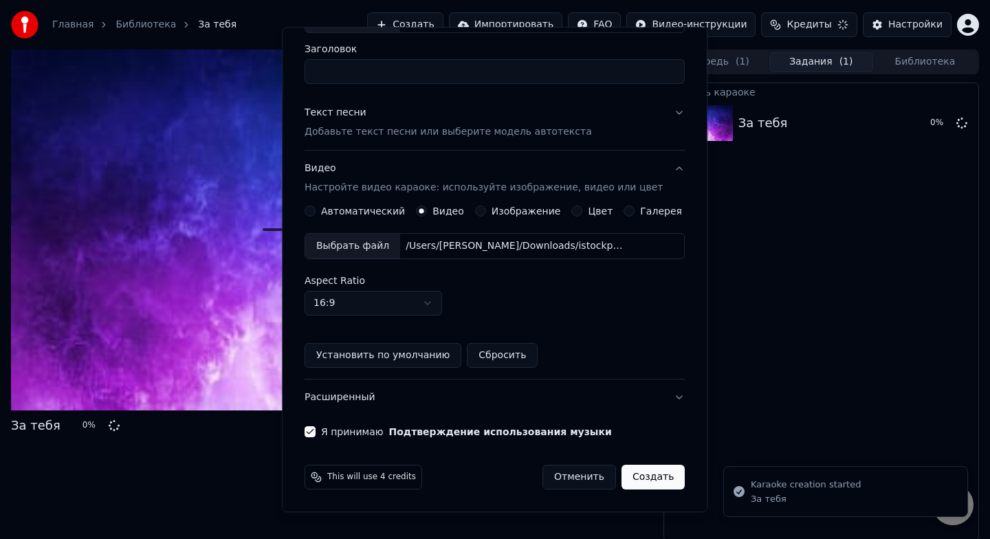
scroll to position [22, 0]
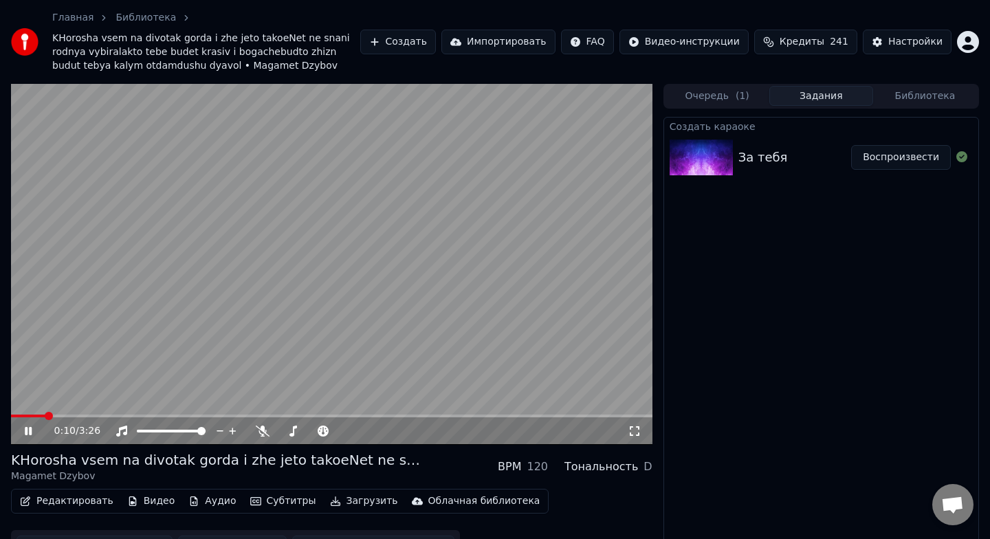
click at [256, 246] on video at bounding box center [332, 264] width 642 height 361
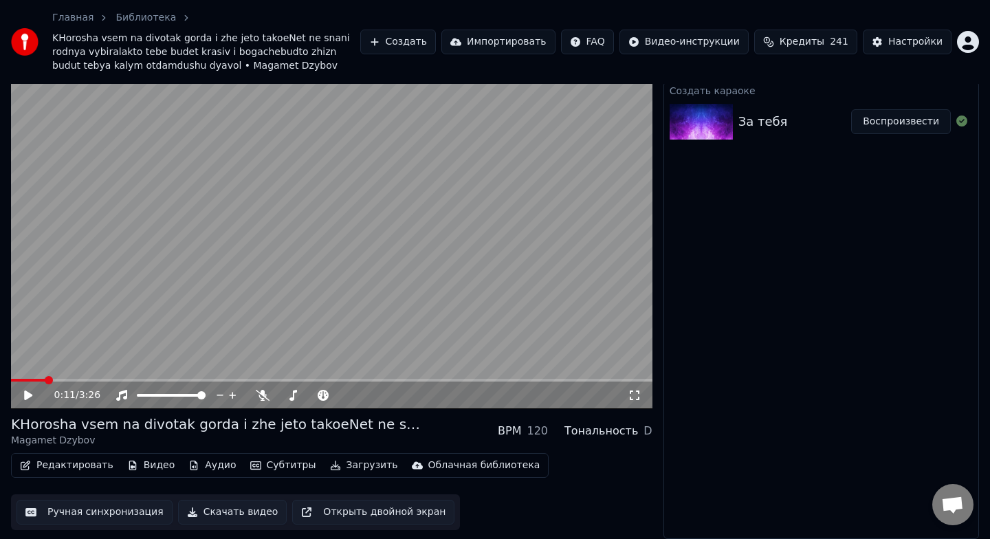
click at [188, 39] on span "KHorosha vsem na divotak gorda i zhe jeto takoeNet ne snani rodnya vybiralakto …" at bounding box center [206, 52] width 308 height 41
drag, startPoint x: 188, startPoint y: 39, endPoint x: 175, endPoint y: 39, distance: 13.8
click at [181, 39] on span "KHorosha vsem na divotak gorda i zhe jeto takoeNet ne snani rodnya vybiralakto …" at bounding box center [206, 52] width 308 height 41
click at [174, 39] on span "KHorosha vsem na divotak gorda i zhe jeto takoeNet ne snani rodnya vybiralakto …" at bounding box center [206, 52] width 308 height 41
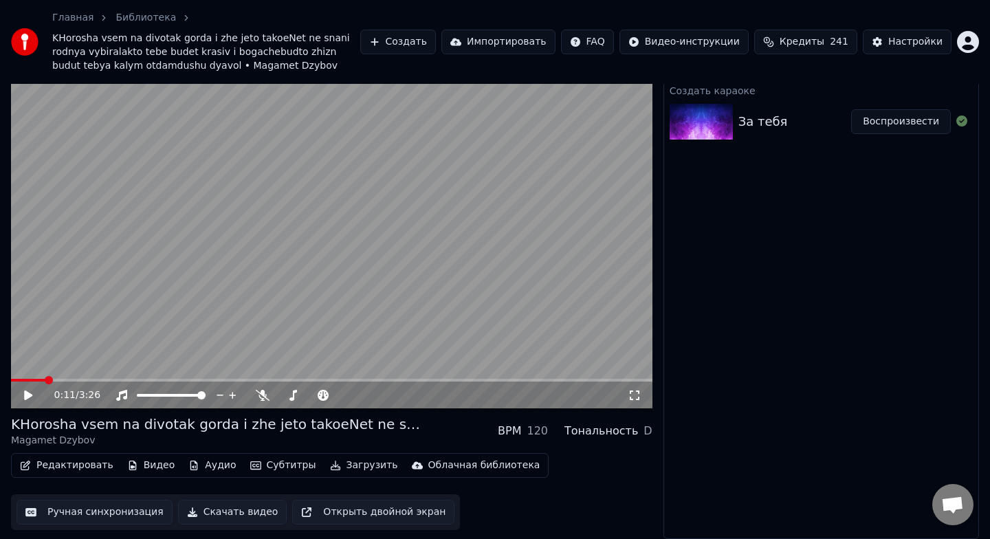
click at [174, 39] on span "KHorosha vsem na divotak gorda i zhe jeto takoeNet ne snani rodnya vybiralakto …" at bounding box center [206, 52] width 308 height 41
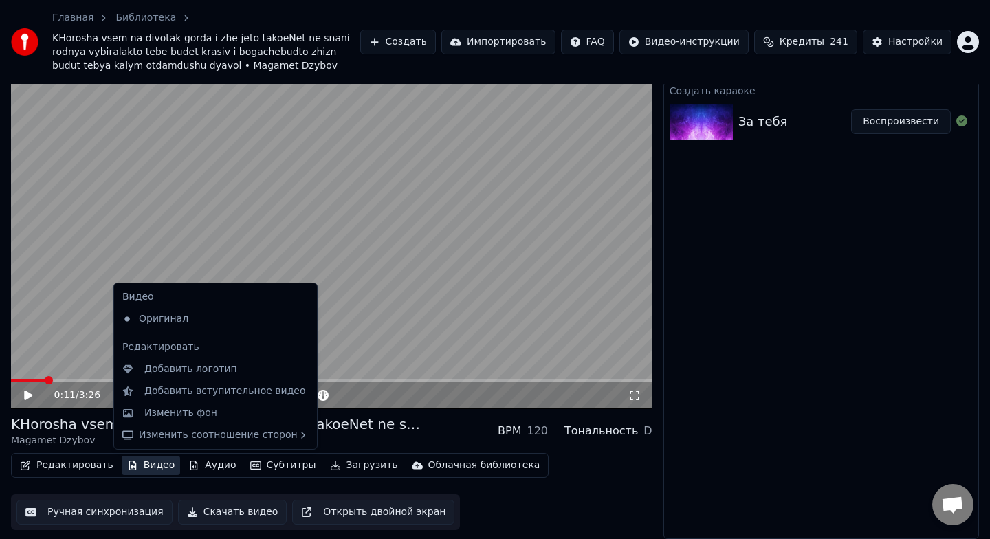
click at [150, 468] on button "Видео" at bounding box center [151, 465] width 59 height 19
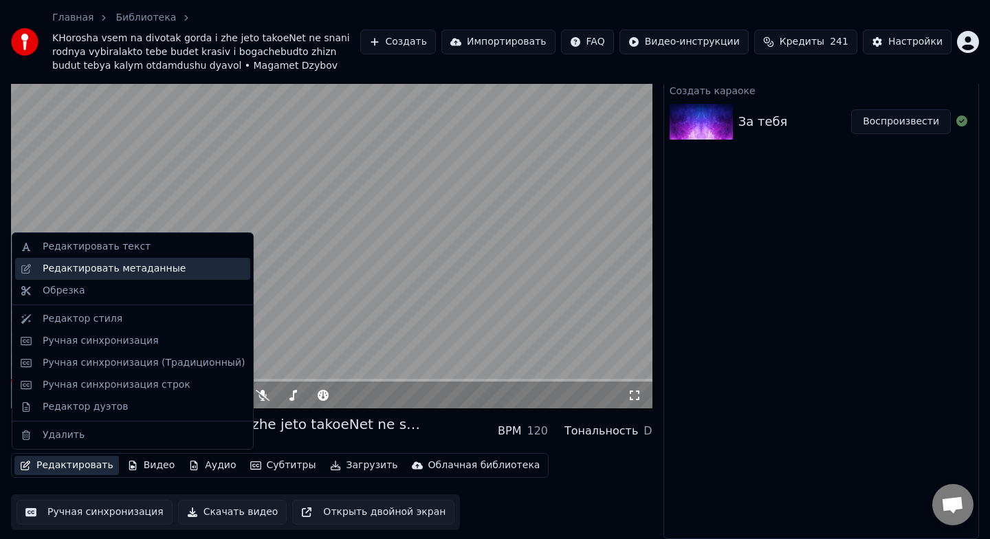
click at [100, 274] on div "Редактировать метаданные" at bounding box center [114, 269] width 143 height 14
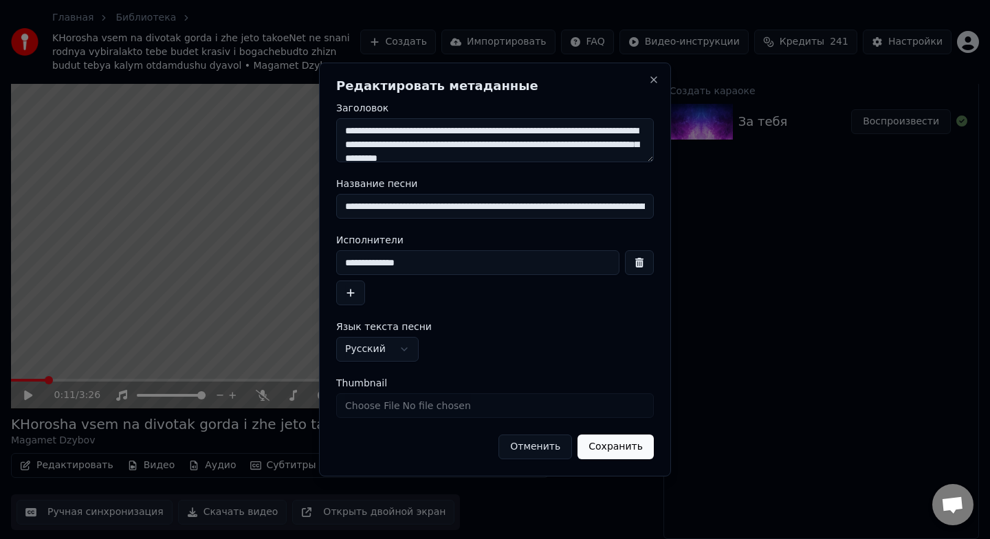
scroll to position [23, 0]
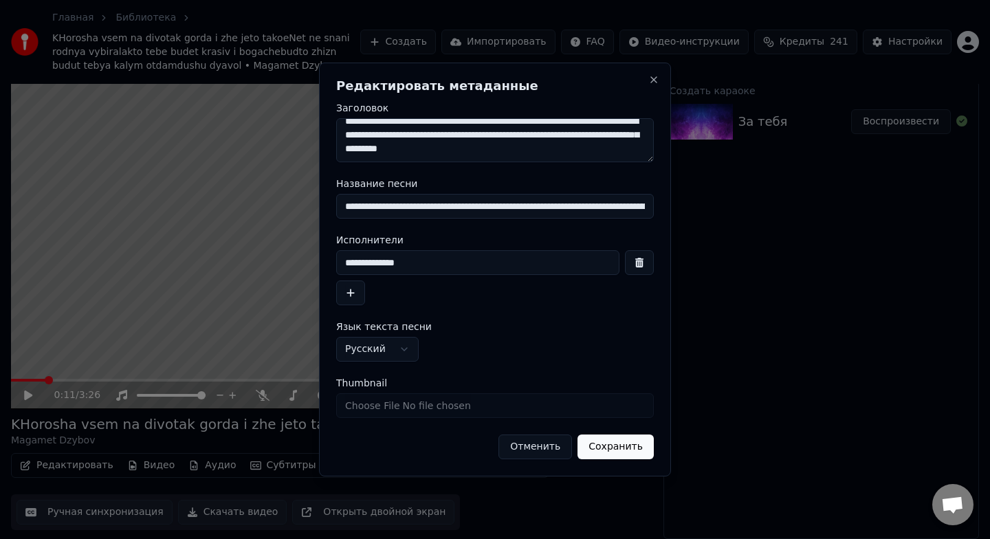
drag, startPoint x: 345, startPoint y: 131, endPoint x: 747, endPoint y: 251, distance: 419.7
click at [747, 251] on body "Главная Библиотека KHorosha vsem na divotak gorda i zhe jeto takoeNet ne snani …" at bounding box center [495, 233] width 990 height 539
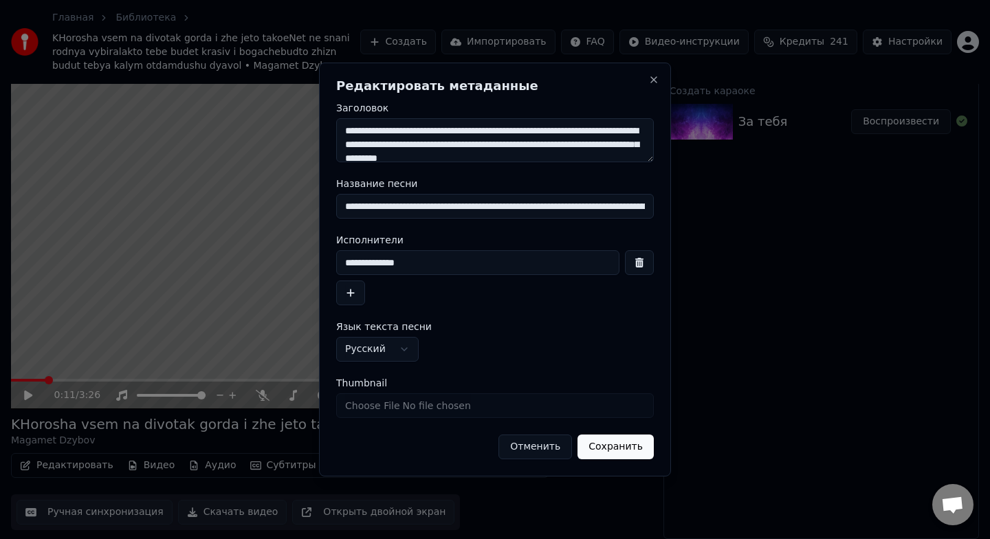
drag, startPoint x: 590, startPoint y: 146, endPoint x: 251, endPoint y: 107, distance: 341.2
click at [251, 107] on body "Главная Библиотека KHorosha vsem na divotak gorda i zhe jeto takoeNet ne snani …" at bounding box center [495, 233] width 990 height 539
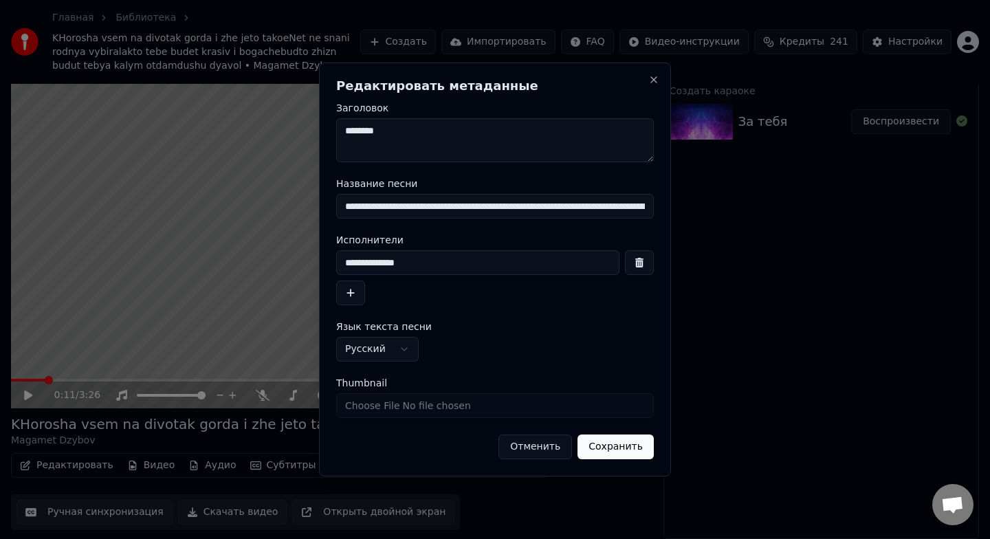
type textarea "*******"
click at [632, 442] on button "Сохранить" at bounding box center [616, 447] width 76 height 25
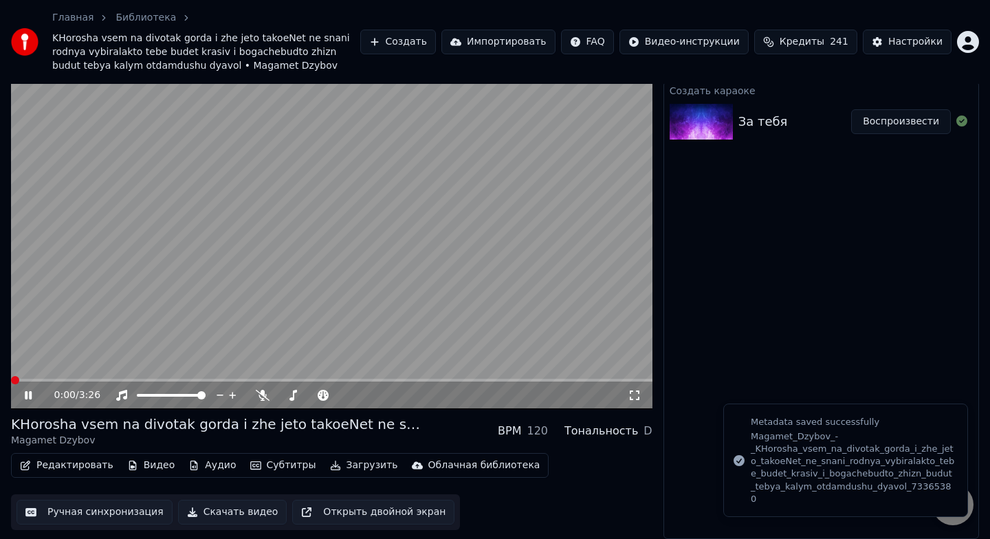
click at [11, 384] on span at bounding box center [15, 380] width 8 height 8
click at [266, 393] on icon at bounding box center [263, 395] width 14 height 11
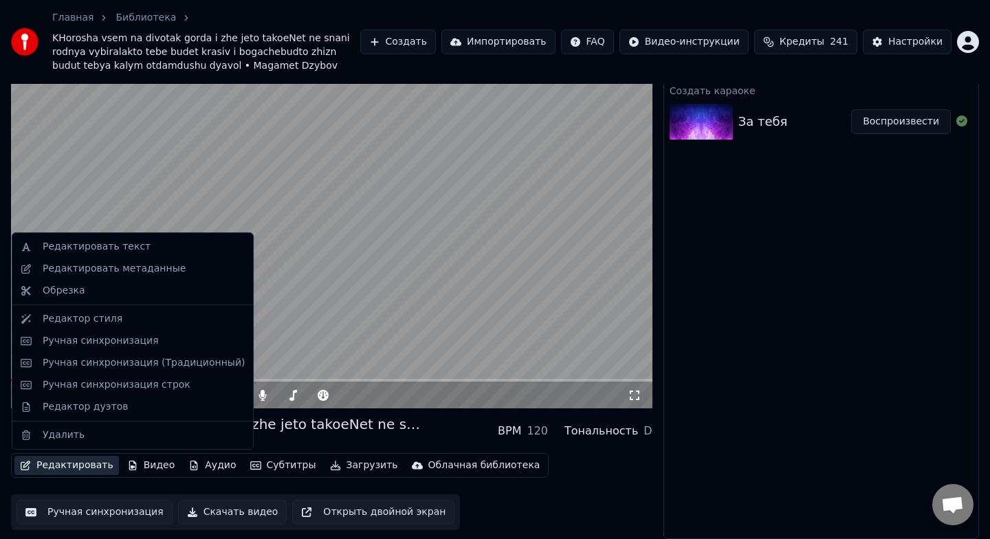
click at [78, 472] on button "Редактировать" at bounding box center [66, 465] width 105 height 19
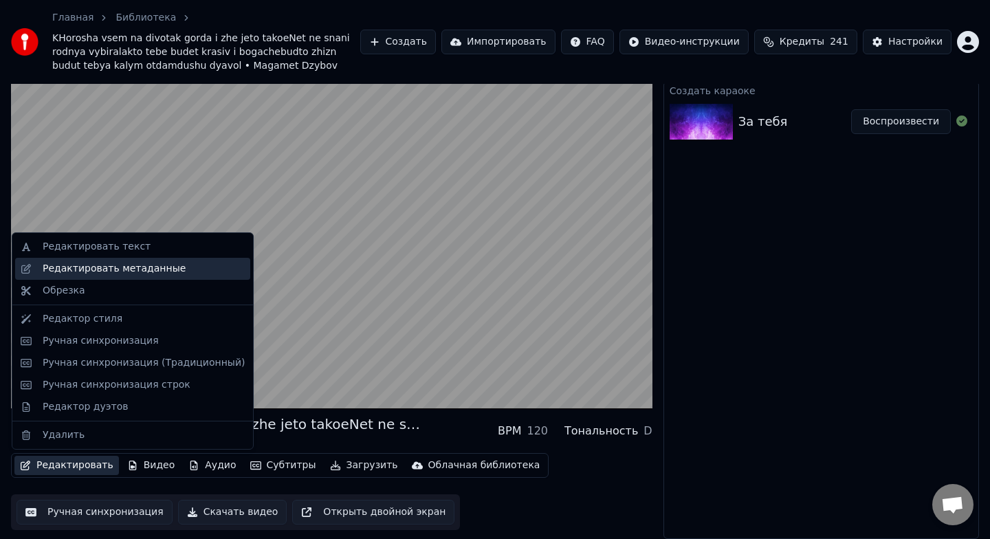
click at [133, 270] on div "Редактировать метаданные" at bounding box center [114, 269] width 143 height 14
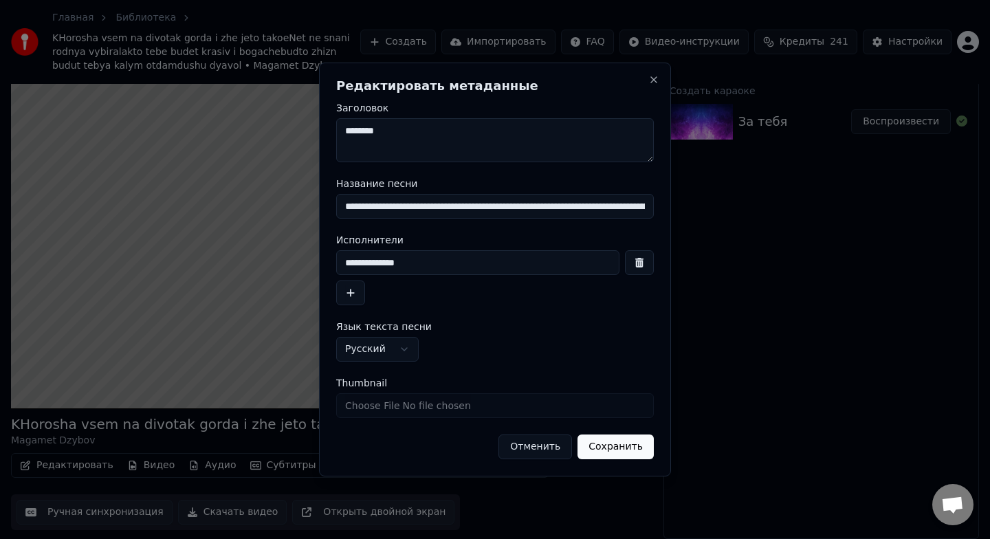
click at [415, 152] on textarea "*******" at bounding box center [495, 140] width 318 height 44
type textarea "*******"
click at [411, 209] on input "**********" at bounding box center [495, 206] width 318 height 25
drag, startPoint x: 345, startPoint y: 205, endPoint x: 614, endPoint y: 223, distance: 270.2
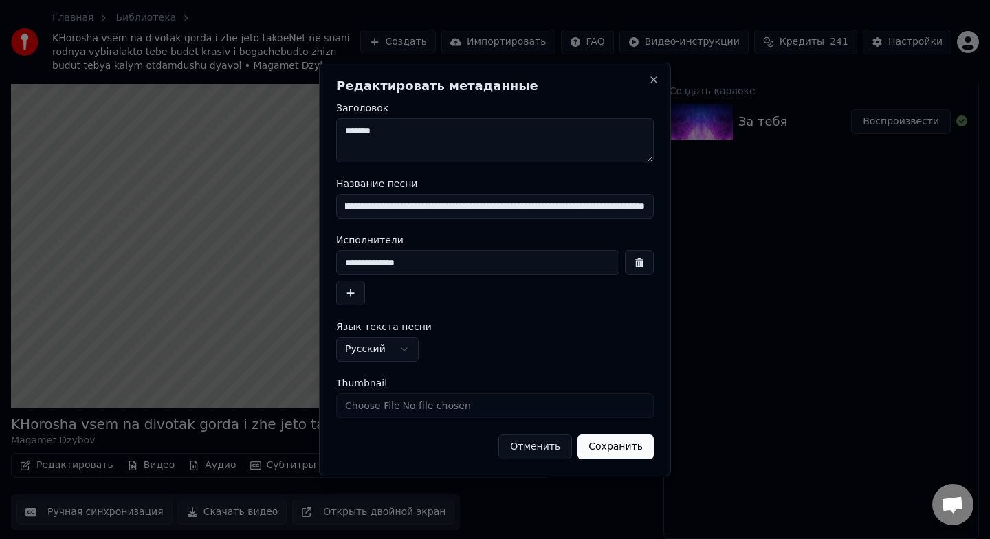
click at [614, 223] on form "**********" at bounding box center [495, 281] width 318 height 356
type input "*******"
click at [627, 445] on button "Сохранить" at bounding box center [616, 447] width 76 height 25
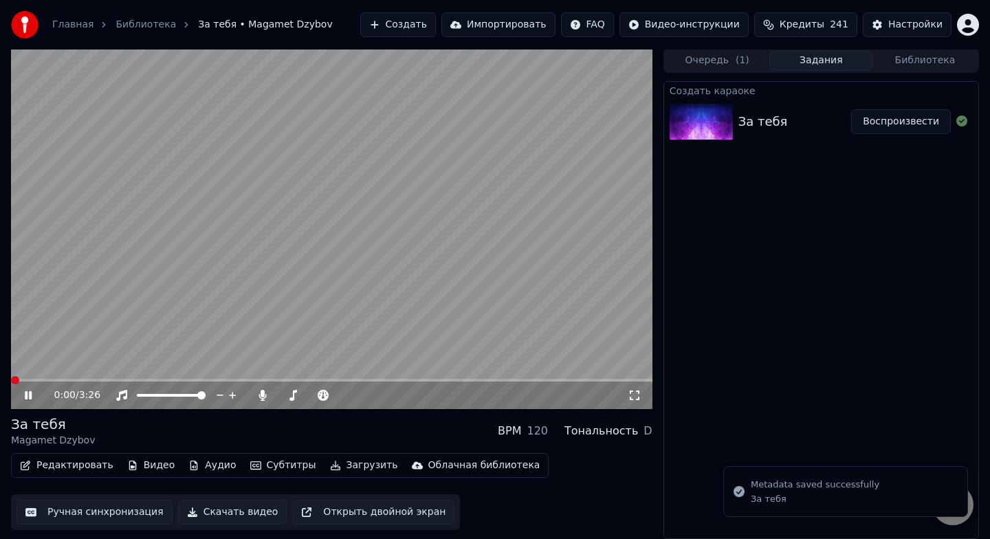
click at [11, 384] on span at bounding box center [15, 380] width 8 height 8
click at [30, 397] on icon at bounding box center [28, 395] width 7 height 8
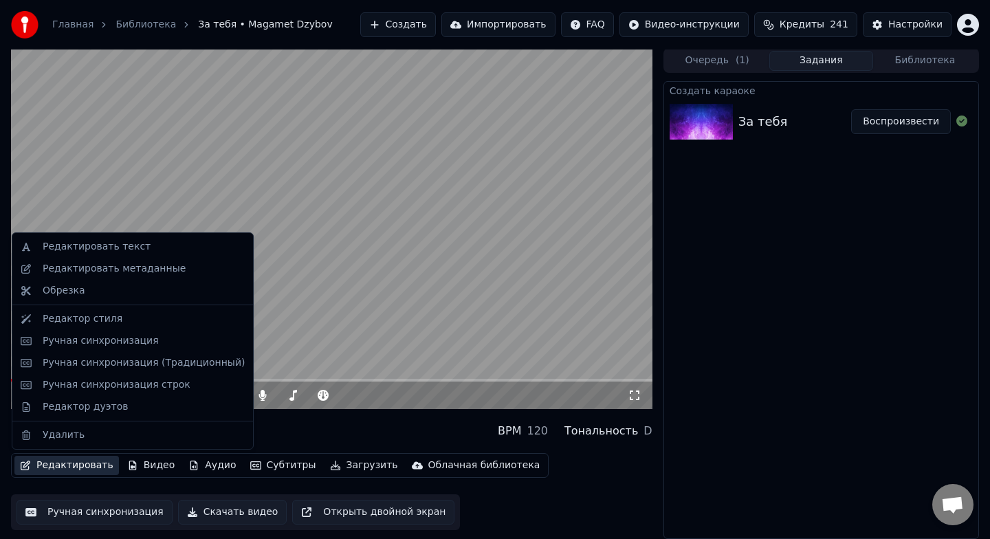
click at [84, 468] on button "Редактировать" at bounding box center [66, 465] width 105 height 19
click at [131, 274] on div "Редактировать метаданные" at bounding box center [114, 269] width 143 height 14
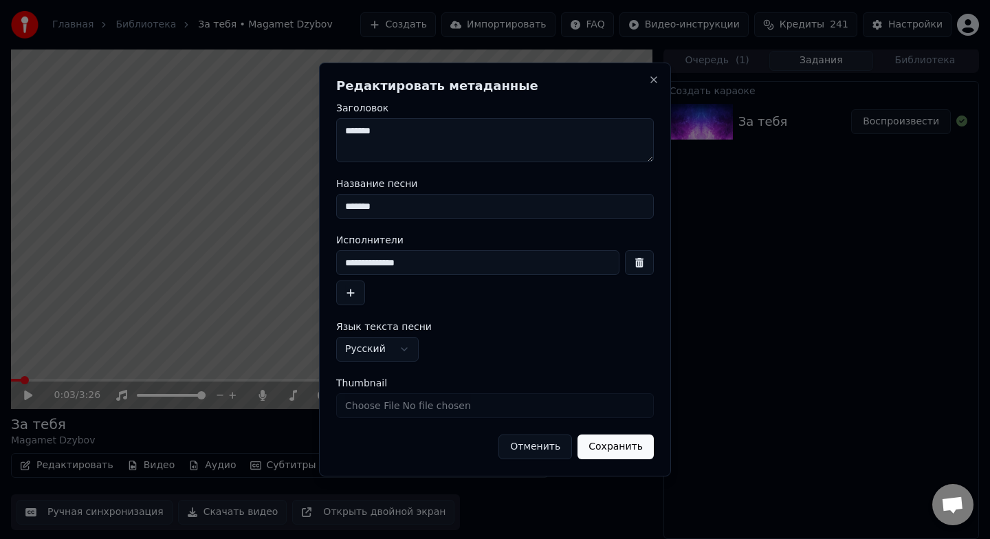
drag, startPoint x: 442, startPoint y: 259, endPoint x: 577, endPoint y: 256, distance: 134.8
click at [577, 256] on input "**********" at bounding box center [477, 262] width 283 height 25
click at [644, 267] on button "button" at bounding box center [639, 262] width 29 height 25
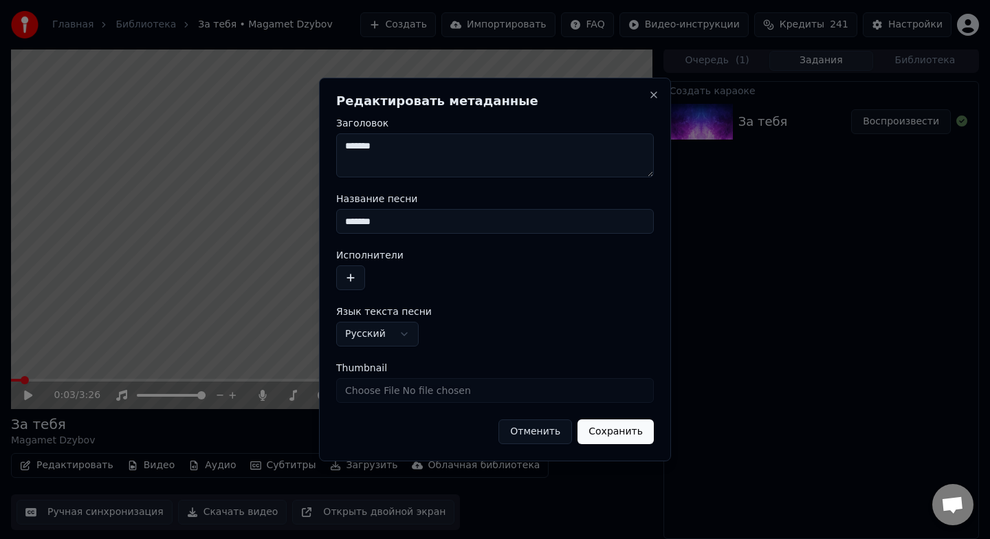
click at [611, 430] on button "Сохранить" at bounding box center [616, 431] width 76 height 25
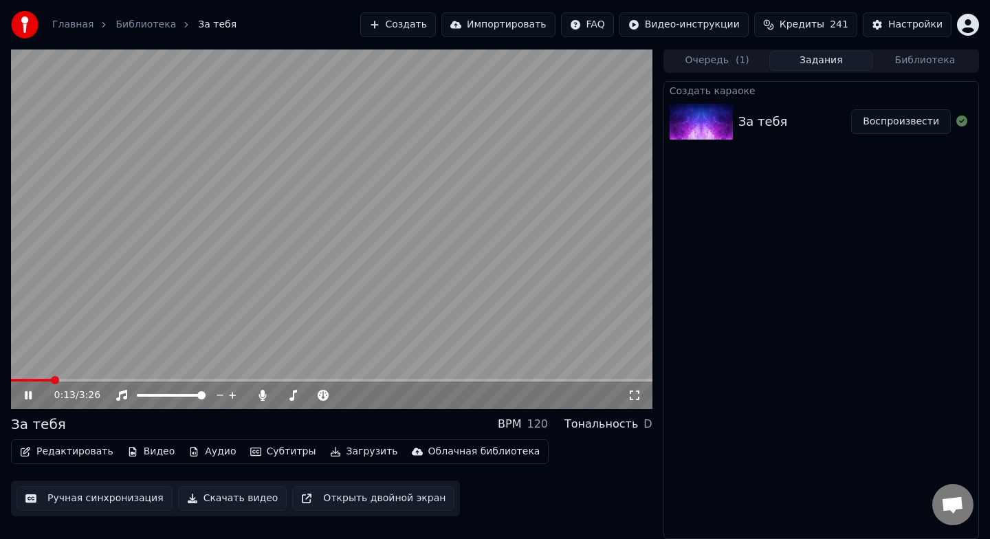
click at [317, 317] on video at bounding box center [332, 228] width 642 height 361
click at [14, 384] on span at bounding box center [18, 380] width 8 height 8
click at [11, 384] on span at bounding box center [15, 380] width 8 height 8
click at [851, 273] on div "Создать караоке За тебя Воспроизвести" at bounding box center [822, 310] width 316 height 458
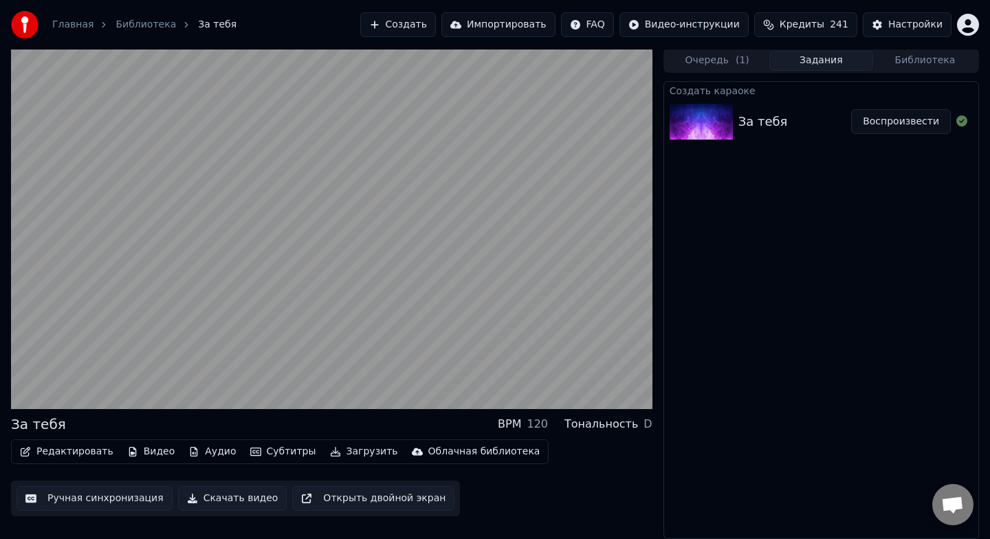
click at [818, 296] on div "Создать караоке За тебя Воспроизвести" at bounding box center [822, 310] width 316 height 458
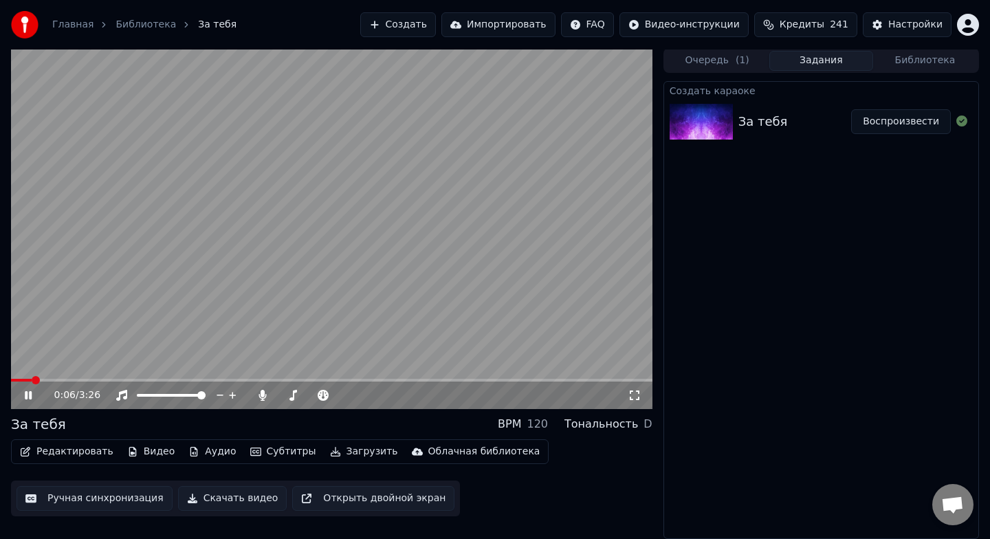
click at [416, 251] on video at bounding box center [332, 228] width 642 height 361
click at [374, 193] on video at bounding box center [332, 228] width 642 height 361
click at [262, 397] on icon at bounding box center [263, 395] width 8 height 11
click at [496, 233] on video at bounding box center [332, 228] width 642 height 361
click at [353, 458] on button "Загрузить" at bounding box center [364, 451] width 79 height 19
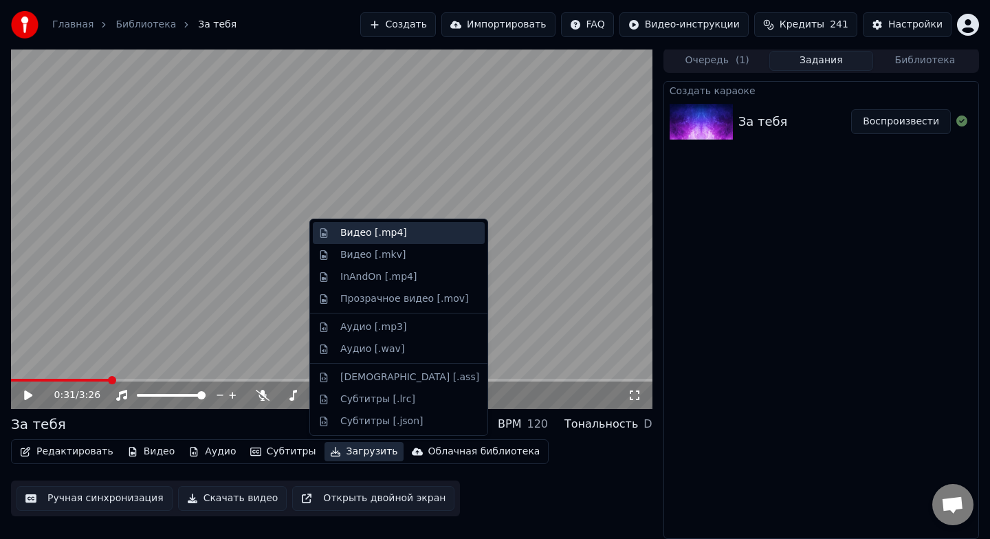
click at [411, 237] on div "Видео [.mp4]" at bounding box center [409, 233] width 139 height 14
